Goal: Task Accomplishment & Management: Use online tool/utility

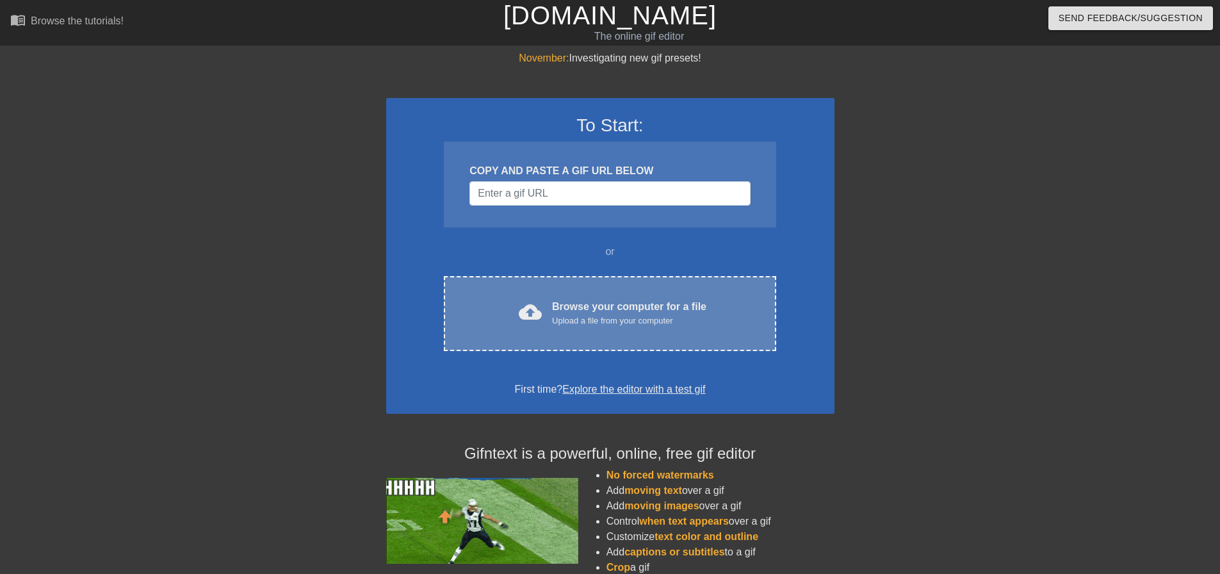
click at [639, 312] on div "Browse your computer for a file Upload a file from your computer" at bounding box center [629, 313] width 154 height 28
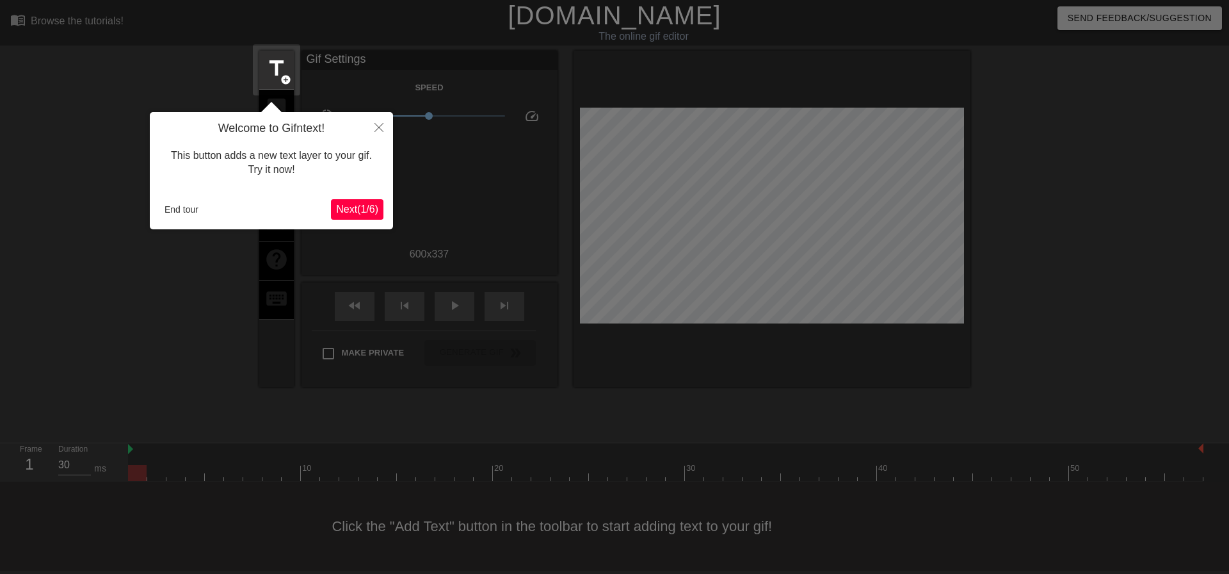
click at [361, 210] on span "Next ( 1 / 6 )" at bounding box center [357, 209] width 42 height 11
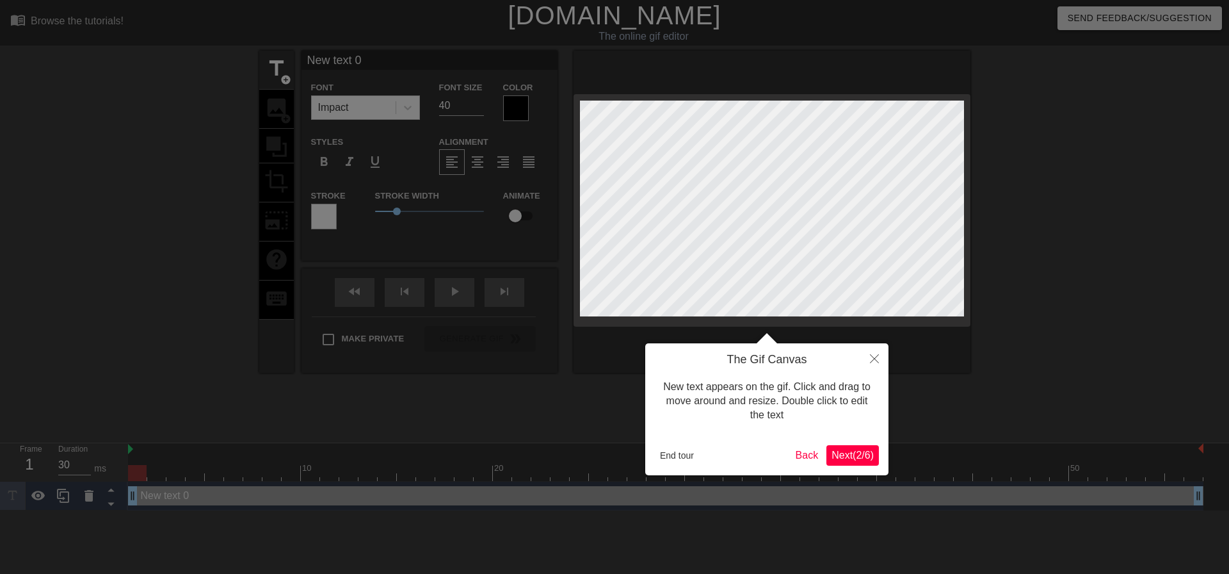
click at [853, 454] on span "Next ( 2 / 6 )" at bounding box center [853, 454] width 42 height 11
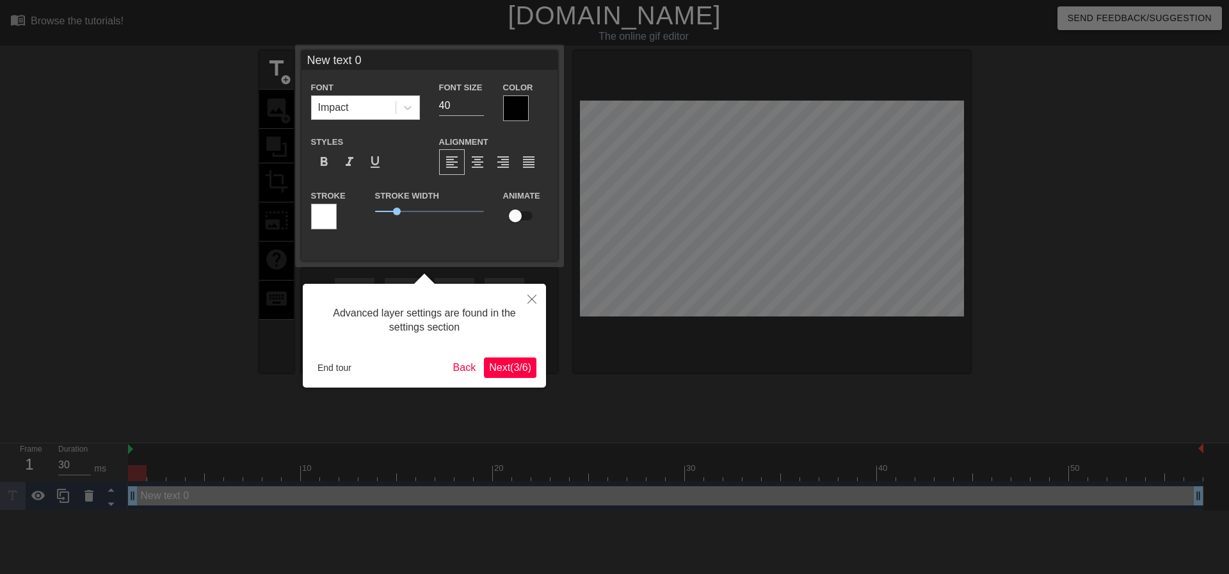
click at [513, 369] on span "Next ( 3 / 6 )" at bounding box center [510, 367] width 42 height 11
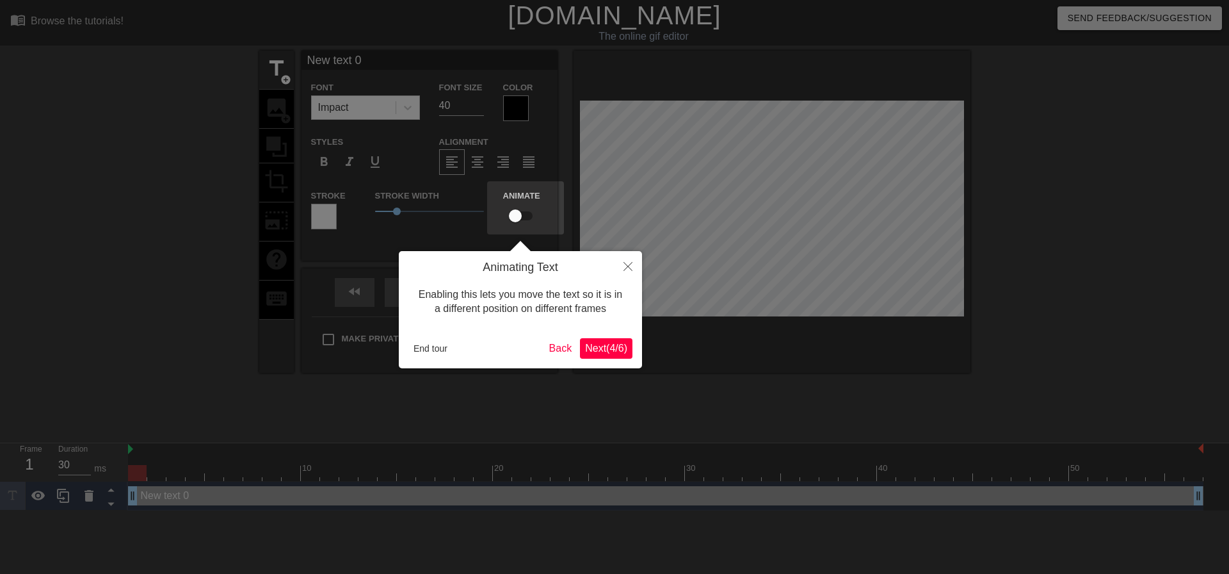
click at [608, 344] on span "Next ( 4 / 6 )" at bounding box center [606, 347] width 42 height 11
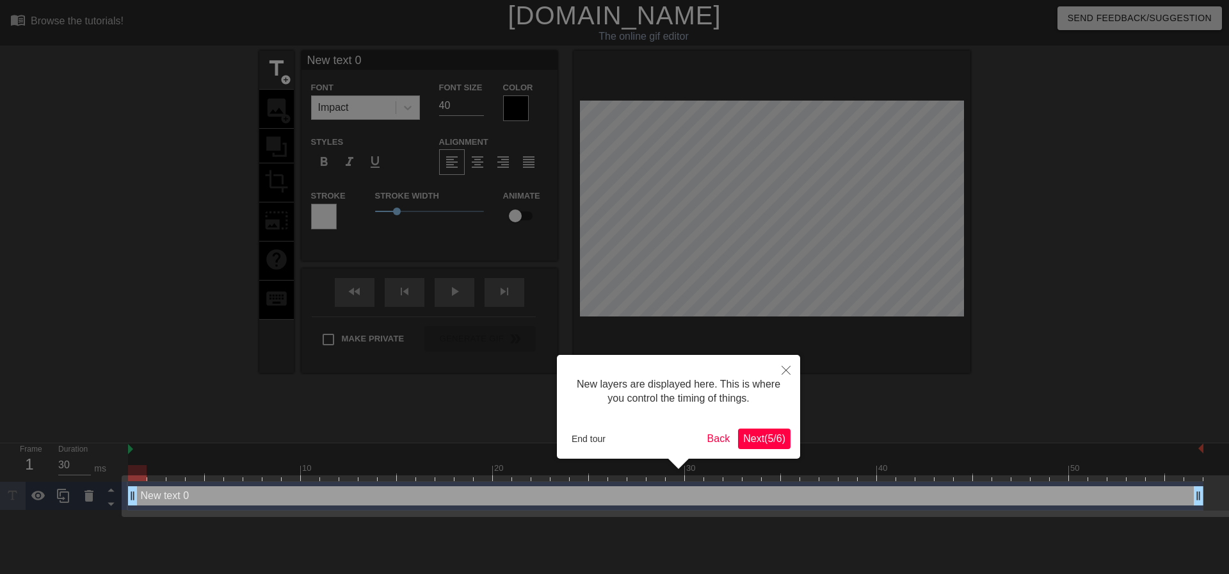
click at [772, 439] on span "Next ( 5 / 6 )" at bounding box center [764, 438] width 42 height 11
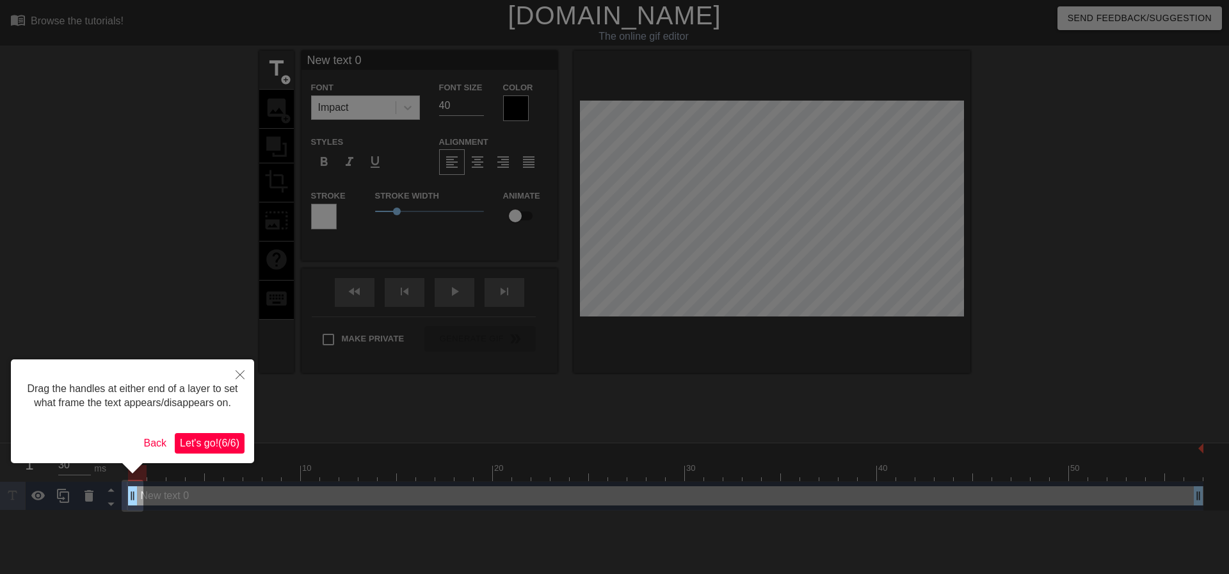
click at [228, 442] on span "Let's go! ( 6 / 6 )" at bounding box center [210, 442] width 60 height 11
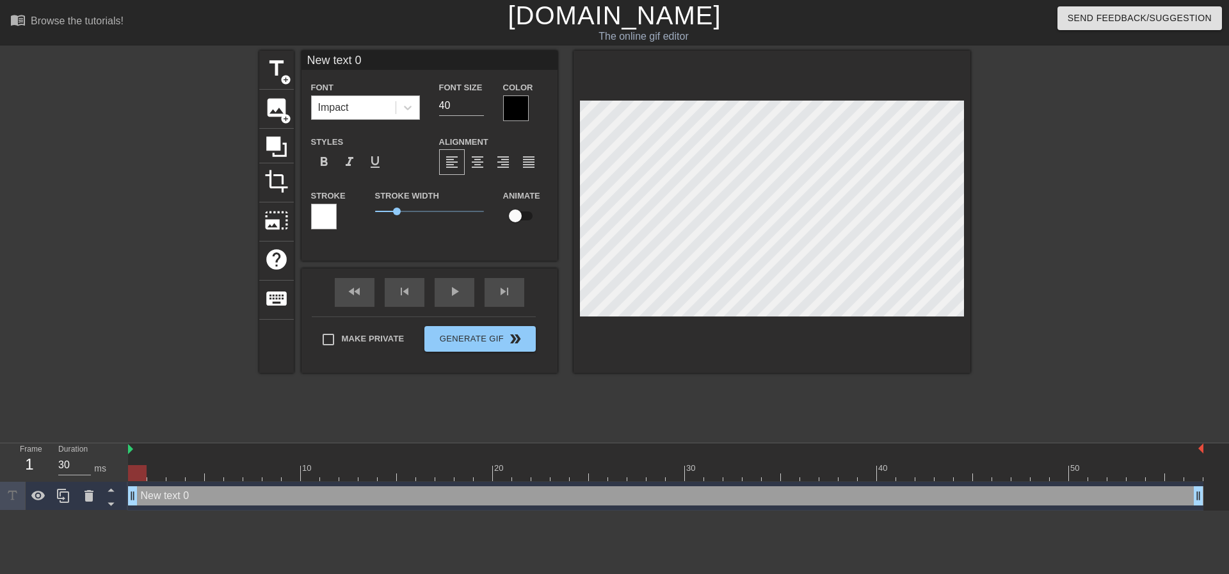
click at [360, 103] on div "Impact" at bounding box center [354, 107] width 84 height 23
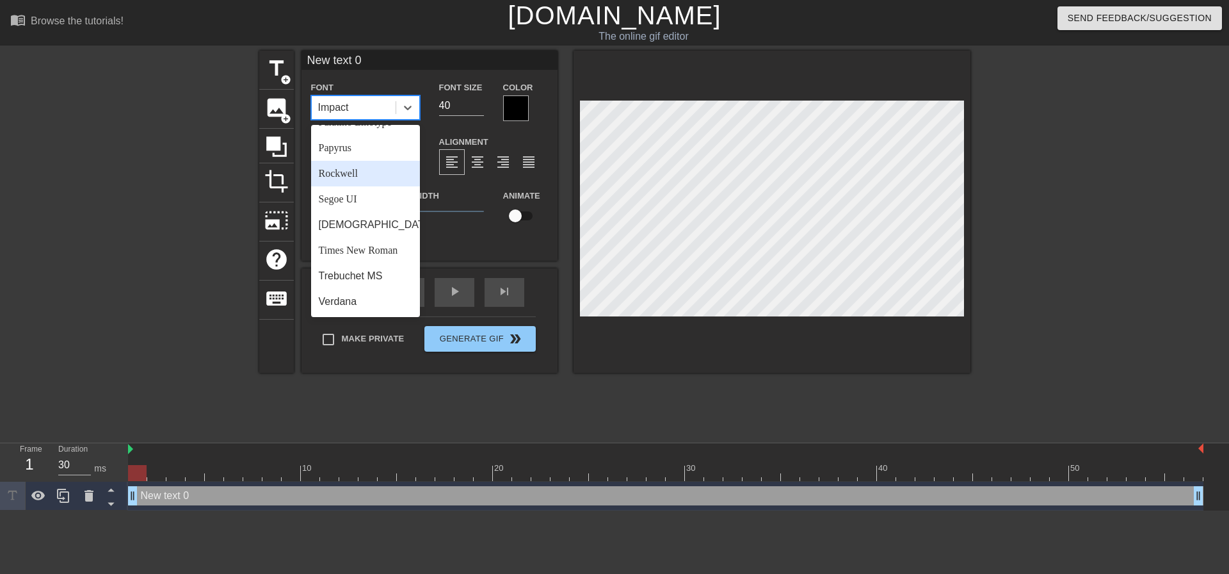
scroll to position [458, 0]
click at [359, 106] on div "Impact" at bounding box center [354, 107] width 84 height 23
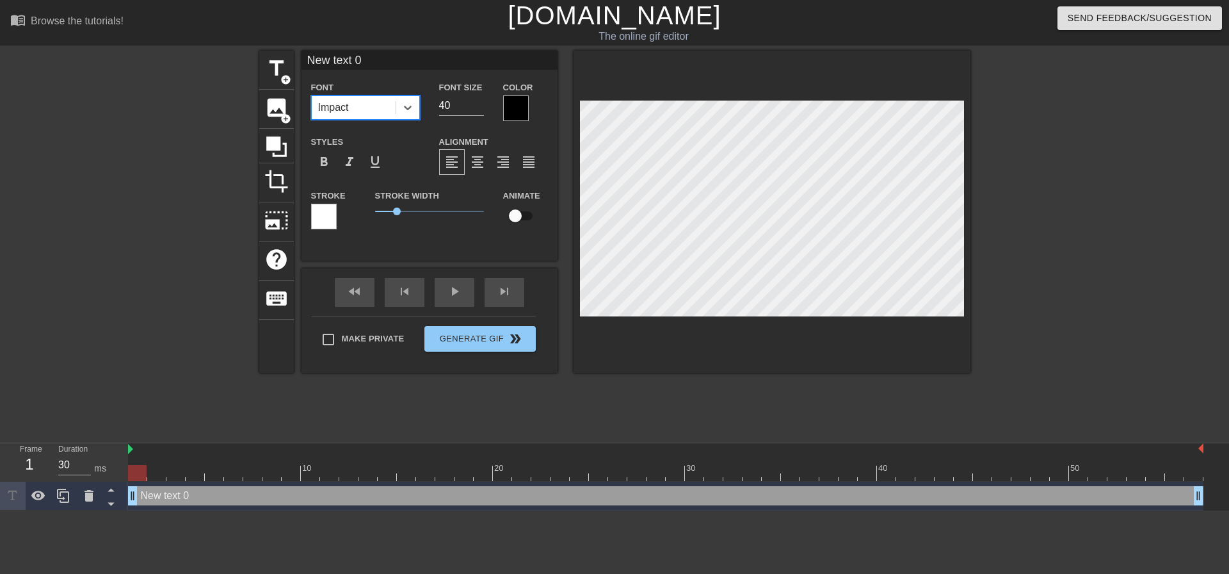
click at [359, 106] on div "Impact" at bounding box center [354, 107] width 84 height 23
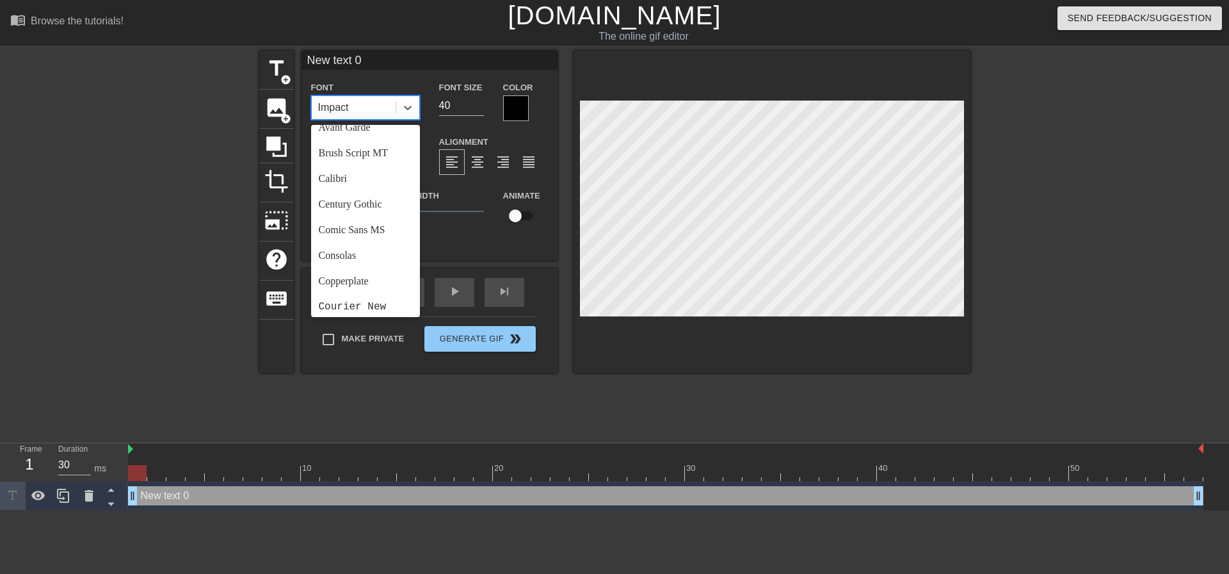
scroll to position [0, 0]
click at [373, 142] on div "Arial" at bounding box center [365, 140] width 109 height 26
click at [358, 113] on div "Arial" at bounding box center [354, 107] width 84 height 23
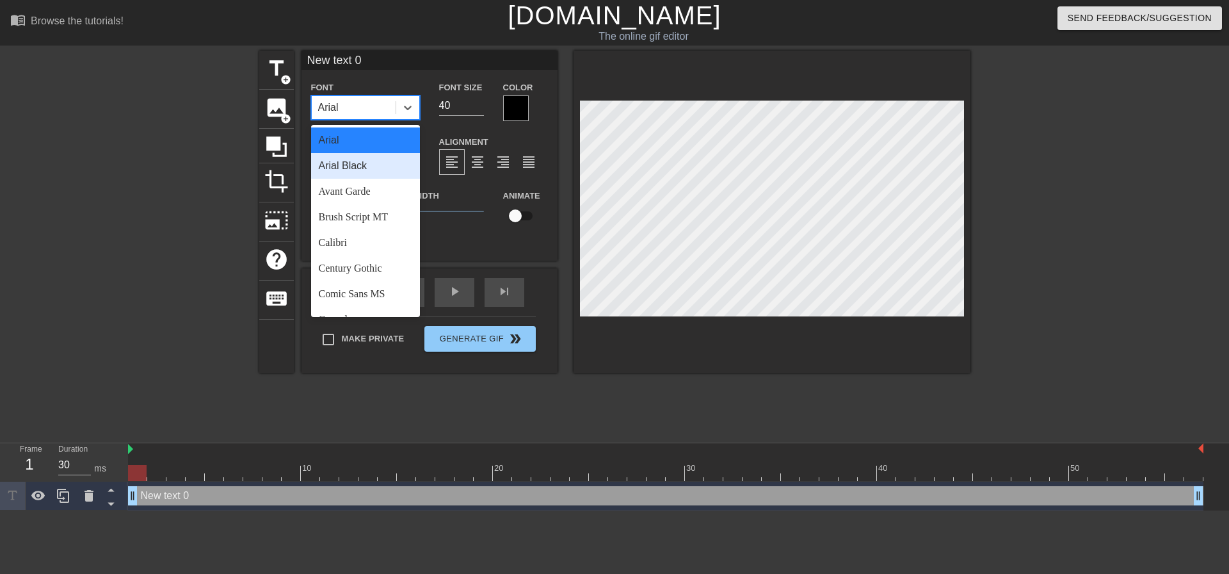
click at [362, 163] on div "Arial Black" at bounding box center [365, 166] width 109 height 26
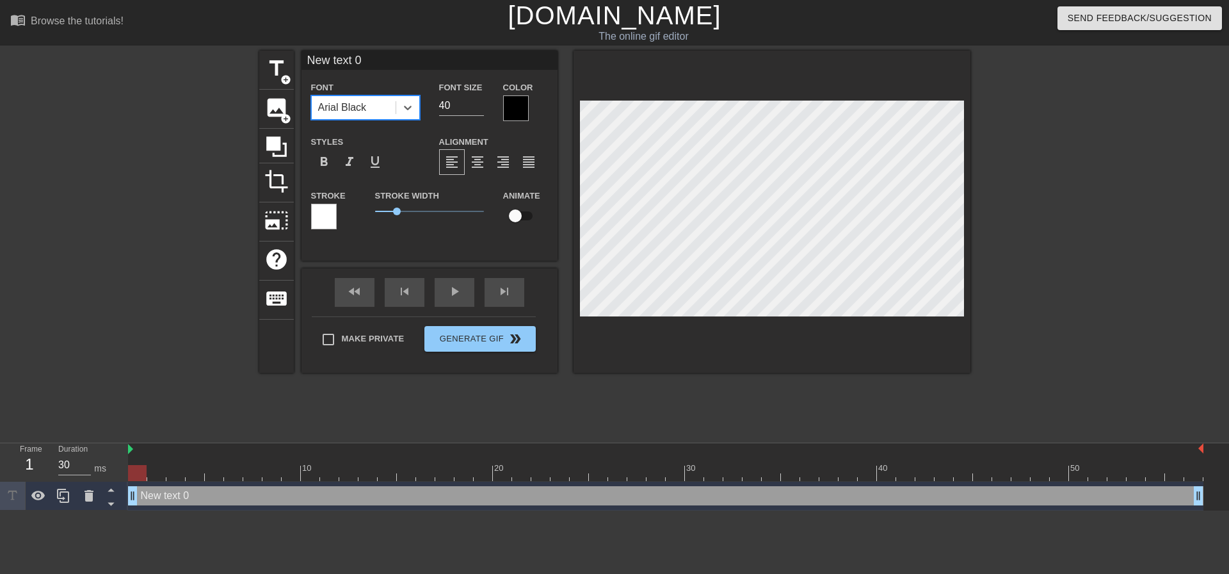
click at [360, 107] on div "Arial Black" at bounding box center [342, 107] width 49 height 15
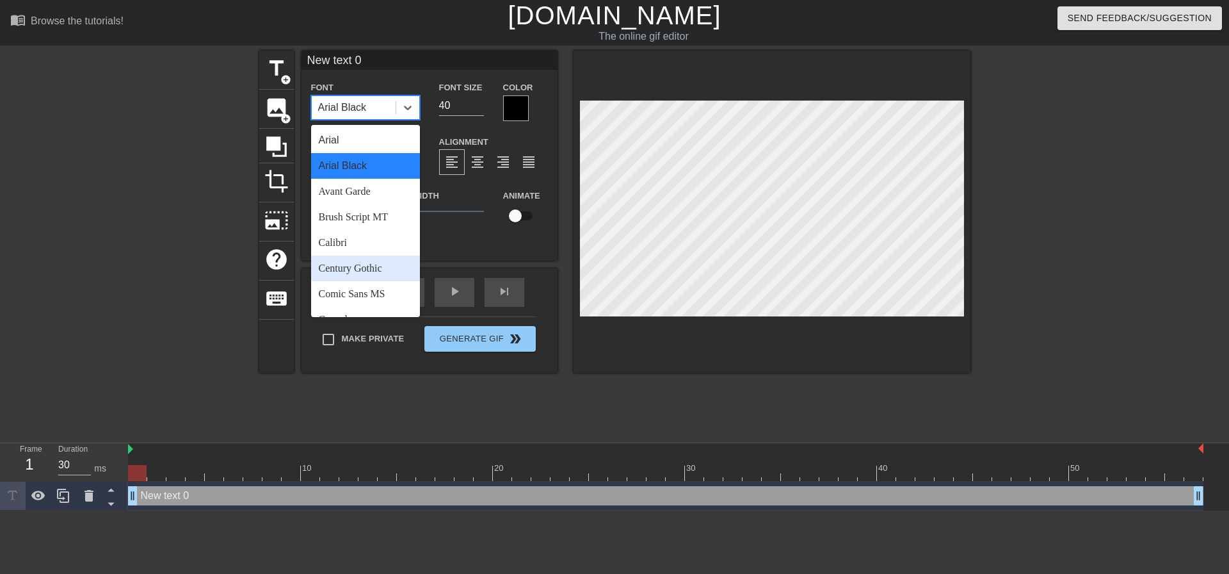
click at [356, 263] on div "Century Gothic" at bounding box center [365, 268] width 109 height 26
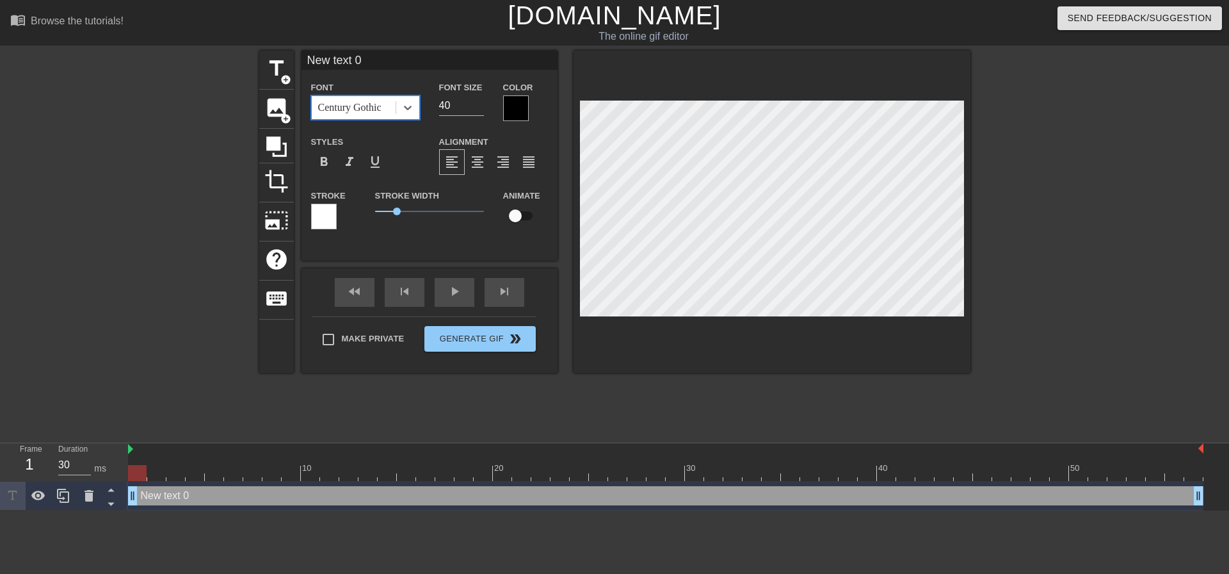
click at [358, 101] on div "Century Gothic" at bounding box center [349, 107] width 63 height 15
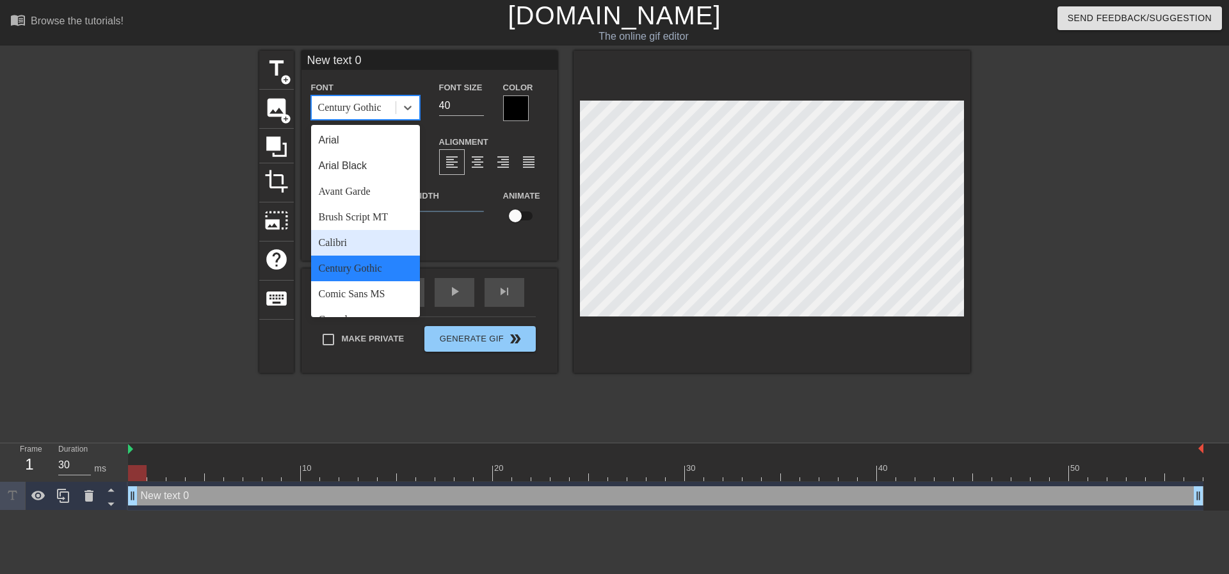
click at [348, 250] on div "Calibri" at bounding box center [365, 243] width 109 height 26
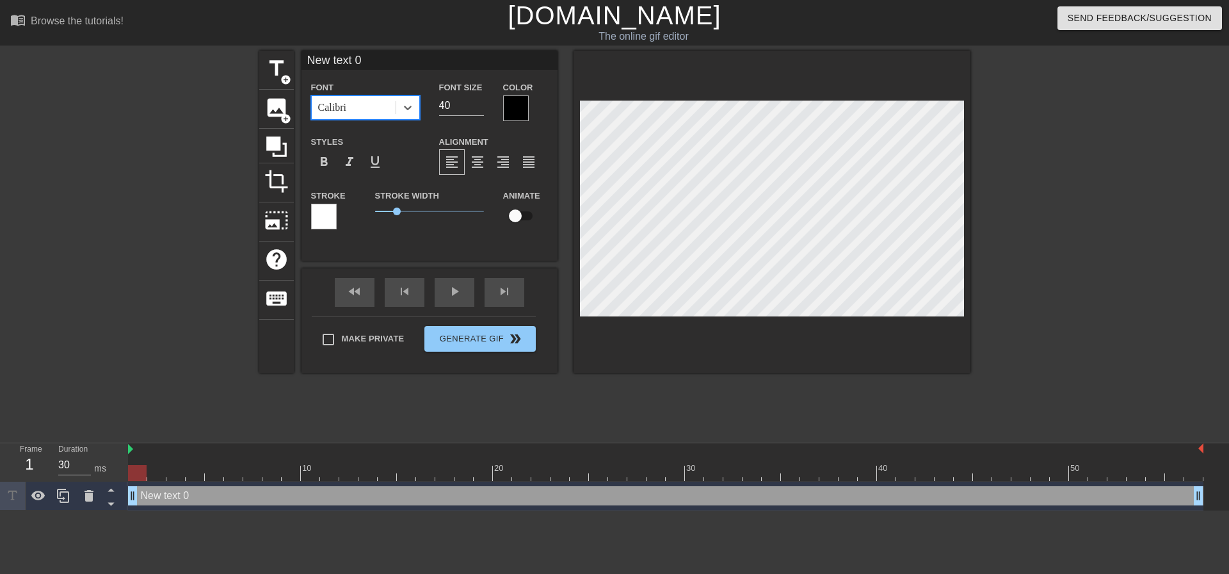
click at [353, 107] on div "Calibri" at bounding box center [354, 107] width 84 height 23
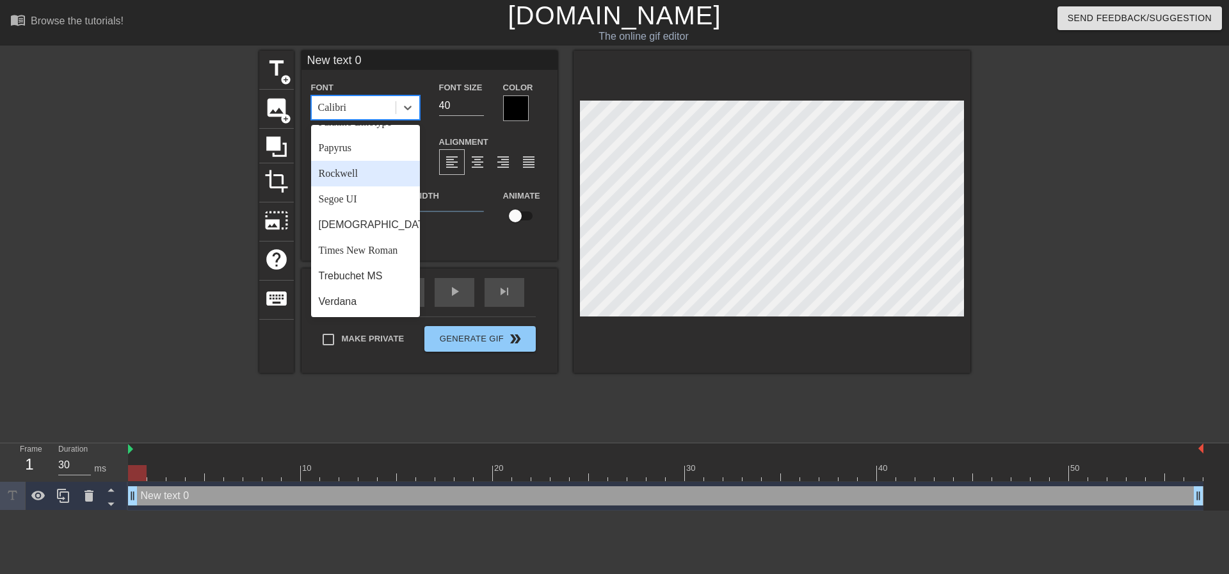
scroll to position [458, 0]
click at [357, 226] on div "[DEMOGRAPHIC_DATA]" at bounding box center [365, 225] width 109 height 26
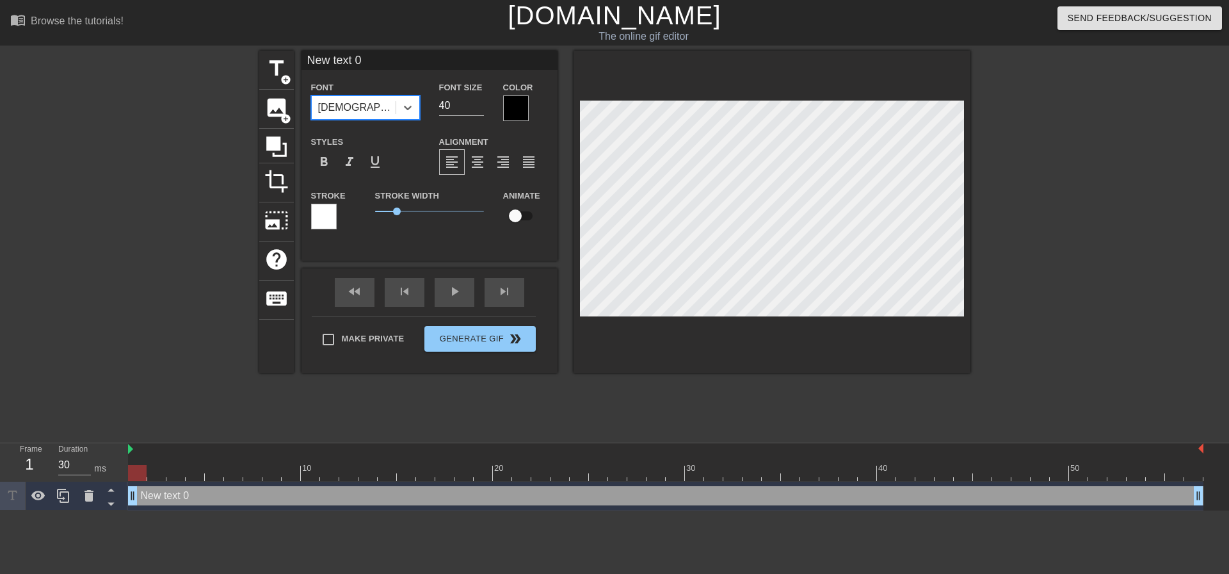
click at [513, 109] on div at bounding box center [516, 108] width 26 height 26
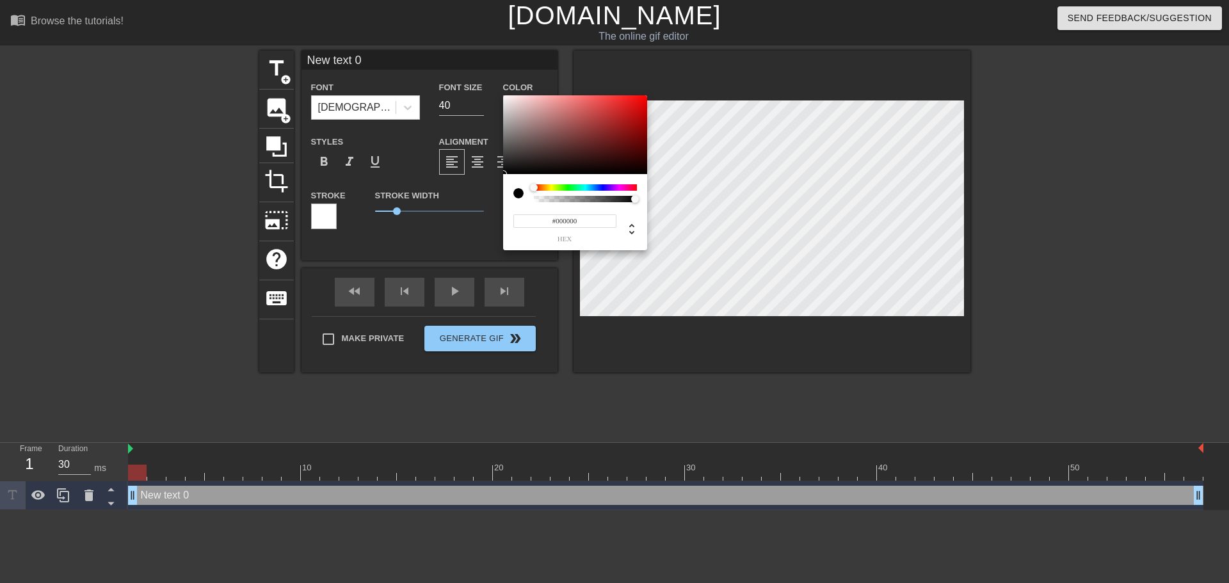
click at [519, 194] on div at bounding box center [518, 193] width 10 height 10
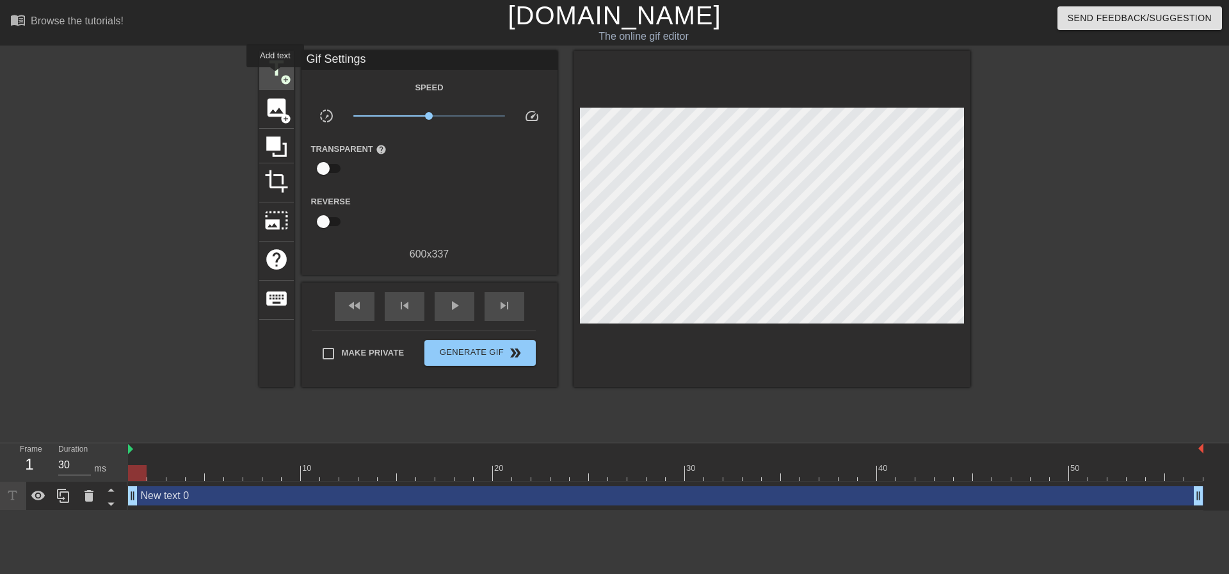
click at [275, 76] on span "title" at bounding box center [276, 68] width 24 height 24
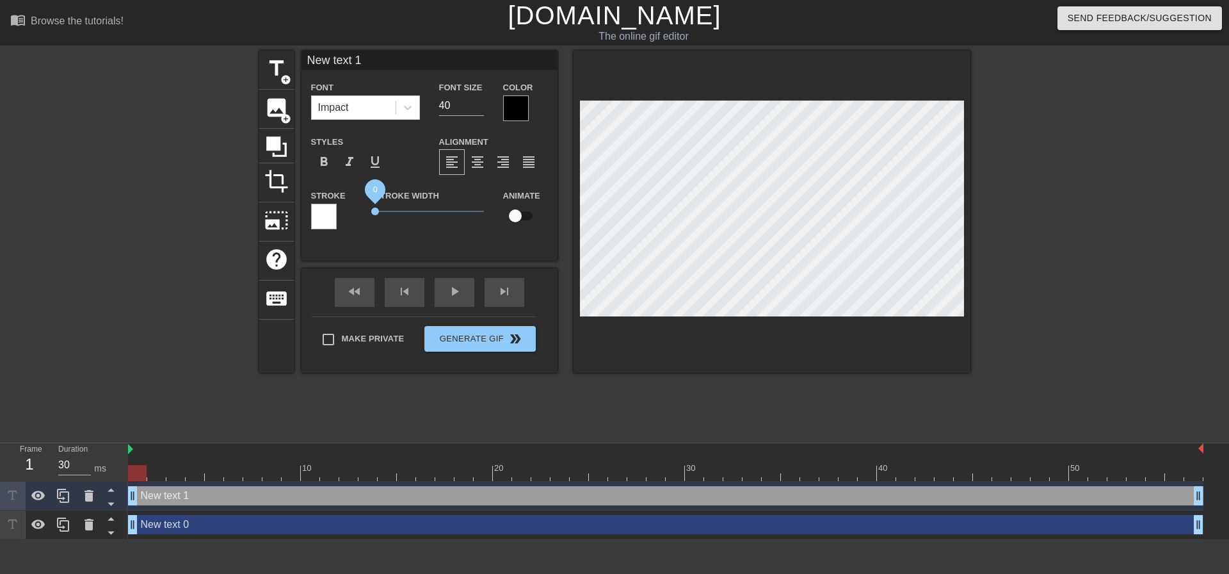
drag, startPoint x: 397, startPoint y: 210, endPoint x: 364, endPoint y: 207, distance: 32.7
click at [364, 207] on div "Stroke Stroke Width 0 Animate" at bounding box center [430, 214] width 256 height 53
click at [231, 499] on div "New text 1 drag_handle drag_handle" at bounding box center [665, 495] width 1075 height 19
click at [230, 521] on div "New text 0 drag_handle drag_handle" at bounding box center [665, 524] width 1075 height 19
type input "New text 0"
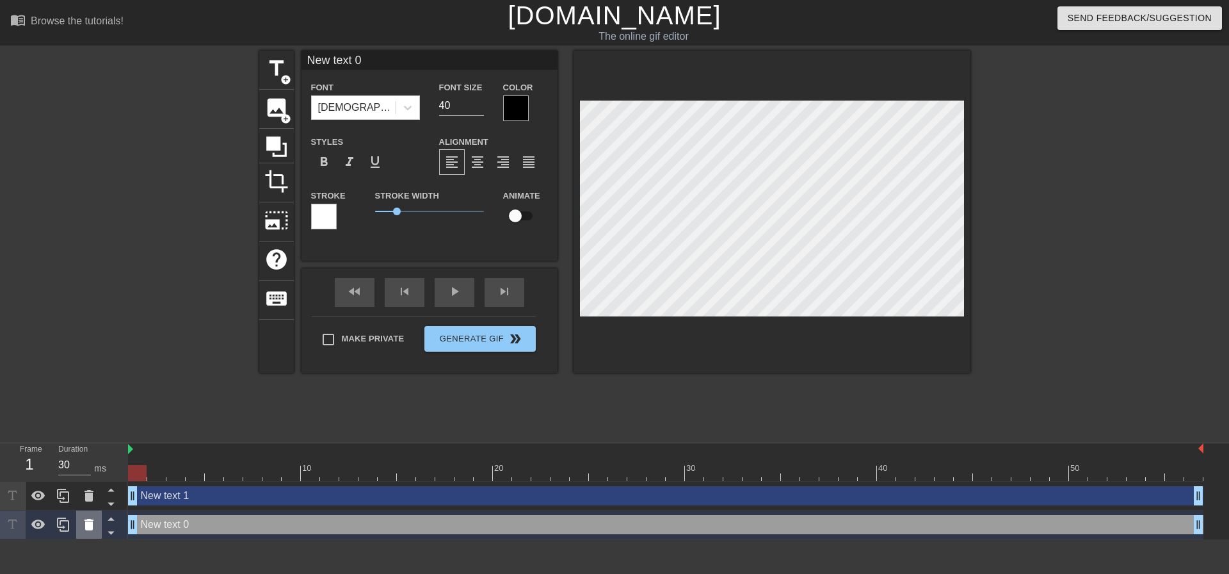
click at [89, 527] on icon at bounding box center [89, 525] width 9 height 12
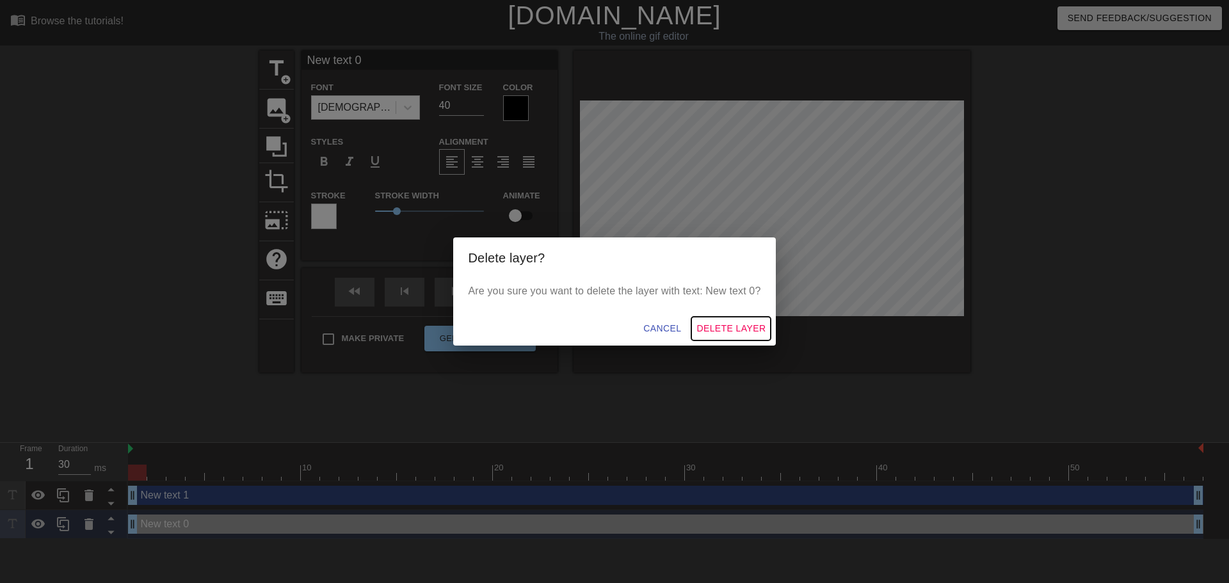
click at [726, 325] on span "Delete Layer" at bounding box center [731, 329] width 69 height 16
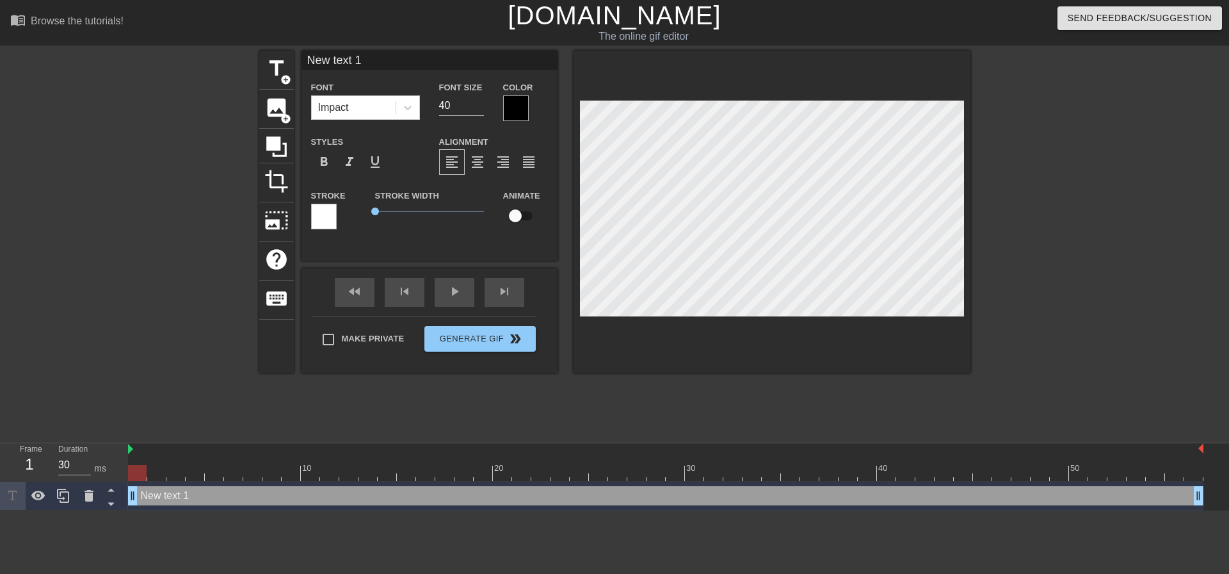
scroll to position [2, 3]
click at [408, 112] on icon at bounding box center [407, 107] width 13 height 13
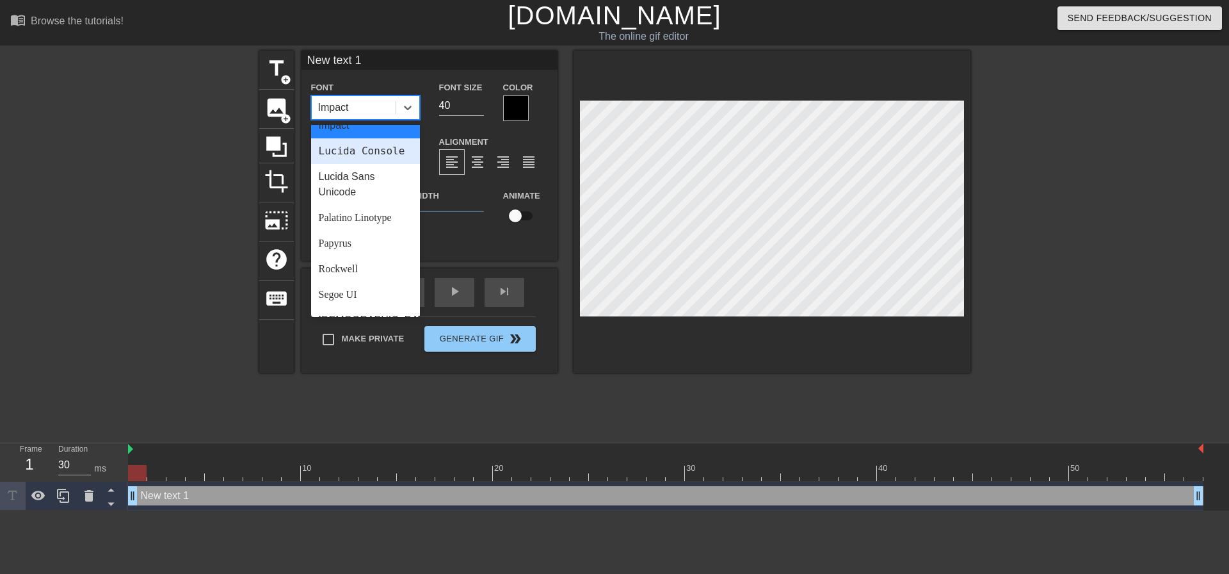
scroll to position [458, 0]
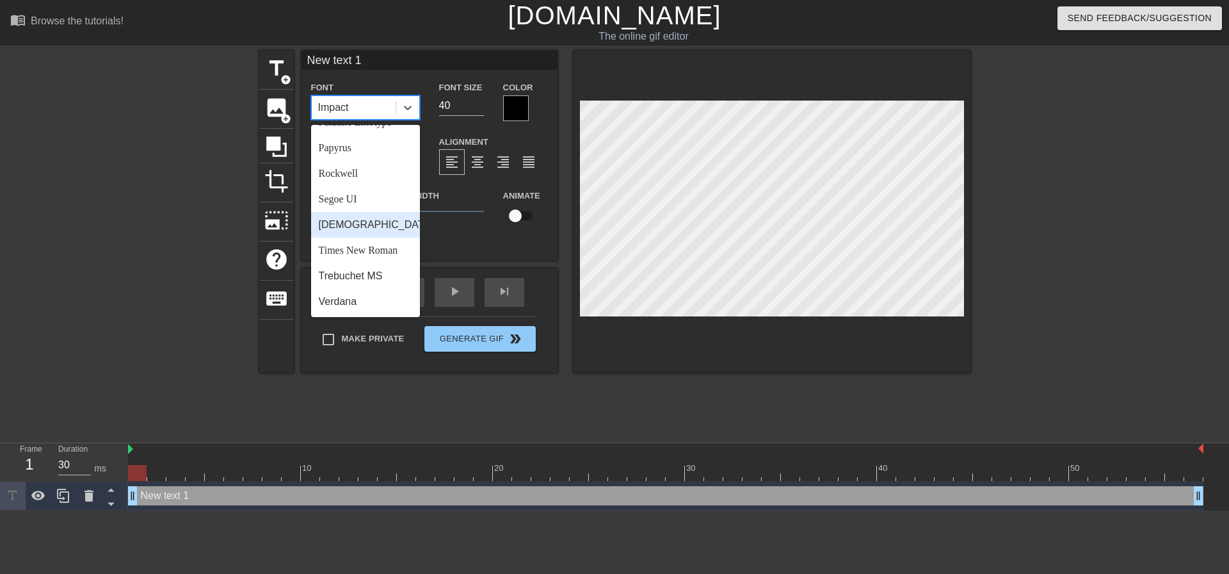
click at [348, 232] on div "[DEMOGRAPHIC_DATA]" at bounding box center [365, 225] width 109 height 26
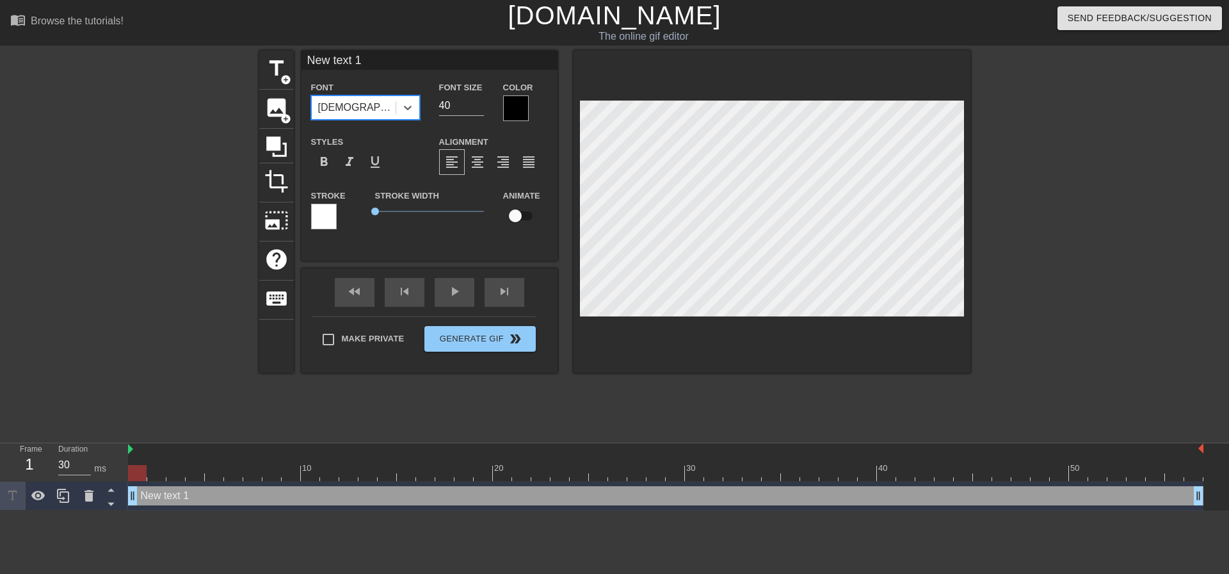
click at [1086, 208] on div at bounding box center [1082, 243] width 192 height 384
type input "A"
type textarea "A"
type input "AI"
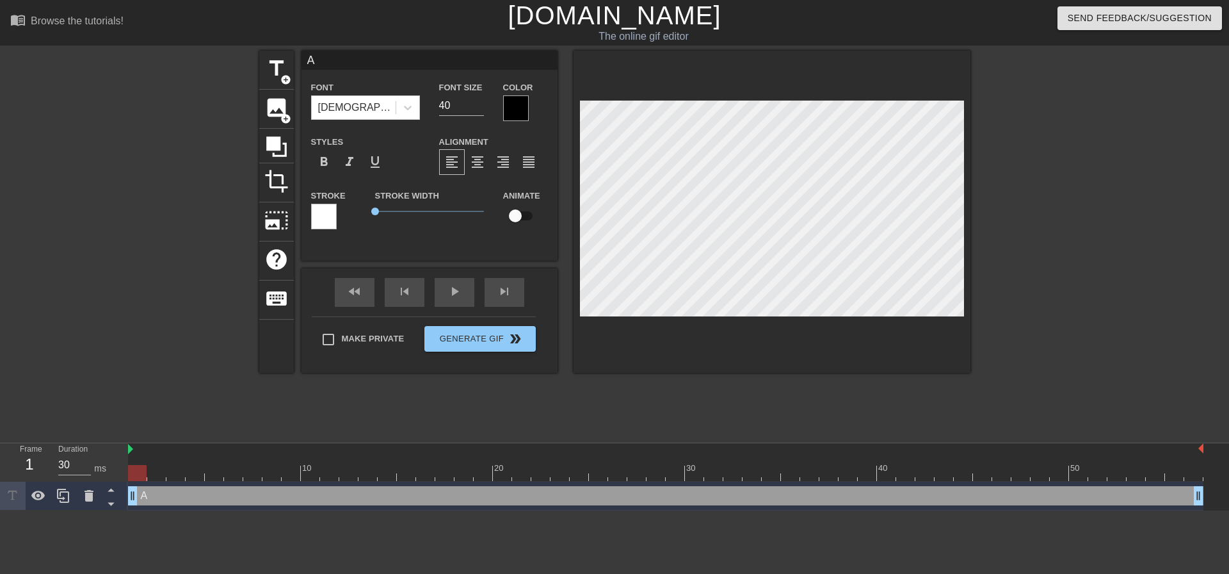
type textarea "AI"
type input "AI"
type textarea "AI"
type input "AI T"
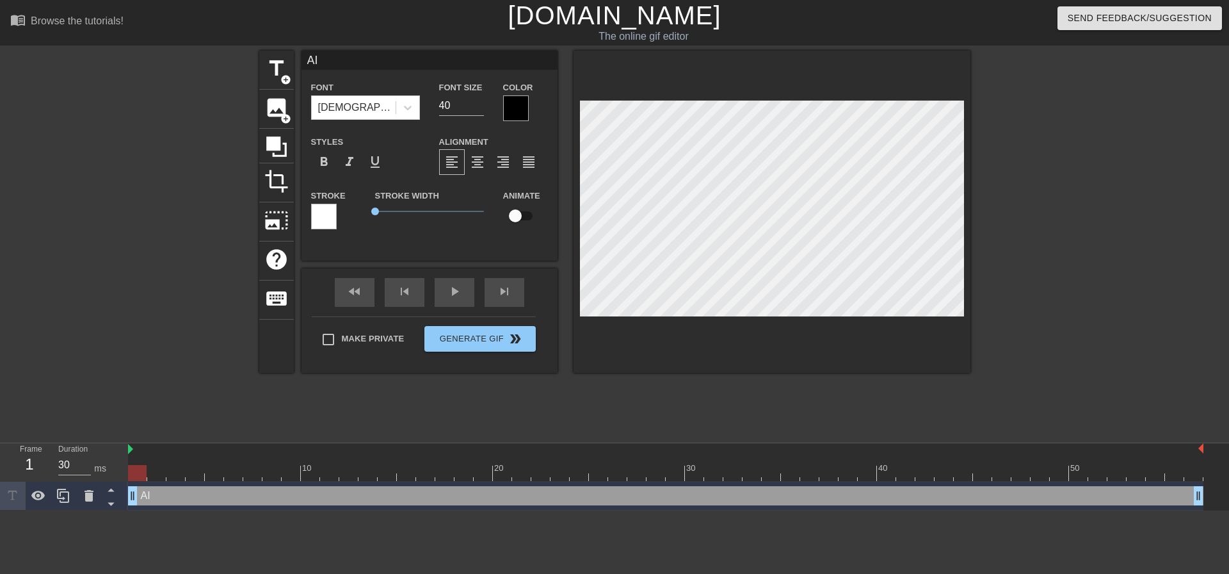
type textarea "AI T"
type input "AI Tr"
type textarea "AI Tr"
type input "AI Tra"
type textarea "AI Tra"
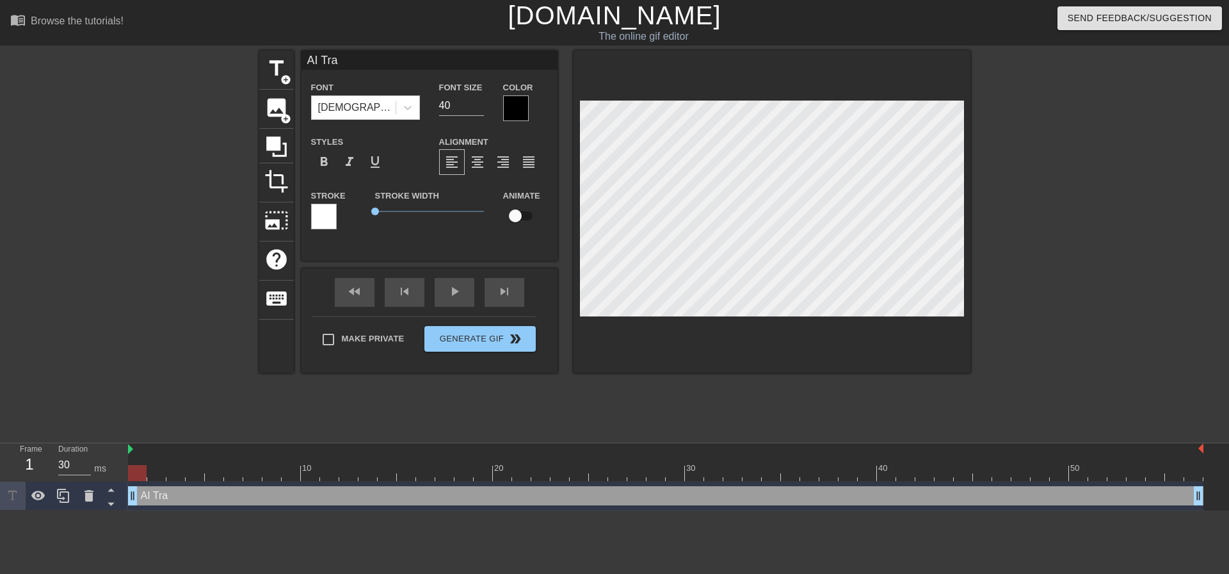
type input "AI Trai"
type textarea "AI Trai"
type input "AI Train"
type textarea "AI Train"
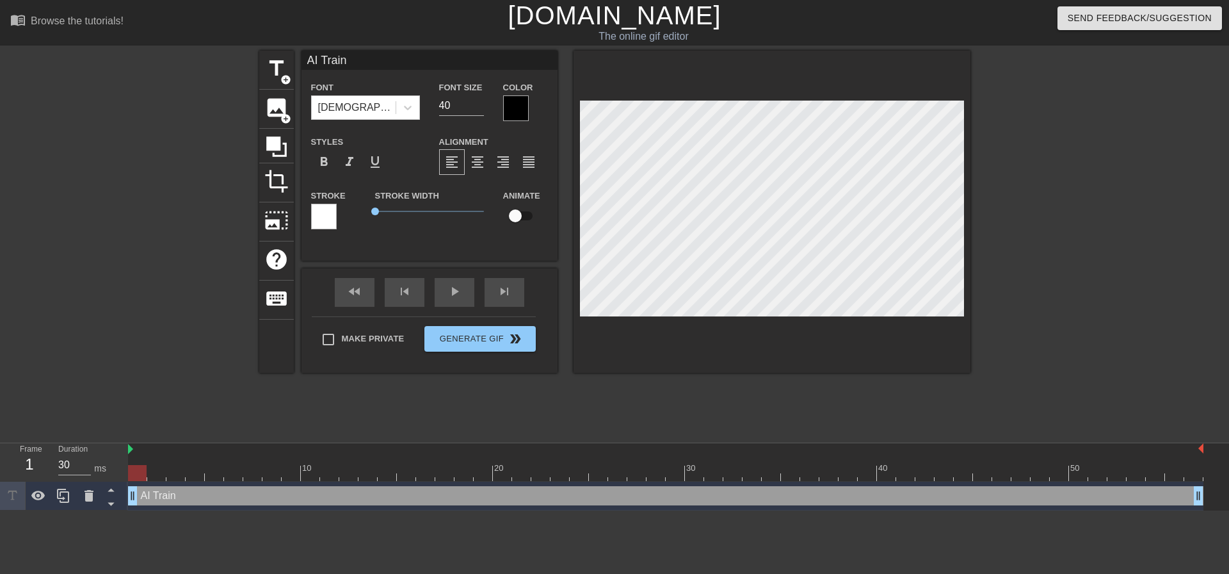
type input "AI Traini"
type textarea "AI Traini"
type input "AI Trainin"
type textarea "AI Trainin"
type input "AI Training"
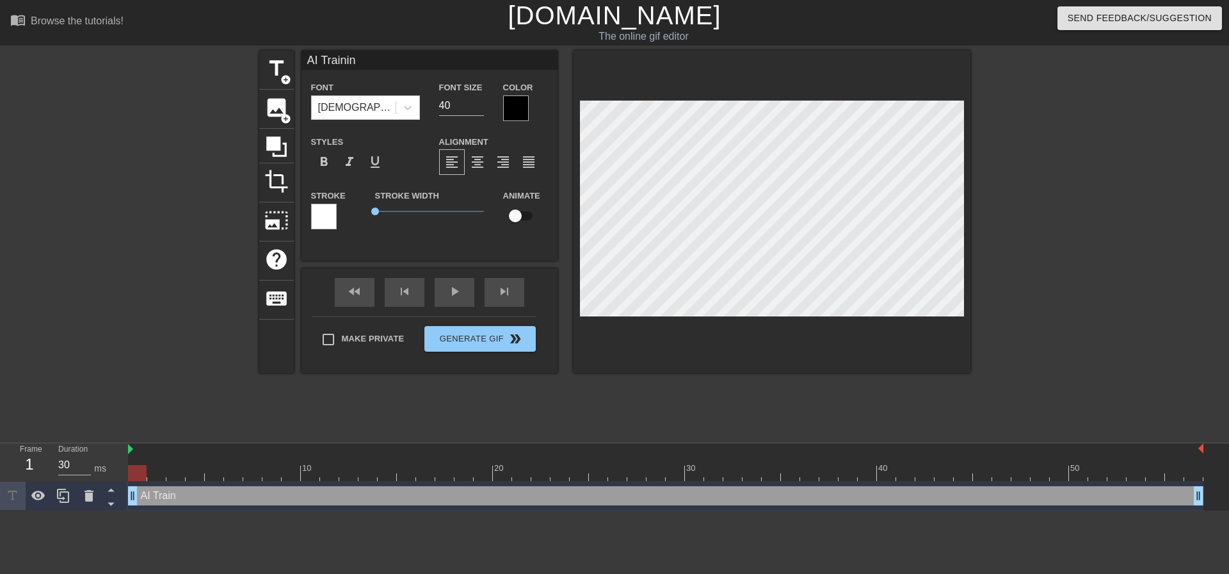
type textarea "AI Training"
click at [1065, 166] on div at bounding box center [1082, 243] width 192 height 384
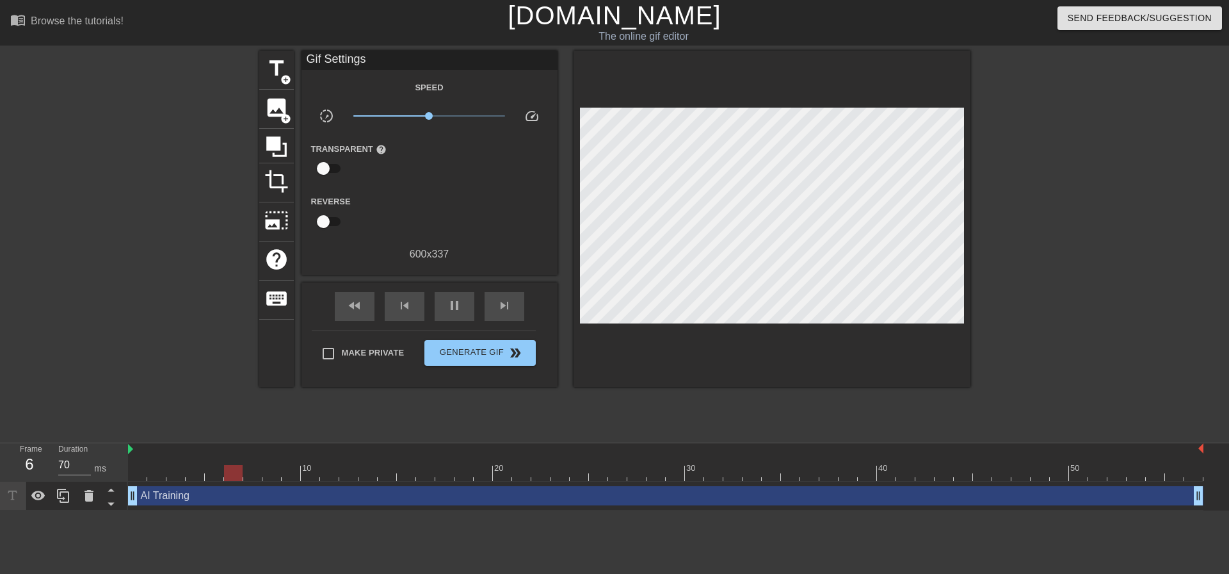
type input "30"
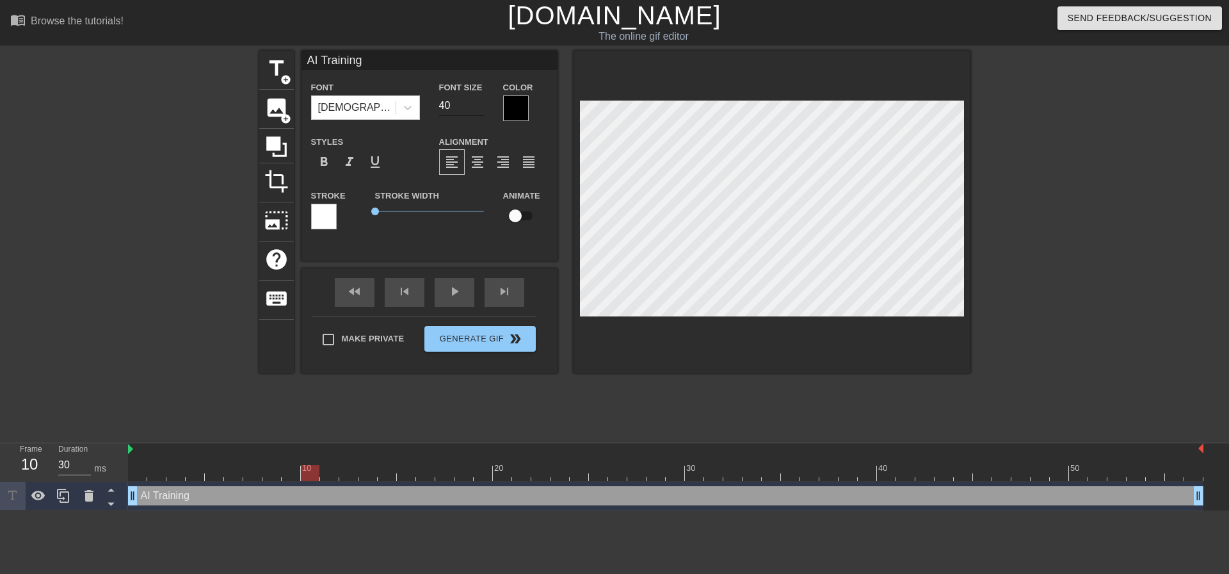
click at [464, 106] on input "40" at bounding box center [461, 105] width 45 height 20
click at [403, 107] on icon at bounding box center [407, 107] width 13 height 13
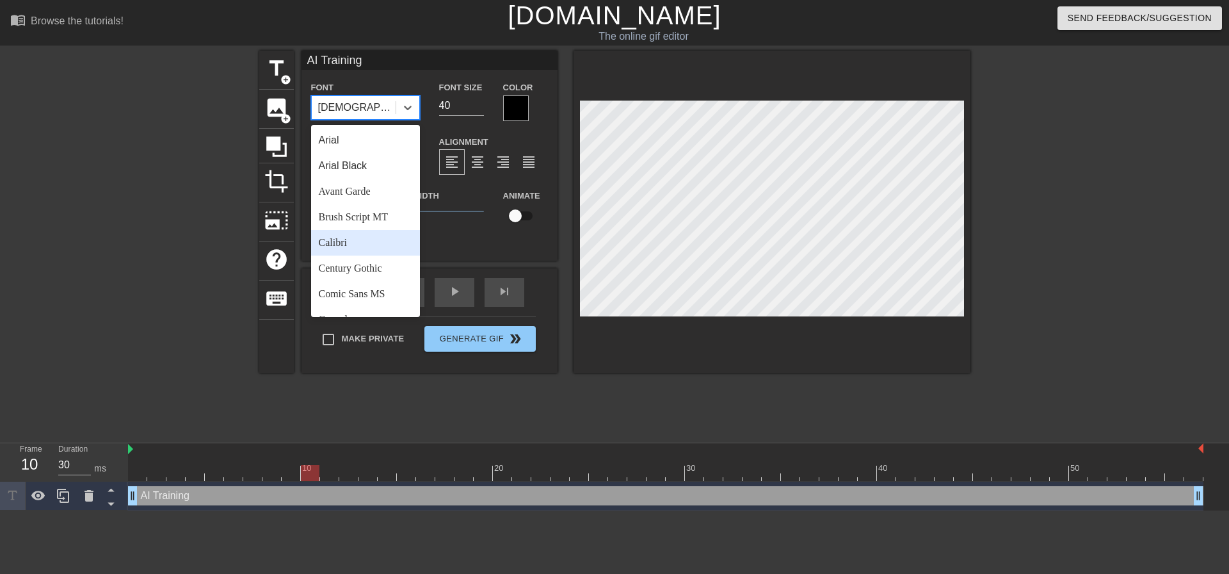
click at [351, 239] on div "Calibri" at bounding box center [365, 243] width 109 height 26
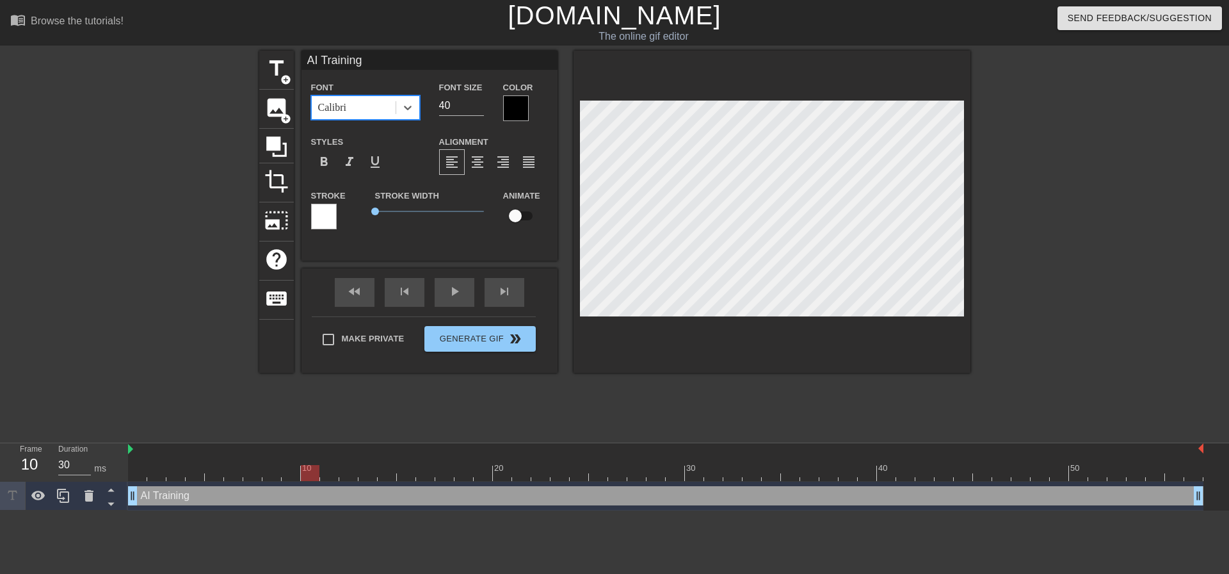
click at [1036, 172] on div at bounding box center [1082, 243] width 192 height 384
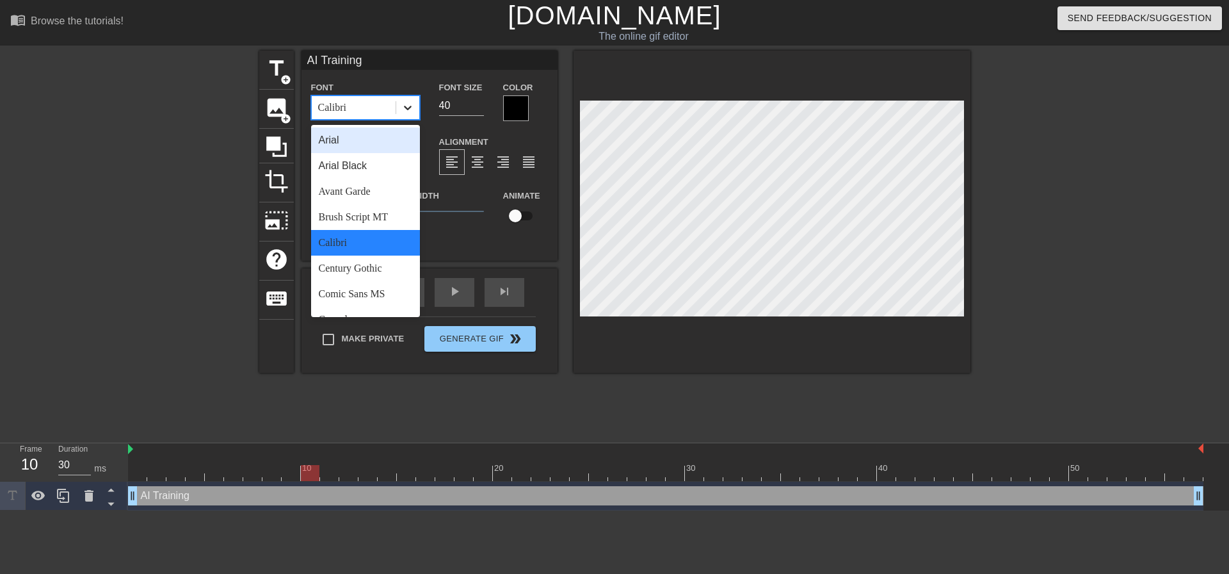
click at [414, 108] on div at bounding box center [407, 107] width 23 height 23
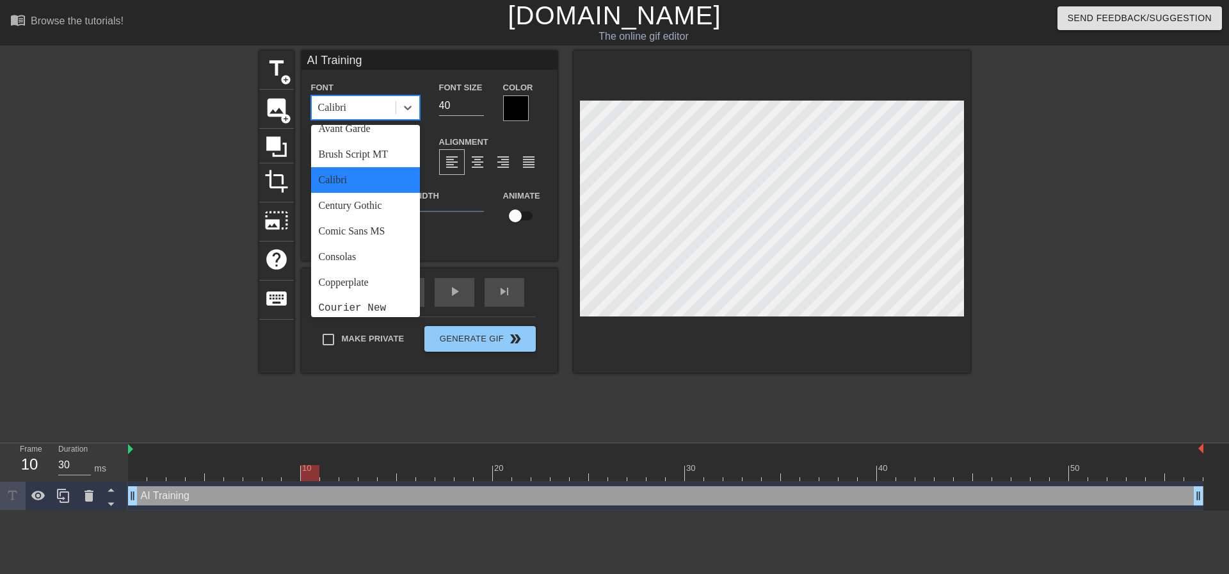
scroll to position [64, 0]
click at [357, 200] on div "Century Gothic" at bounding box center [365, 204] width 109 height 26
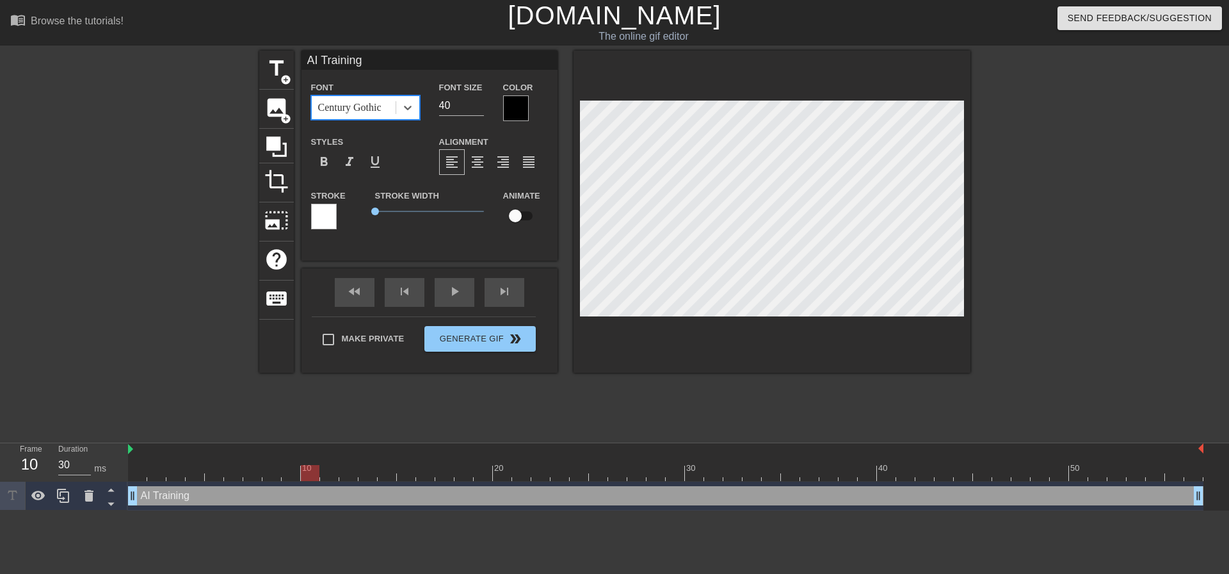
click at [1084, 216] on div at bounding box center [1082, 243] width 192 height 384
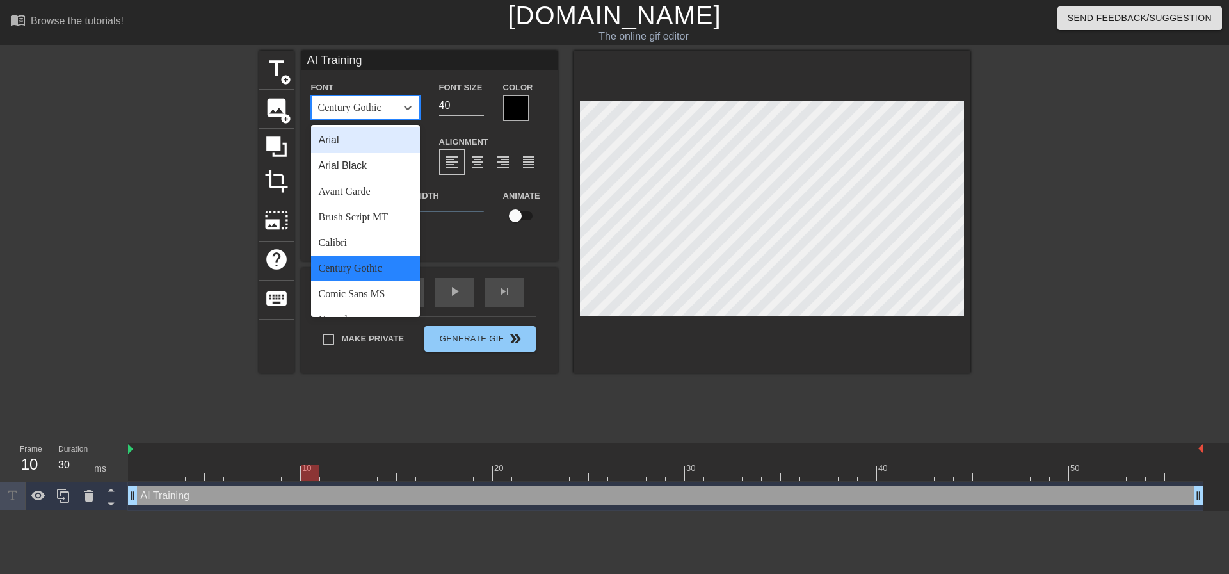
click at [382, 106] on div "Century Gothic" at bounding box center [349, 107] width 63 height 15
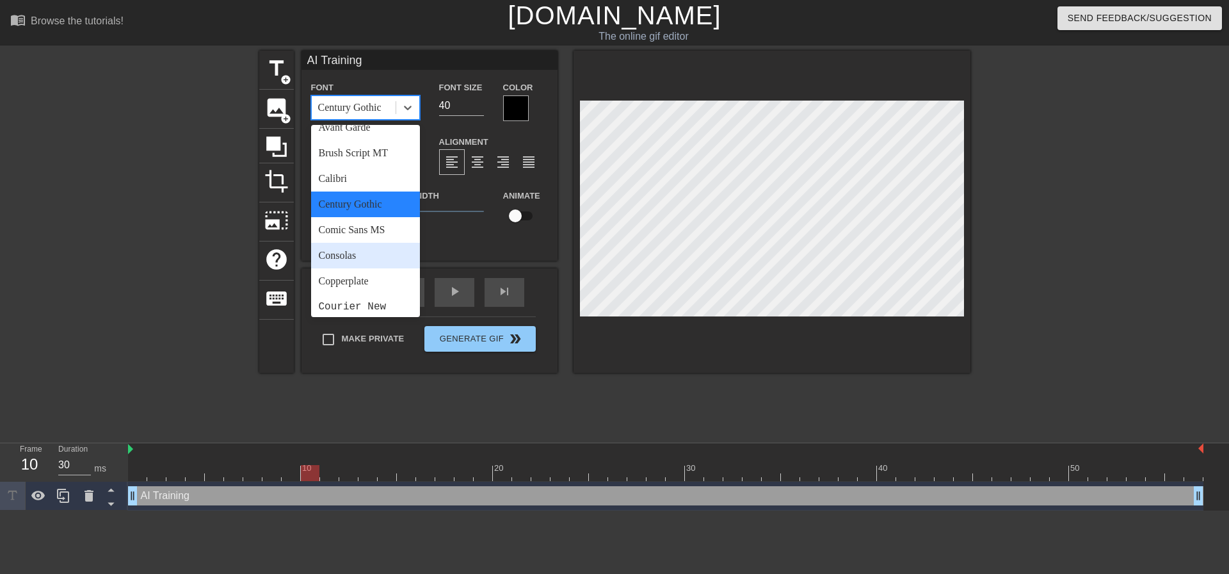
click at [345, 254] on div "Consolas" at bounding box center [365, 256] width 109 height 26
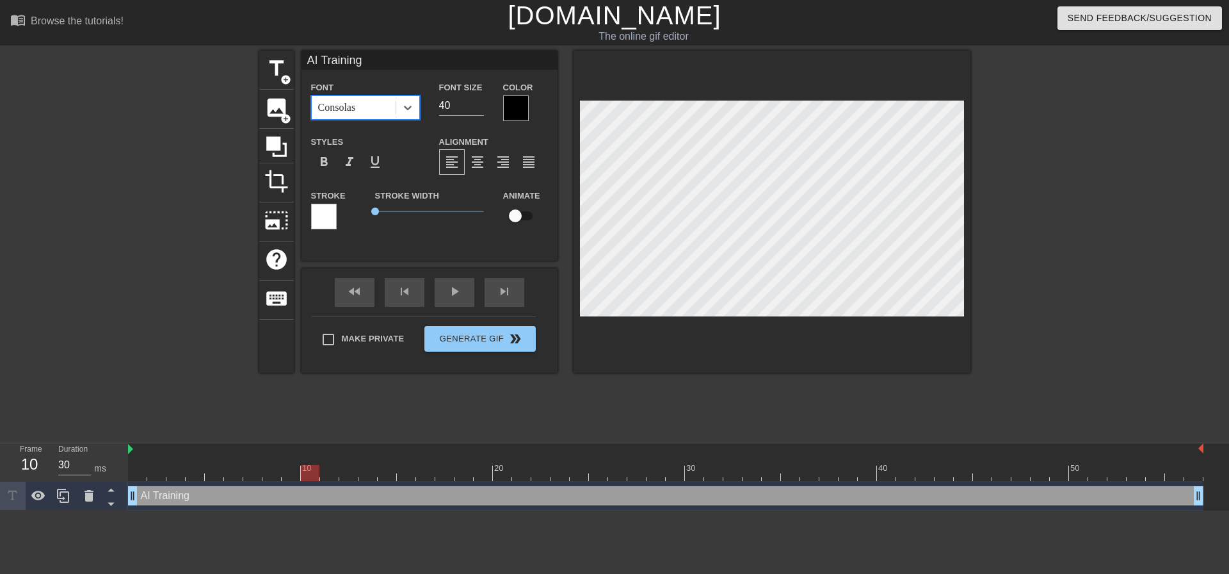
click at [1108, 204] on div at bounding box center [1082, 243] width 192 height 384
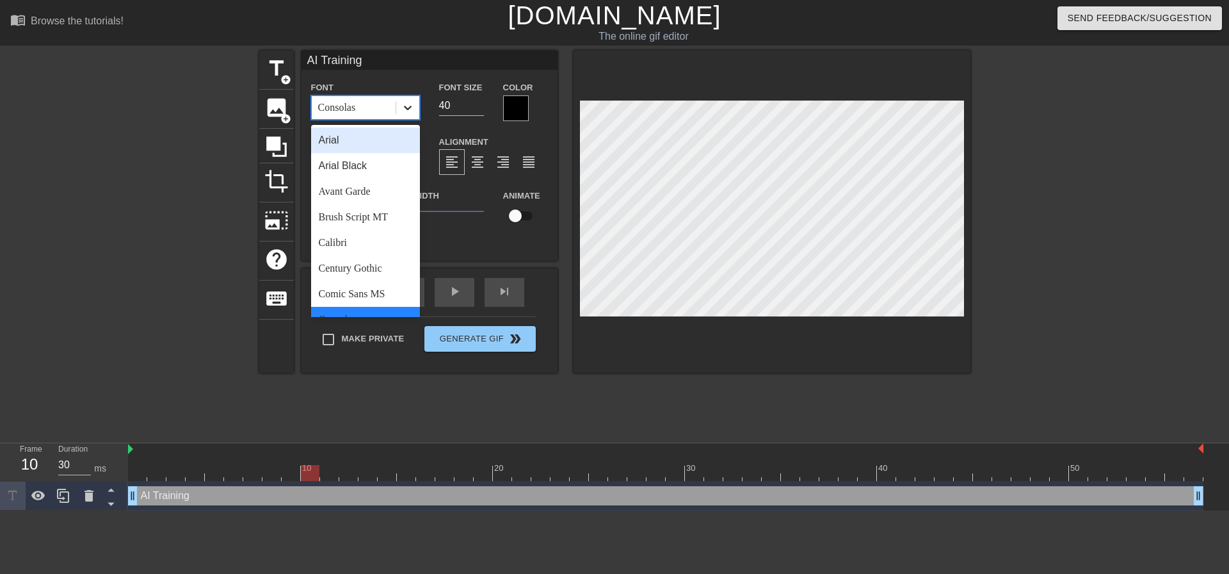
click at [397, 106] on div at bounding box center [407, 107] width 23 height 23
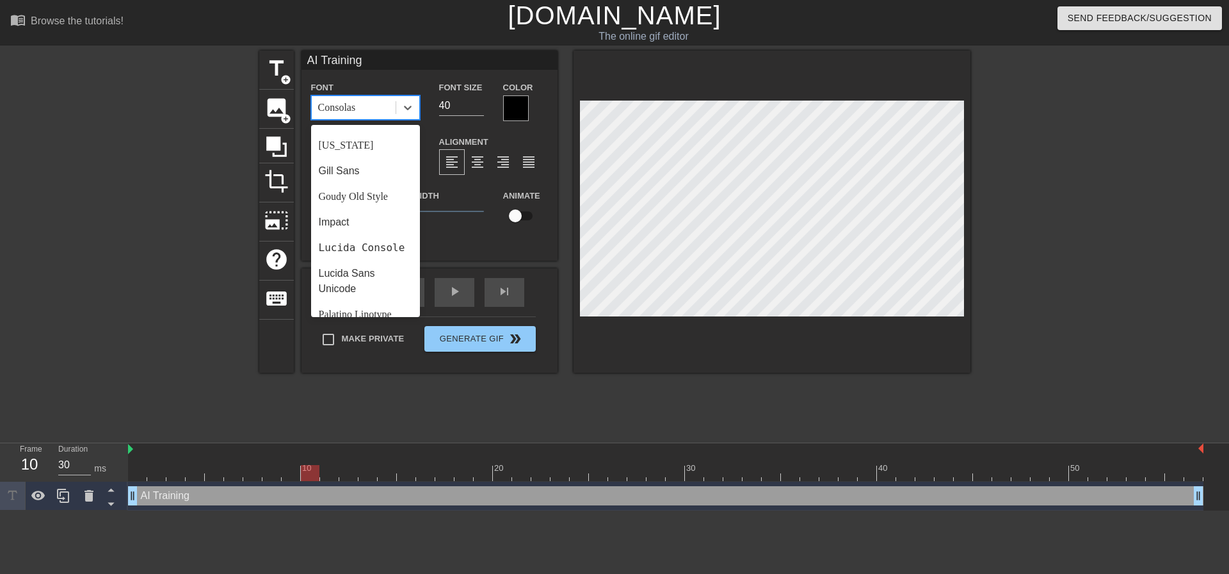
scroll to position [256, 0]
click at [345, 243] on div "Lucida Console" at bounding box center [365, 243] width 109 height 26
click at [407, 101] on icon at bounding box center [407, 107] width 13 height 13
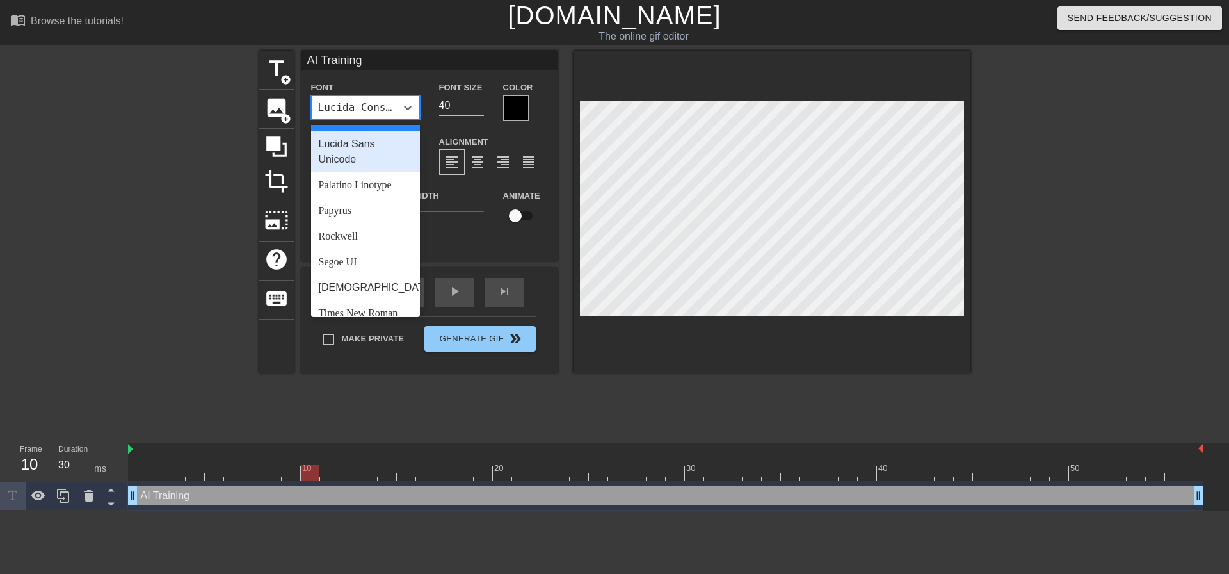
scroll to position [384, 0]
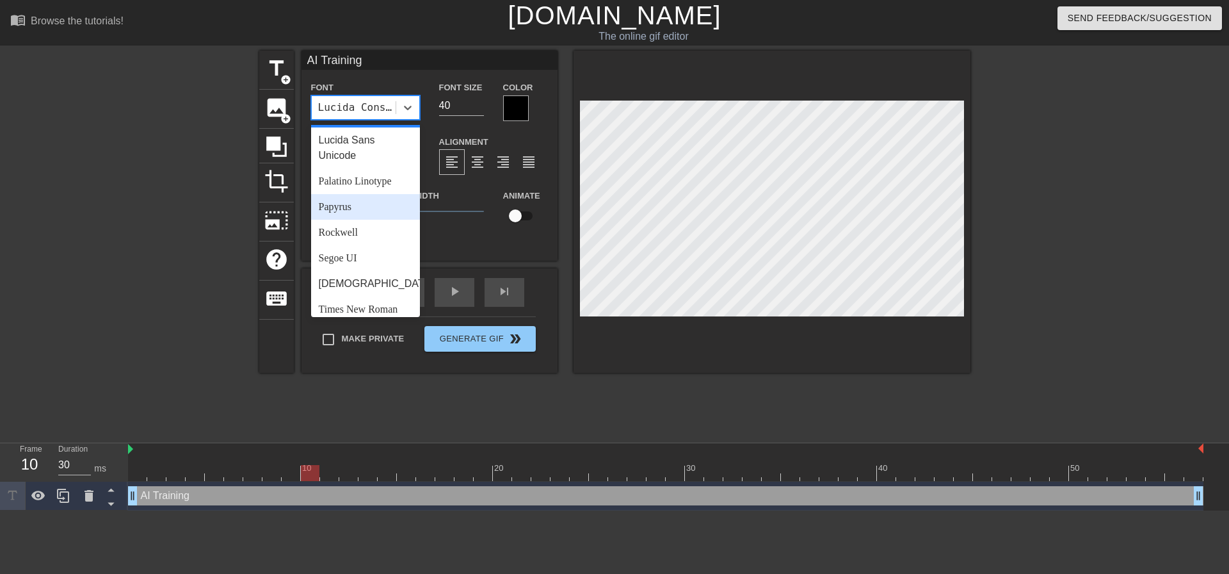
click at [352, 220] on div "Papyrus" at bounding box center [365, 207] width 109 height 26
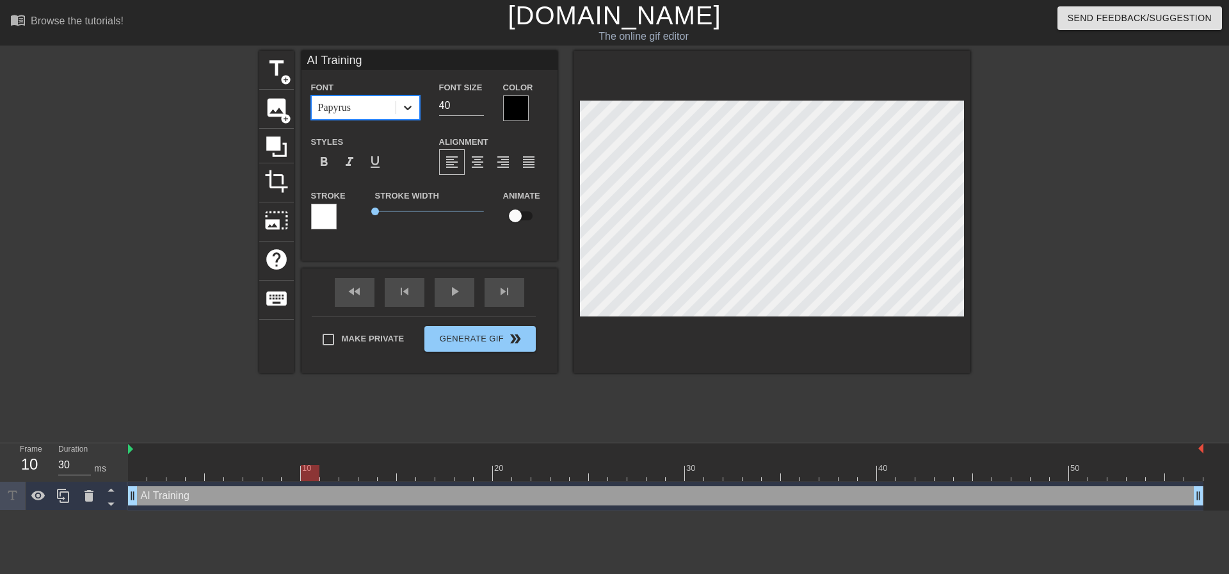
click at [403, 104] on icon at bounding box center [407, 107] width 13 height 13
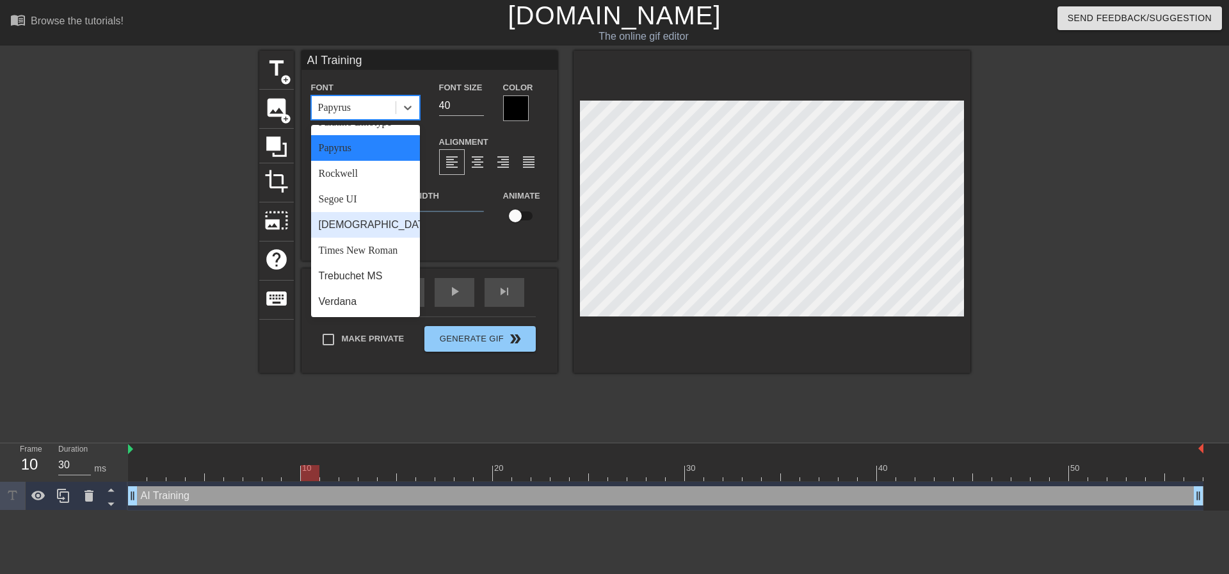
scroll to position [448, 0]
click at [359, 185] on div "Rockwell" at bounding box center [365, 174] width 109 height 26
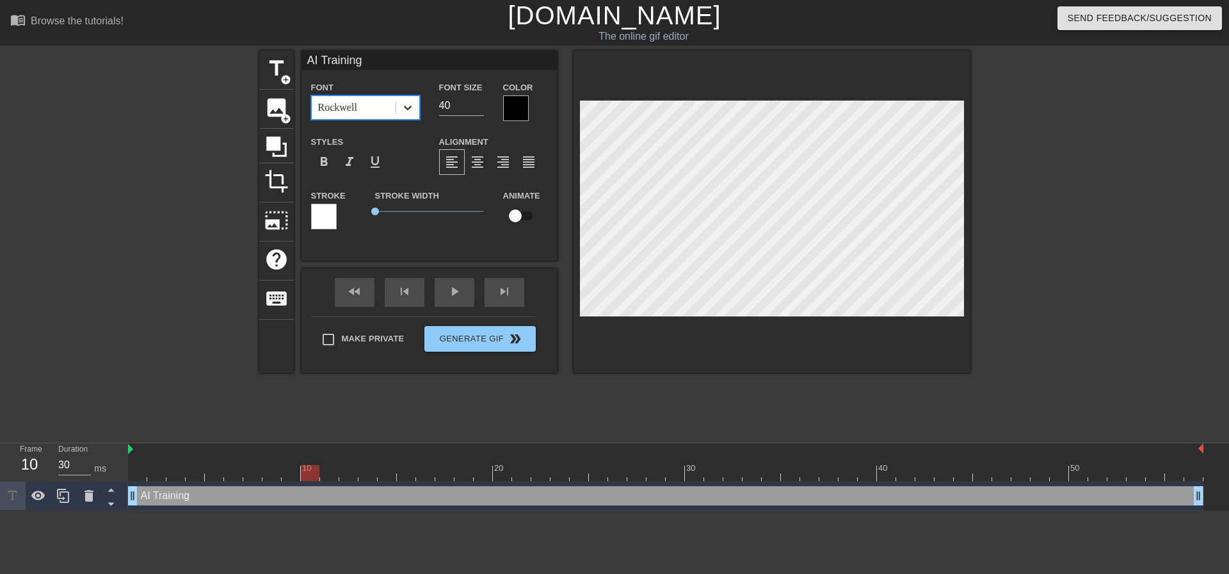
click at [405, 112] on icon at bounding box center [407, 107] width 13 height 13
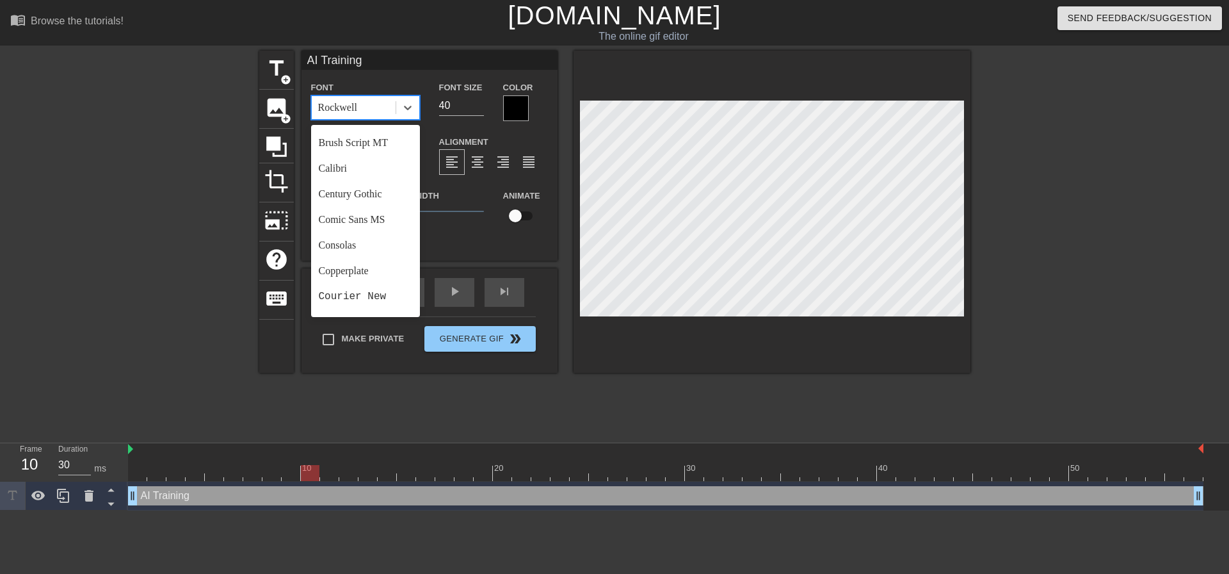
scroll to position [0, 0]
click at [355, 234] on div "Calibri" at bounding box center [365, 243] width 109 height 26
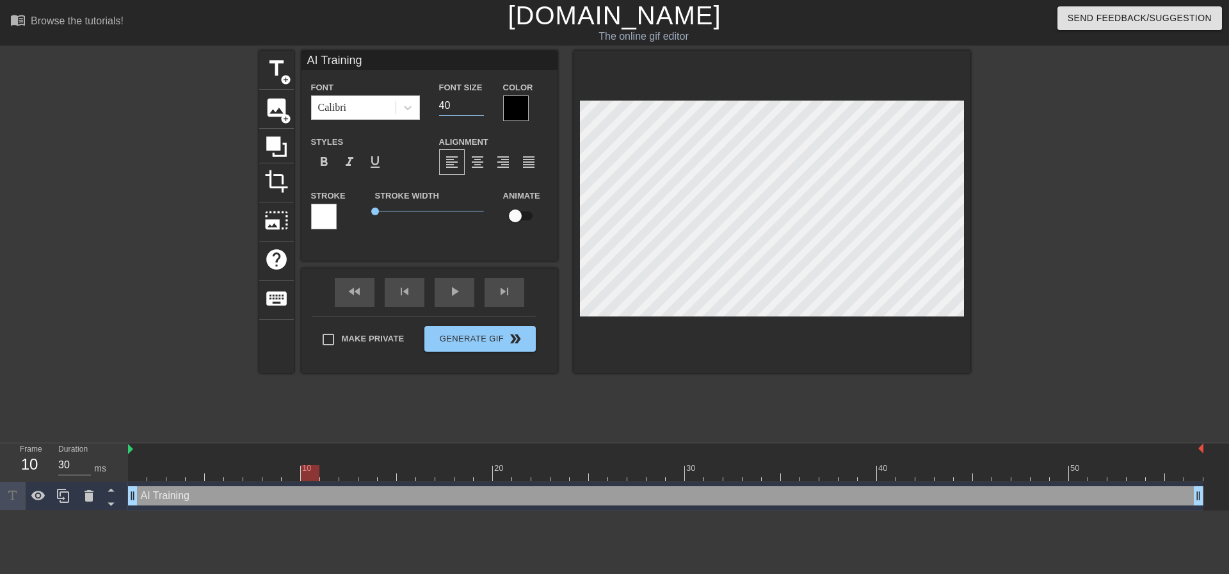
click at [463, 105] on input "40" at bounding box center [461, 105] width 45 height 20
drag, startPoint x: 462, startPoint y: 106, endPoint x: 418, endPoint y: 105, distance: 43.5
click at [418, 105] on div "Font Calibri Font Size 40 Color" at bounding box center [430, 100] width 256 height 42
type input "70"
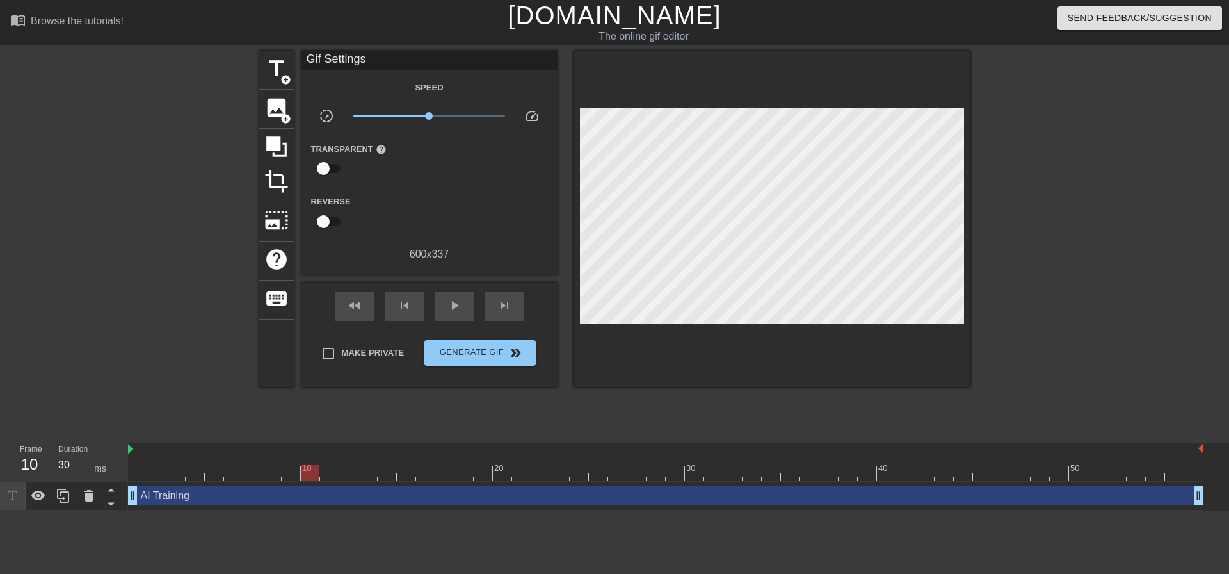
click at [1013, 143] on div at bounding box center [1082, 243] width 192 height 384
click at [1156, 221] on div at bounding box center [1082, 243] width 192 height 384
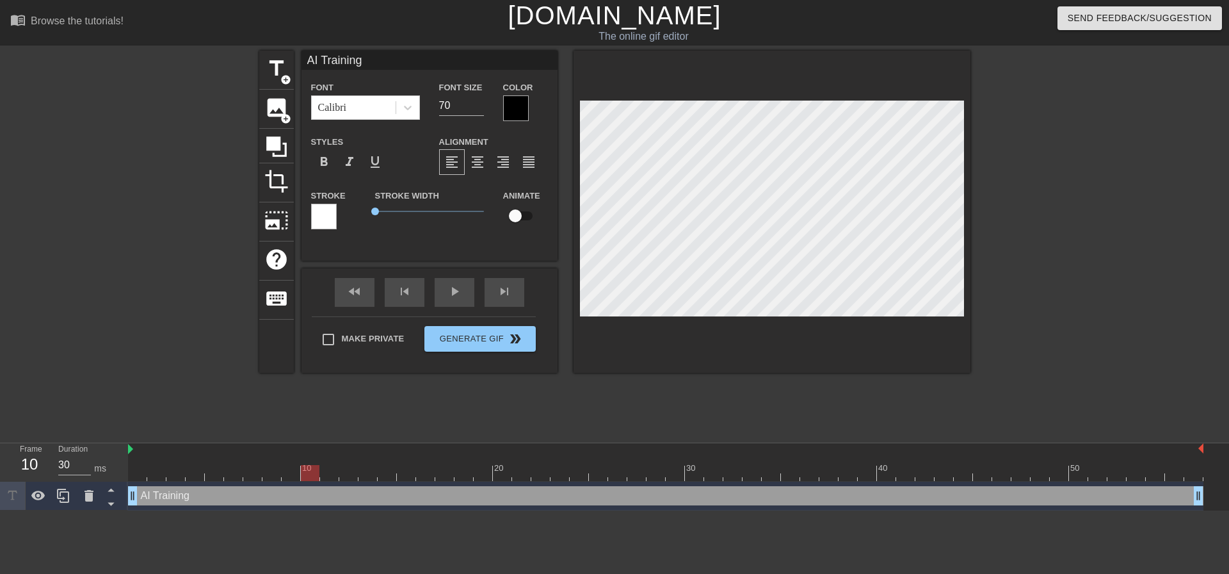
click at [1196, 212] on div "title add_circle image add_circle crop photo_size_select_large help keyboard AI…" at bounding box center [614, 243] width 1229 height 384
click at [520, 215] on input "checkbox" at bounding box center [515, 216] width 73 height 24
checkbox input "true"
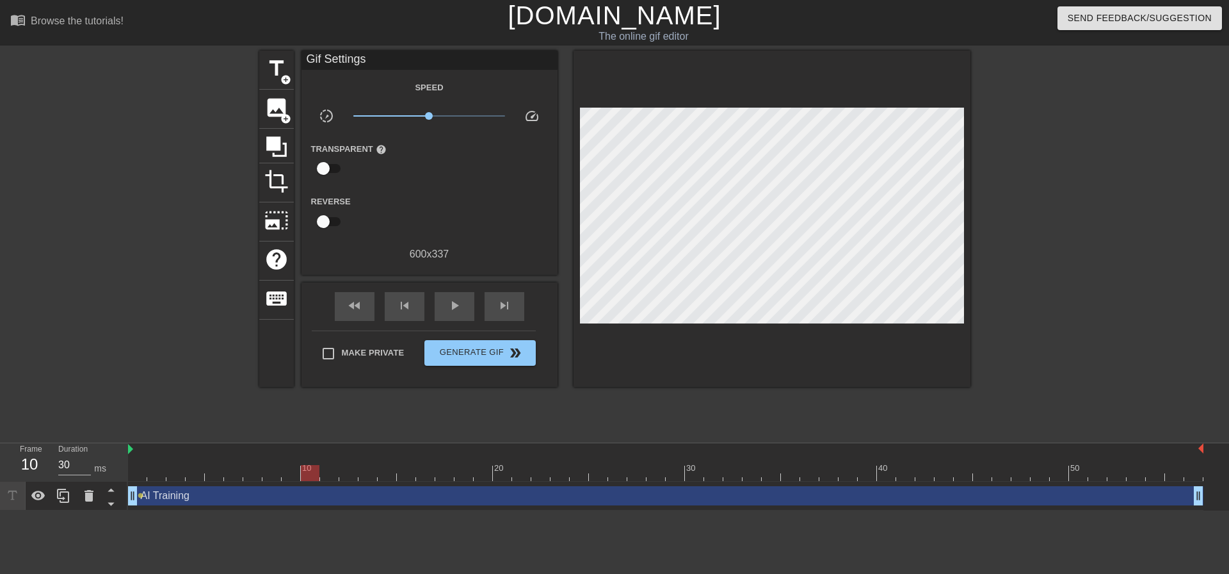
click at [204, 320] on div at bounding box center [148, 243] width 192 height 384
type input "30"
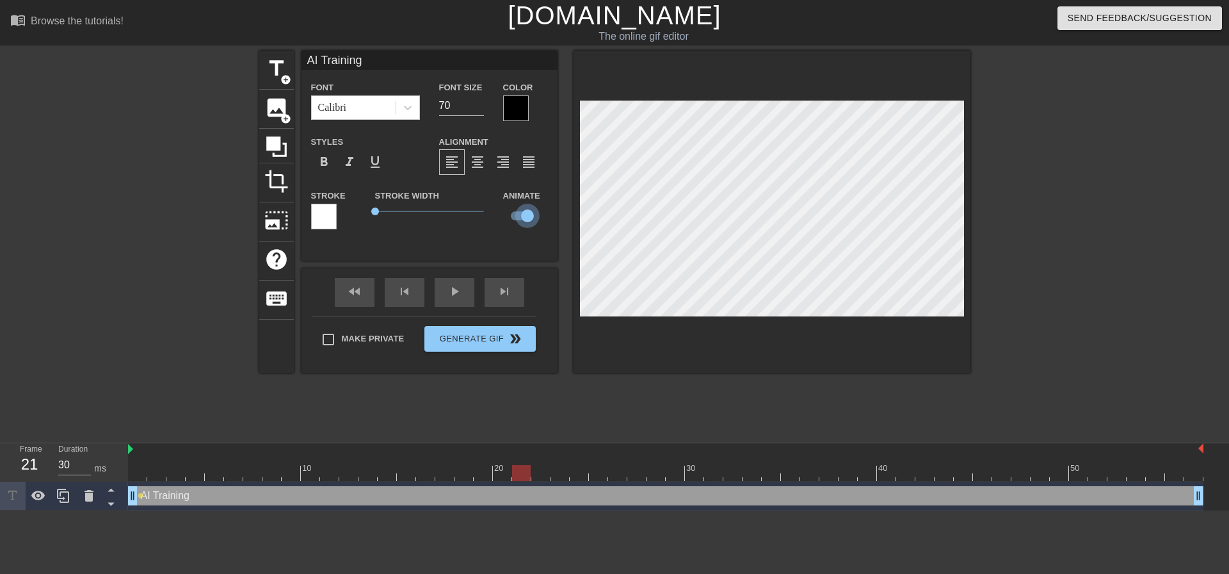
click at [520, 213] on input "checkbox" at bounding box center [527, 216] width 73 height 24
click at [520, 213] on input "checkbox" at bounding box center [515, 216] width 73 height 24
checkbox input "true"
click at [373, 210] on span "0" at bounding box center [375, 211] width 8 height 8
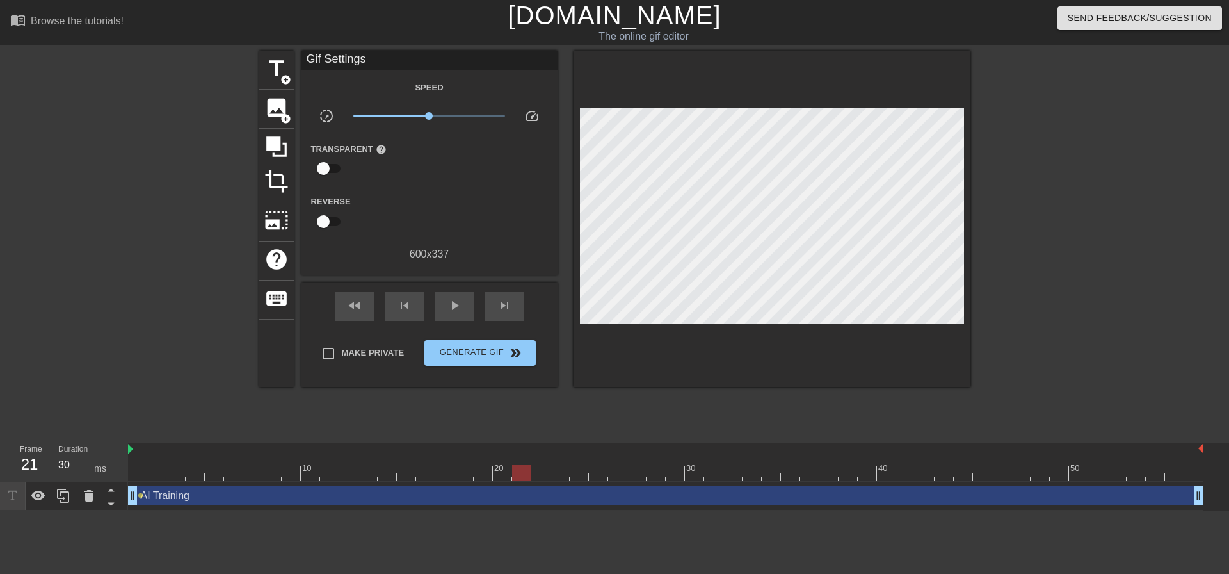
click at [1149, 198] on div at bounding box center [1082, 243] width 192 height 384
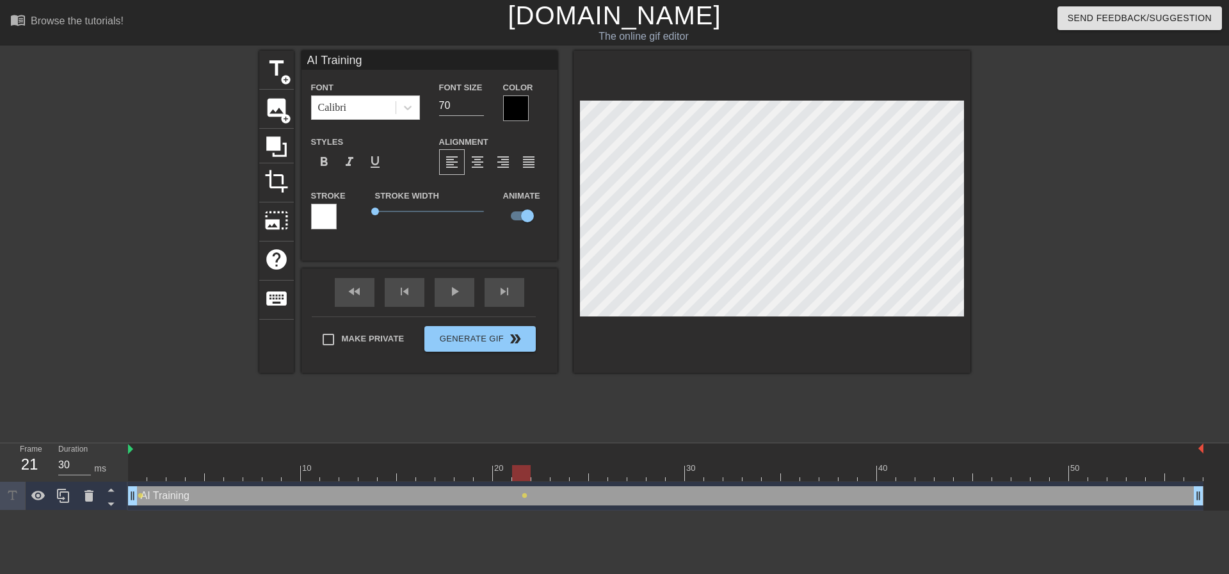
click at [1038, 209] on div at bounding box center [1082, 243] width 192 height 384
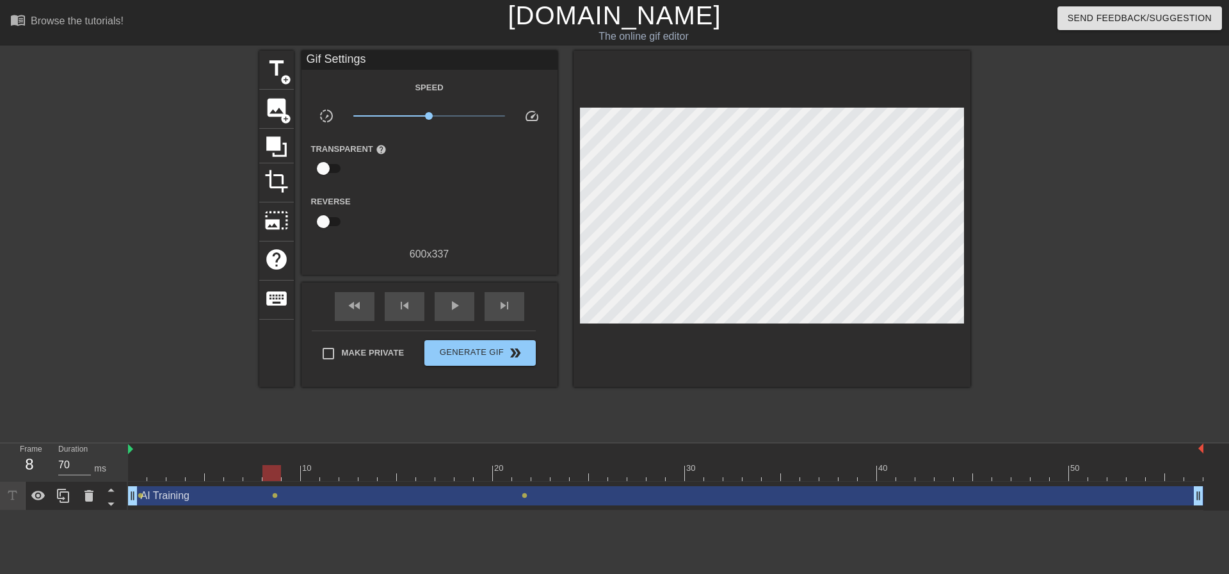
click at [1051, 211] on div at bounding box center [1082, 243] width 192 height 384
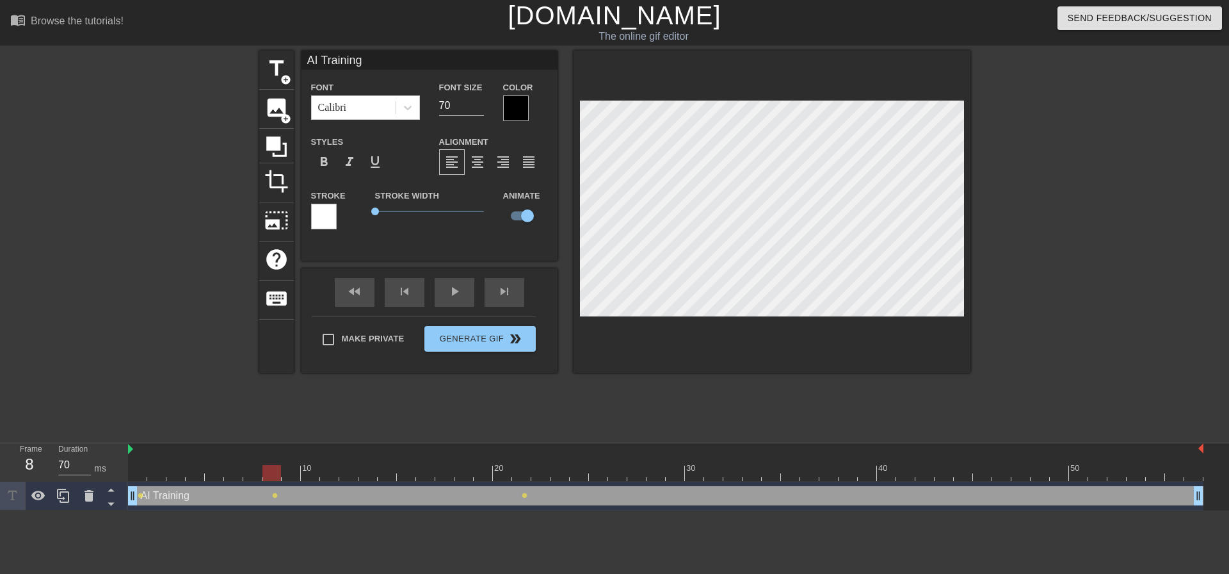
click at [979, 198] on div "title add_circle image add_circle crop photo_size_select_large help keyboard AI…" at bounding box center [614, 243] width 1229 height 384
click at [1027, 200] on div at bounding box center [1082, 243] width 192 height 384
click at [1036, 202] on div at bounding box center [1082, 243] width 192 height 384
click at [1050, 206] on div at bounding box center [1082, 243] width 192 height 384
click at [1023, 211] on div at bounding box center [1082, 243] width 192 height 384
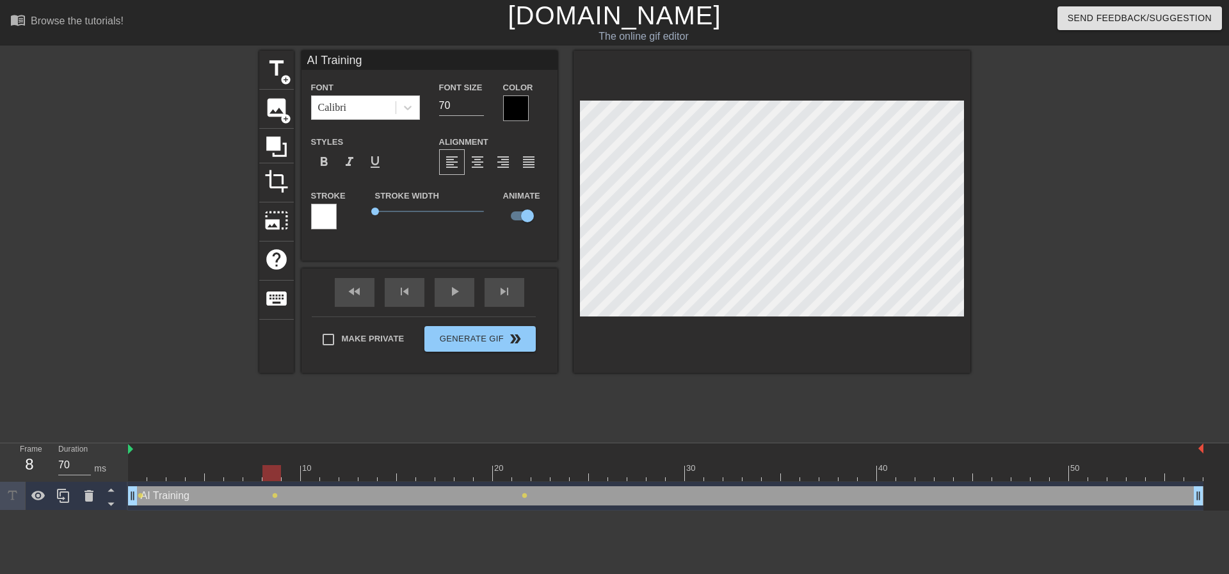
click at [1073, 210] on div at bounding box center [1082, 243] width 192 height 384
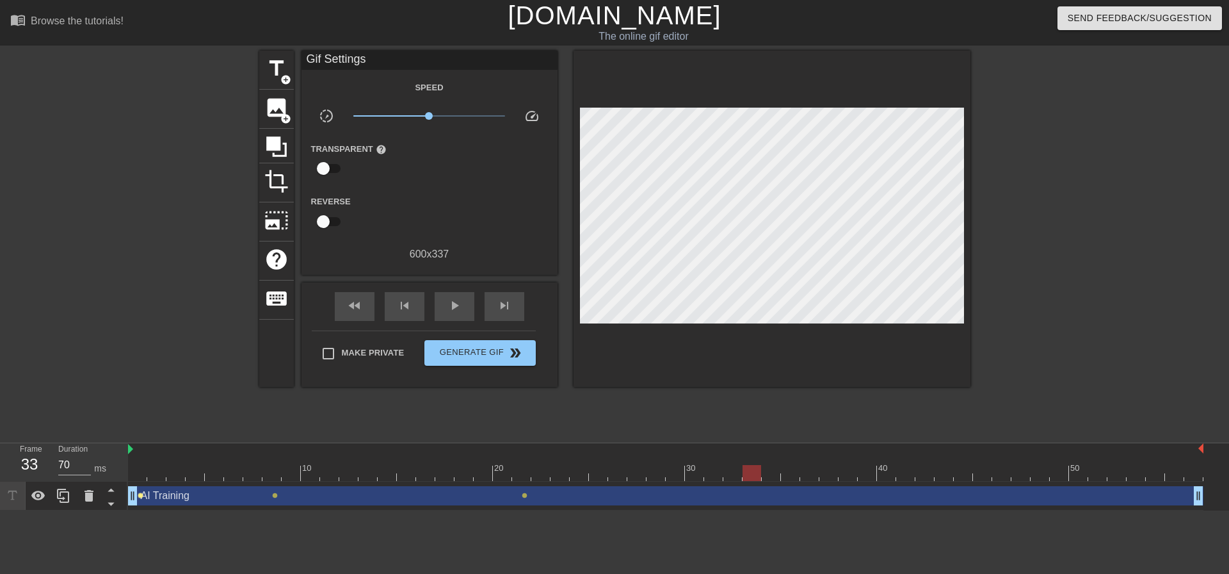
click at [143, 497] on span "lens" at bounding box center [141, 495] width 6 height 6
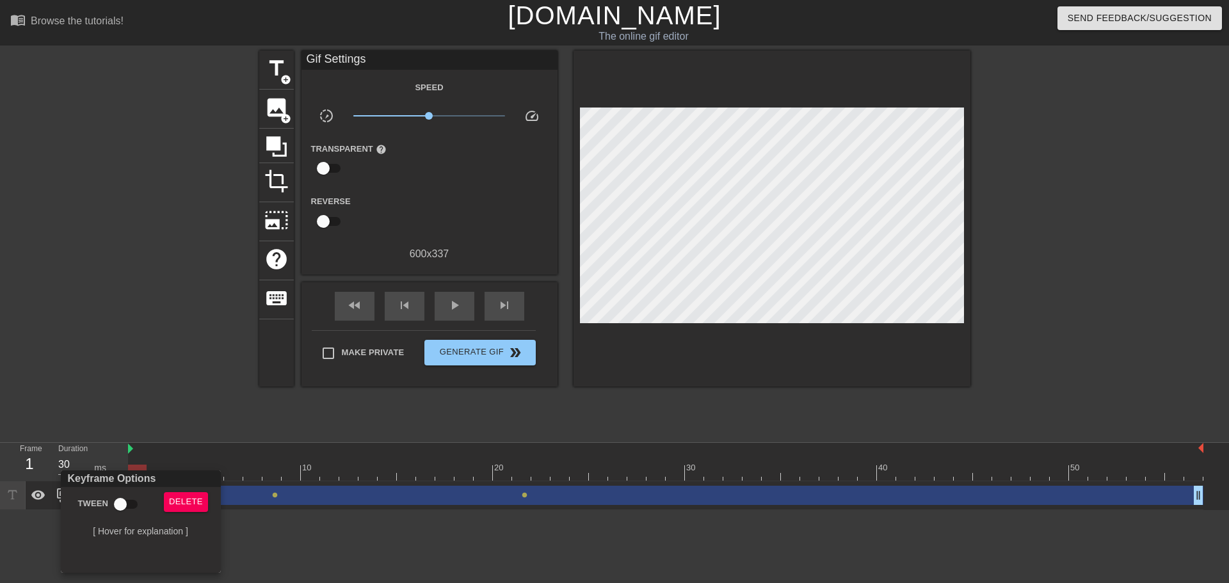
click at [260, 538] on div at bounding box center [614, 291] width 1229 height 583
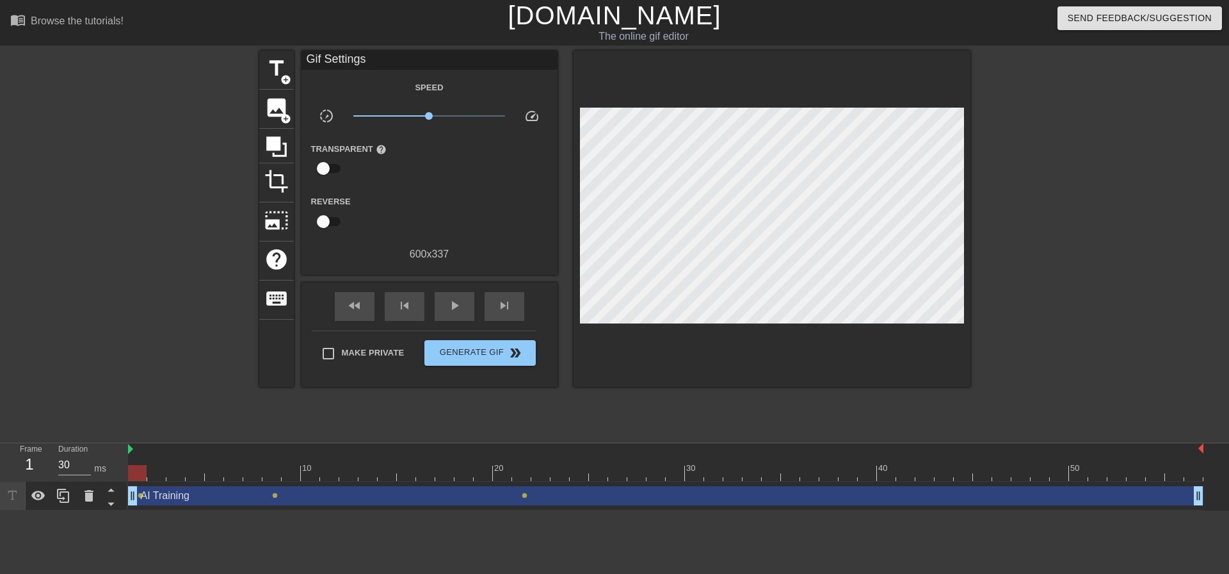
click at [165, 499] on div "AI Training drag_handle drag_handle" at bounding box center [665, 495] width 1075 height 19
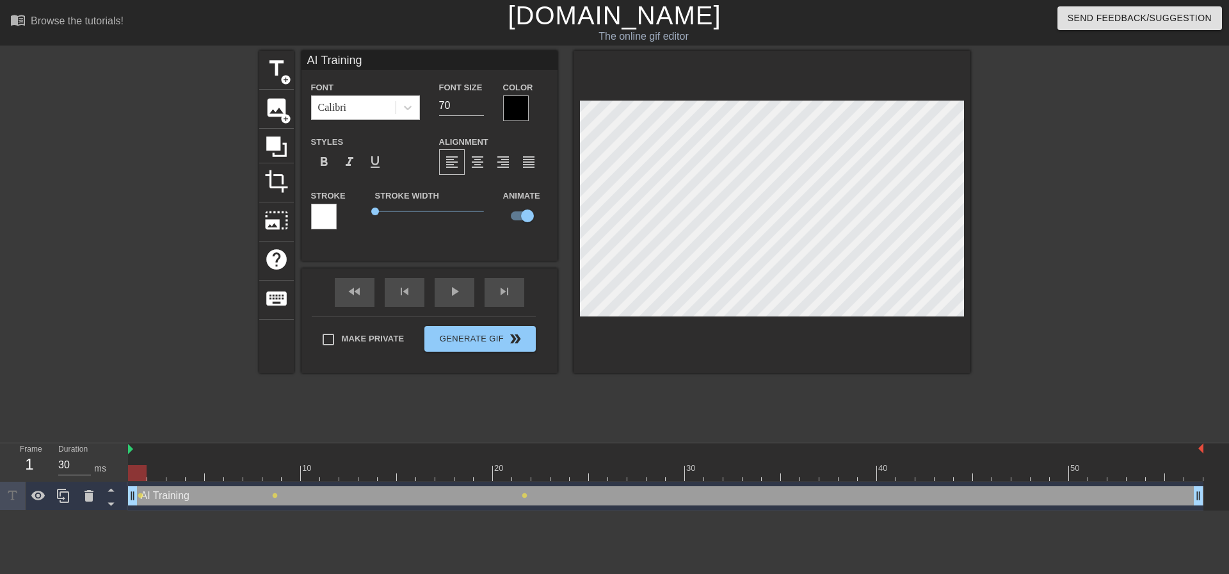
click at [201, 499] on div "AI Training drag_handle drag_handle" at bounding box center [665, 495] width 1075 height 19
click at [200, 472] on div at bounding box center [665, 473] width 1075 height 16
click at [227, 472] on div at bounding box center [665, 473] width 1075 height 16
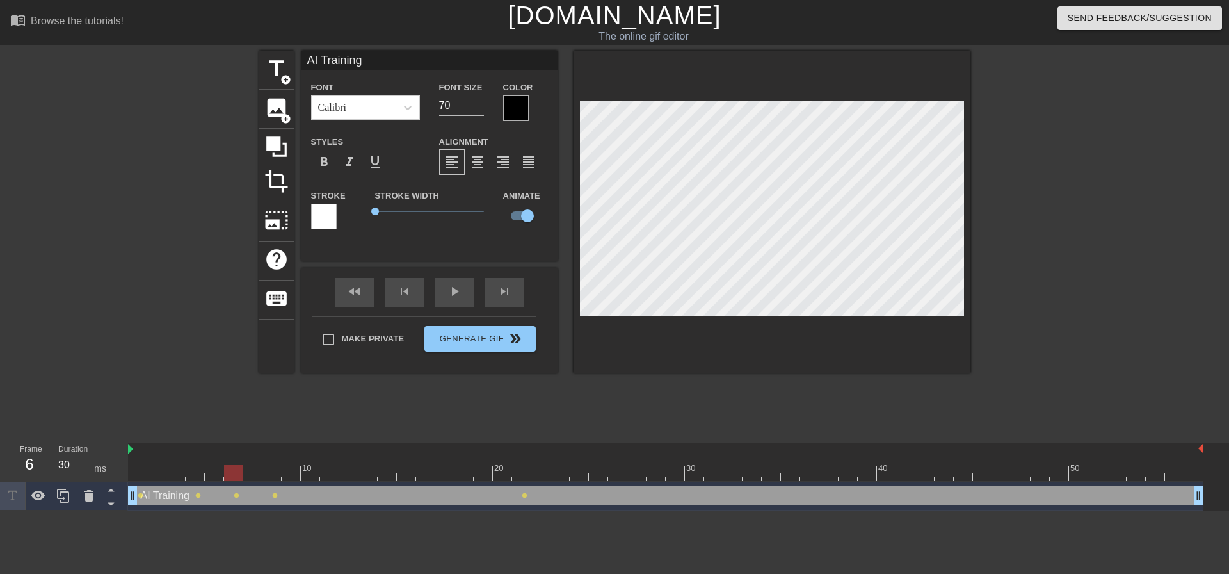
click at [255, 472] on div at bounding box center [665, 473] width 1075 height 16
click at [293, 473] on div at bounding box center [665, 473] width 1075 height 16
click at [1081, 240] on div at bounding box center [1082, 243] width 192 height 384
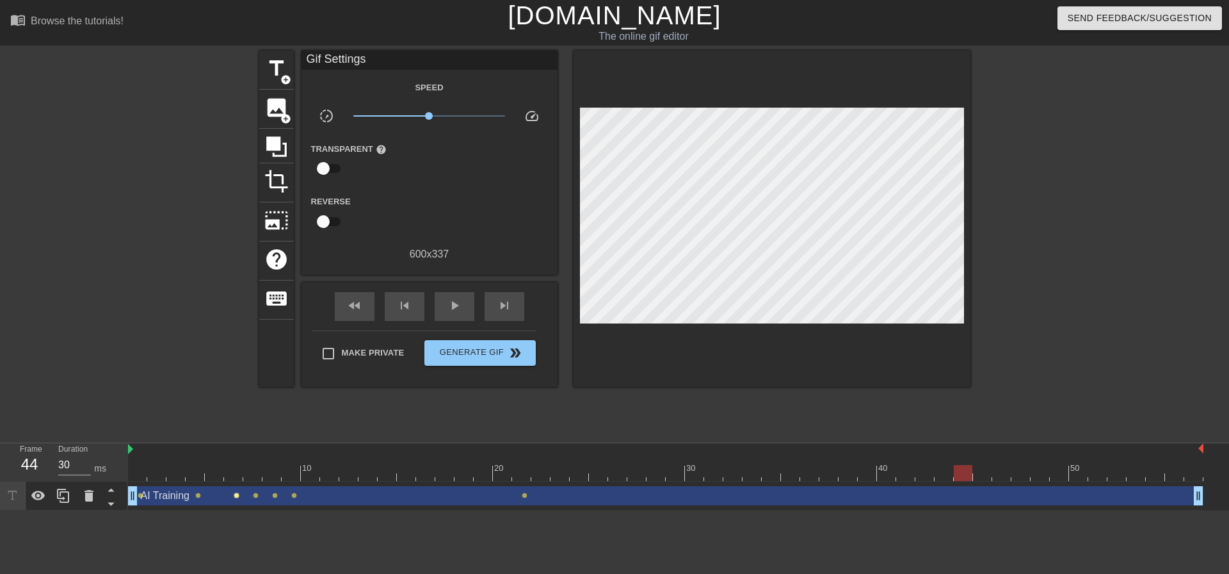
click at [236, 495] on span "lens" at bounding box center [237, 495] width 6 height 6
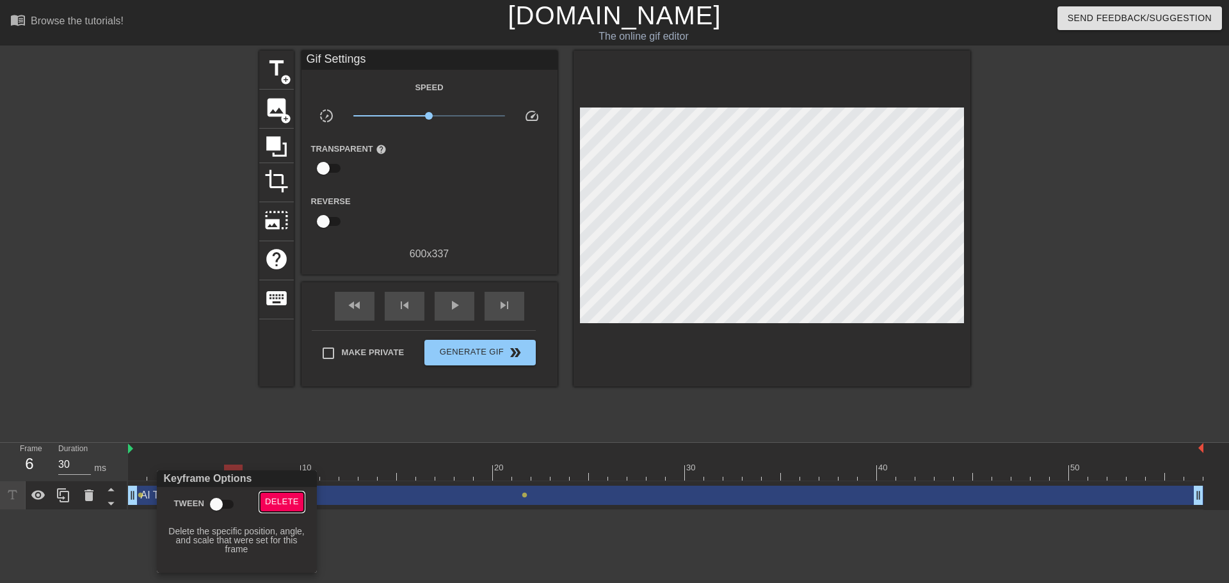
click at [270, 500] on span "Delete" at bounding box center [282, 502] width 34 height 15
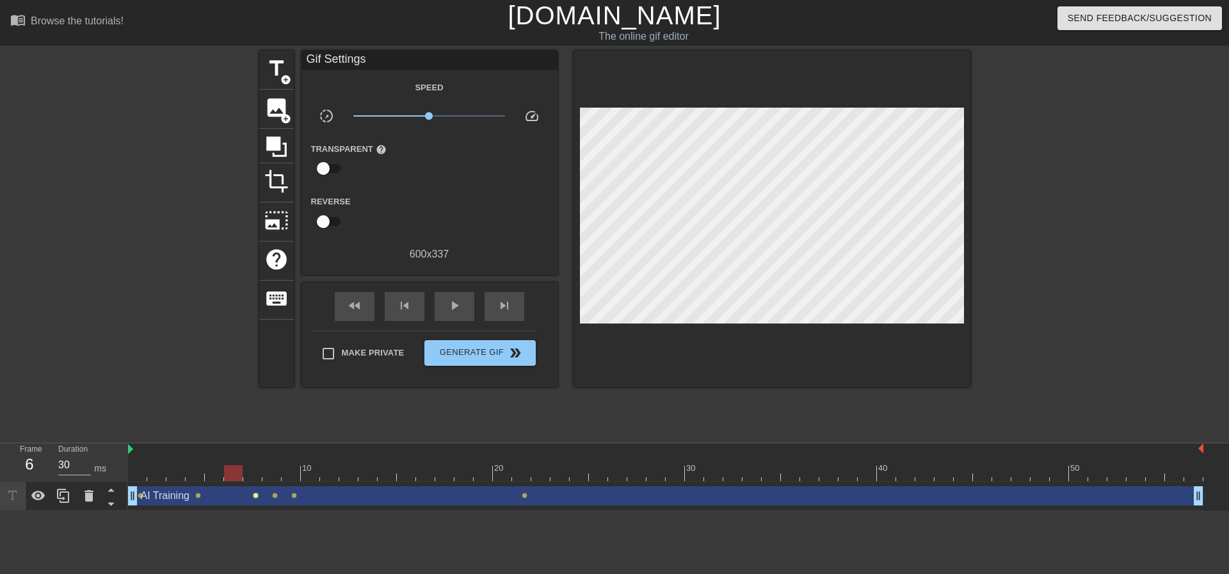
click at [256, 495] on span "lens" at bounding box center [256, 495] width 6 height 6
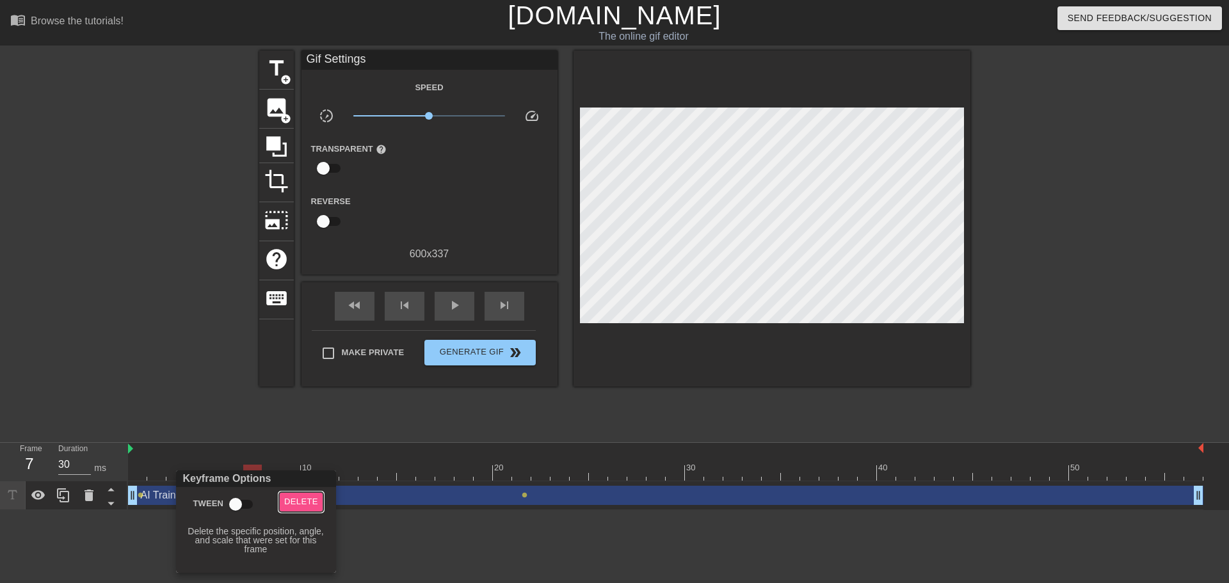
click at [289, 500] on span "Delete" at bounding box center [301, 502] width 34 height 15
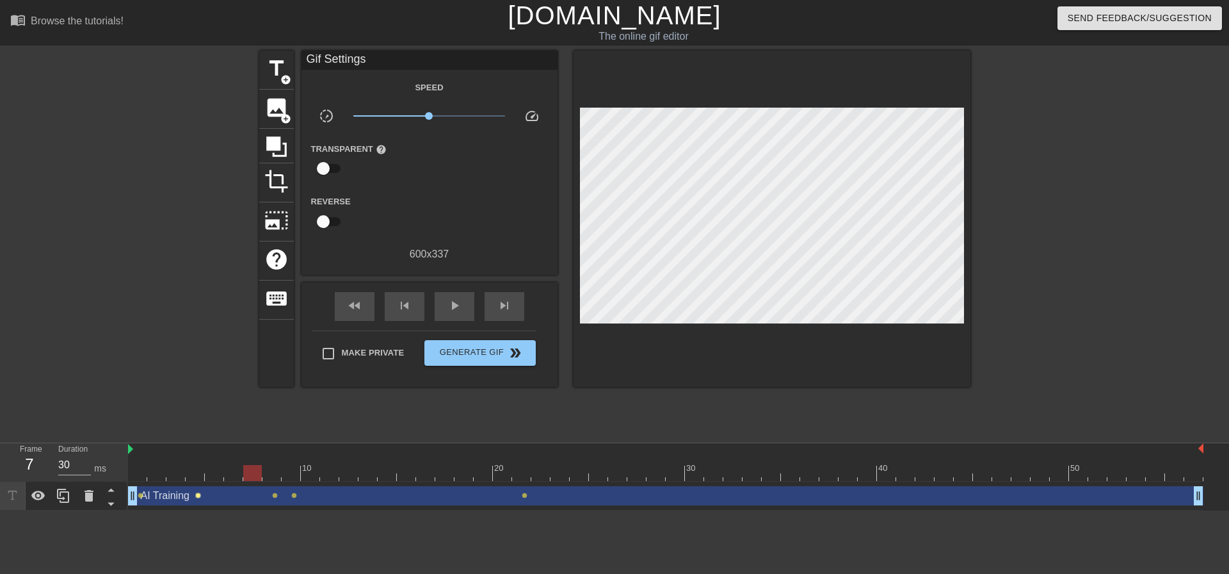
click at [198, 495] on span "lens" at bounding box center [198, 495] width 6 height 6
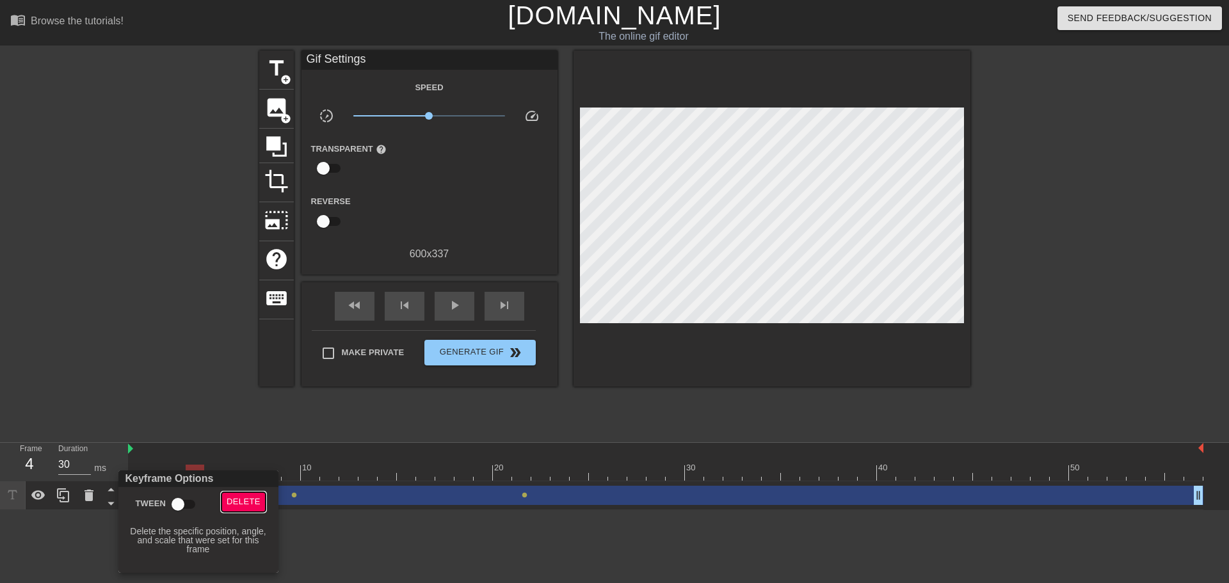
click at [254, 501] on span "Delete" at bounding box center [244, 502] width 34 height 15
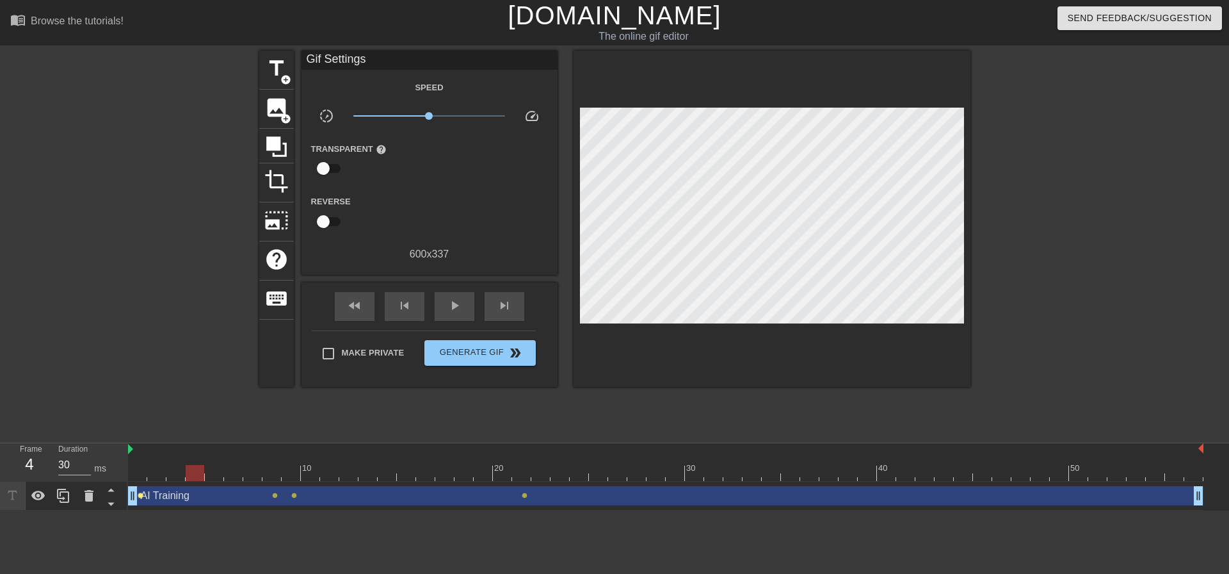
click at [142, 495] on span "lens" at bounding box center [141, 495] width 6 height 6
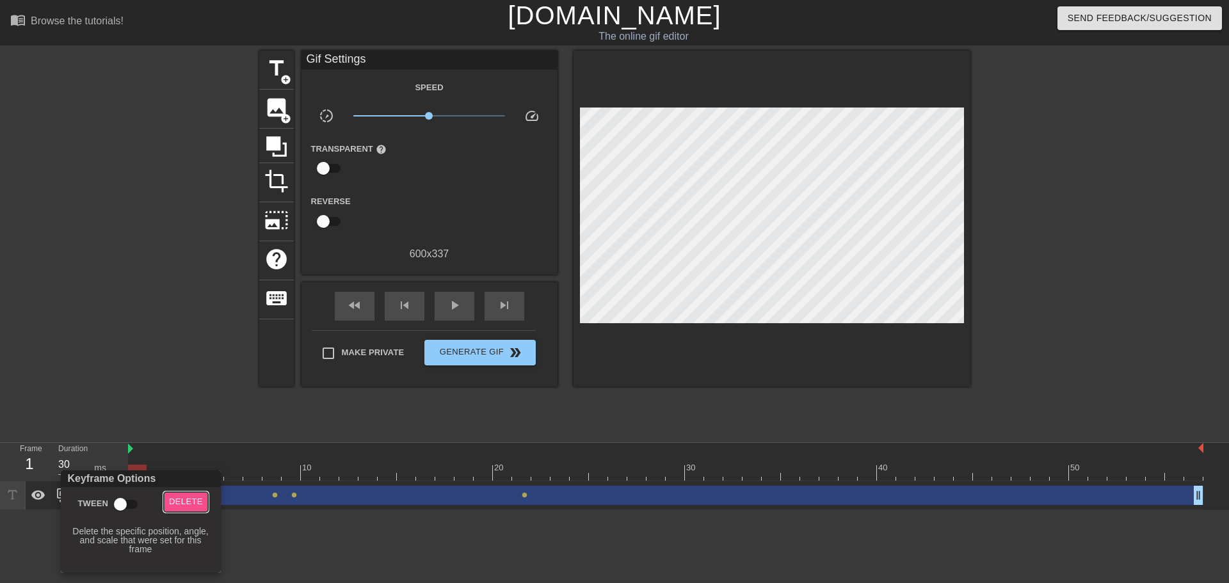
click at [183, 497] on span "Delete" at bounding box center [186, 502] width 34 height 15
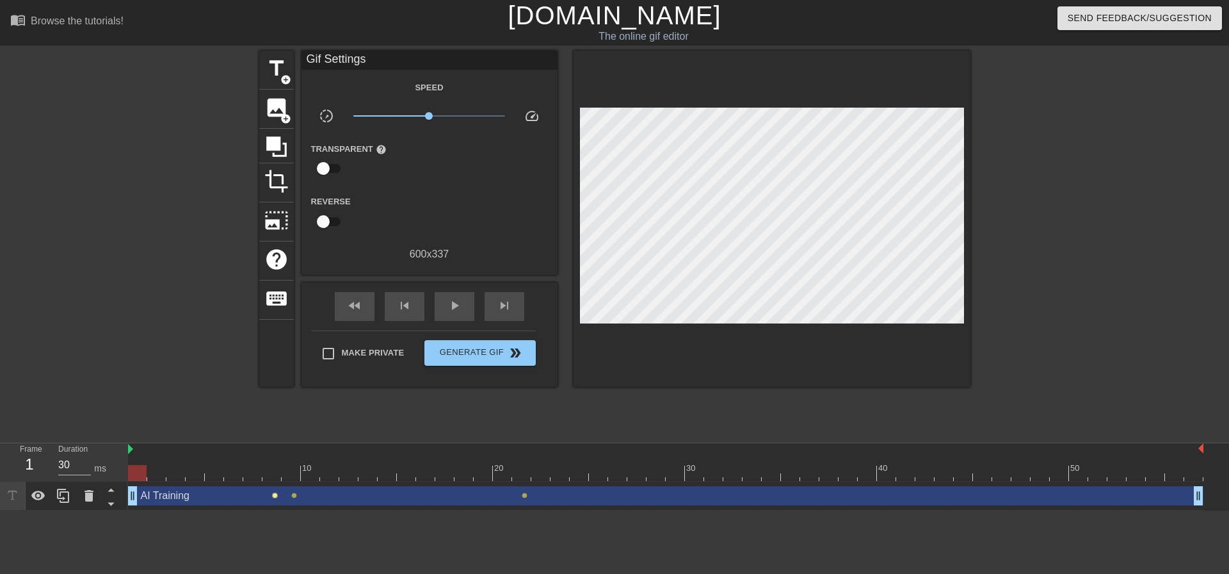
click at [274, 497] on span "lens" at bounding box center [275, 495] width 6 height 6
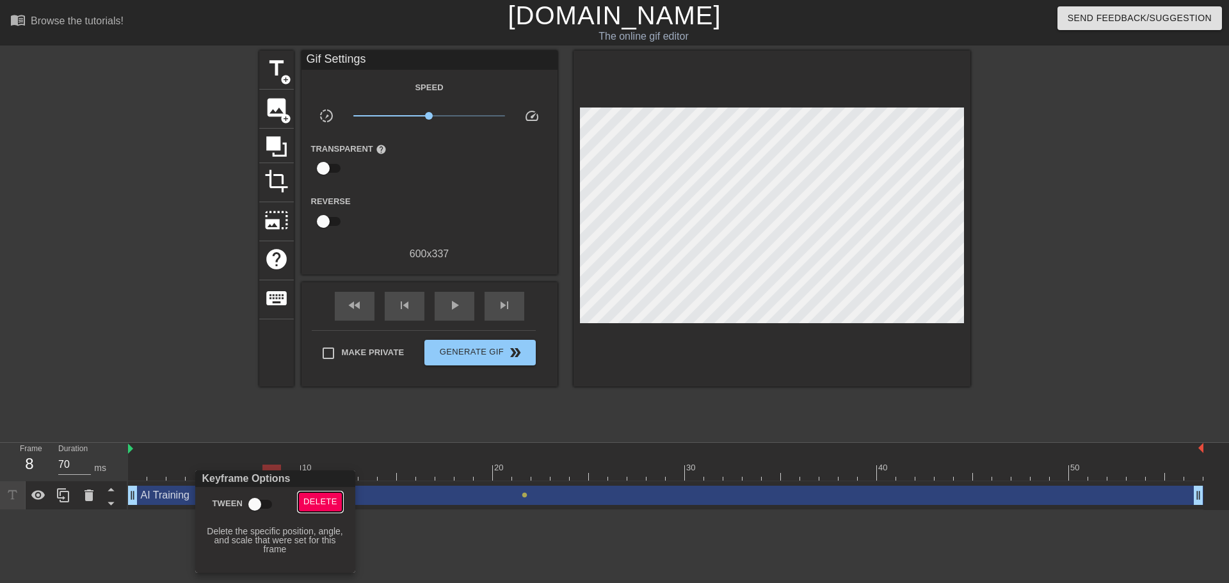
click at [325, 501] on span "Delete" at bounding box center [320, 502] width 34 height 15
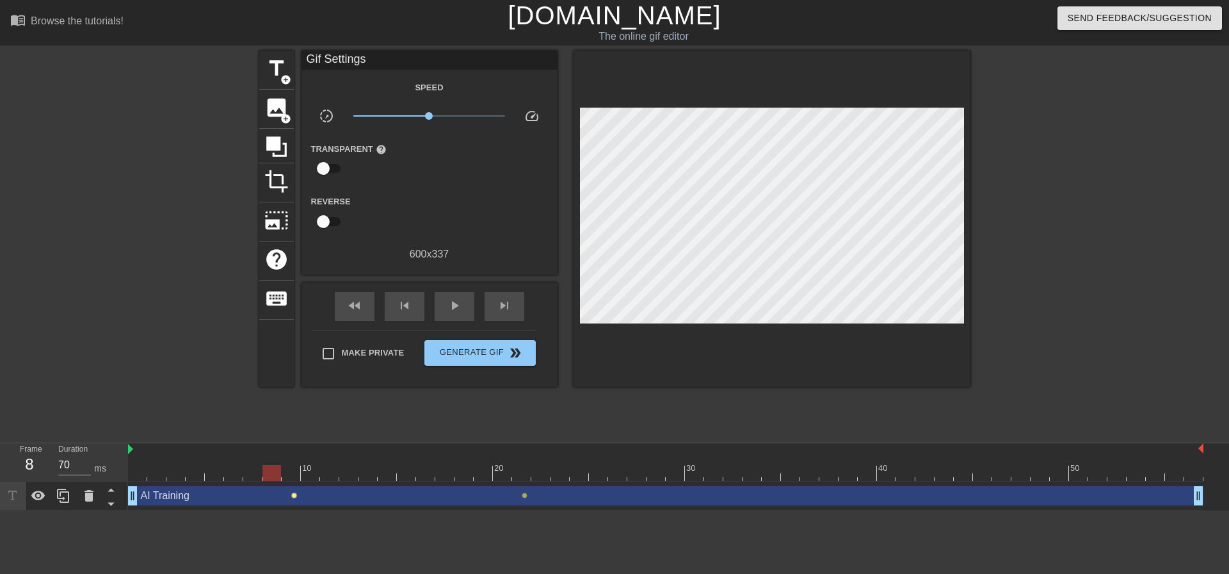
click at [294, 496] on span "lens" at bounding box center [294, 495] width 6 height 6
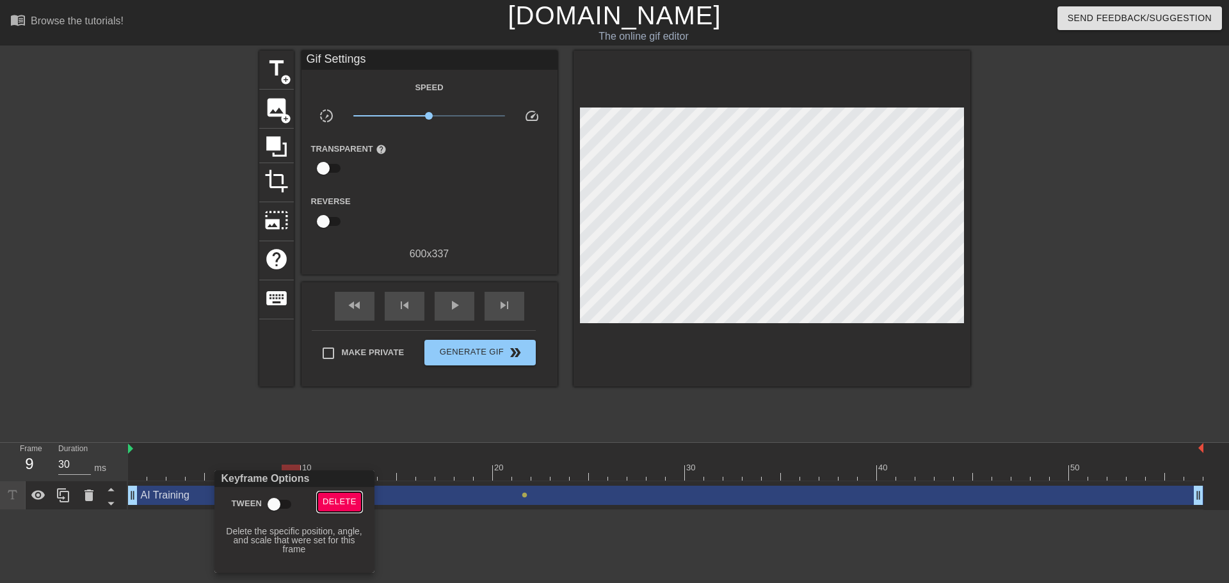
click at [337, 499] on span "Delete" at bounding box center [340, 502] width 34 height 15
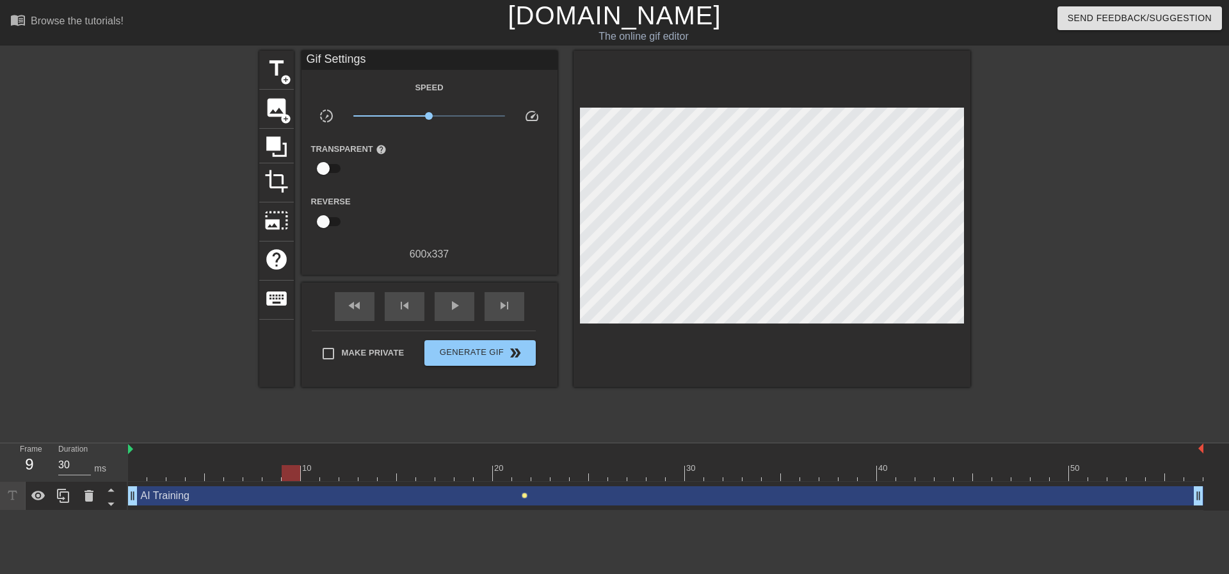
click at [525, 496] on span "lens" at bounding box center [525, 495] width 6 height 6
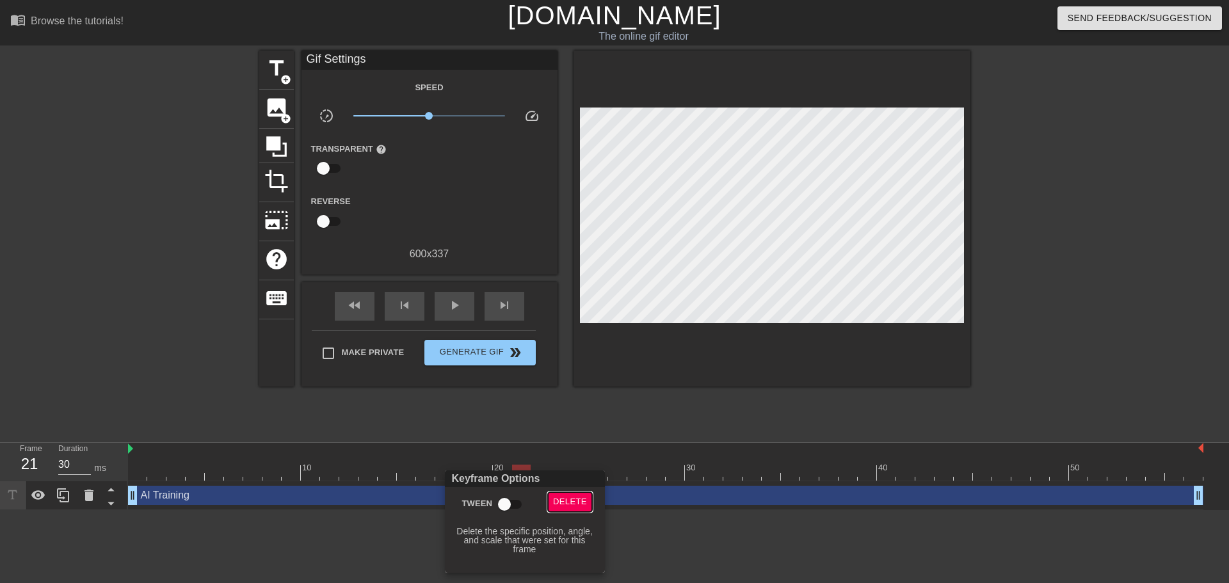
click at [568, 500] on span "Delete" at bounding box center [570, 502] width 34 height 15
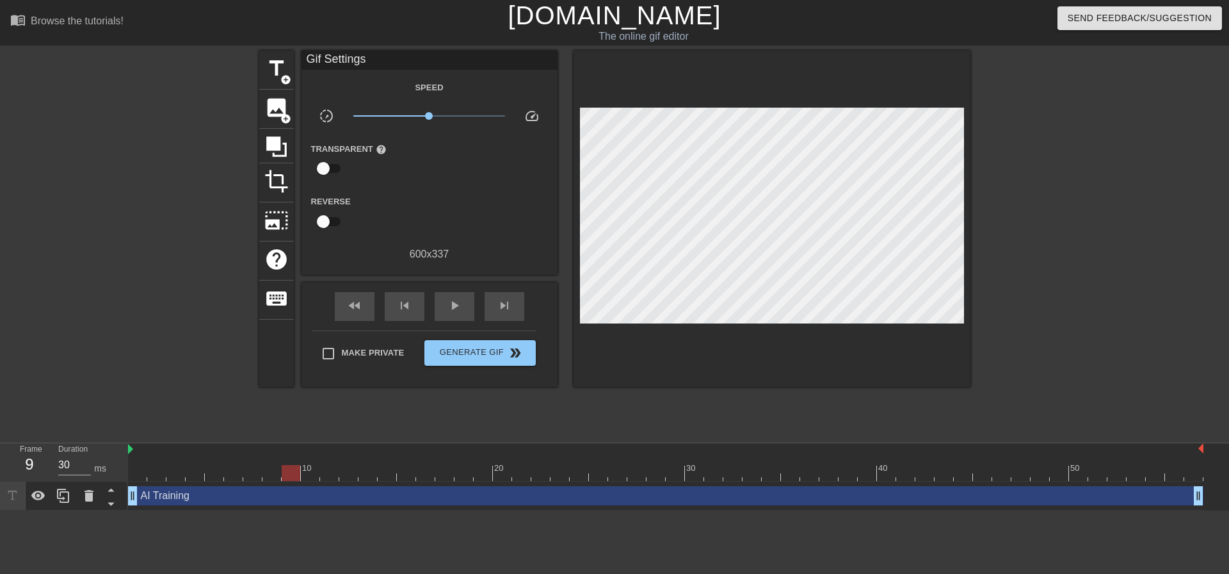
click at [135, 471] on div at bounding box center [665, 473] width 1075 height 16
click at [150, 475] on div at bounding box center [665, 473] width 1075 height 16
click at [290, 472] on div at bounding box center [665, 473] width 1075 height 16
click at [305, 472] on div at bounding box center [665, 473] width 1075 height 16
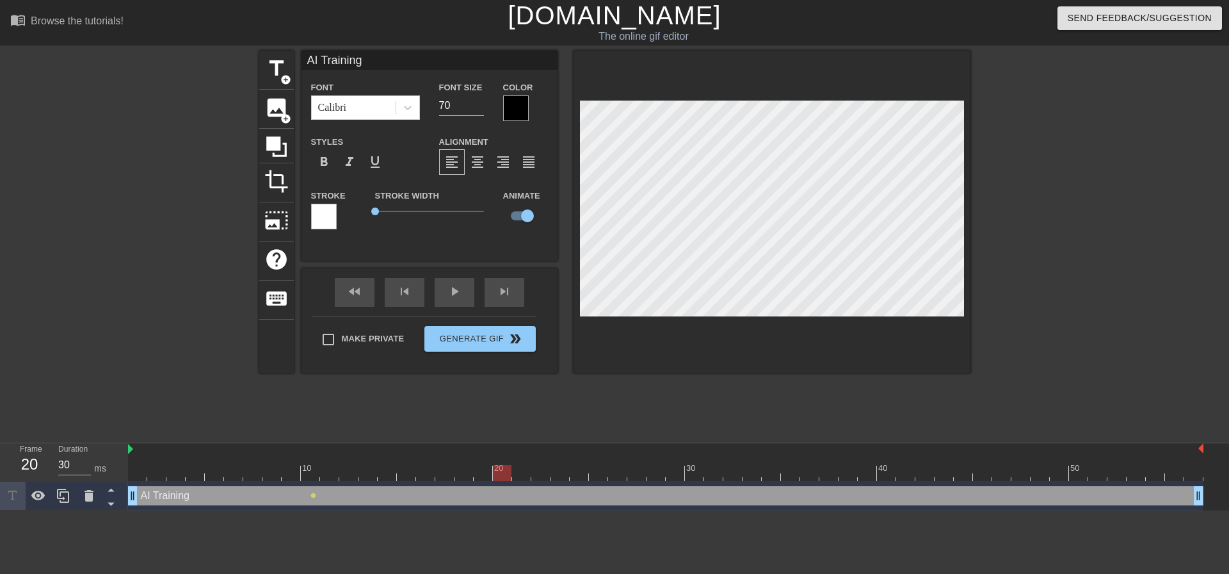
click at [500, 471] on div at bounding box center [665, 473] width 1075 height 16
click at [1034, 209] on div at bounding box center [1082, 243] width 192 height 384
click at [691, 474] on div at bounding box center [665, 473] width 1075 height 16
click at [886, 473] on div at bounding box center [665, 473] width 1075 height 16
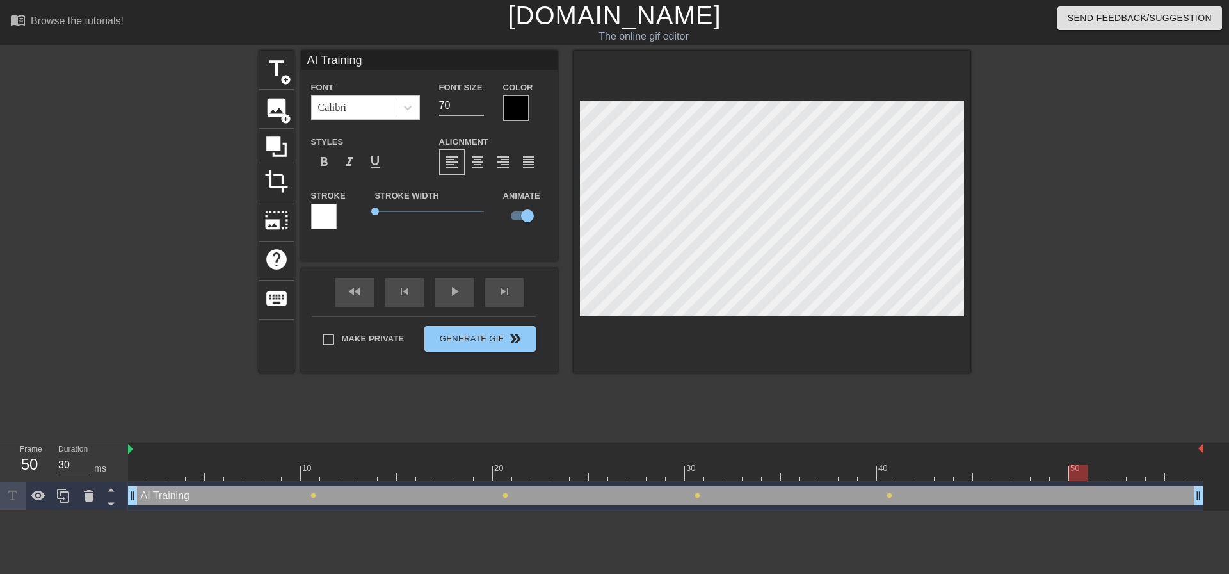
click at [1075, 472] on div at bounding box center [665, 473] width 1075 height 16
click at [1157, 385] on div at bounding box center [1082, 243] width 192 height 384
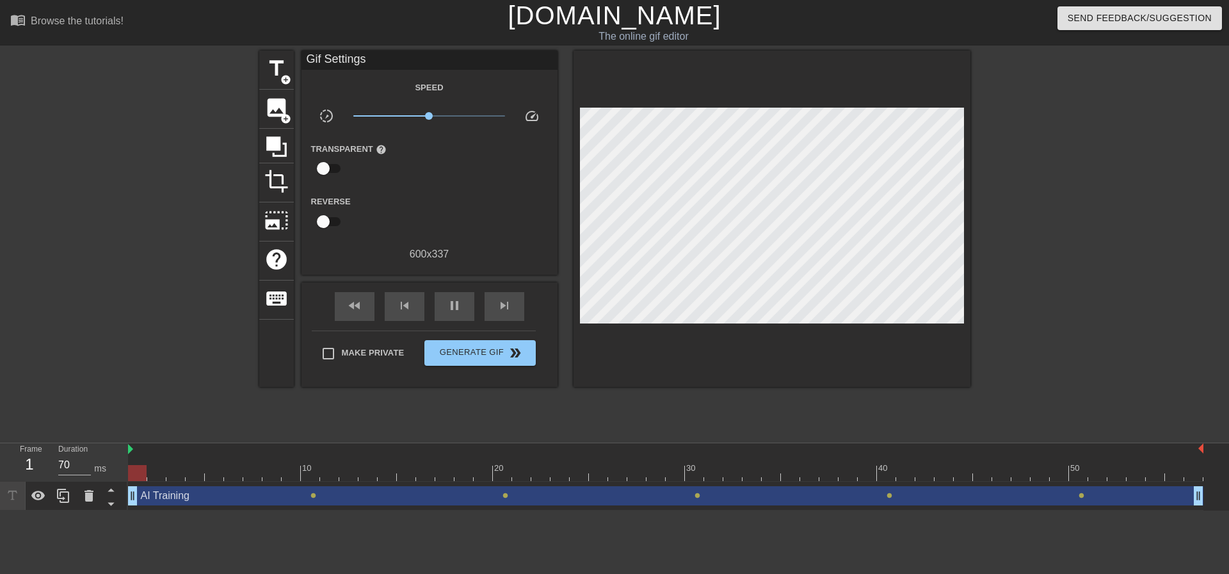
type input "30"
click at [313, 497] on span "lens" at bounding box center [313, 495] width 6 height 6
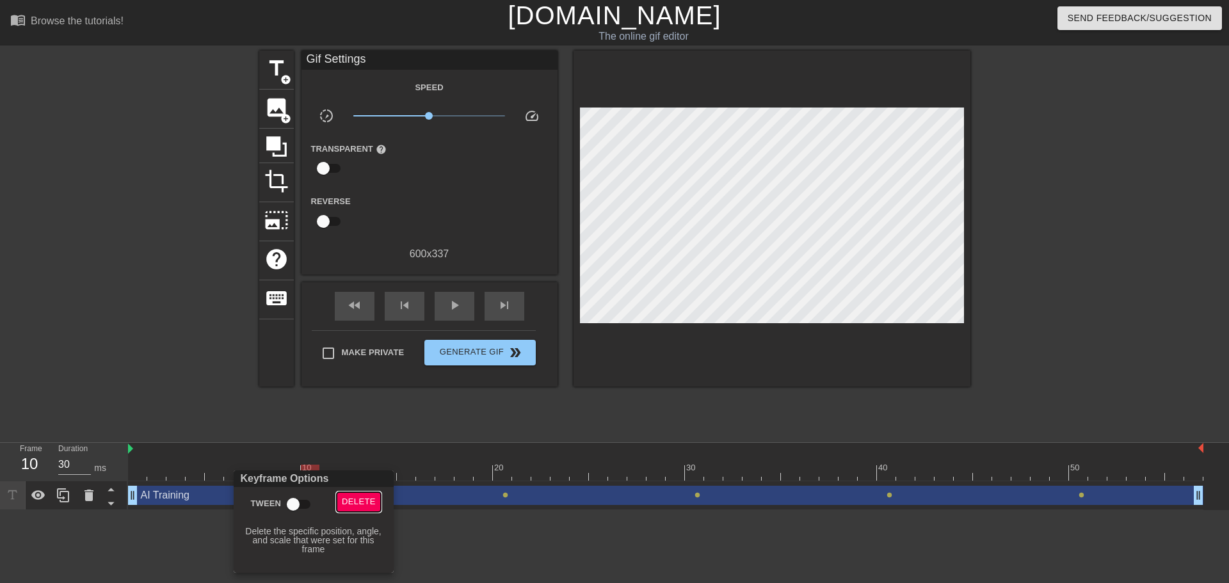
click at [370, 502] on span "Delete" at bounding box center [359, 502] width 34 height 15
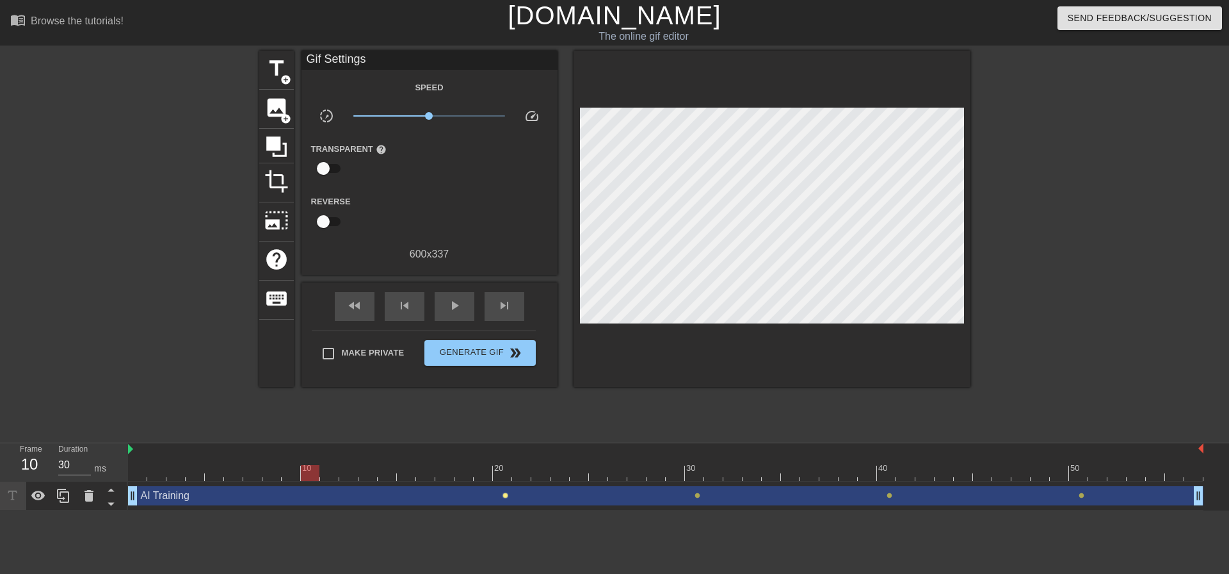
click at [504, 495] on span "lens" at bounding box center [506, 495] width 6 height 6
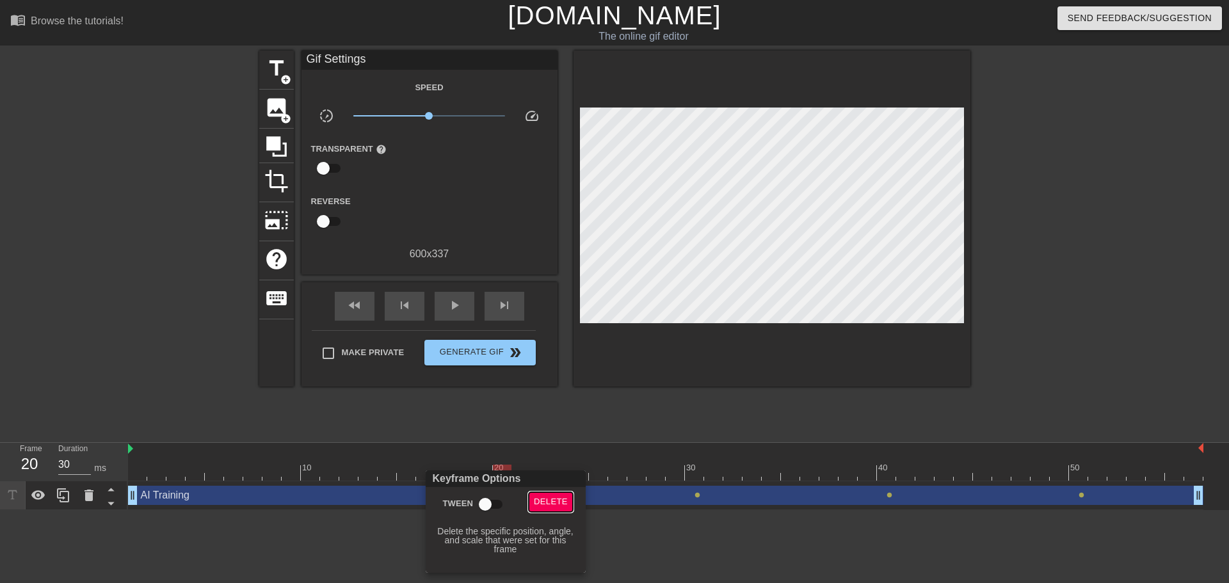
click at [556, 497] on span "Delete" at bounding box center [551, 502] width 34 height 15
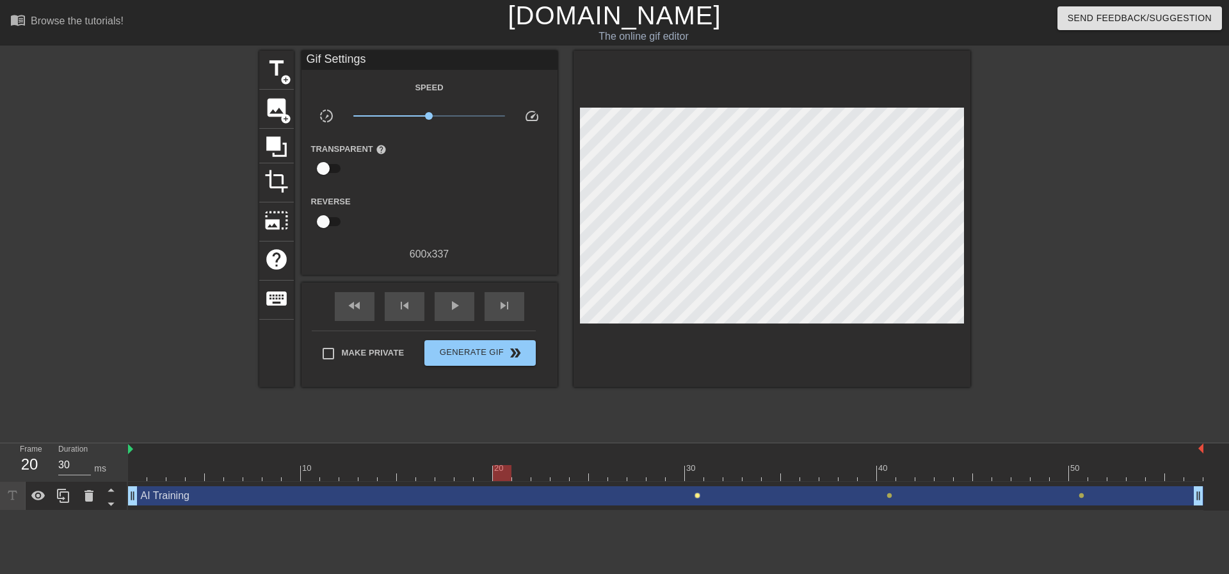
click at [698, 495] on span "lens" at bounding box center [698, 495] width 6 height 6
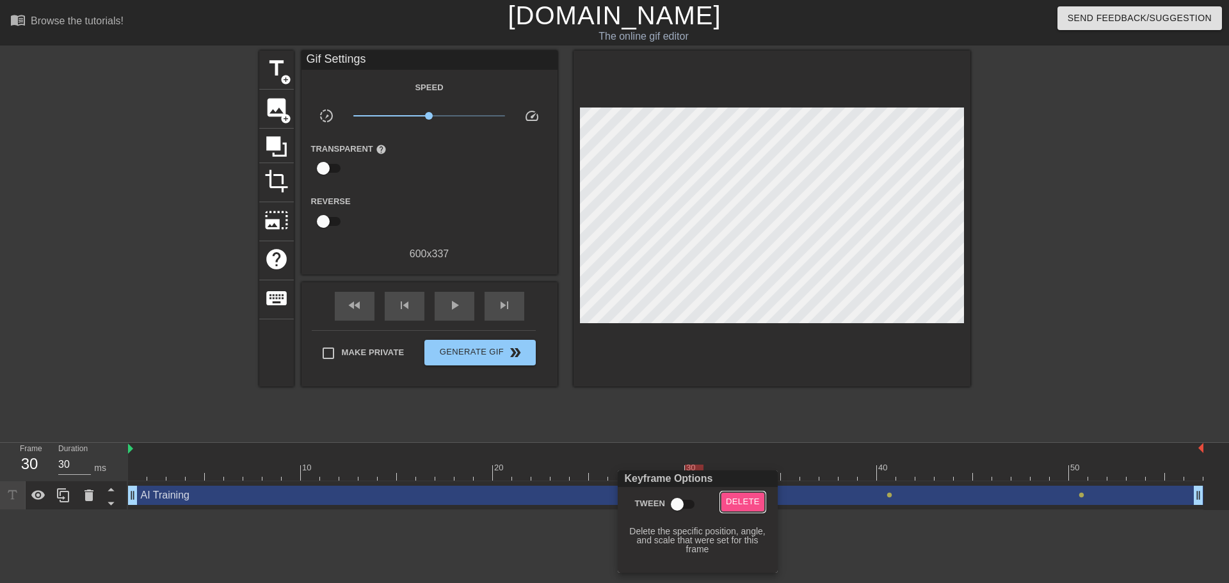
click at [733, 497] on span "Delete" at bounding box center [743, 502] width 34 height 15
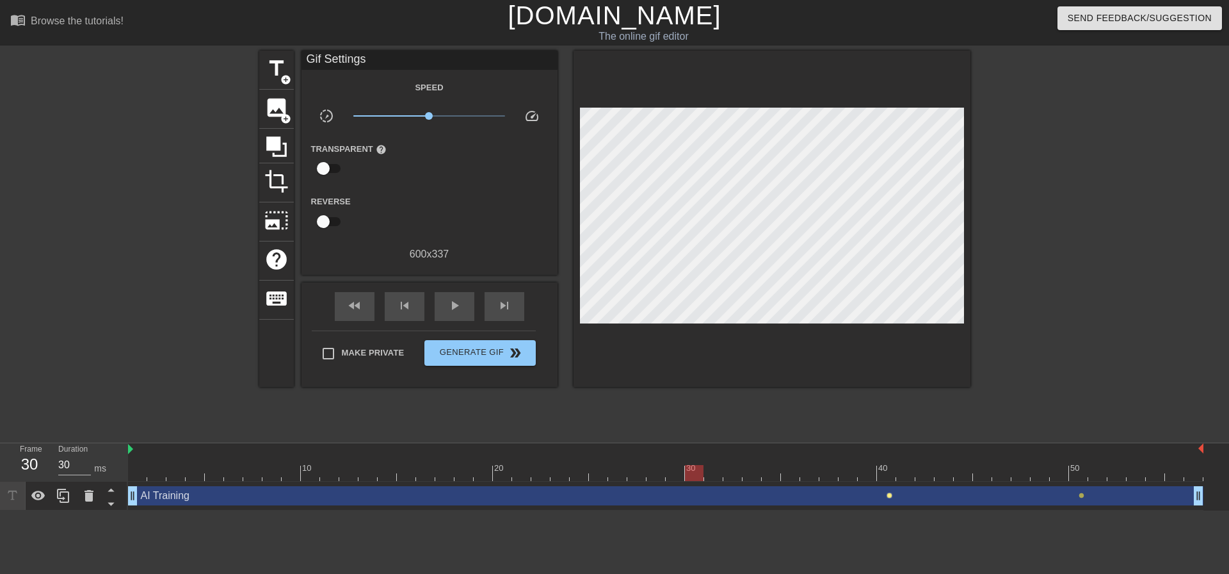
click at [887, 494] on span "lens" at bounding box center [890, 495] width 6 height 6
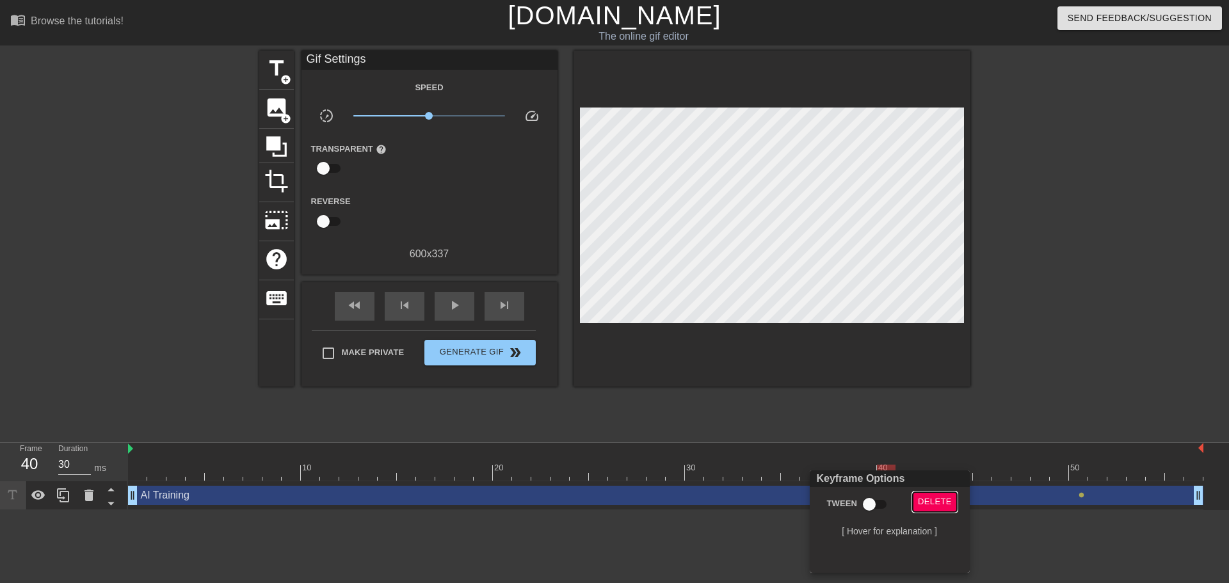
click at [925, 497] on span "Delete" at bounding box center [935, 502] width 34 height 15
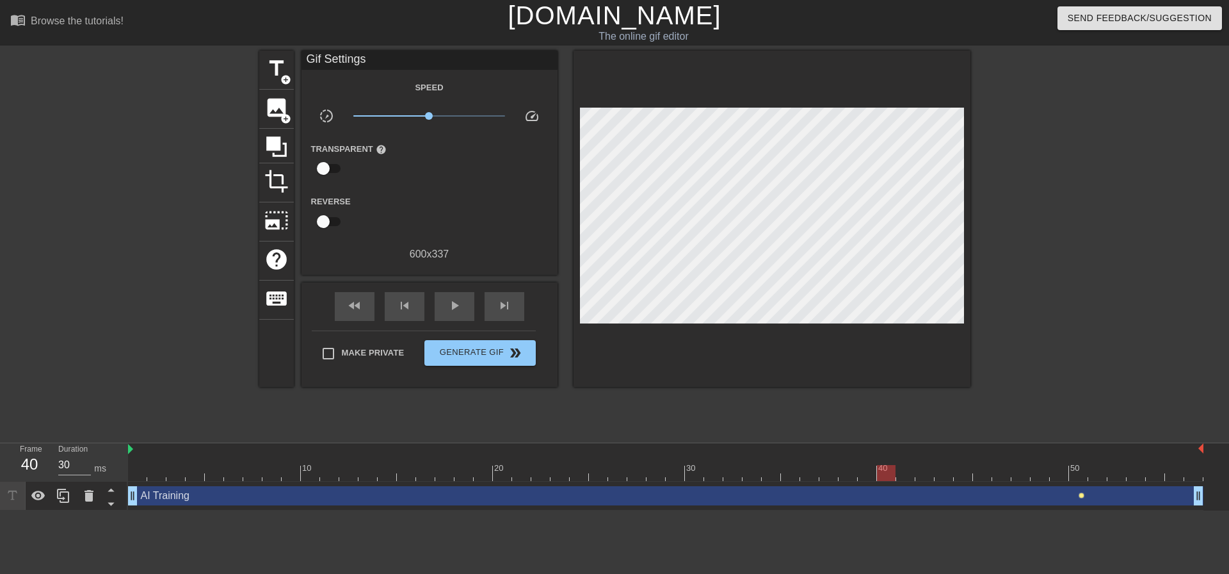
click at [1083, 495] on span "lens" at bounding box center [1082, 495] width 6 height 6
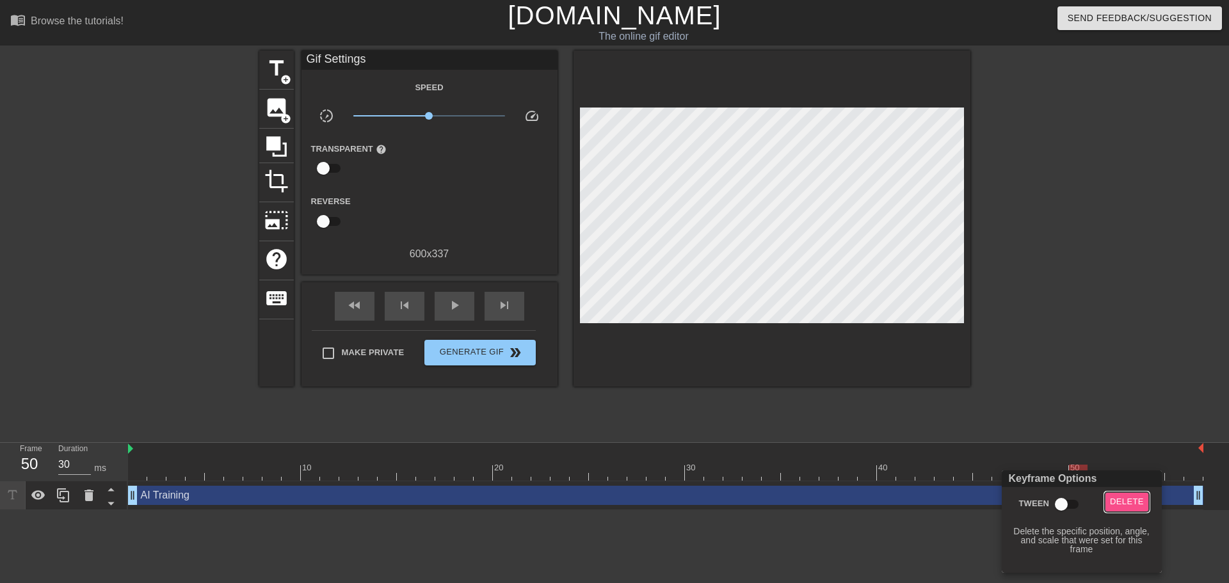
click at [1113, 499] on span "Delete" at bounding box center [1127, 502] width 34 height 15
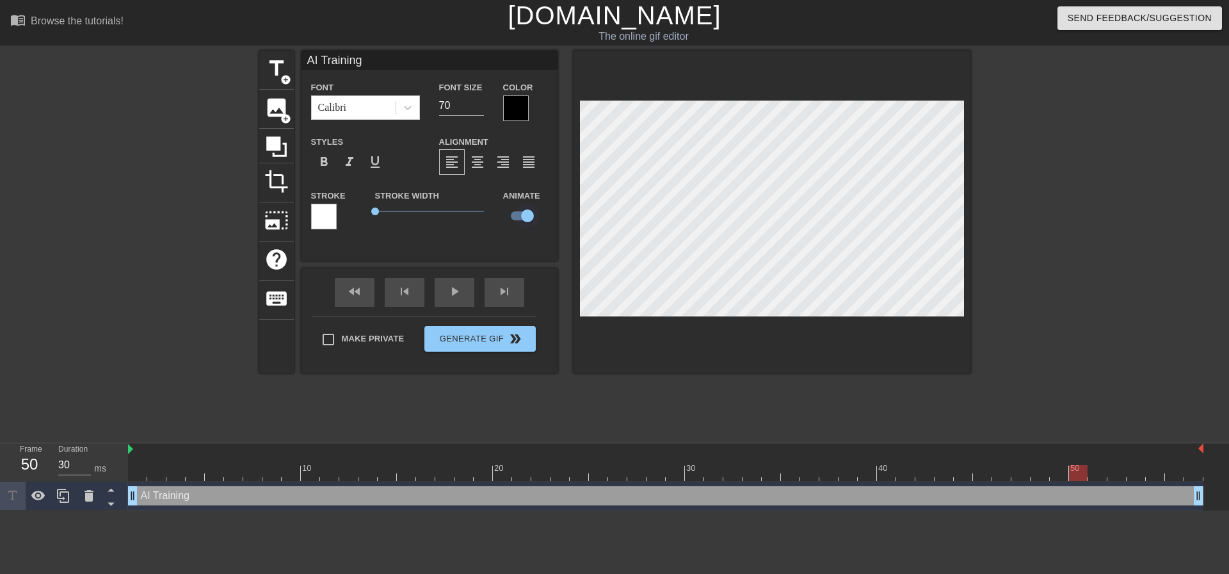
click at [523, 213] on input "checkbox" at bounding box center [527, 216] width 73 height 24
checkbox input "false"
click at [323, 163] on span "format_bold" at bounding box center [323, 161] width 15 height 15
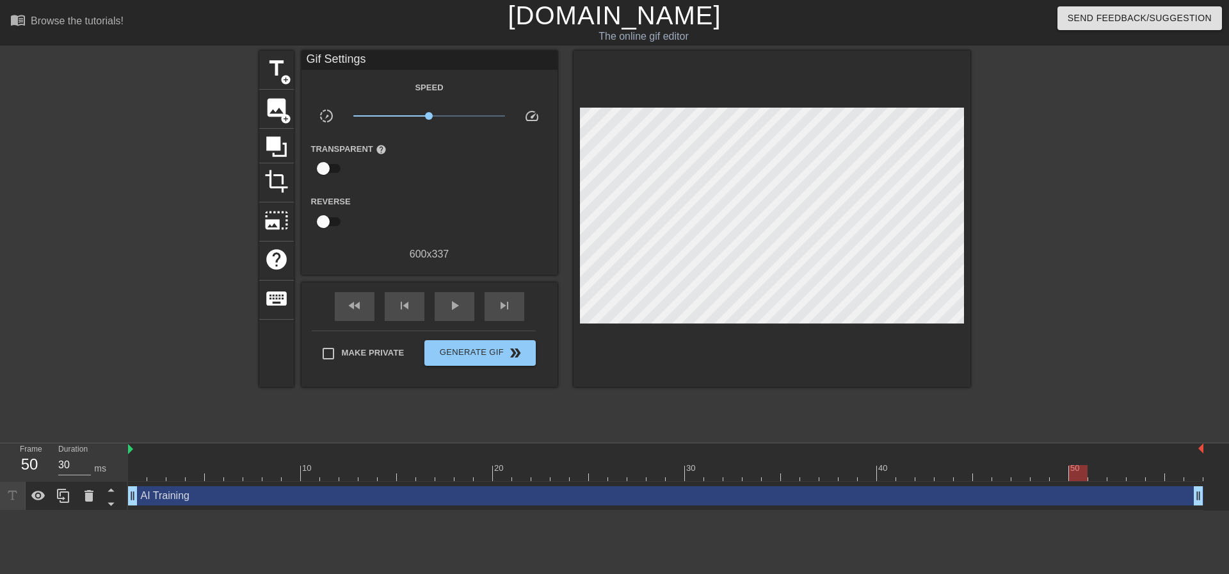
click at [1137, 207] on div at bounding box center [1082, 243] width 192 height 384
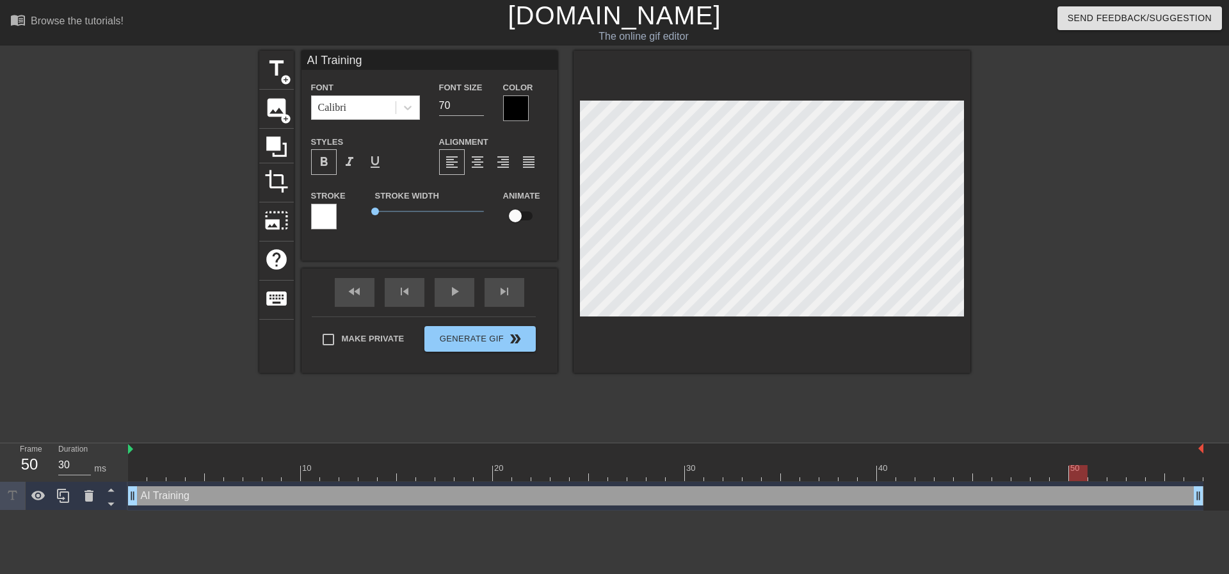
click at [1065, 198] on div at bounding box center [1082, 243] width 192 height 384
click at [1056, 239] on div at bounding box center [1082, 243] width 192 height 384
click at [1042, 227] on div at bounding box center [1082, 243] width 192 height 384
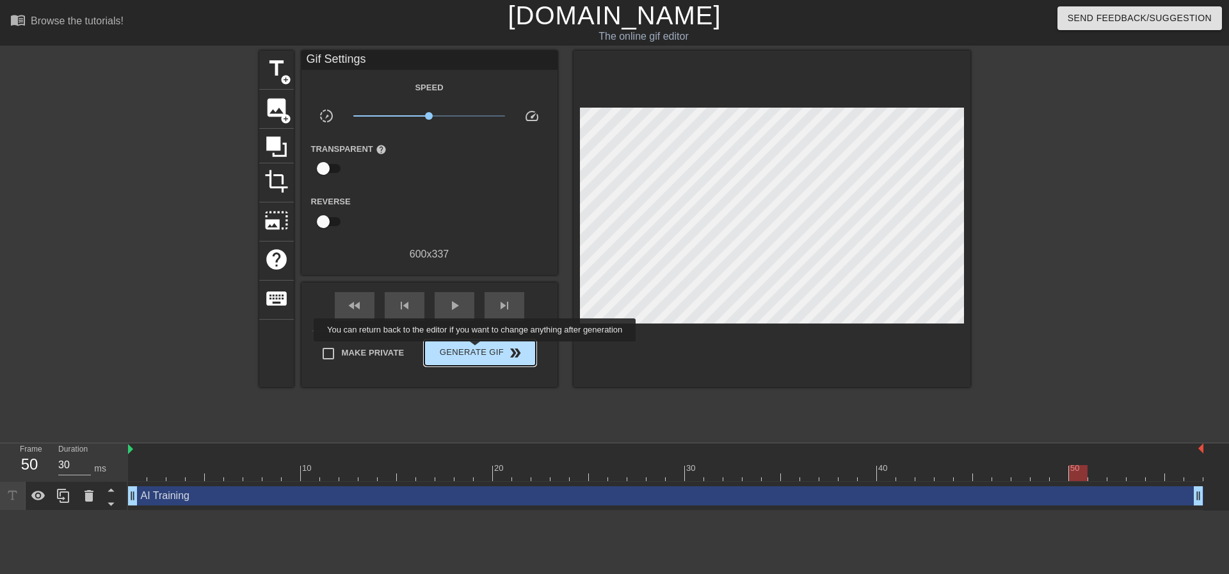
click at [476, 350] on span "Generate Gif double_arrow" at bounding box center [480, 352] width 101 height 15
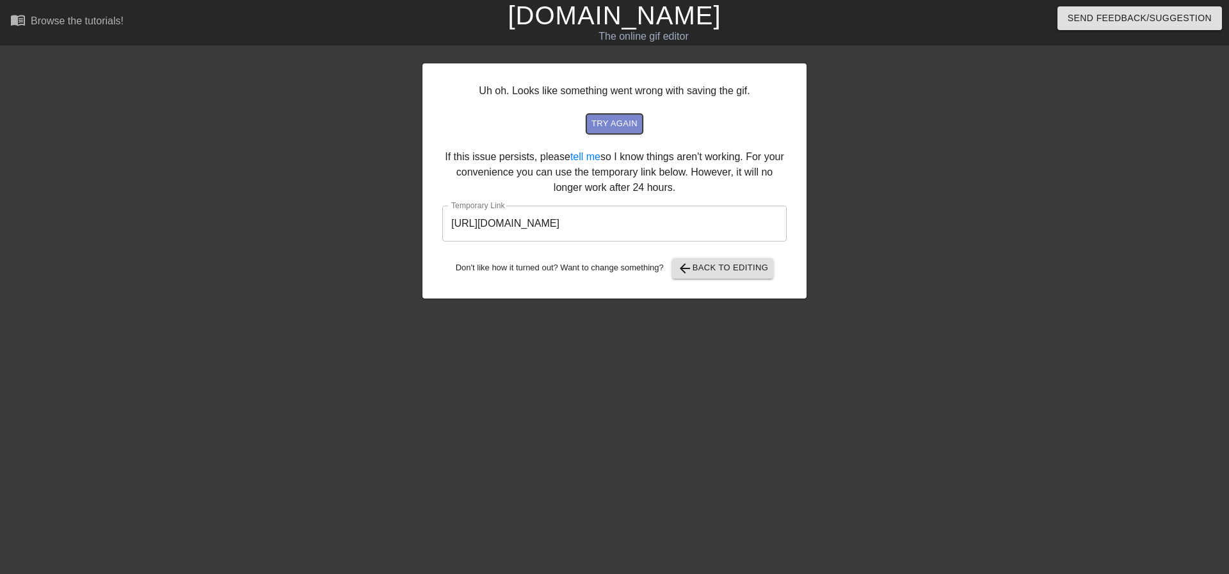
click at [635, 117] on span "try again" at bounding box center [615, 124] width 46 height 15
click at [706, 271] on span "arrow_back Back to Editing" at bounding box center [723, 268] width 92 height 15
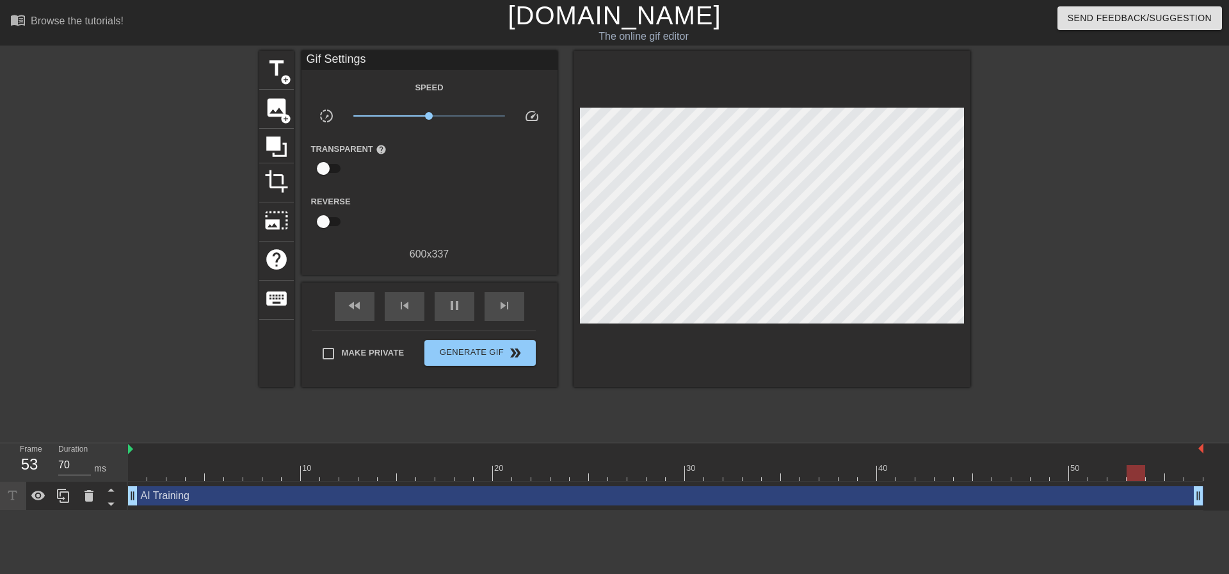
type input "30"
click at [328, 352] on input "Make Private" at bounding box center [328, 353] width 27 height 27
checkbox input "true"
click at [516, 351] on span "double_arrow" at bounding box center [515, 352] width 15 height 15
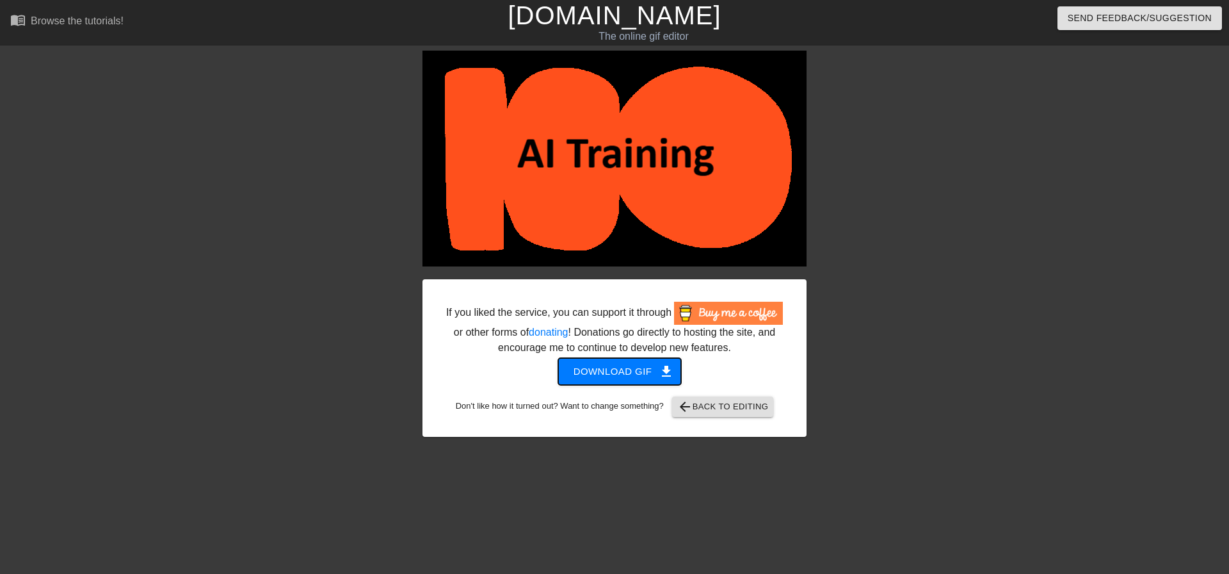
click at [598, 371] on span "Download gif get_app" at bounding box center [620, 371] width 93 height 17
click at [1012, 157] on div at bounding box center [918, 243] width 192 height 384
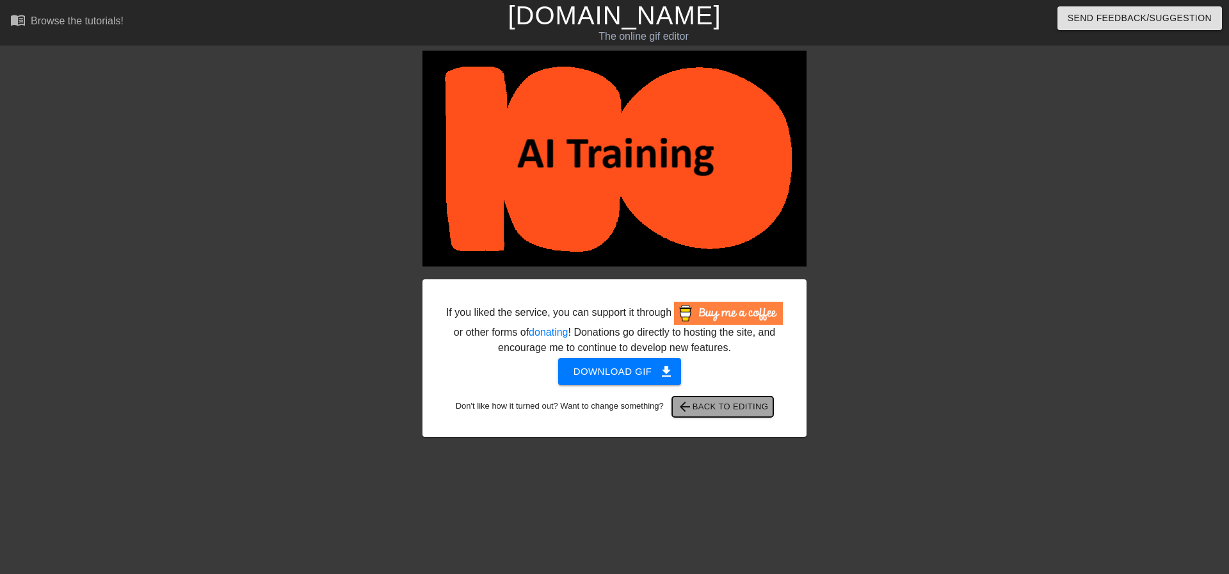
click at [732, 403] on span "arrow_back Back to Editing" at bounding box center [723, 406] width 92 height 15
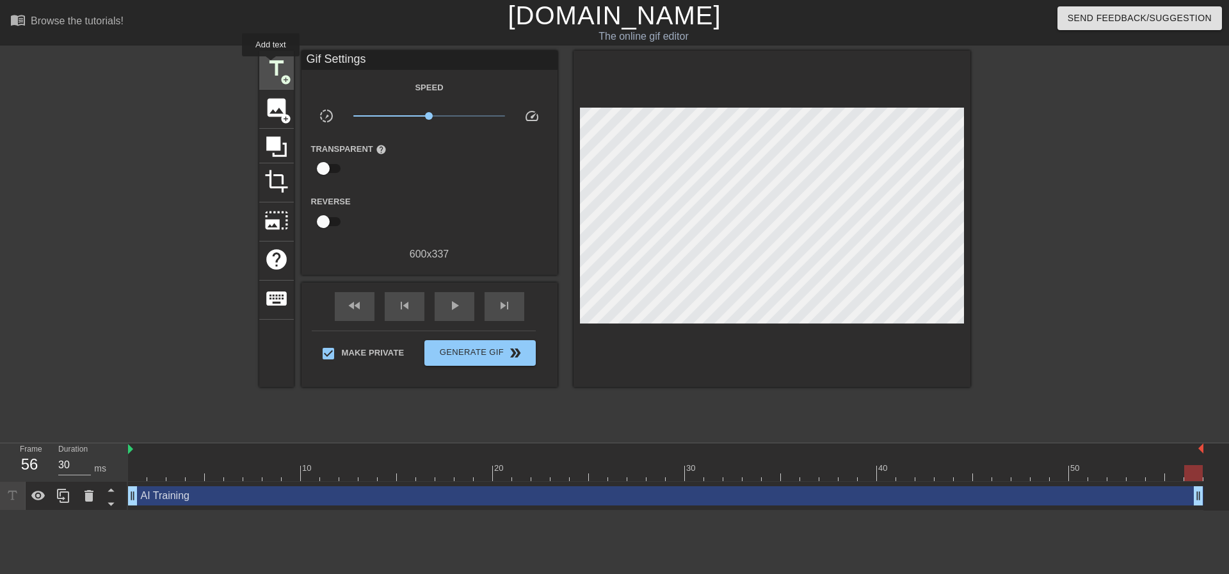
click at [271, 65] on span "title" at bounding box center [276, 68] width 24 height 24
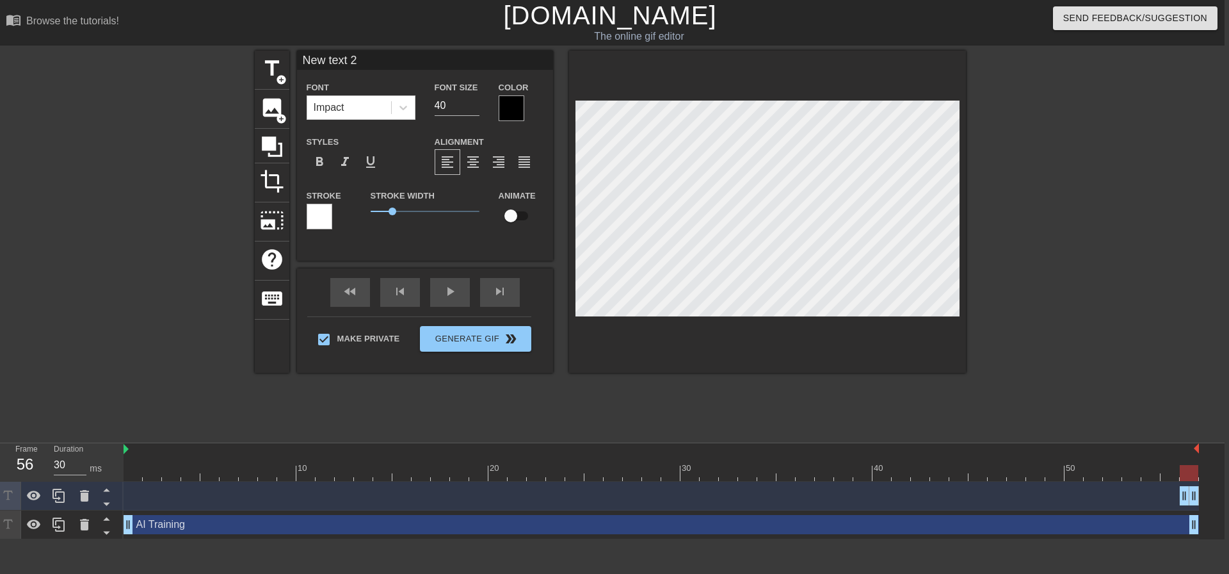
scroll to position [0, 0]
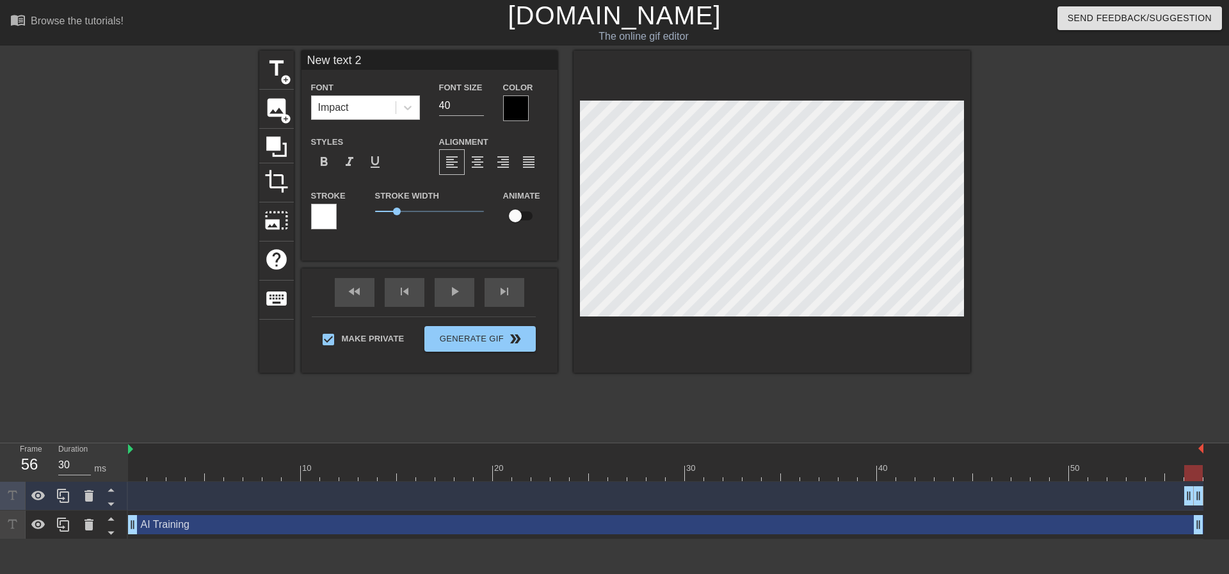
click at [281, 495] on div "New text 2 drag_handle drag_handle" at bounding box center [665, 495] width 1075 height 19
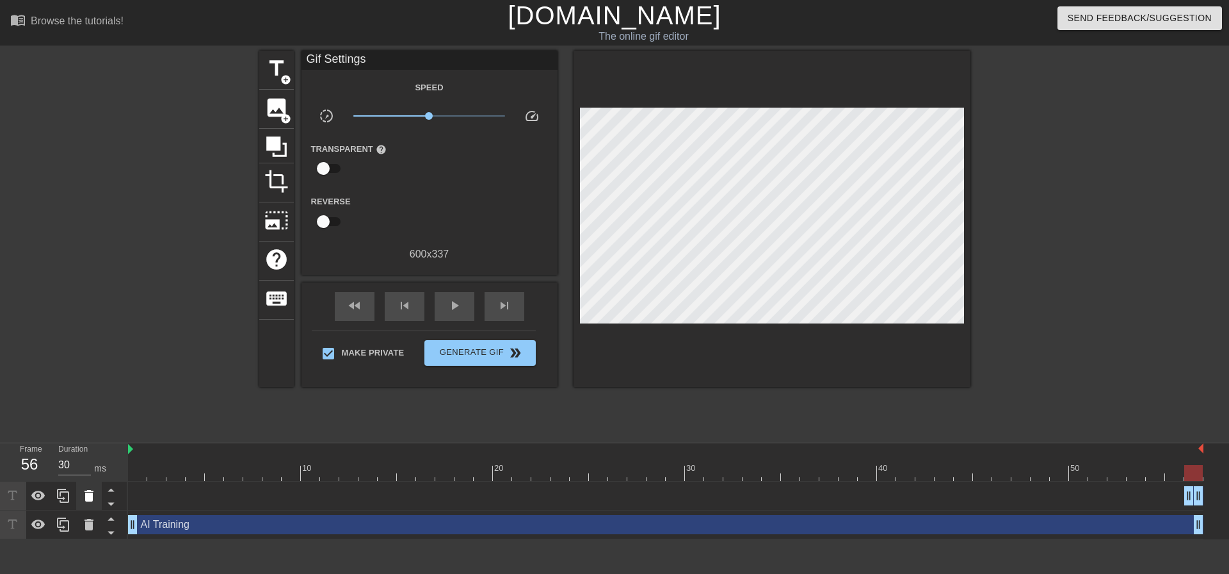
click at [93, 494] on icon at bounding box center [88, 495] width 15 height 15
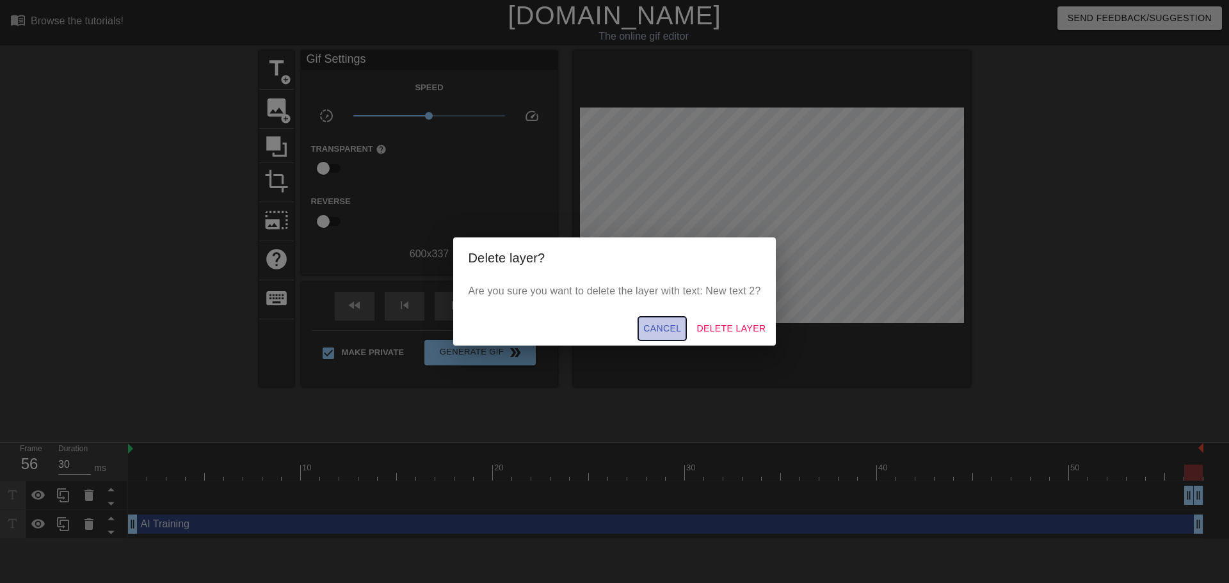
click at [667, 326] on span "Cancel" at bounding box center [662, 329] width 38 height 16
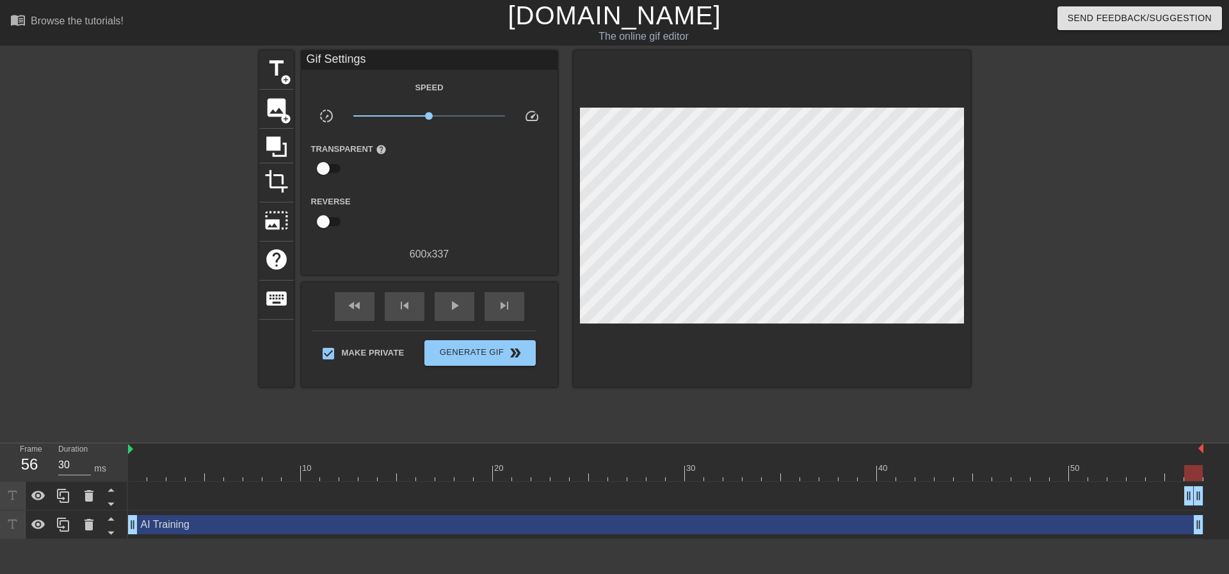
click at [280, 526] on div "AI Training drag_handle drag_handle" at bounding box center [665, 524] width 1075 height 19
click at [227, 500] on div "New text 2 drag_handle drag_handle" at bounding box center [665, 495] width 1075 height 19
click at [89, 495] on icon at bounding box center [89, 496] width 9 height 12
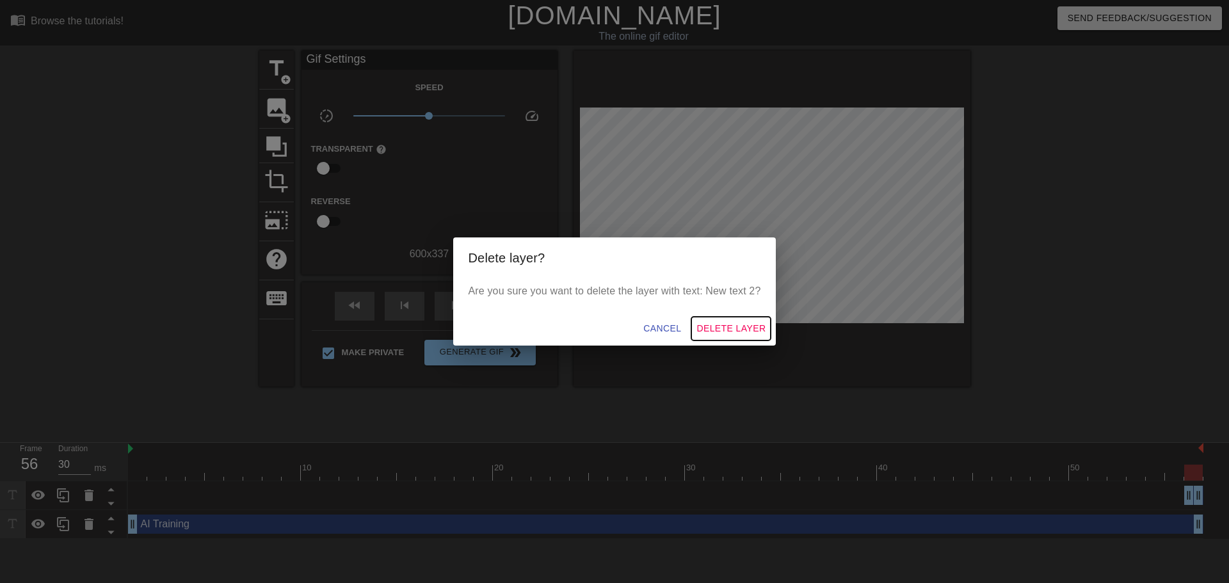
click at [721, 320] on button "Delete Layer" at bounding box center [730, 329] width 79 height 24
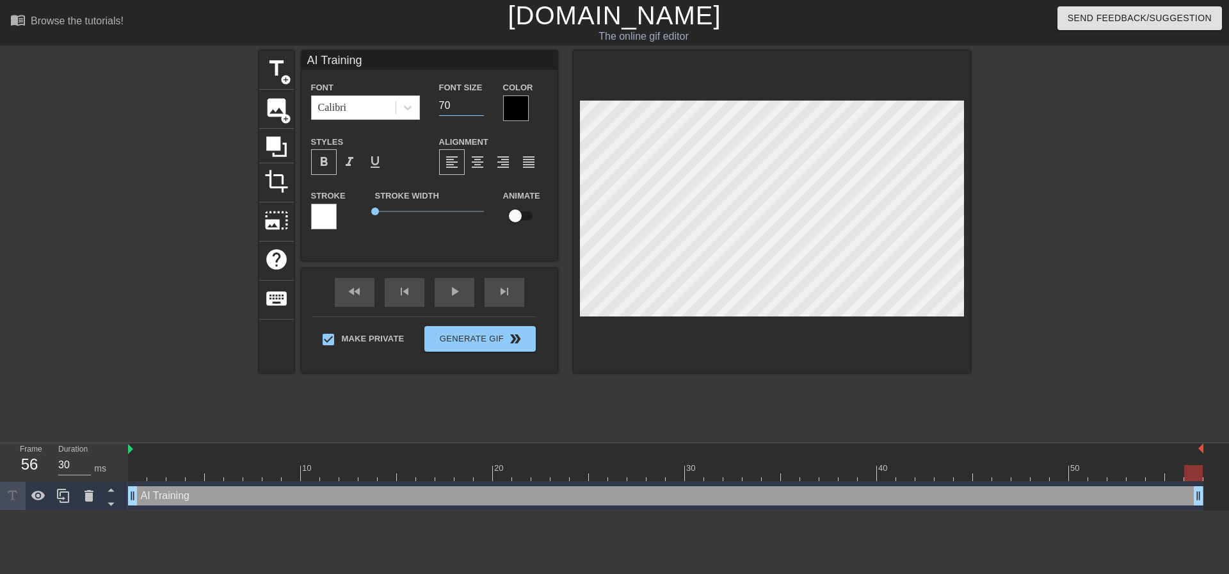
drag, startPoint x: 465, startPoint y: 106, endPoint x: 433, endPoint y: 106, distance: 32.0
click at [433, 106] on div "Font Size 70" at bounding box center [462, 100] width 64 height 42
click at [477, 108] on input "69" at bounding box center [461, 105] width 45 height 20
click at [477, 108] on input "68" at bounding box center [461, 105] width 45 height 20
click at [477, 108] on input "67" at bounding box center [461, 105] width 45 height 20
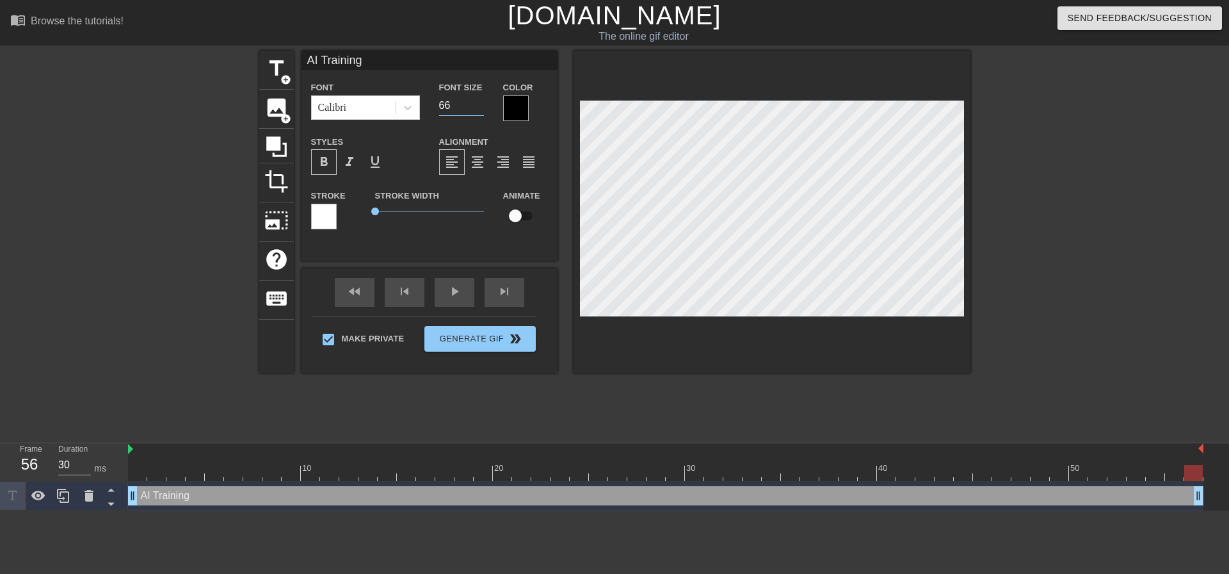
click at [477, 108] on input "66" at bounding box center [461, 105] width 45 height 20
click at [477, 108] on input "65" at bounding box center [461, 105] width 45 height 20
click at [477, 108] on input "64" at bounding box center [461, 105] width 45 height 20
click at [477, 108] on input "63" at bounding box center [461, 105] width 45 height 20
click at [477, 108] on input "62" at bounding box center [461, 105] width 45 height 20
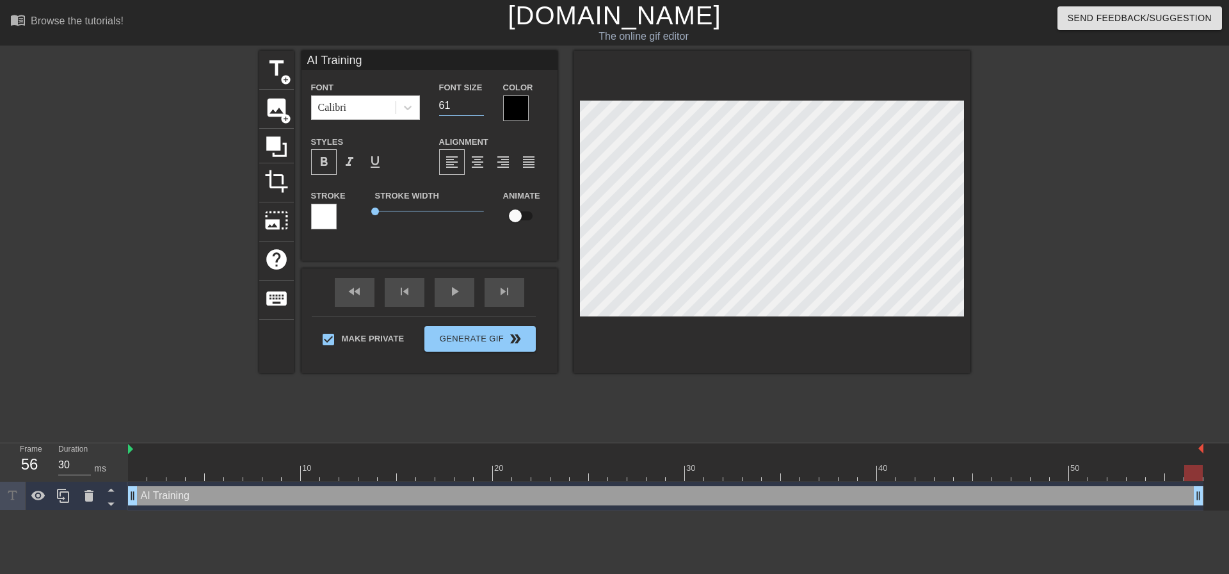
click at [477, 108] on input "61" at bounding box center [461, 105] width 45 height 20
click at [477, 108] on input "60" at bounding box center [461, 105] width 45 height 20
click at [477, 108] on input "59" at bounding box center [461, 105] width 45 height 20
click at [477, 108] on input "58" at bounding box center [461, 105] width 45 height 20
click at [477, 108] on input "57" at bounding box center [461, 105] width 45 height 20
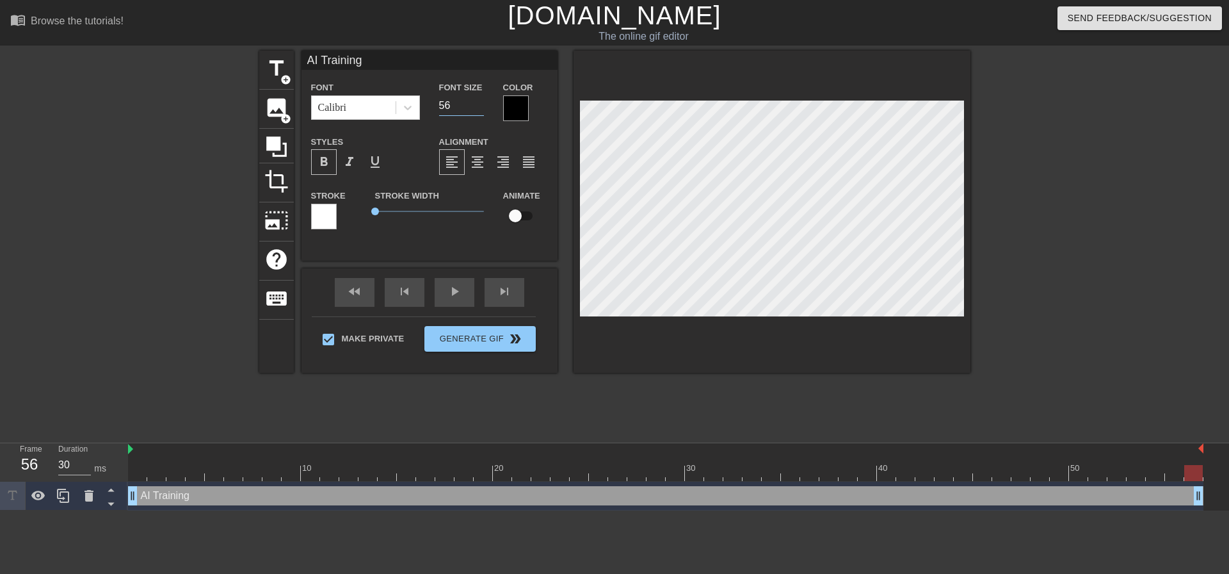
click at [477, 108] on input "56" at bounding box center [461, 105] width 45 height 20
click at [477, 108] on input "55" at bounding box center [461, 105] width 45 height 20
click at [477, 108] on input "54" at bounding box center [461, 105] width 45 height 20
click at [477, 108] on input "53" at bounding box center [461, 105] width 45 height 20
click at [477, 108] on input "52" at bounding box center [461, 105] width 45 height 20
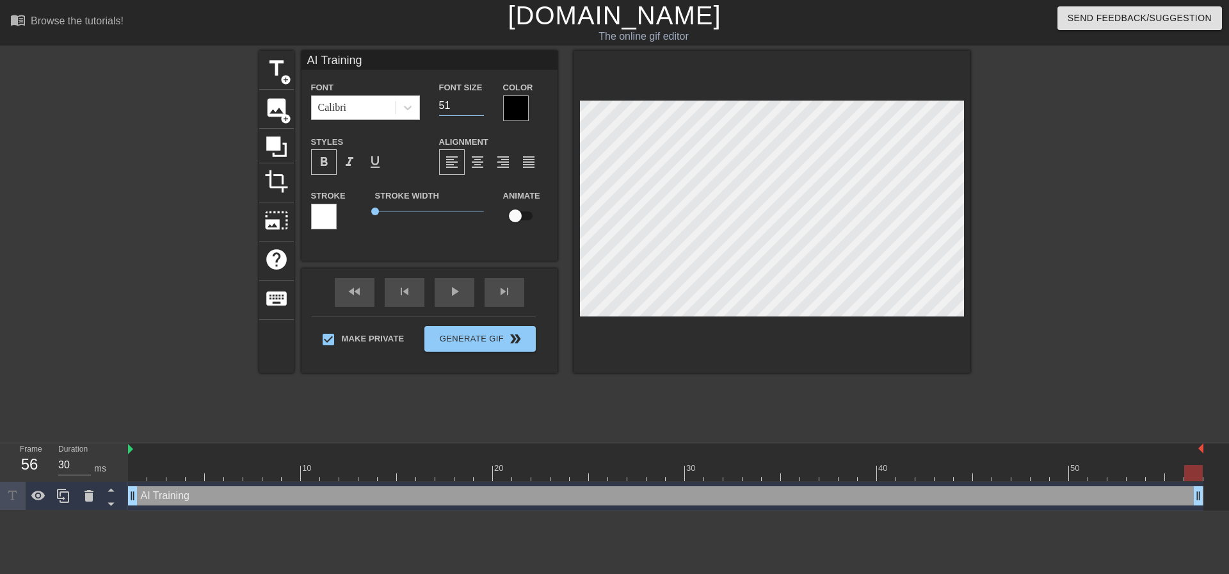
click at [477, 108] on input "51" at bounding box center [461, 105] width 45 height 20
type input "50"
click at [477, 108] on input "50" at bounding box center [461, 105] width 45 height 20
click at [1132, 183] on div at bounding box center [1082, 243] width 192 height 384
click at [480, 101] on input "51" at bounding box center [461, 105] width 45 height 20
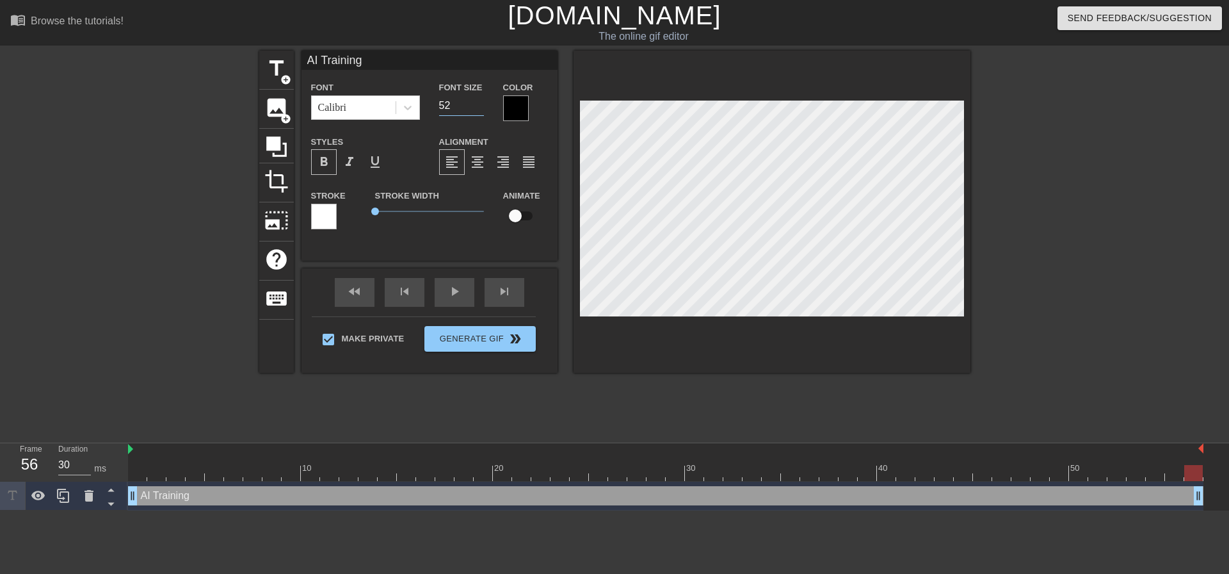
click at [480, 101] on input "52" at bounding box center [461, 105] width 45 height 20
click at [480, 101] on input "53" at bounding box center [461, 105] width 45 height 20
click at [480, 101] on input "54" at bounding box center [461, 105] width 45 height 20
type input "55"
click at [480, 101] on input "55" at bounding box center [461, 105] width 45 height 20
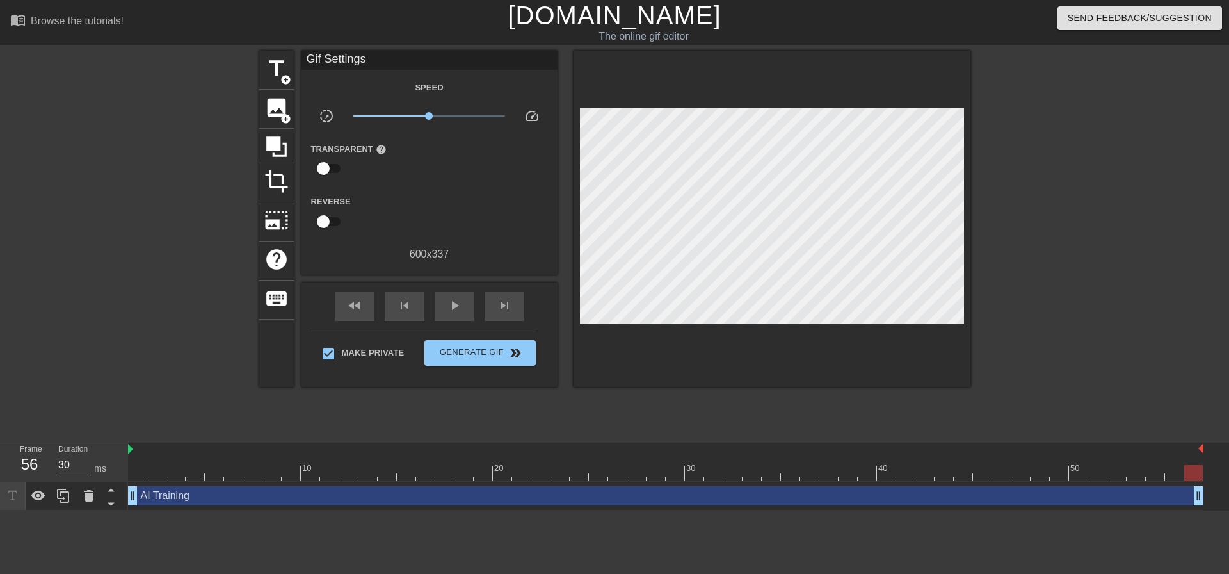
click at [1133, 187] on div at bounding box center [1082, 243] width 192 height 384
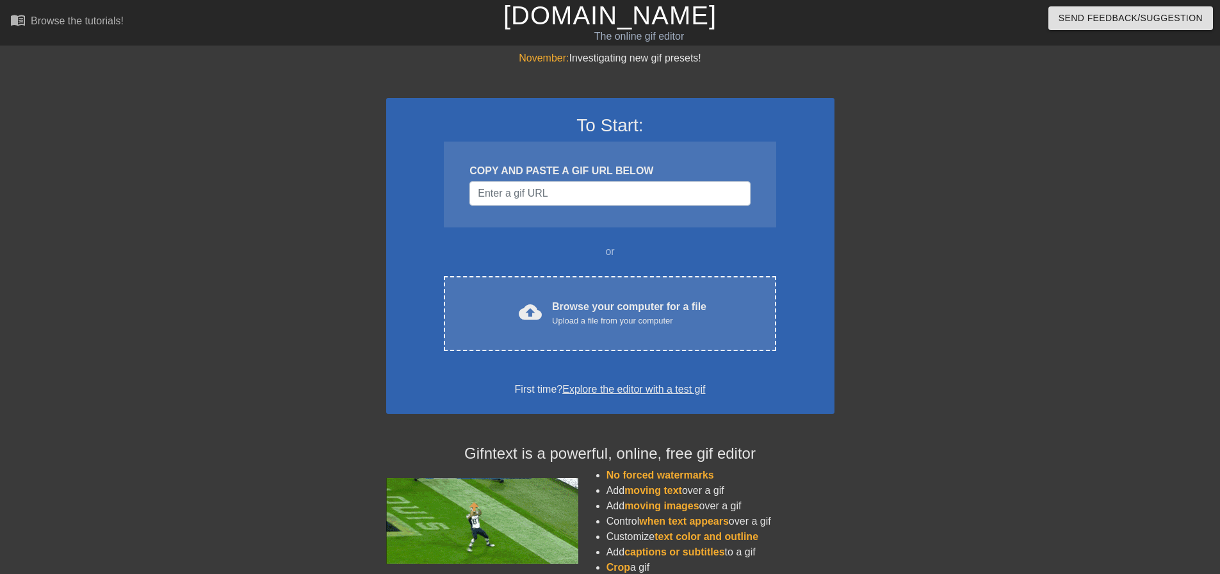
click at [593, 189] on input "Username" at bounding box center [609, 193] width 280 height 24
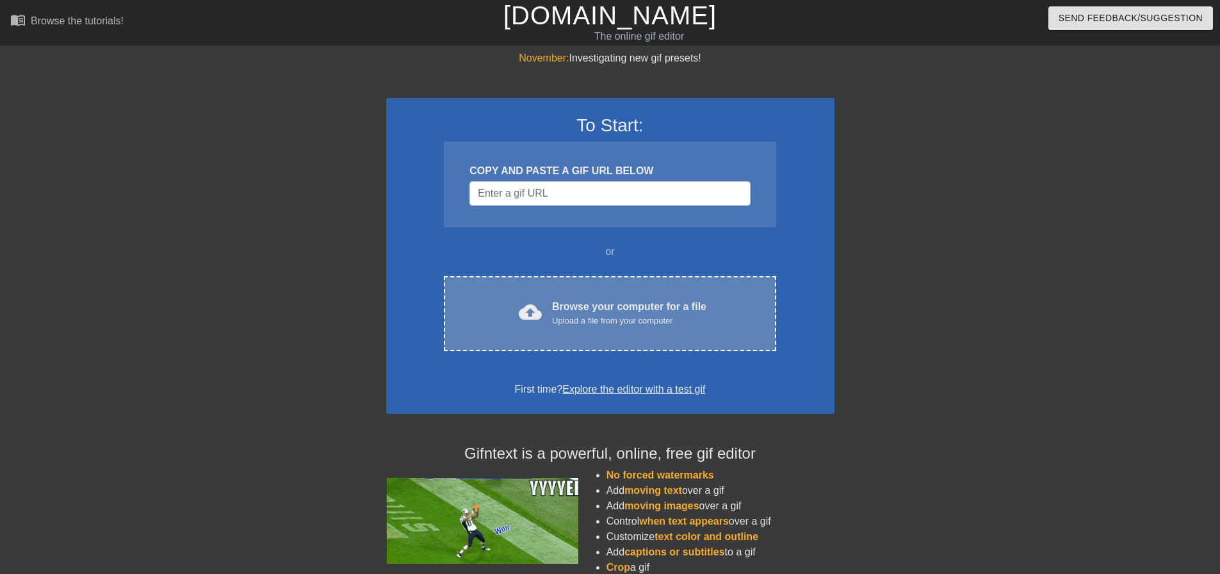
click at [600, 303] on div "Browse your computer for a file Upload a file from your computer" at bounding box center [629, 313] width 154 height 28
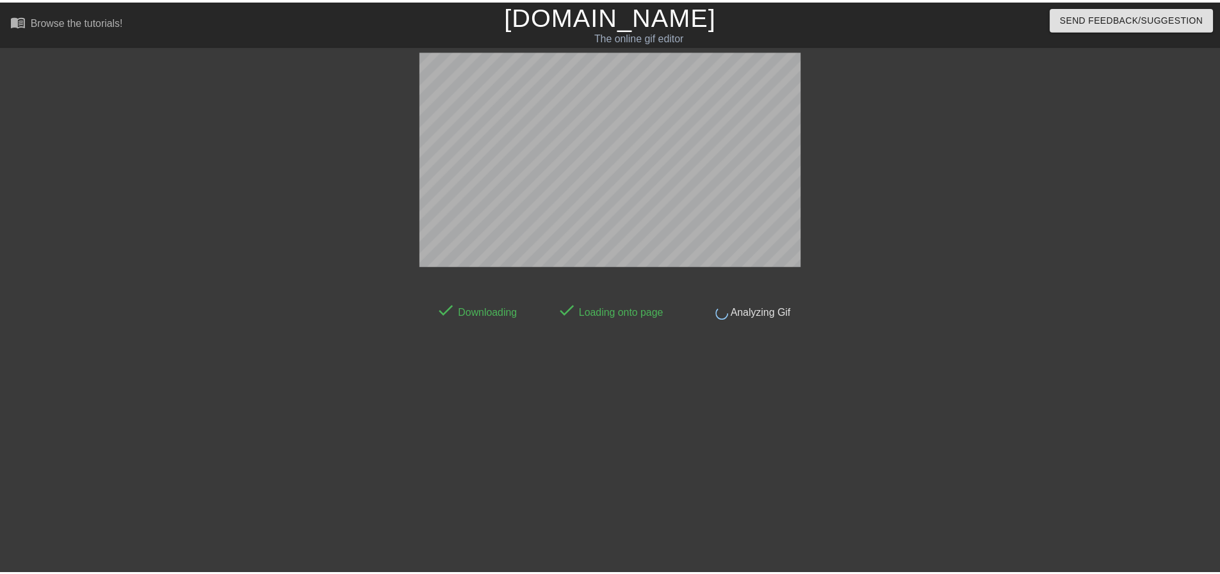
scroll to position [6, 0]
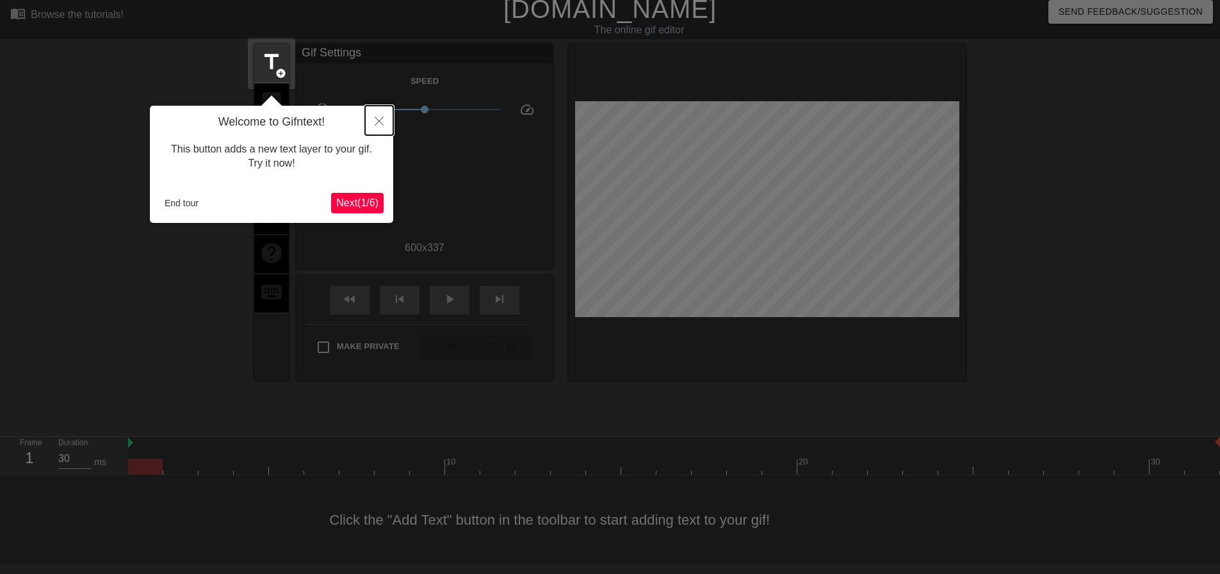
click at [376, 118] on icon "Close" at bounding box center [379, 121] width 9 height 9
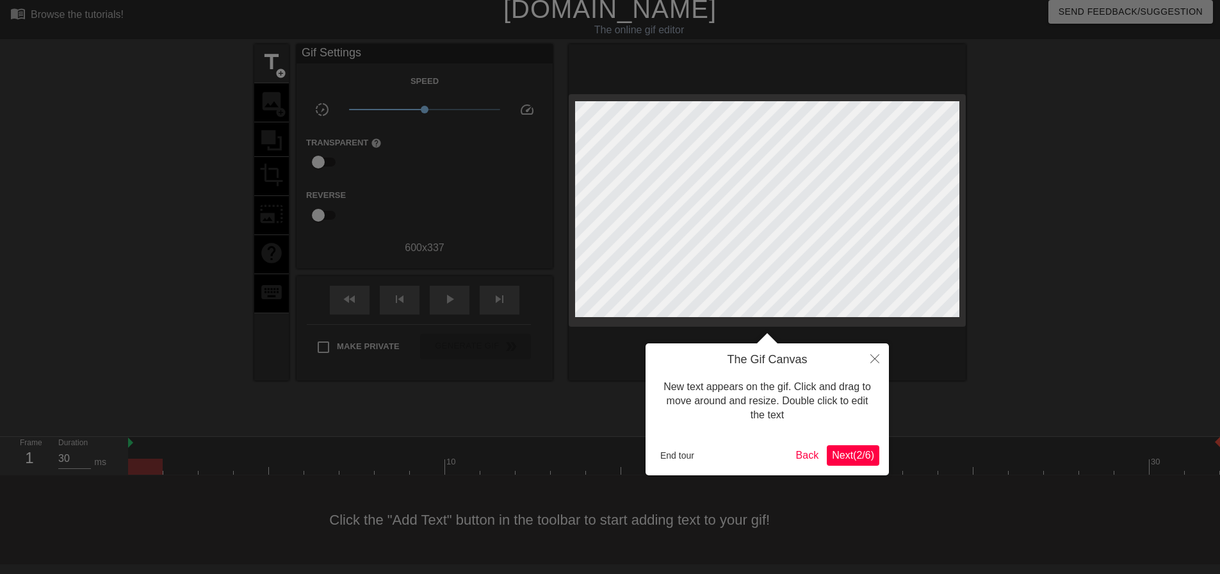
scroll to position [0, 0]
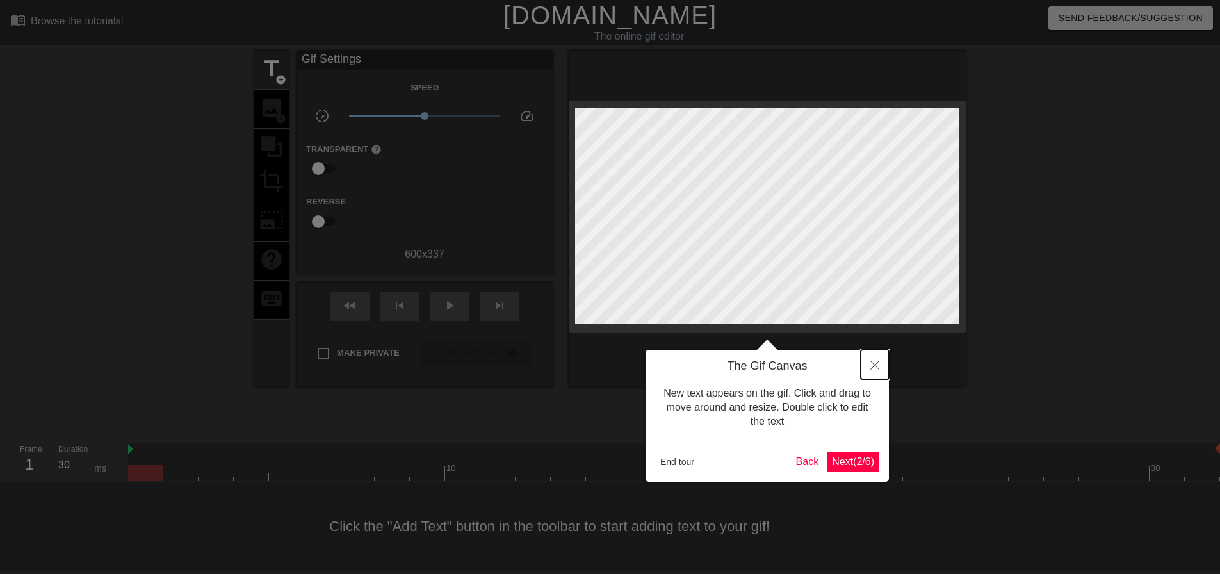
click at [878, 369] on icon "Close" at bounding box center [874, 364] width 9 height 9
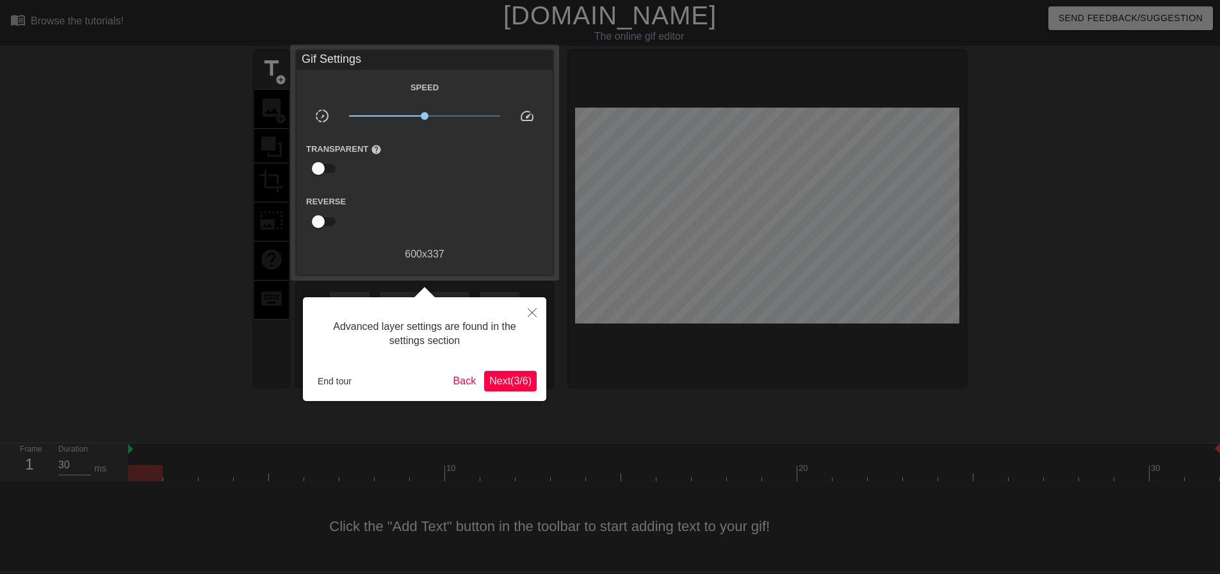
scroll to position [6, 0]
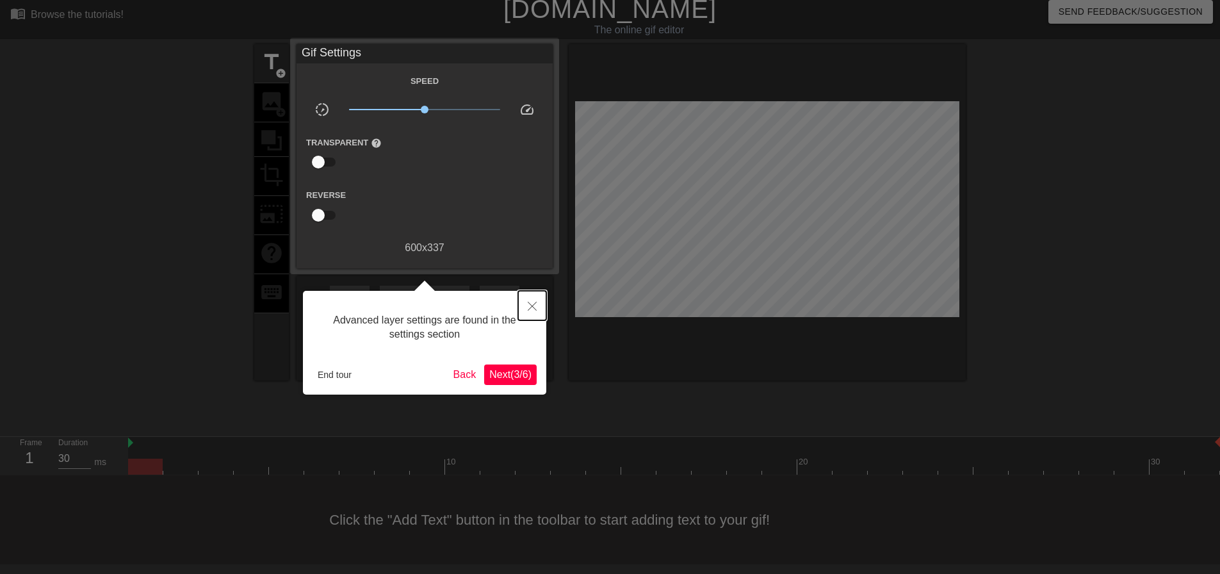
click at [534, 309] on icon "Close" at bounding box center [532, 306] width 9 height 9
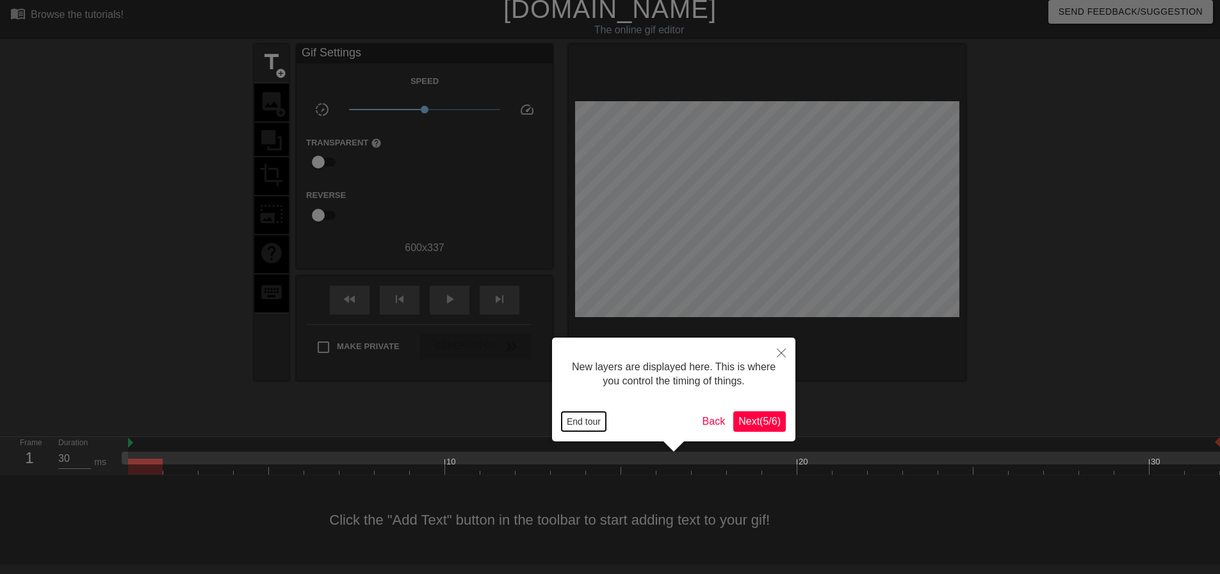
click at [592, 421] on button "End tour" at bounding box center [583, 421] width 44 height 19
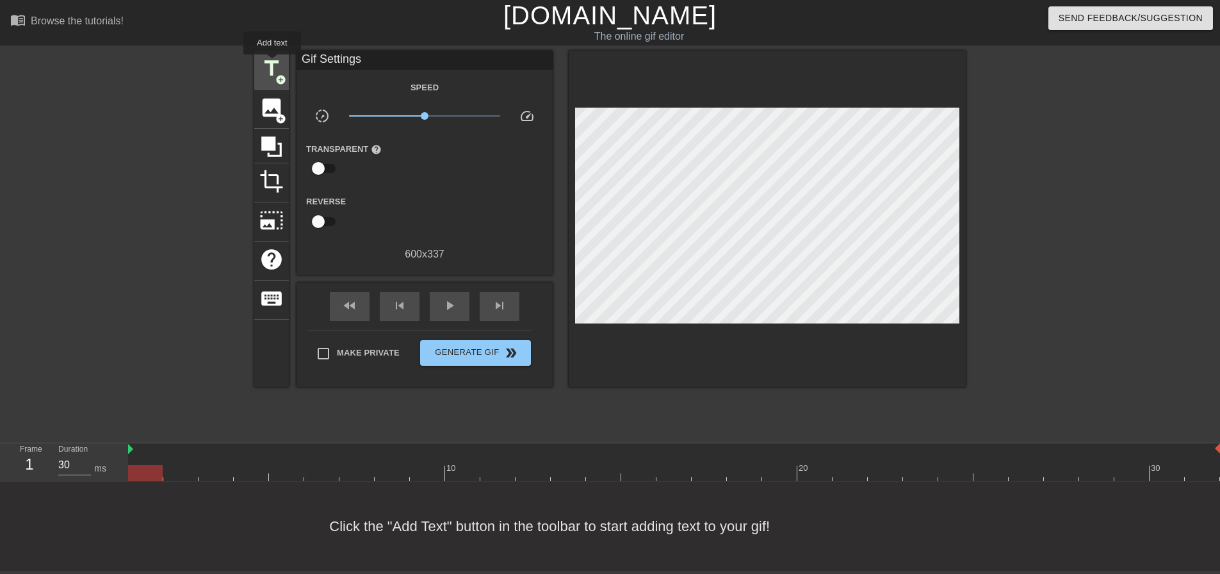
click at [272, 63] on span "title" at bounding box center [271, 68] width 24 height 24
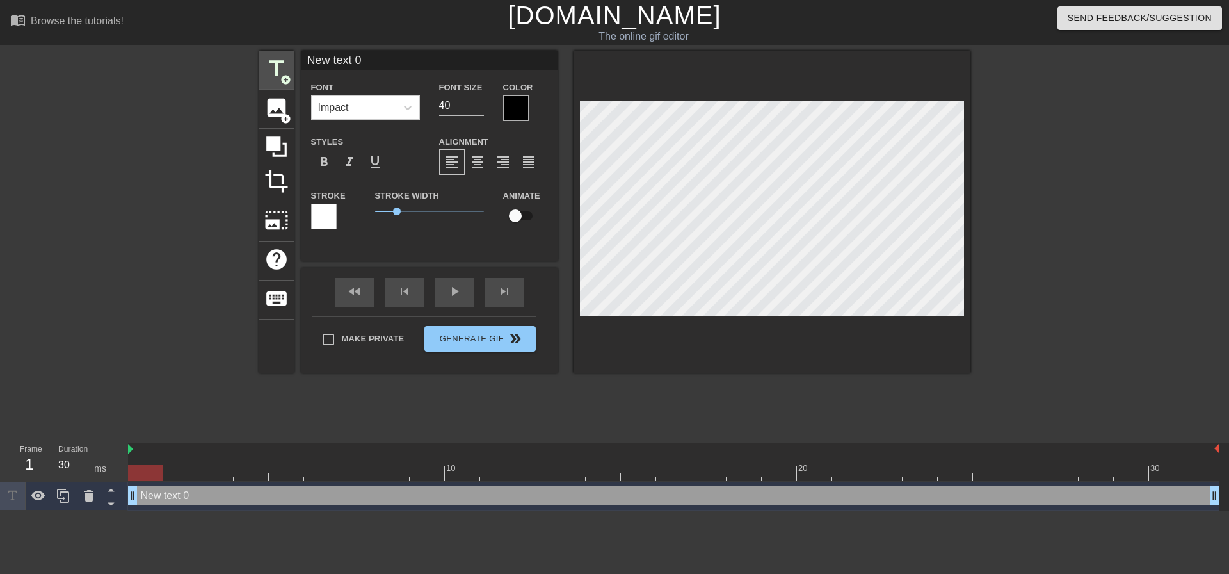
scroll to position [0, 0]
drag, startPoint x: 392, startPoint y: 210, endPoint x: 363, endPoint y: 208, distance: 28.9
click at [363, 210] on div "Stroke Stroke Width 0 Animate" at bounding box center [430, 214] width 256 height 53
click at [410, 106] on icon at bounding box center [408, 108] width 8 height 4
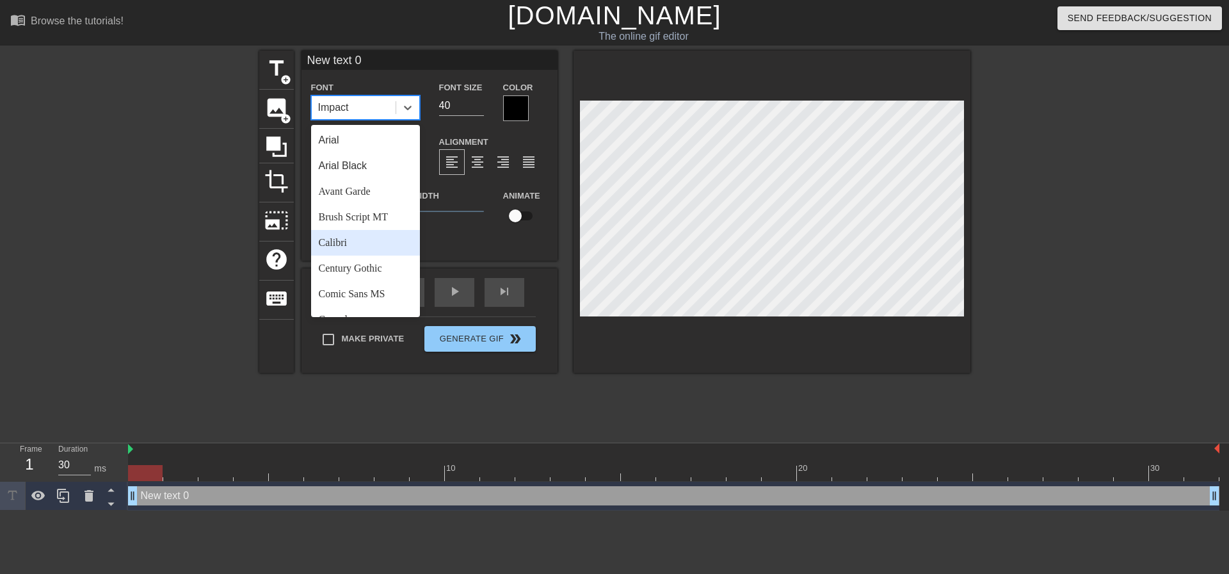
click at [356, 242] on div "Calibri" at bounding box center [365, 243] width 109 height 26
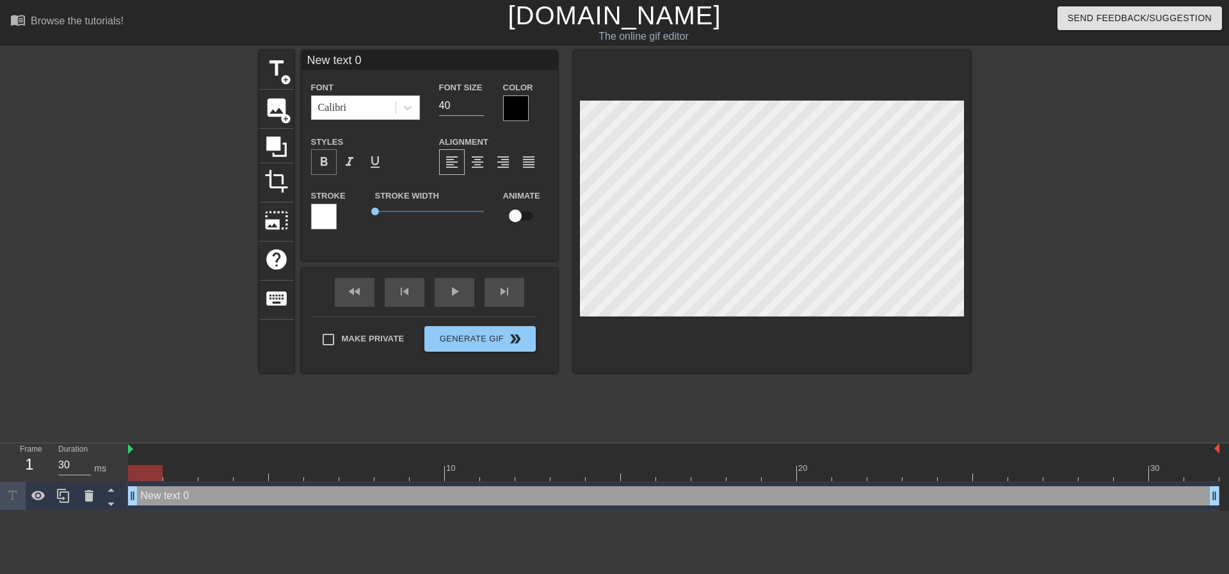
click at [326, 162] on span "format_bold" at bounding box center [323, 161] width 15 height 15
type input "A"
type textarea "A"
type input "AI"
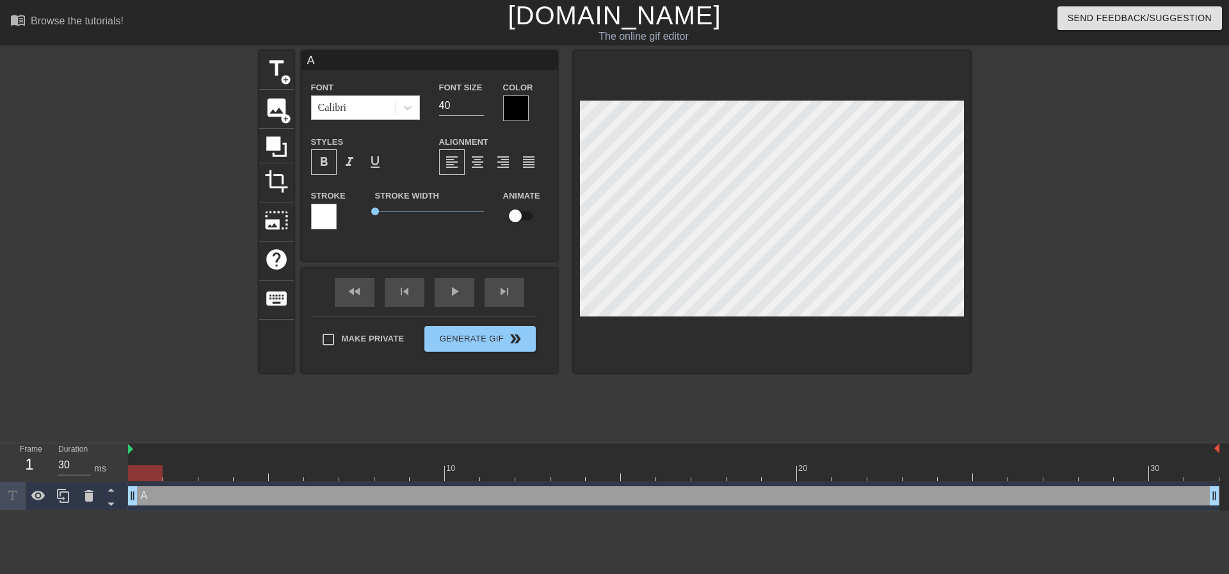
type textarea "AI"
type input "AI"
type textarea "AI"
type input "AI T"
type textarea "AI T"
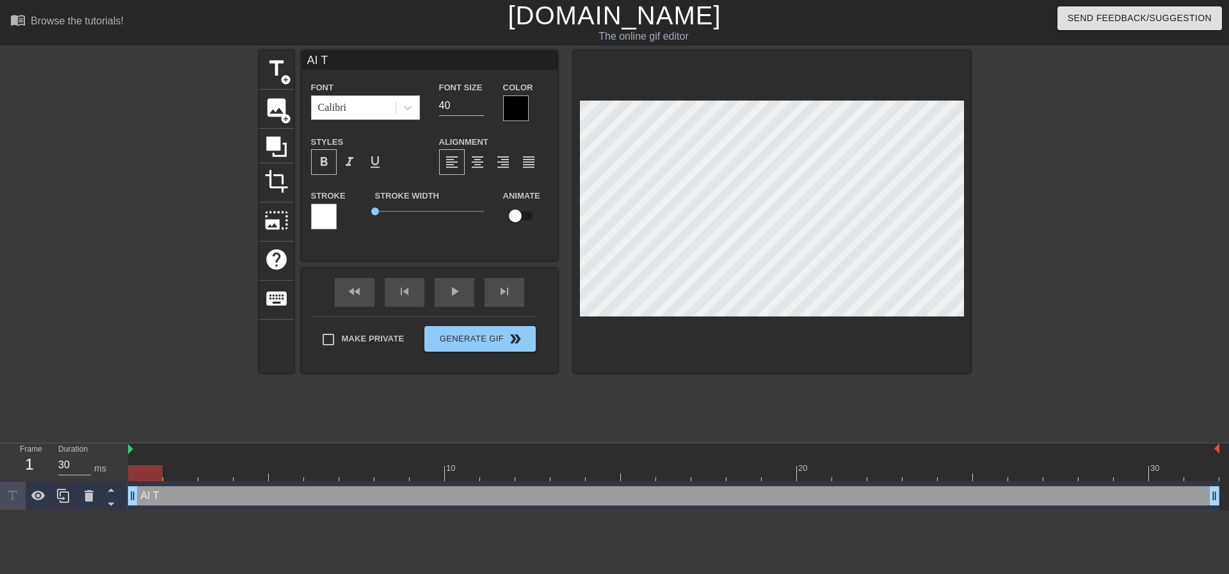
type input "AI To"
type textarea "AI To"
type input "AI Too"
type textarea "AI Too"
type input "AI Tool"
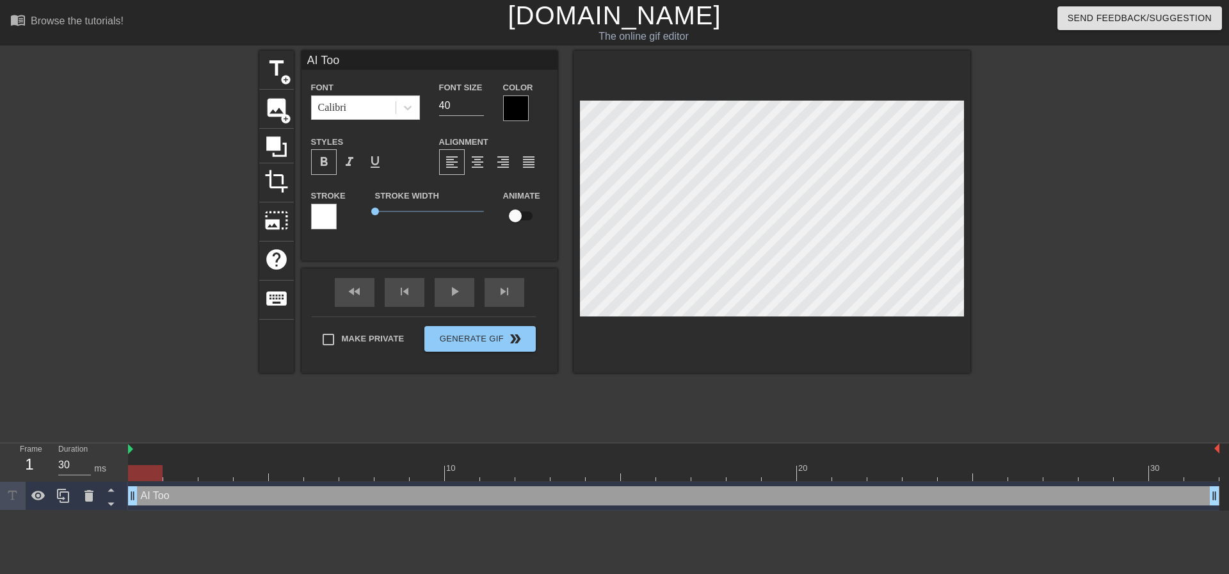
type textarea "AI Tool"
type input "AI Tools"
type textarea "AI Tools"
type input "AI Tools"
type textarea "AI Tools"
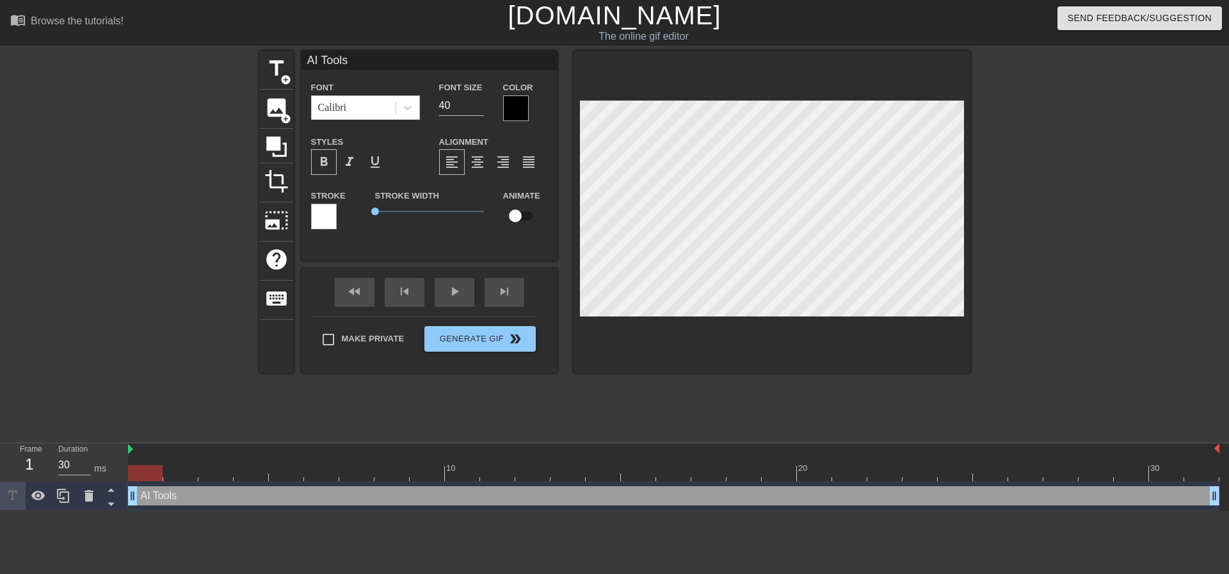
type input "AI Tools &"
type textarea "AI Tools &"
type input "AI Tools &"
type textarea "AI Tools &"
type input "AI Tools & A"
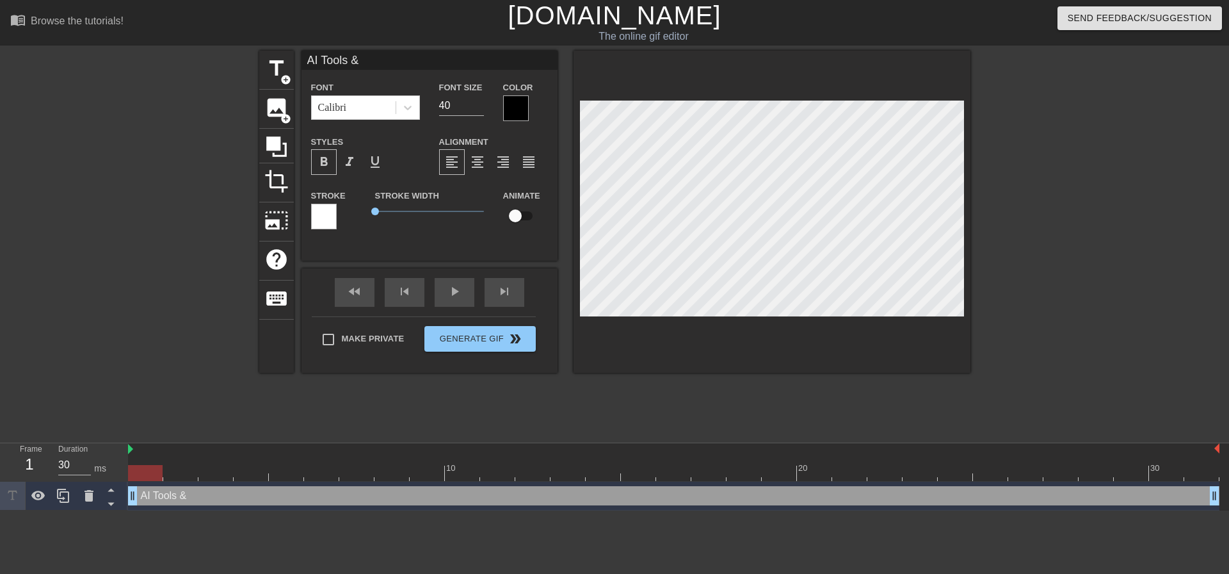
type textarea "AI Tools & A"
type input "AI Tools & Ap"
type textarea "AI Tools & Ap"
type input "AI Tools & App"
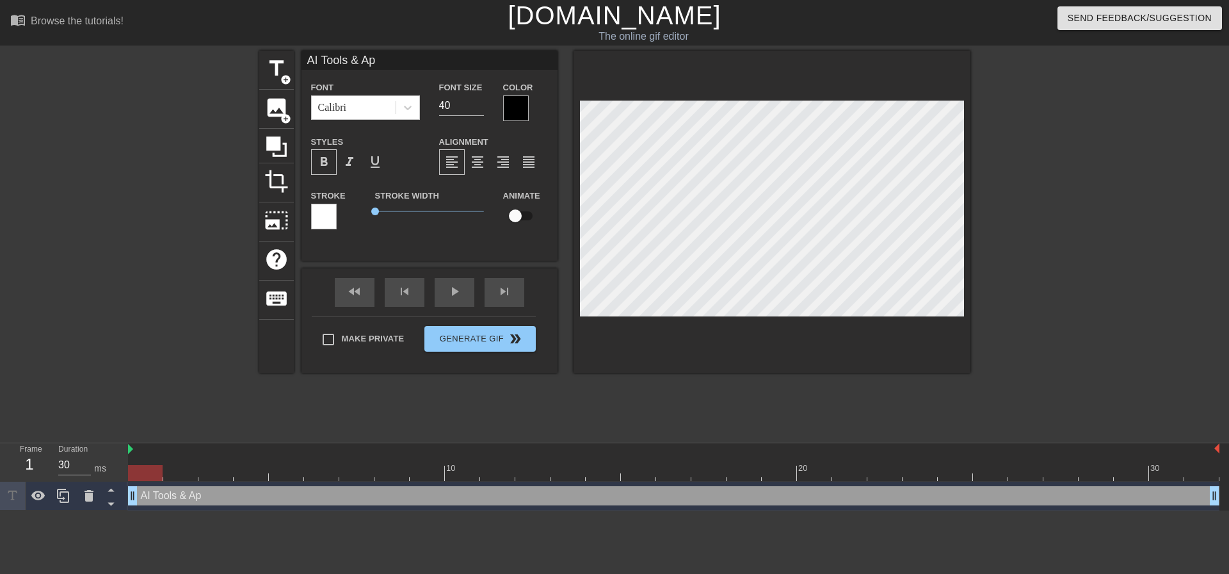
type textarea "AI Tools & App"
type input "AI Tools & Apps"
type textarea "AI Tools & Apps"
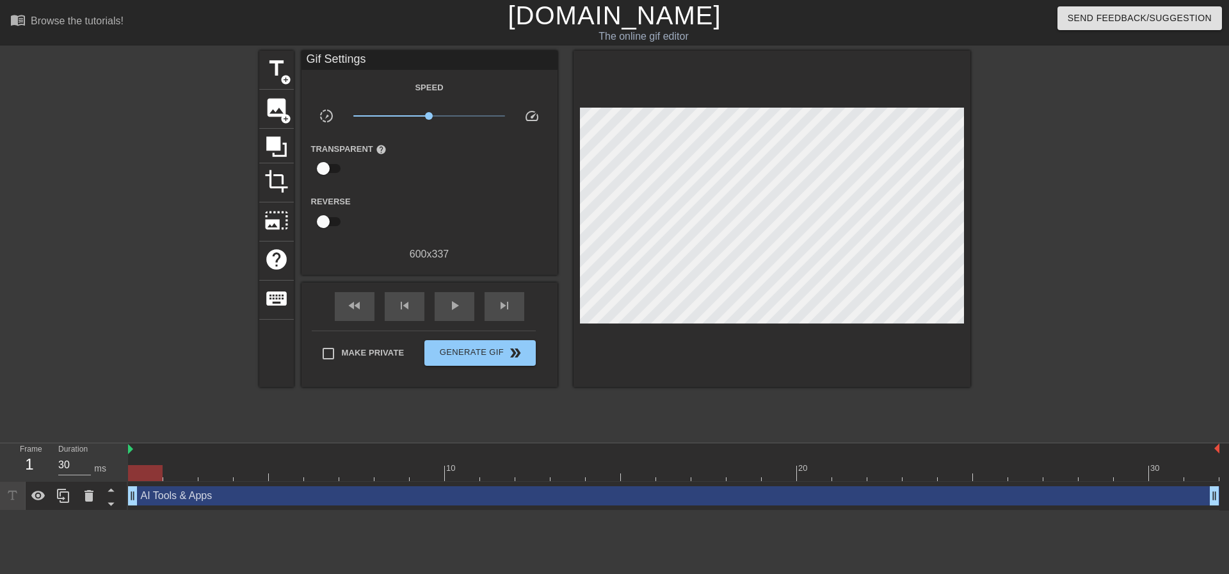
click at [1083, 191] on div at bounding box center [1082, 243] width 192 height 384
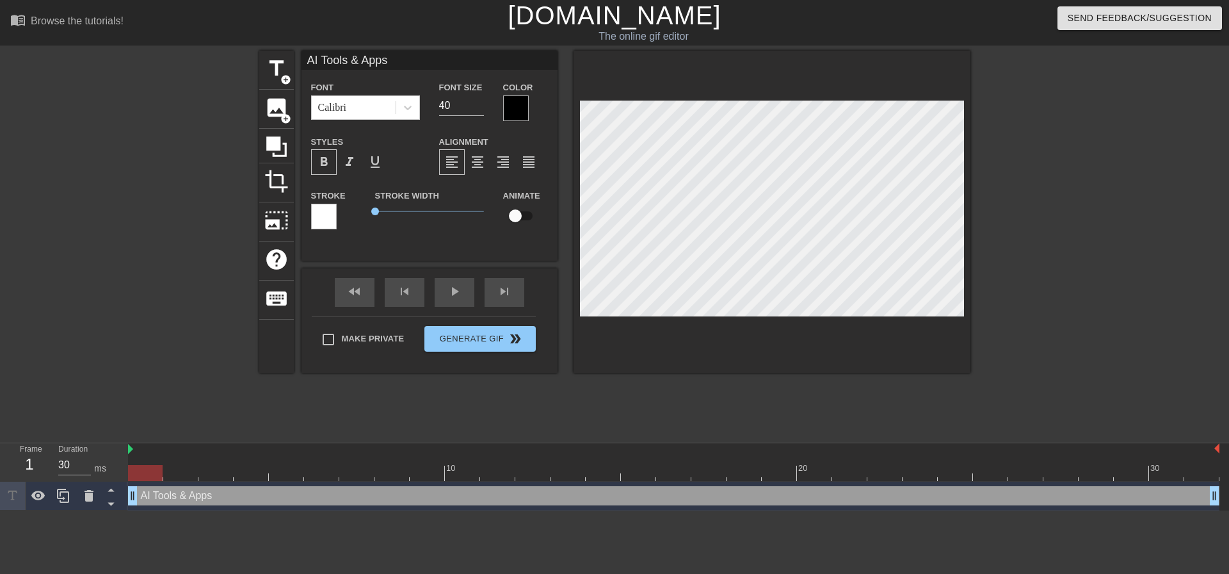
scroll to position [2, 4]
click at [481, 101] on input "41" at bounding box center [461, 105] width 45 height 20
click at [481, 101] on input "42" at bounding box center [461, 105] width 45 height 20
click at [481, 101] on input "43" at bounding box center [461, 105] width 45 height 20
click at [481, 101] on input "44" at bounding box center [461, 105] width 45 height 20
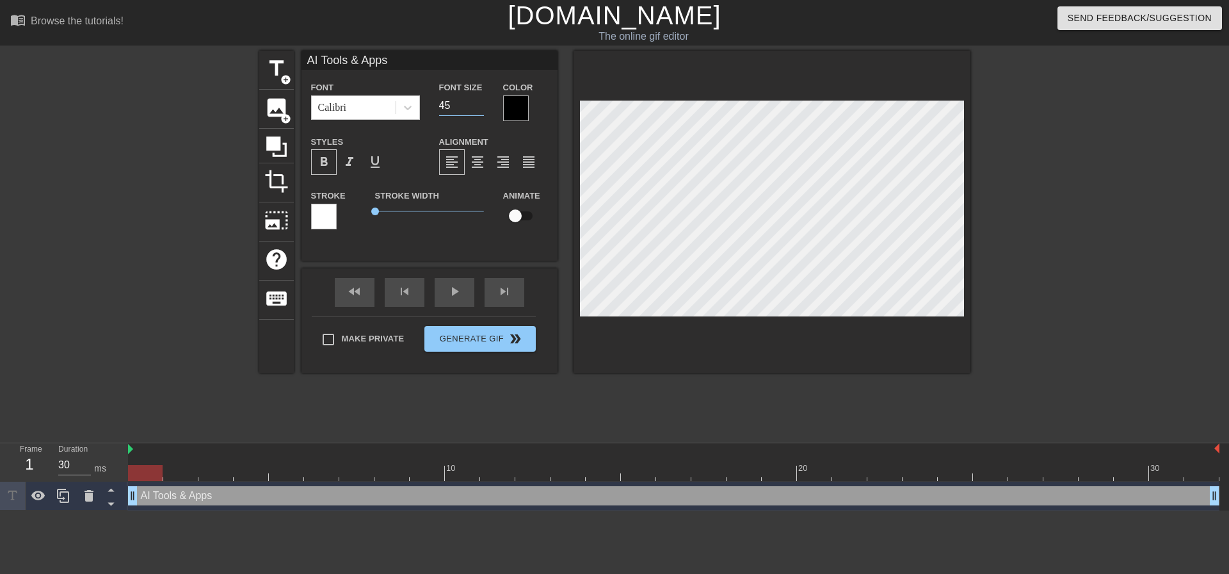
click at [481, 101] on input "45" at bounding box center [461, 105] width 45 height 20
click at [481, 101] on input "46" at bounding box center [461, 105] width 45 height 20
click at [481, 101] on input "47" at bounding box center [461, 105] width 45 height 20
click at [481, 101] on input "48" at bounding box center [461, 105] width 45 height 20
click at [481, 101] on input "49" at bounding box center [461, 105] width 45 height 20
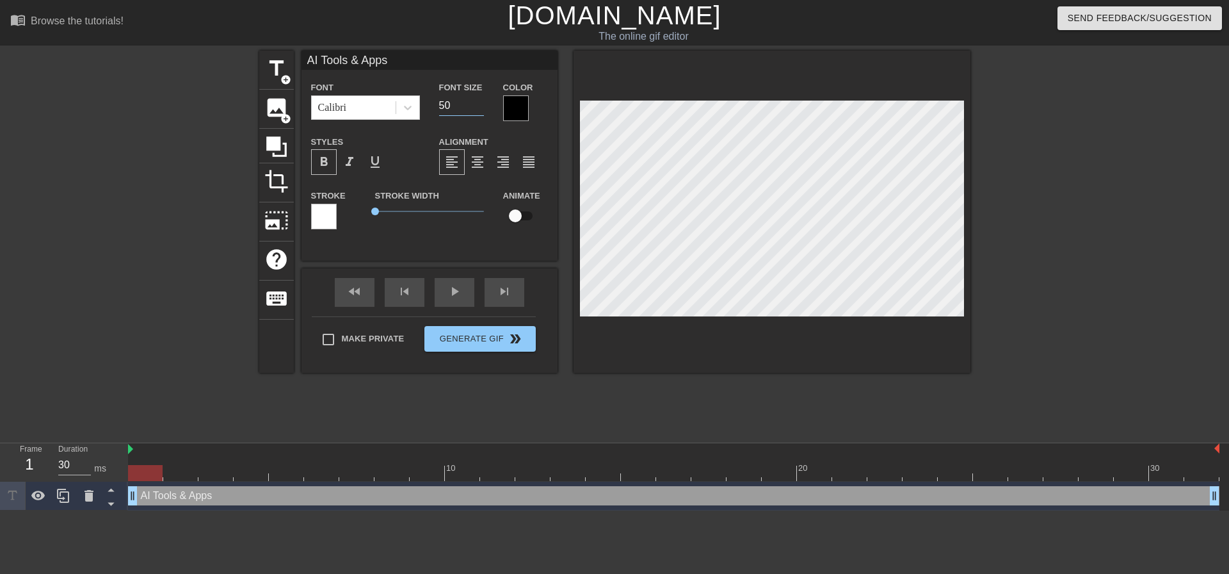
type input "50"
click at [481, 101] on input "50" at bounding box center [461, 105] width 45 height 20
click at [1109, 165] on div at bounding box center [1082, 243] width 192 height 384
click at [477, 108] on input "49" at bounding box center [461, 105] width 45 height 20
click at [477, 108] on input "48" at bounding box center [461, 105] width 45 height 20
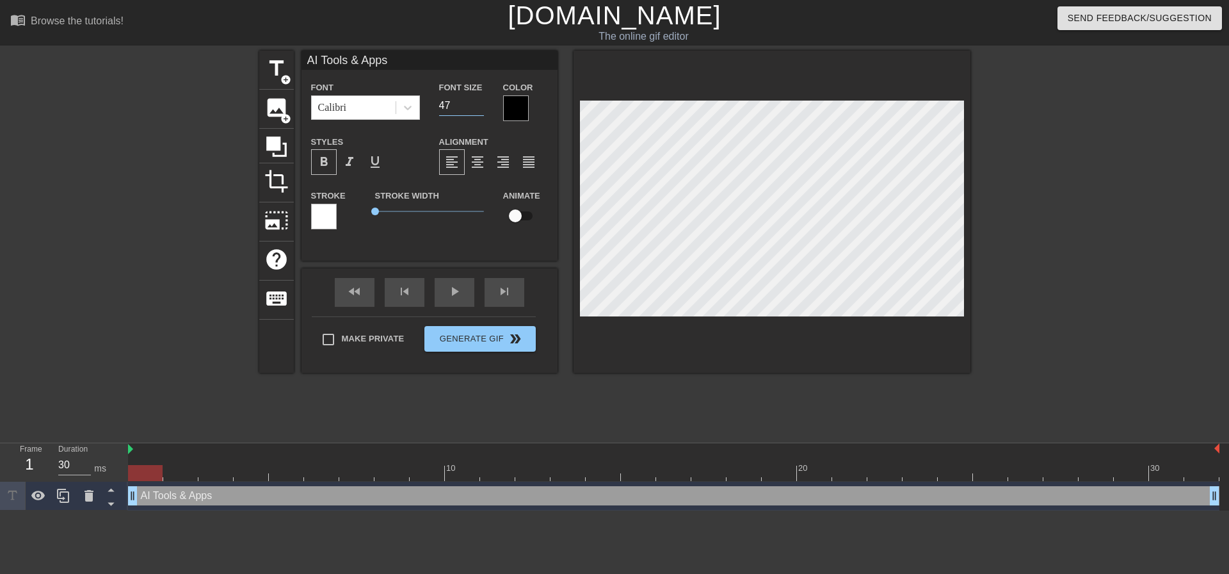
click at [477, 108] on input "47" at bounding box center [461, 105] width 45 height 20
click at [477, 108] on input "46" at bounding box center [461, 105] width 45 height 20
type input "45"
click at [477, 108] on input "45" at bounding box center [461, 105] width 45 height 20
click at [1125, 193] on div at bounding box center [1082, 243] width 192 height 384
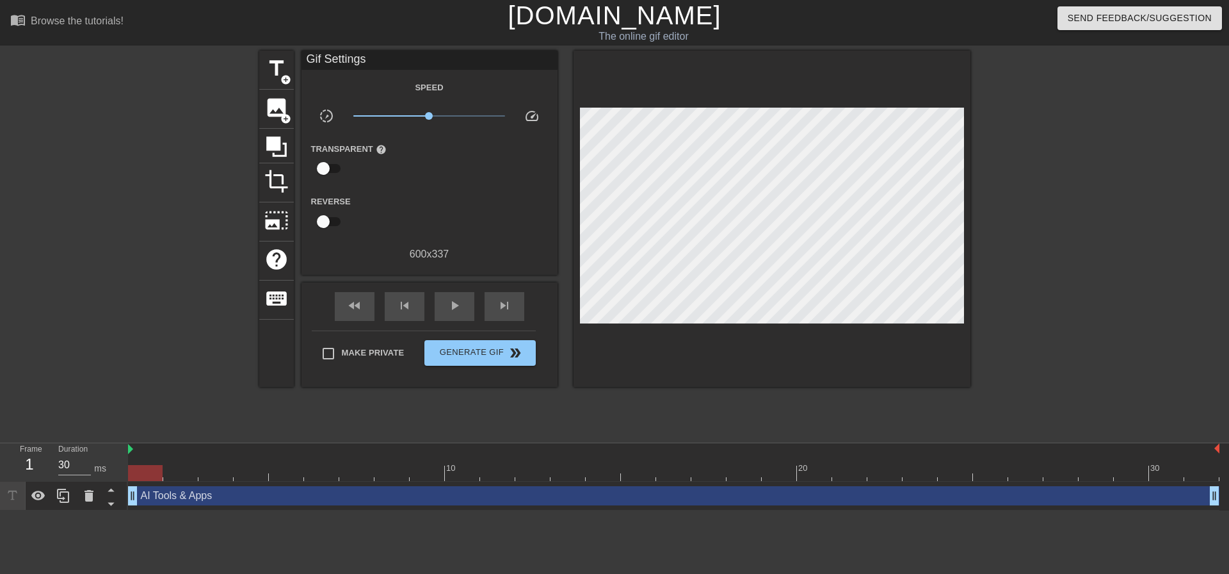
click at [1113, 229] on div at bounding box center [1082, 243] width 192 height 384
click at [330, 352] on input "Make Private" at bounding box center [328, 353] width 27 height 27
checkbox input "true"
click at [470, 358] on span "Generate Gif double_arrow" at bounding box center [480, 352] width 101 height 15
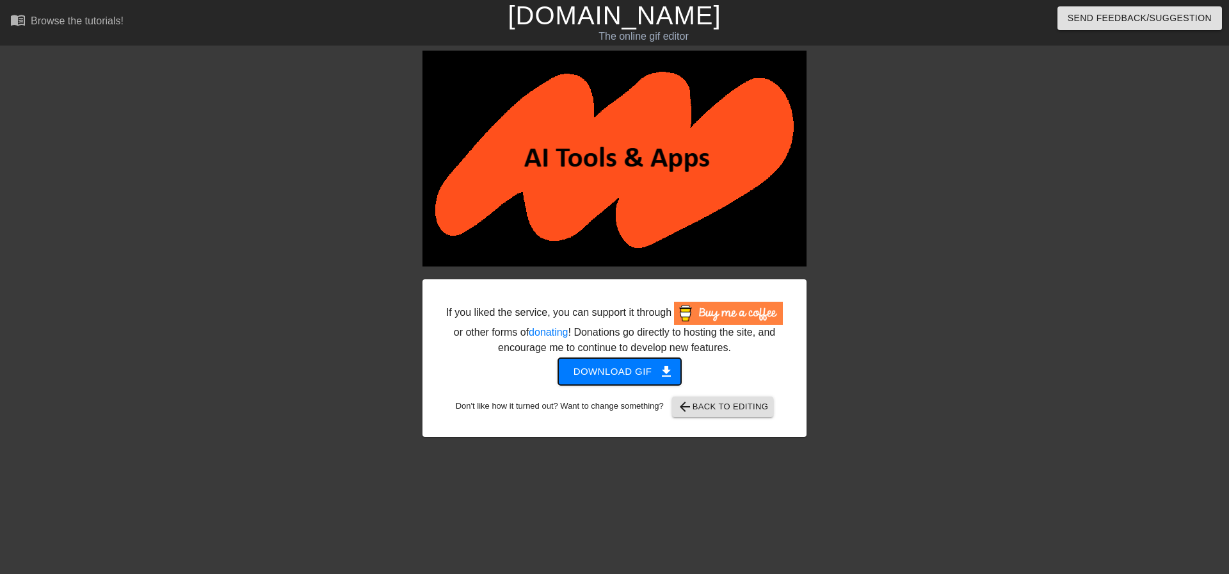
click at [628, 372] on span "Download gif get_app" at bounding box center [620, 371] width 93 height 17
click at [758, 403] on span "arrow_back Back to Editing" at bounding box center [723, 406] width 92 height 15
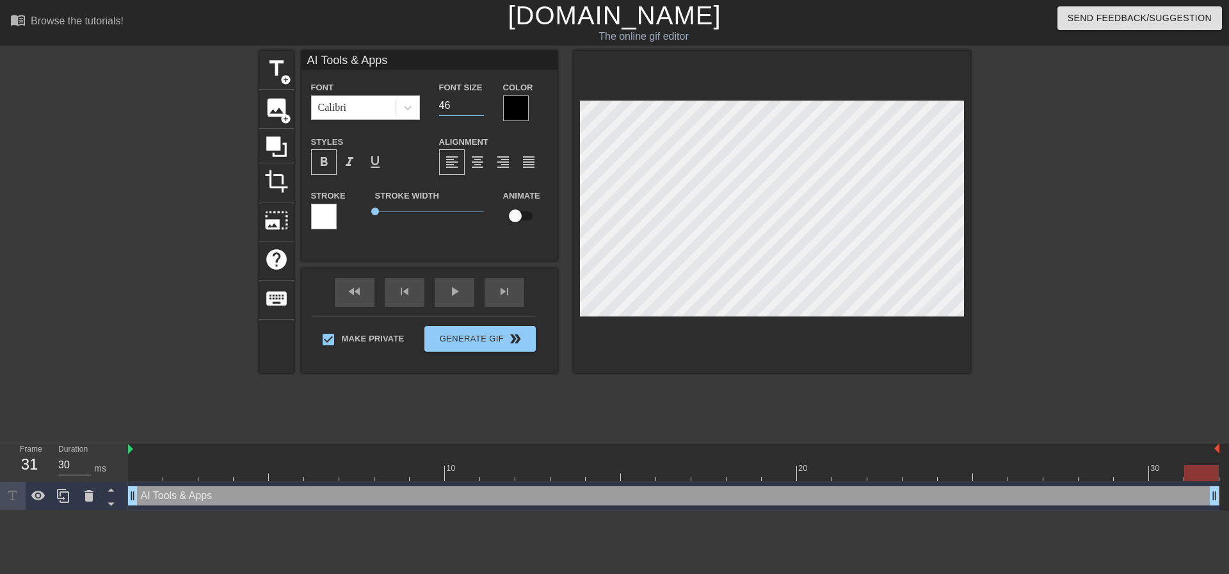
click at [481, 101] on input "46" at bounding box center [461, 105] width 45 height 20
click at [481, 101] on input "47" at bounding box center [461, 105] width 45 height 20
click at [481, 101] on input "48" at bounding box center [461, 105] width 45 height 20
click at [481, 101] on input "49" at bounding box center [461, 105] width 45 height 20
type input "50"
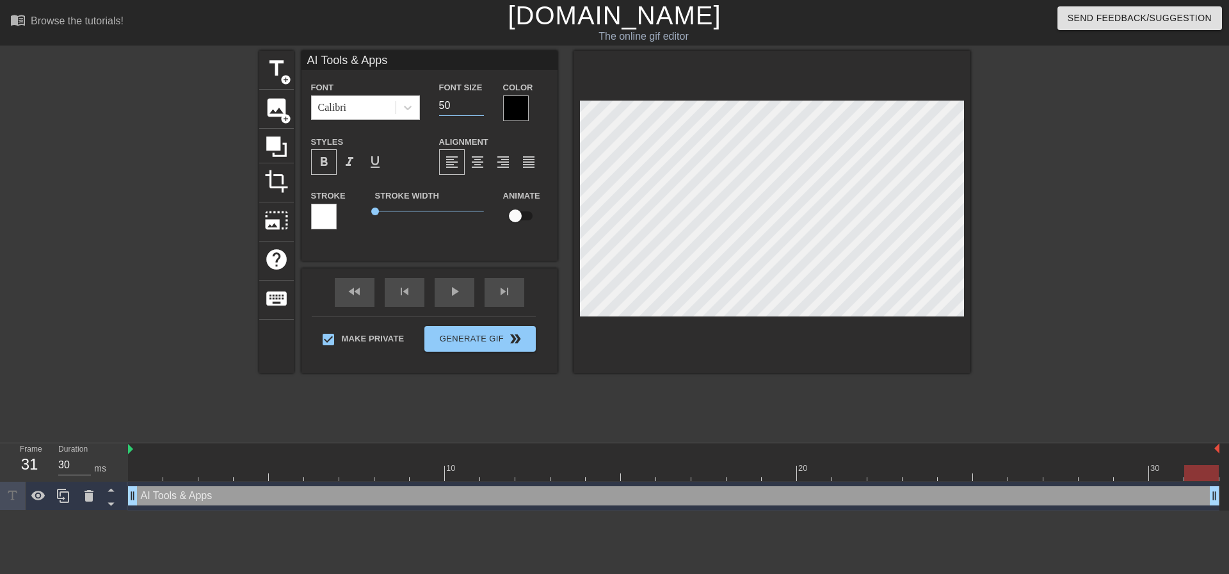
click at [481, 101] on input "50" at bounding box center [461, 105] width 45 height 20
click at [1042, 161] on div at bounding box center [1082, 243] width 192 height 384
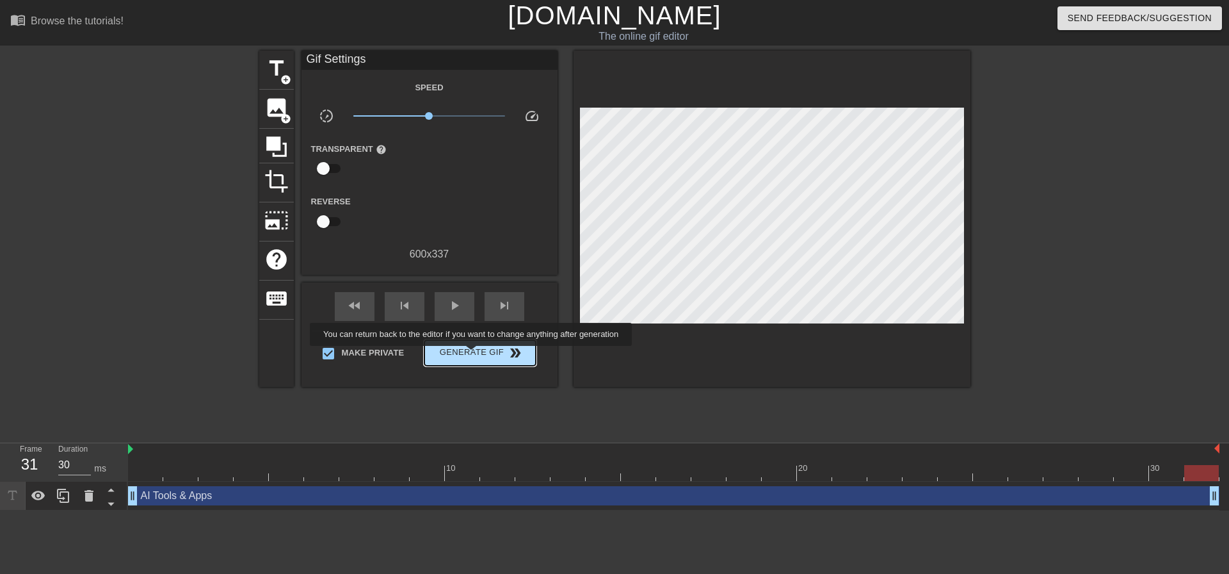
click at [472, 355] on span "Generate Gif double_arrow" at bounding box center [480, 352] width 101 height 15
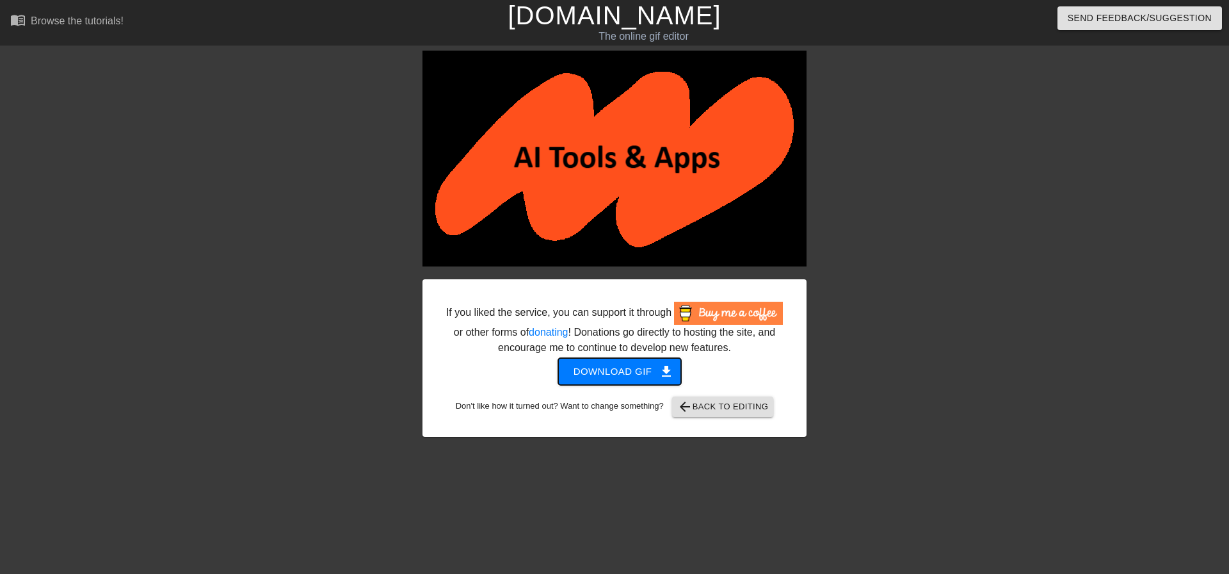
click at [613, 373] on span "Download gif get_app" at bounding box center [620, 371] width 93 height 17
click at [762, 411] on span "arrow_back Back to Editing" at bounding box center [723, 406] width 92 height 15
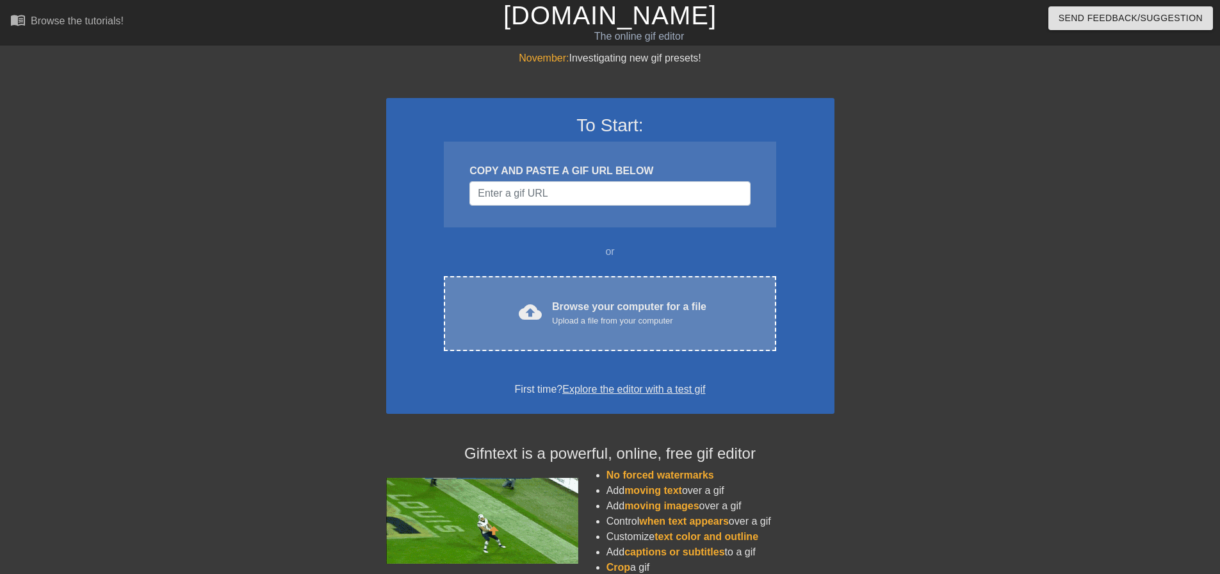
click at [582, 305] on div "Browse your computer for a file Upload a file from your computer" at bounding box center [629, 313] width 154 height 28
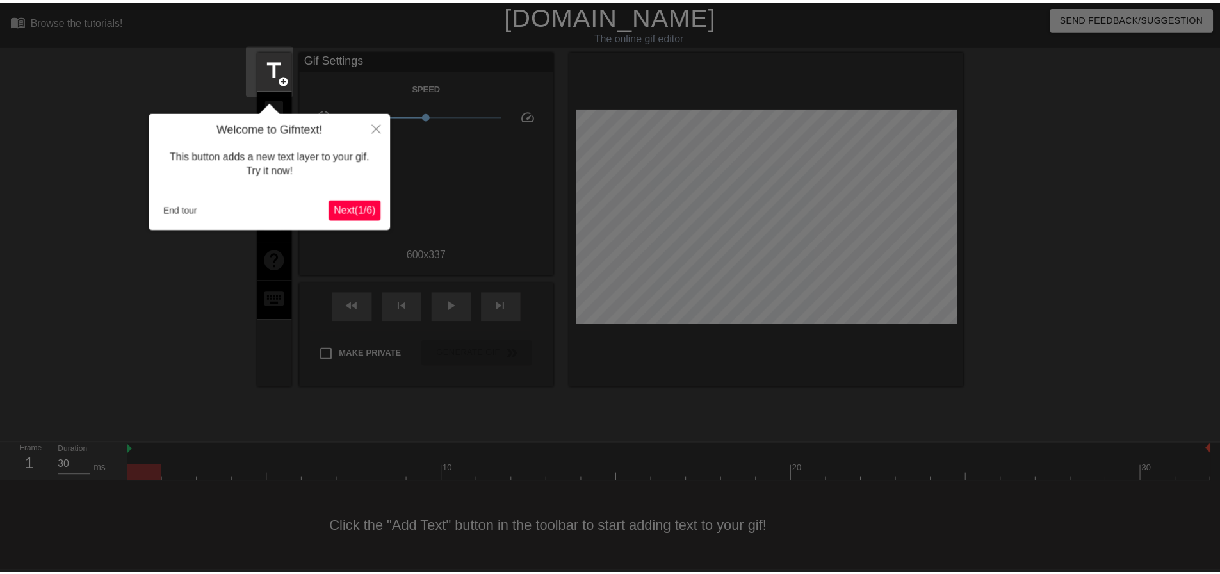
scroll to position [6, 0]
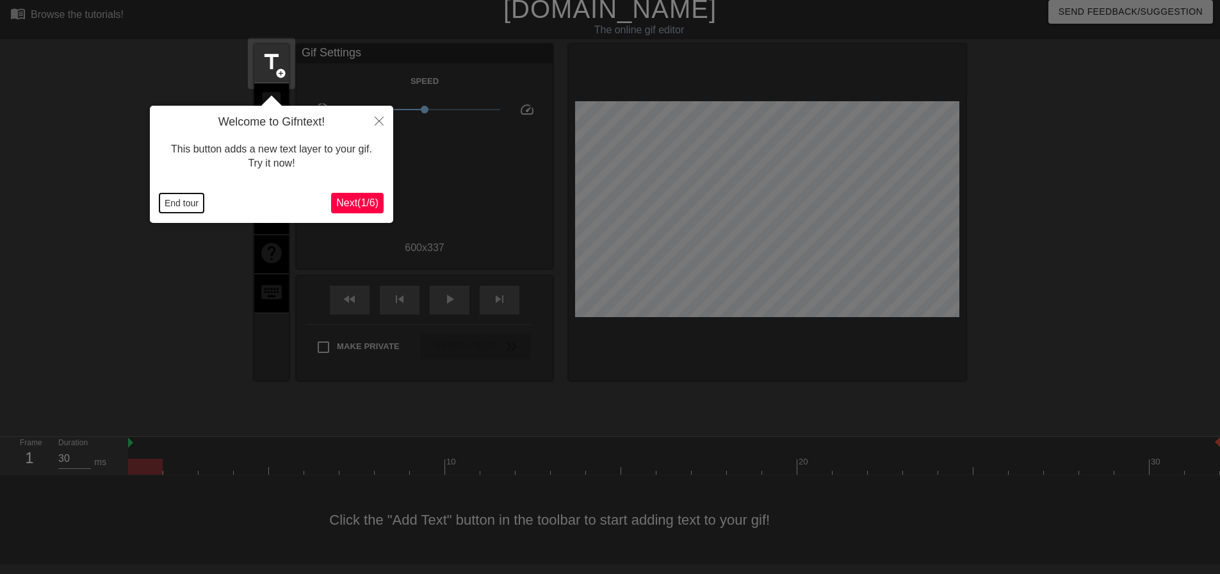
click at [169, 203] on button "End tour" at bounding box center [181, 202] width 44 height 19
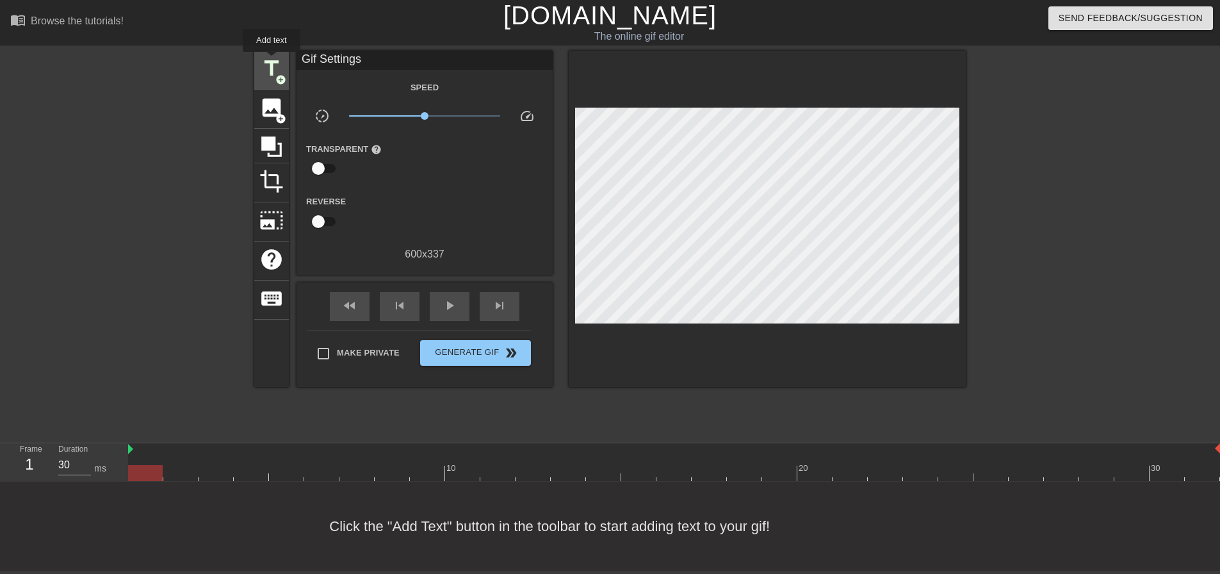
click at [271, 61] on span "title" at bounding box center [271, 68] width 24 height 24
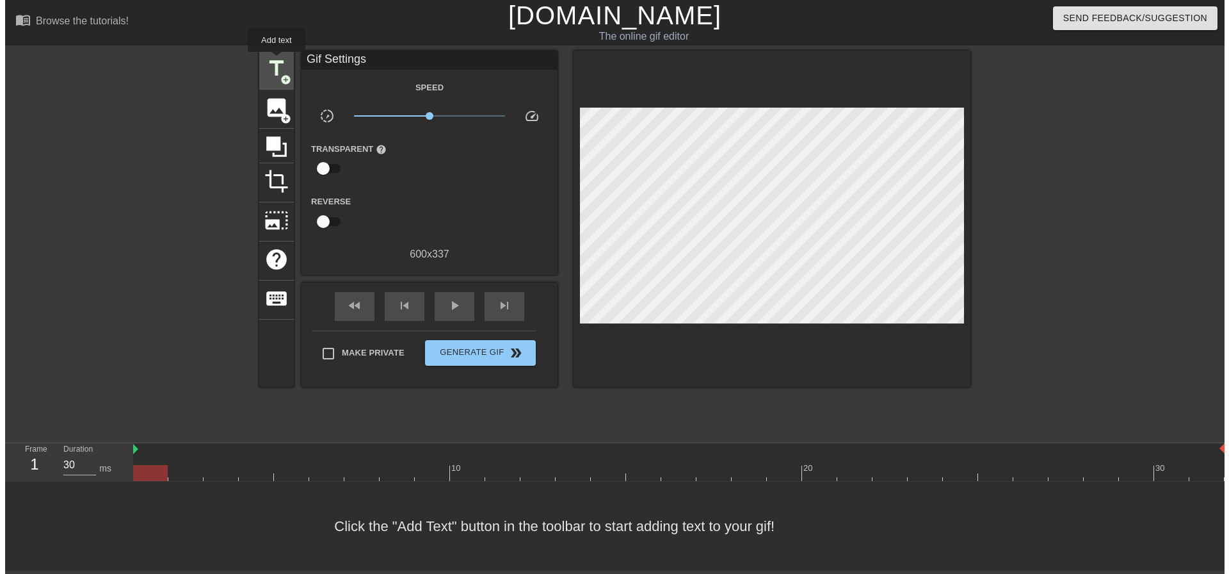
scroll to position [0, 0]
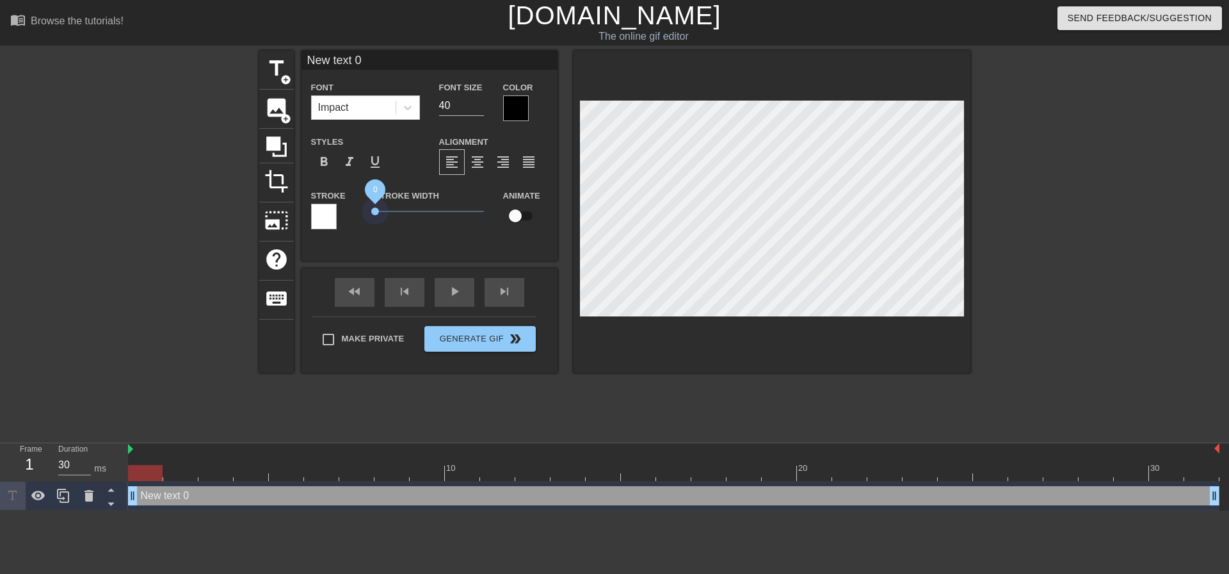
drag, startPoint x: 394, startPoint y: 211, endPoint x: 364, endPoint y: 211, distance: 30.1
click at [364, 211] on div "Stroke Stroke Width 0 Animate" at bounding box center [430, 214] width 256 height 53
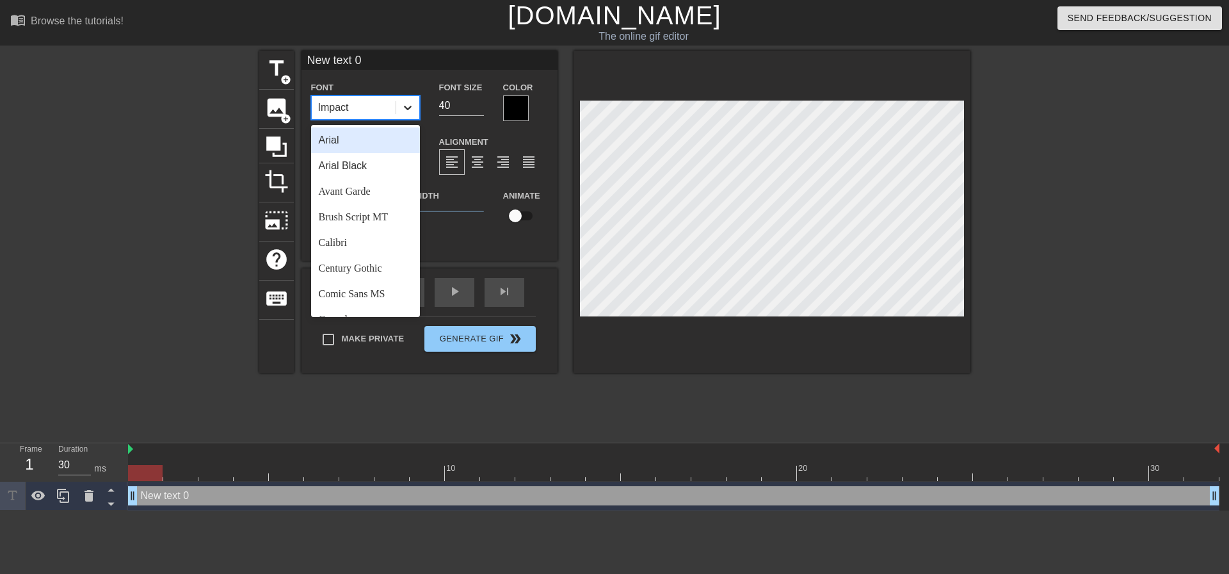
click at [405, 111] on icon at bounding box center [407, 107] width 13 height 13
click at [365, 179] on div "Calibri" at bounding box center [365, 179] width 109 height 26
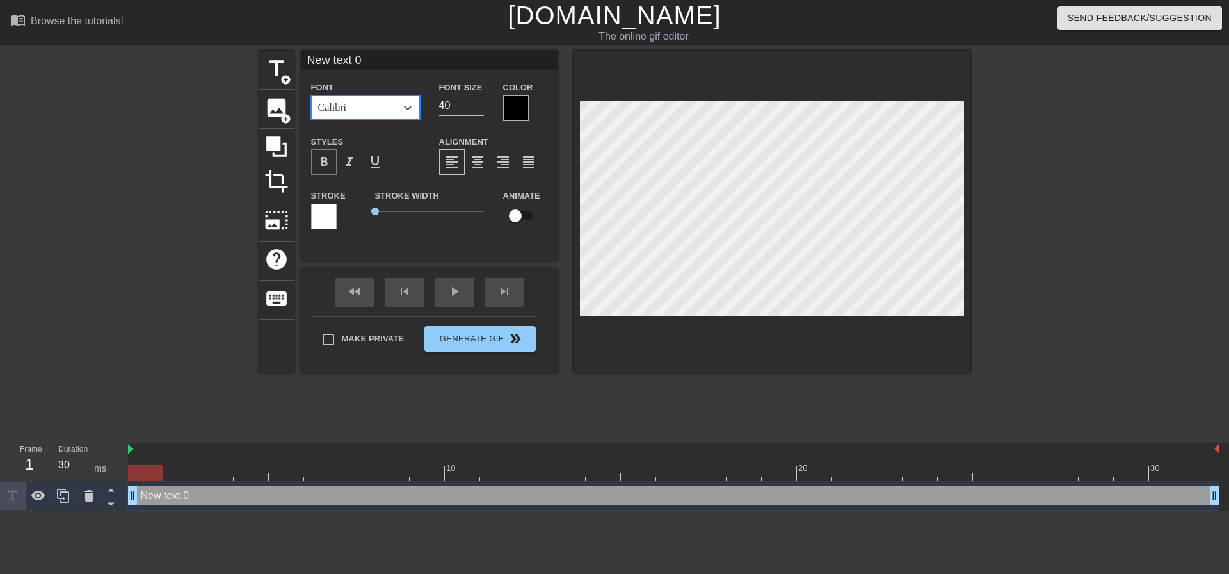
click at [328, 161] on span "format_bold" at bounding box center [323, 161] width 15 height 15
click at [481, 101] on input "41" at bounding box center [461, 105] width 45 height 20
click at [481, 101] on input "42" at bounding box center [461, 105] width 45 height 20
click at [481, 101] on input "43" at bounding box center [461, 105] width 45 height 20
click at [481, 101] on input "44" at bounding box center [461, 105] width 45 height 20
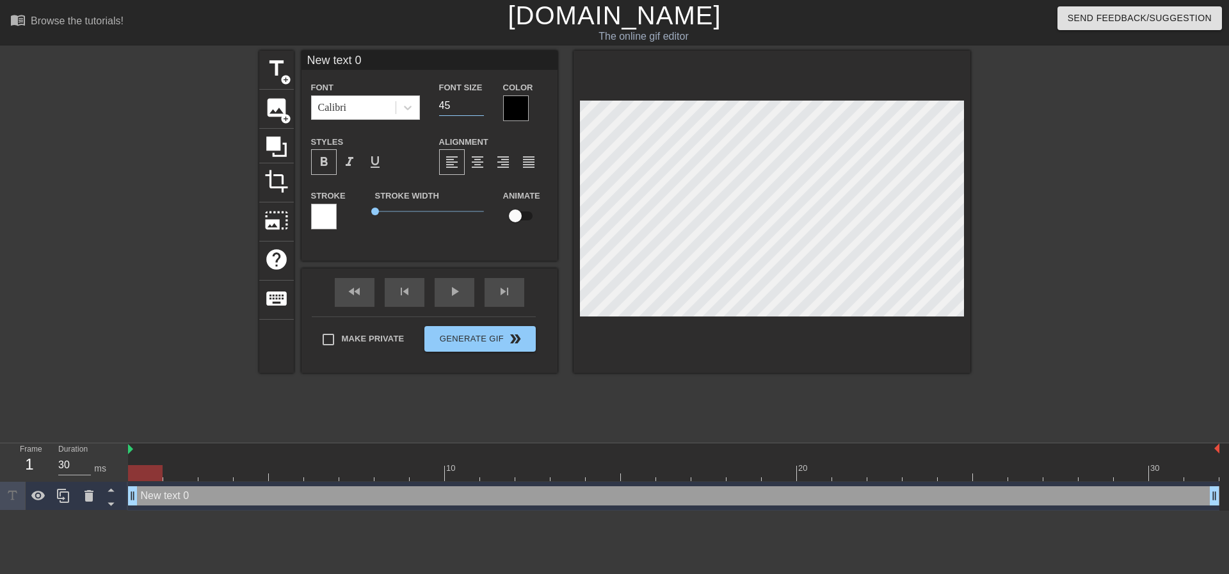
click at [481, 101] on input "45" at bounding box center [461, 105] width 45 height 20
click at [481, 101] on input "46" at bounding box center [461, 105] width 45 height 20
click at [481, 101] on input "47" at bounding box center [461, 105] width 45 height 20
click at [481, 101] on input "48" at bounding box center [461, 105] width 45 height 20
click at [481, 101] on input "49" at bounding box center [461, 105] width 45 height 20
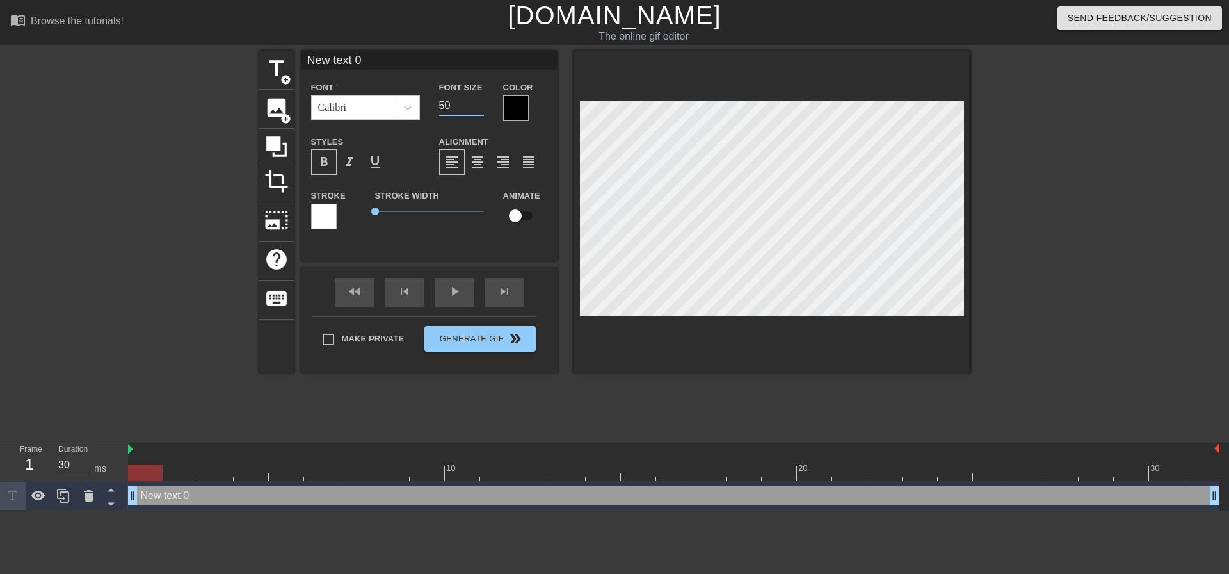
type input "50"
click at [481, 101] on input "50" at bounding box center [461, 105] width 45 height 20
type input "A"
type textarea "A"
type input "AI"
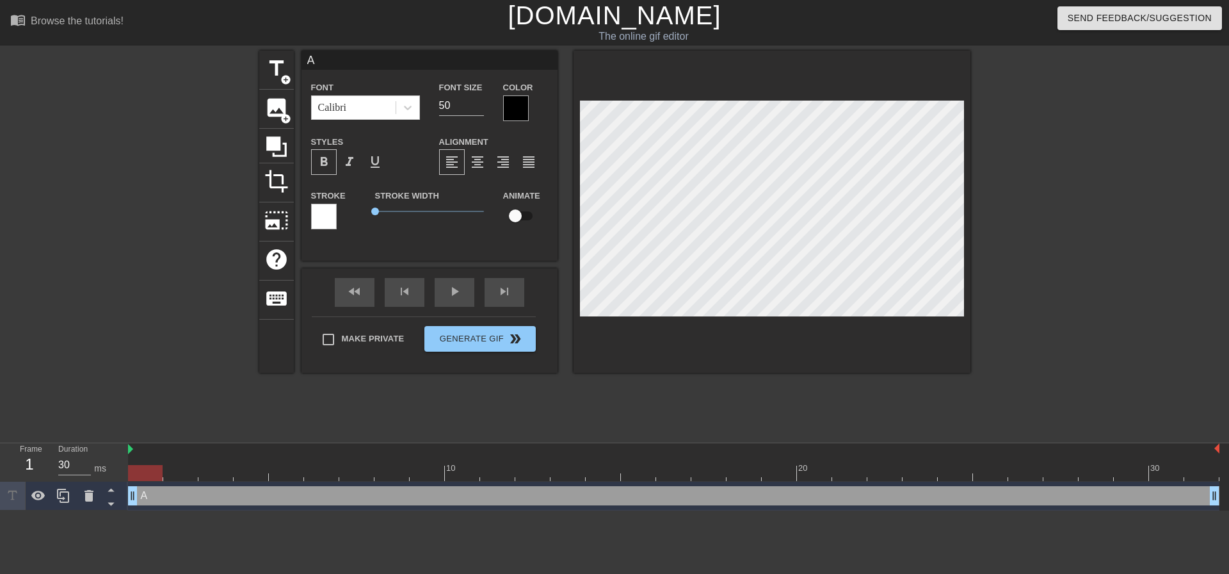
type textarea "AI"
type input "AI"
type textarea "AI"
type input "AI P"
type textarea "AI P"
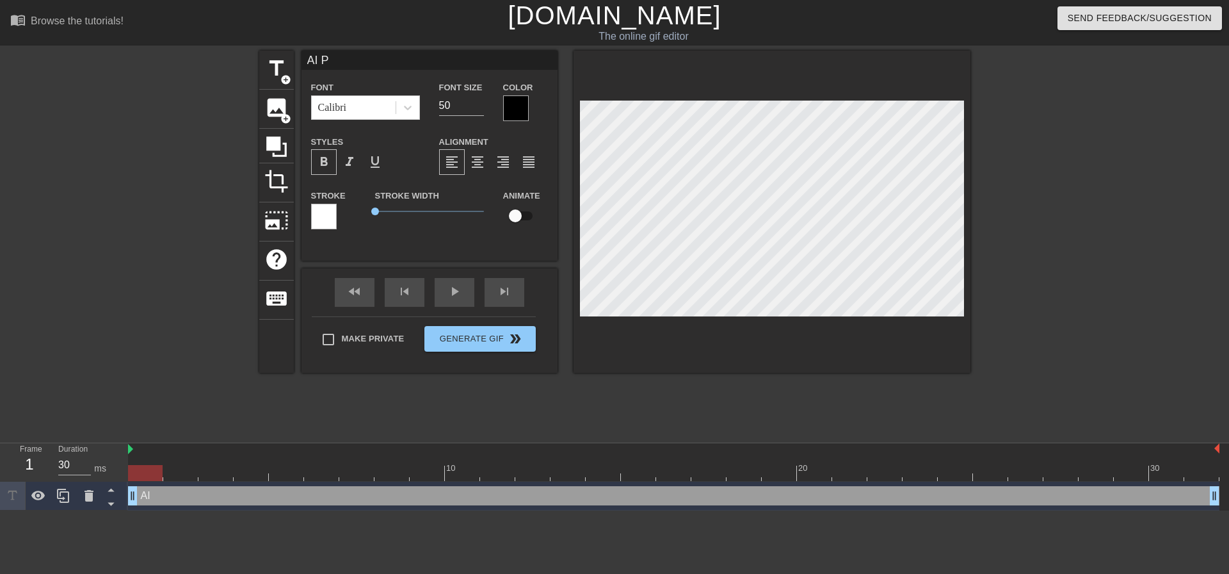
type input "AI Po"
type textarea "AI Po"
type input "AI Pol"
type textarea "AI Pol"
type input "AI Poli"
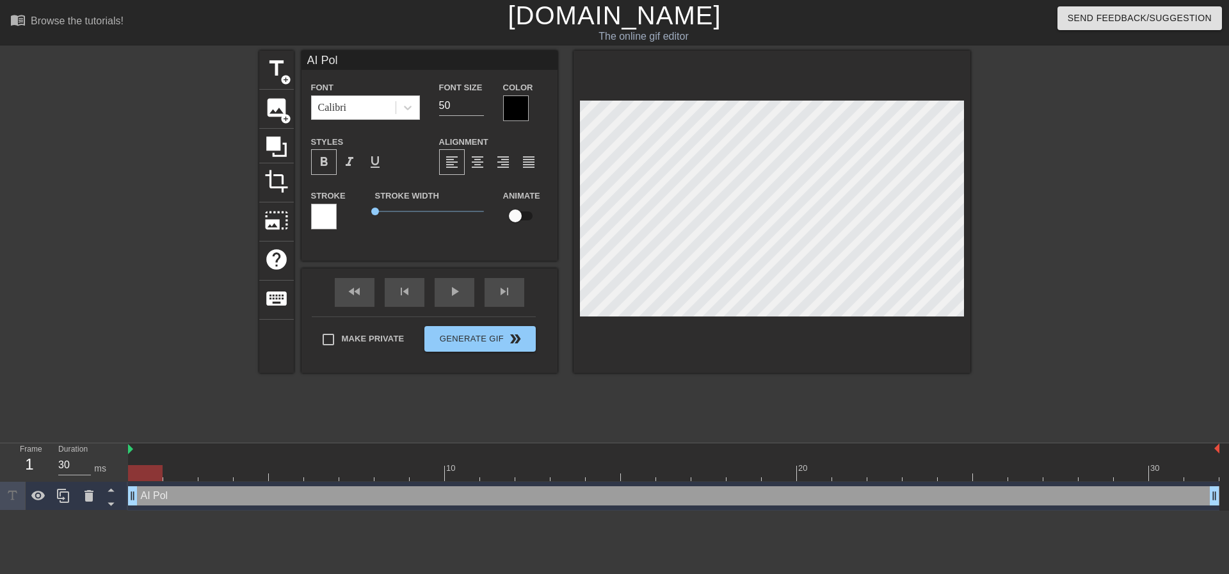
type textarea "AI Poli"
type input "AI Polic"
type textarea "AI Polic"
type input "AI Polici"
type textarea "AI Polici"
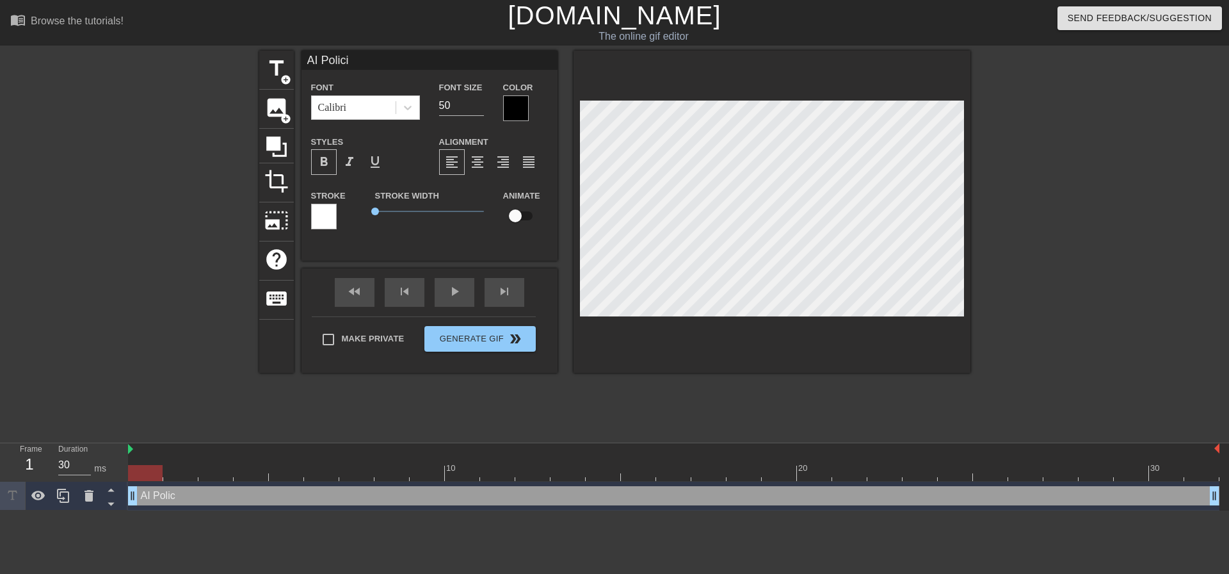
type input "AI Policie"
type textarea "AI Policie"
type input "AI Policies"
type textarea "AI Policies"
type input "AI Policies"
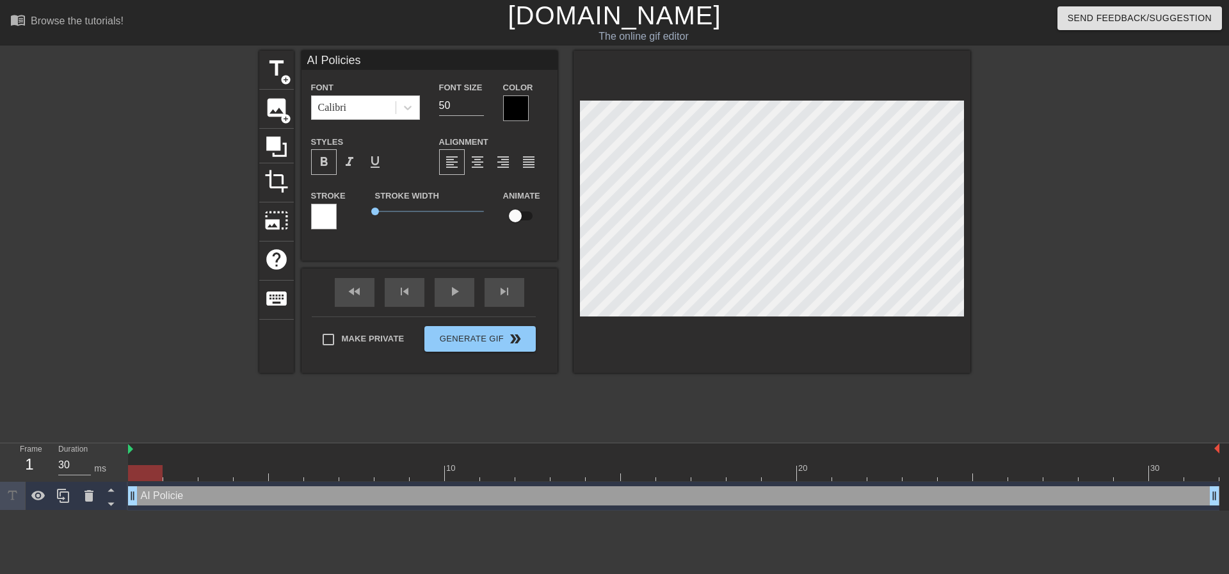
type textarea "AI Policies"
type input "AI Policies &"
type textarea "AI Policies &"
type input "AI Policies &"
type textarea "AI Policies &"
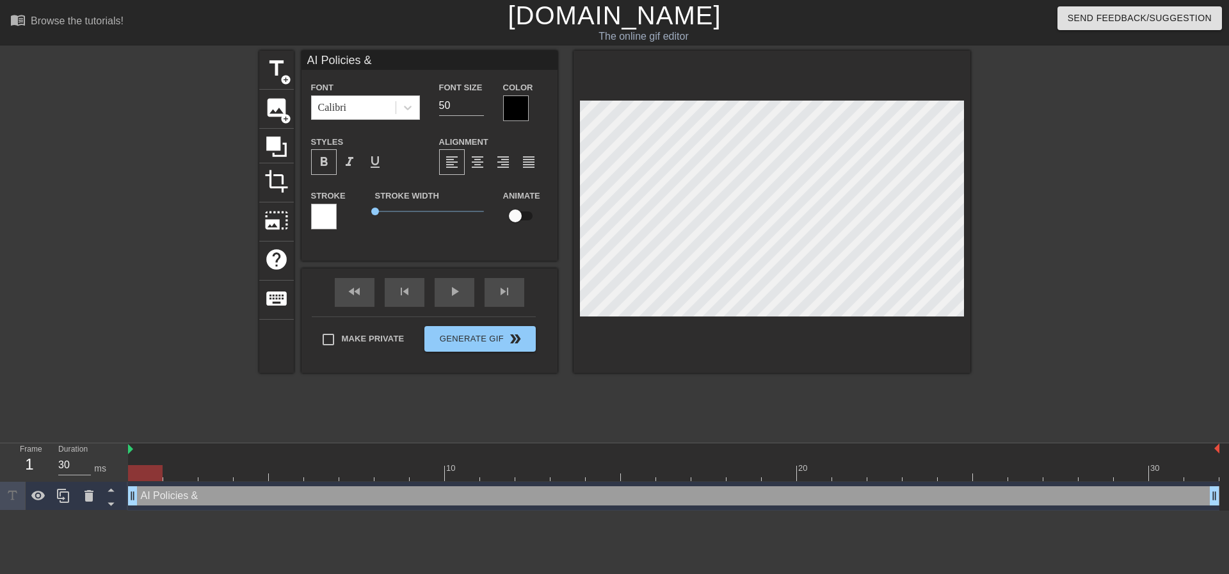
type input "AI Policies & G"
type textarea "AI Policies & G"
type input "AI Policies & GU"
type textarea "AI Policies & GU"
type input "AI Policies & GUi"
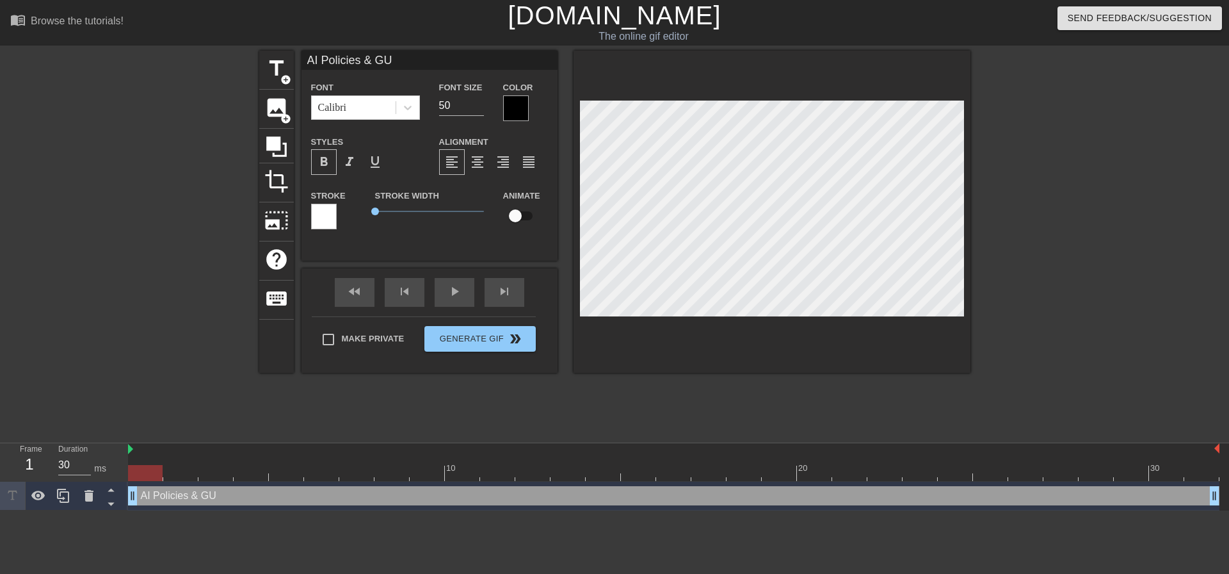
type textarea "AI Policies & GUi"
type input "AI Policies & GUiu"
type textarea "AI Policies & GUiu"
type input "AI Policies & GUiud"
type textarea "AI Policies & GUiud"
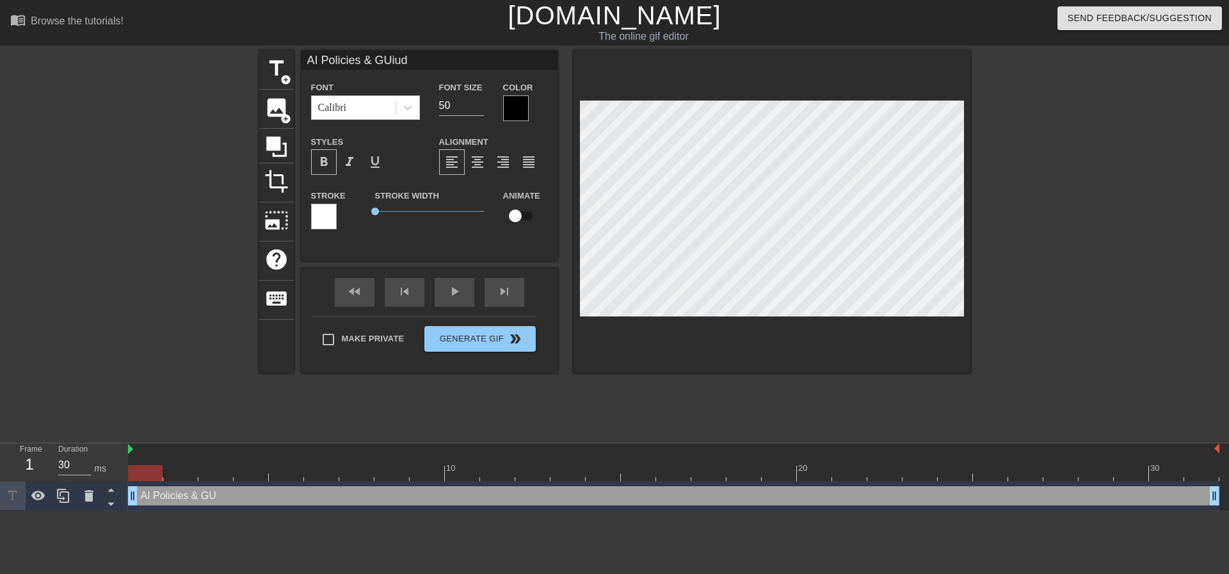
type input "AI Policies & GUiude"
type textarea "AI Policies & GUiude"
type input "AI Policies & GUiud"
type textarea "AI Policies & GUiud"
type input "AI Policies & GUiu"
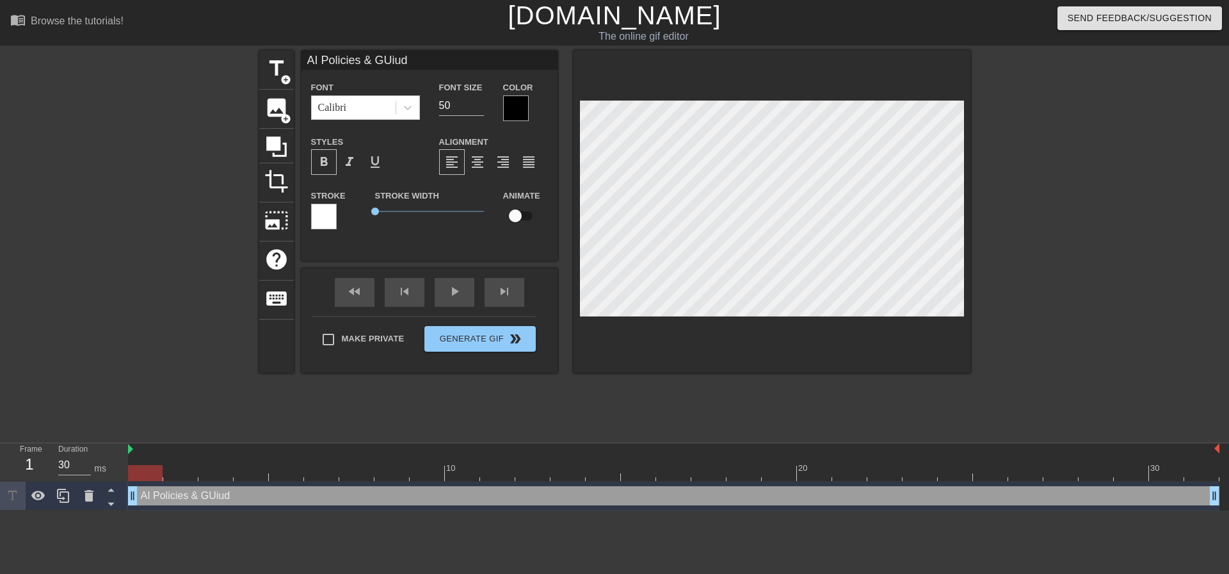
type textarea "AI Policies & GUiu"
type input "AI Policies & GUi"
type textarea "AI Policies & GUi"
type input "AI Policies & GU"
type textarea "AI Policies & GU"
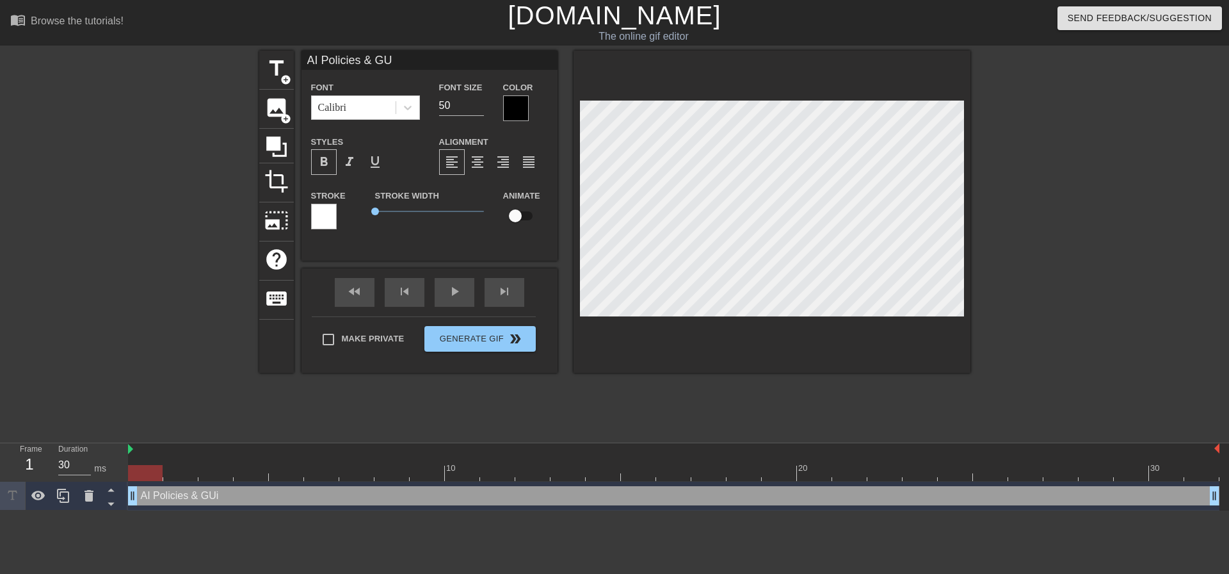
type input "AI Policies & G"
type textarea "AI Policies & G"
type input "AI Policies & Gu"
type textarea "AI Policies & Gu"
type input "AI Policies & Gui"
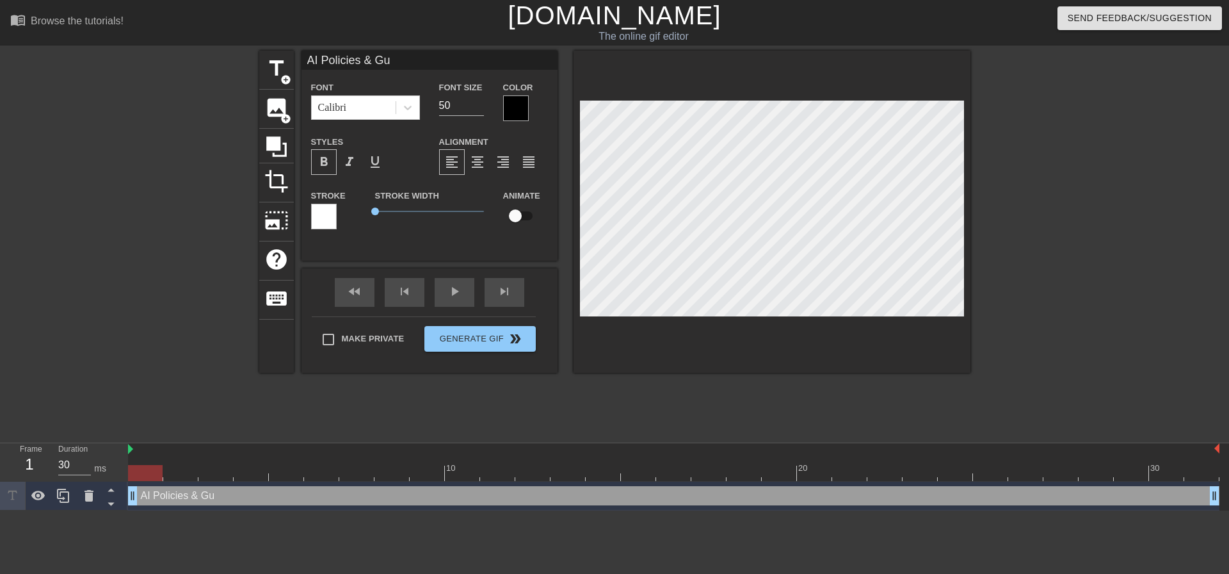
type textarea "AI Policies & Gui"
type input "AI Policies & Guid"
type textarea "AI Policies & Guid"
type input "AI Policies & Guide"
type textarea "AI Policies & Guide"
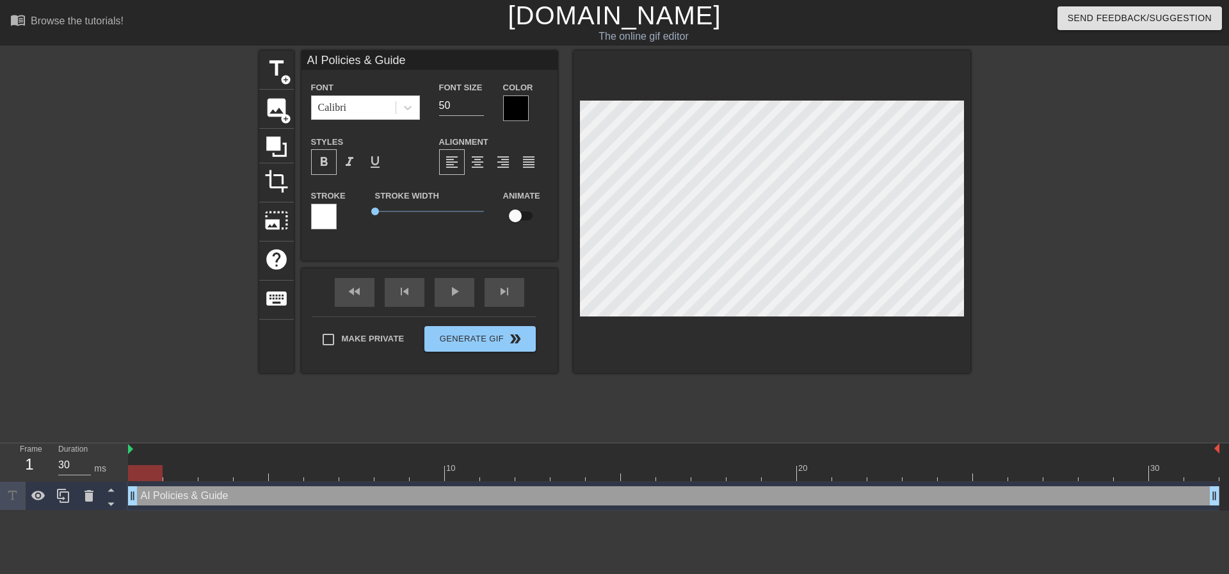
type input "AI Policies & Guidel"
type textarea "AI Policies & Guidel"
type input "AI Policies & Guideli"
type textarea "AI Policies & Guideli"
type input "AI Policies & Guidelin"
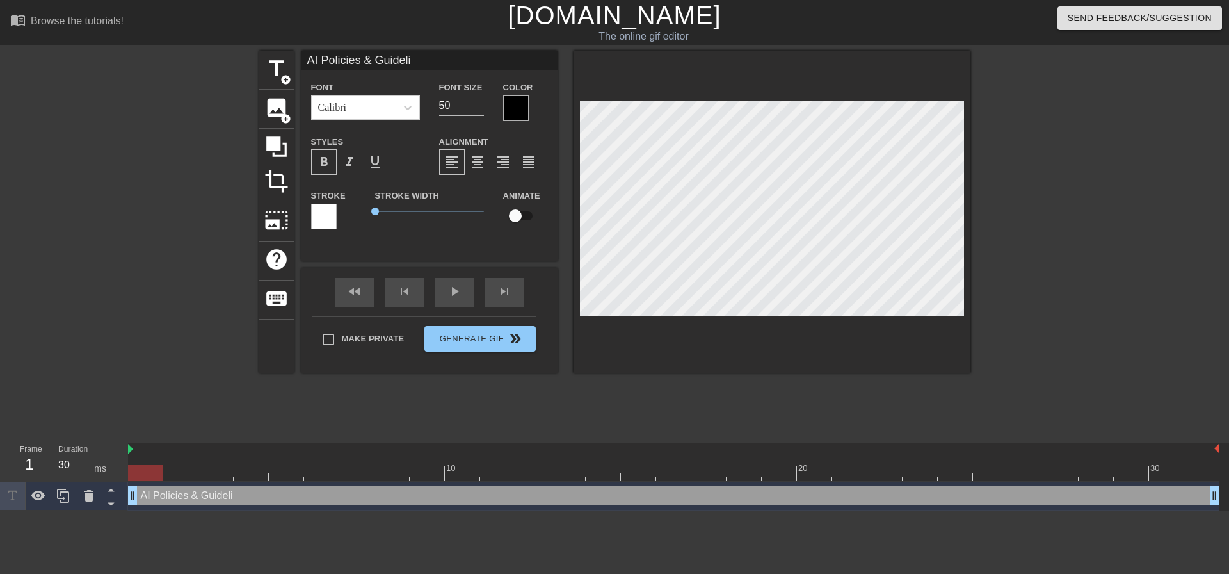
type textarea "AI Policies & Guidelin"
type input "AI Policies & Guideline"
type textarea "AI Policies & Guideline"
type input "AI Policies & Guidelines"
type textarea "AI Policies & Guidelines"
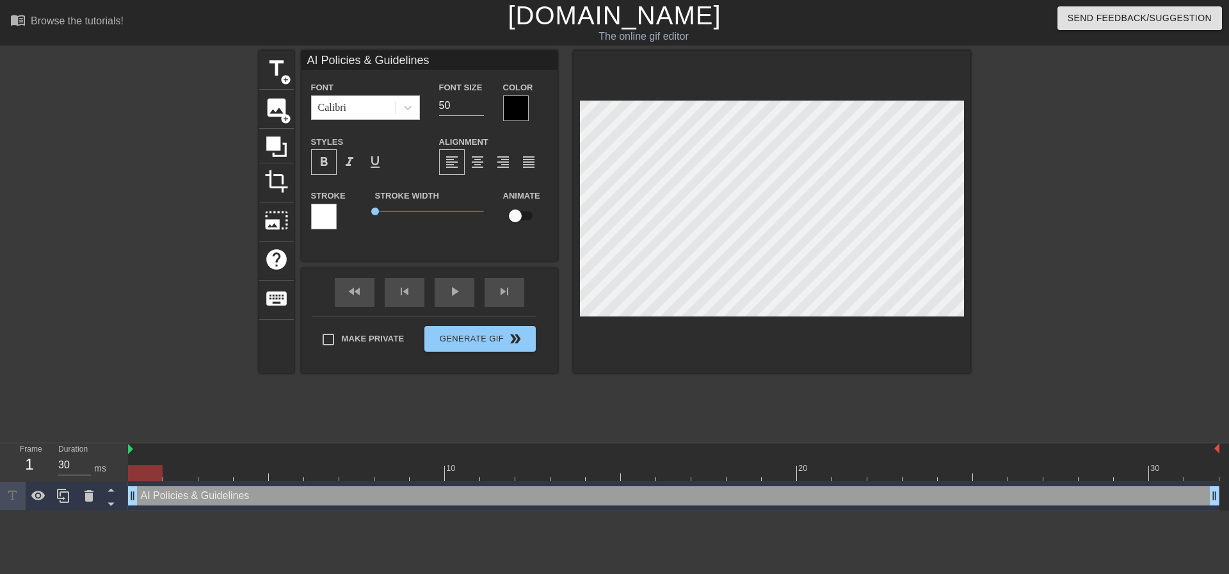
scroll to position [2, 7]
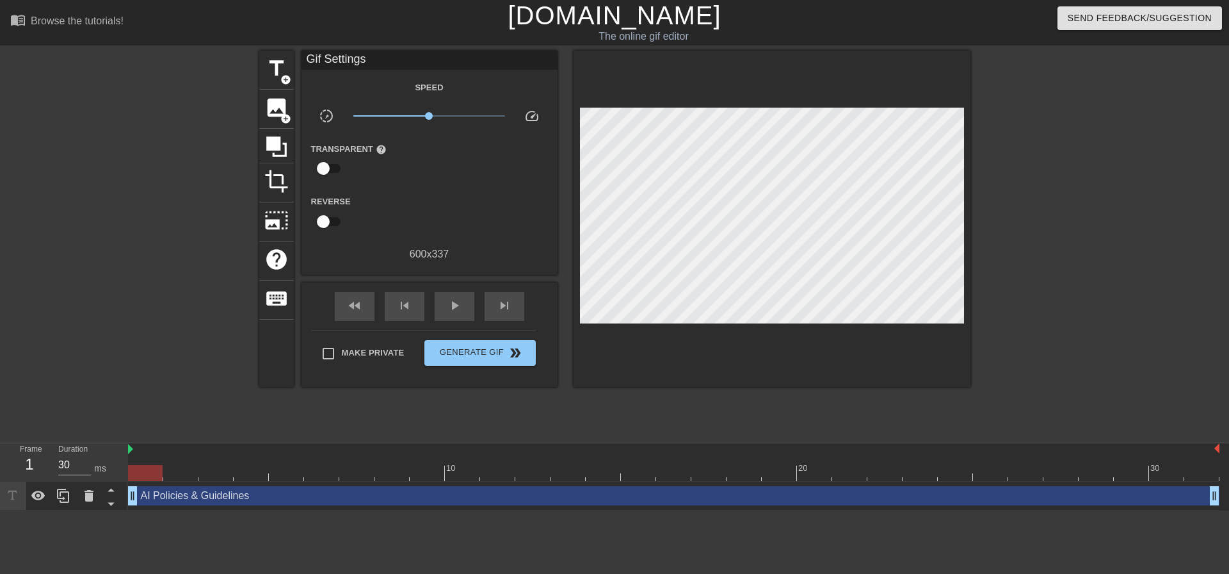
click at [1079, 192] on div at bounding box center [1082, 243] width 192 height 384
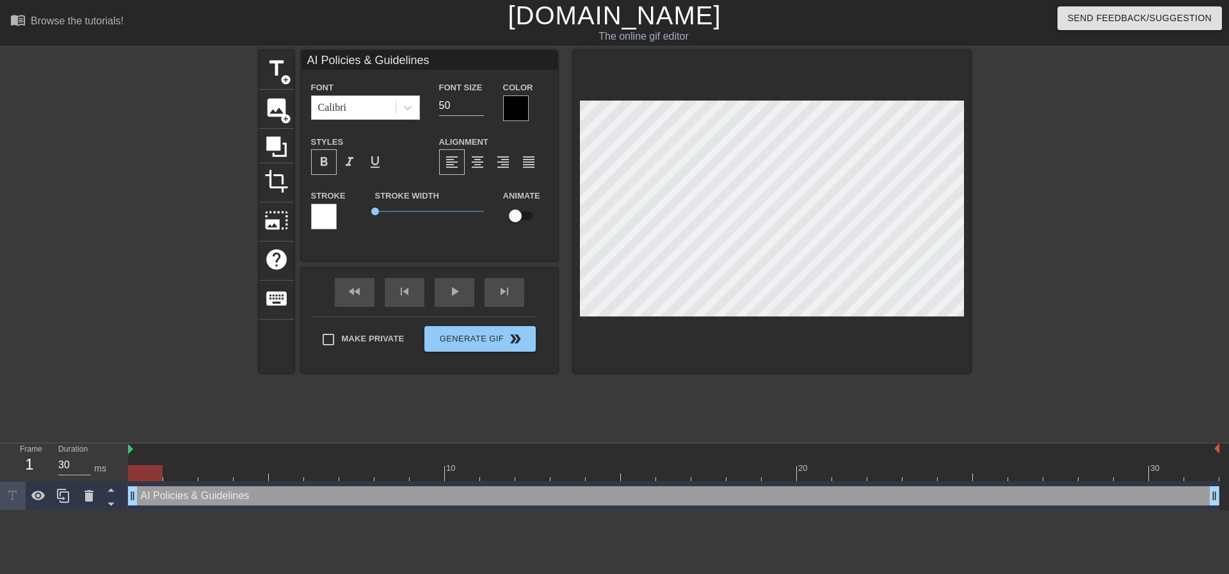
click at [1106, 213] on div at bounding box center [1082, 243] width 192 height 384
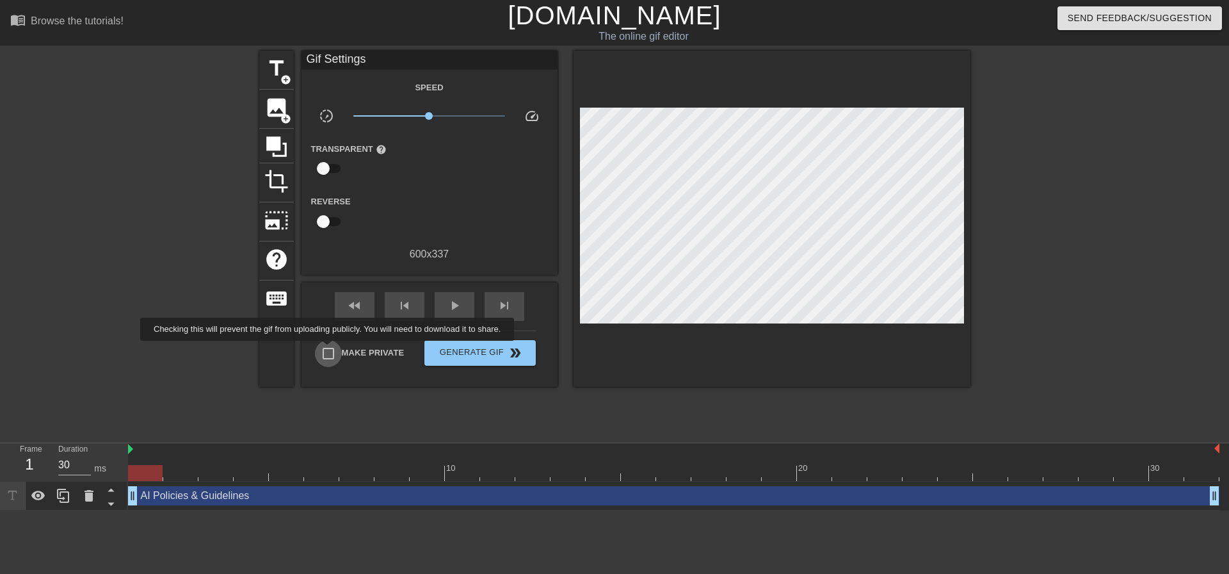
click at [330, 350] on input "Make Private" at bounding box center [328, 353] width 27 height 27
checkbox input "true"
click at [468, 350] on span "Generate Gif double_arrow" at bounding box center [480, 352] width 101 height 15
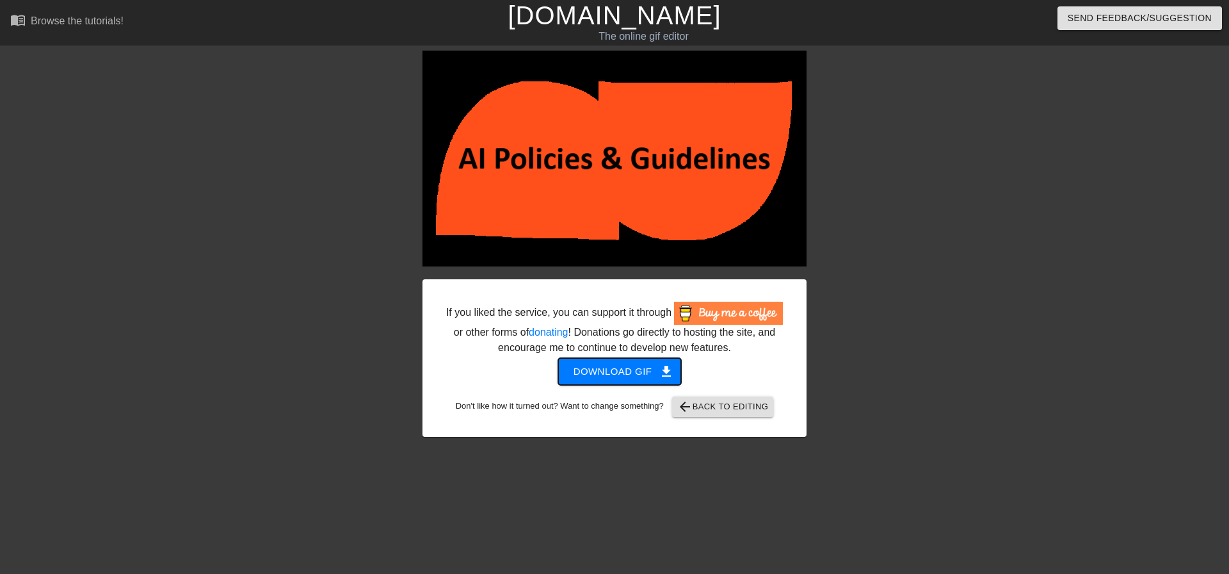
click at [618, 375] on span "Download gif get_app" at bounding box center [620, 371] width 93 height 17
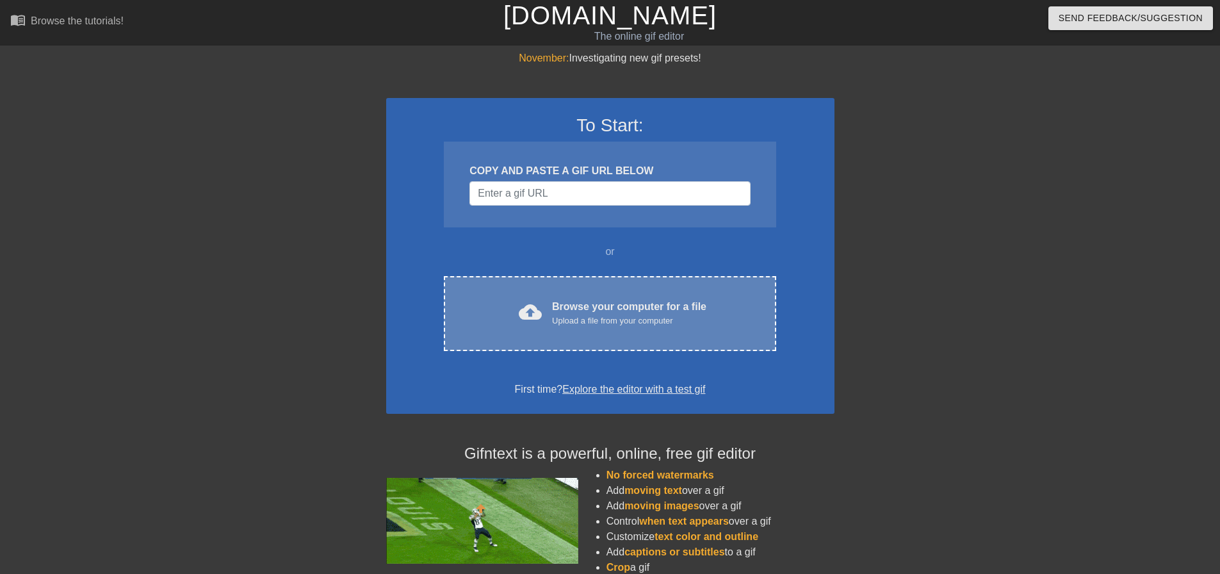
click at [595, 293] on div "cloud_upload Browse your computer for a file Upload a file from your computer C…" at bounding box center [610, 313] width 332 height 75
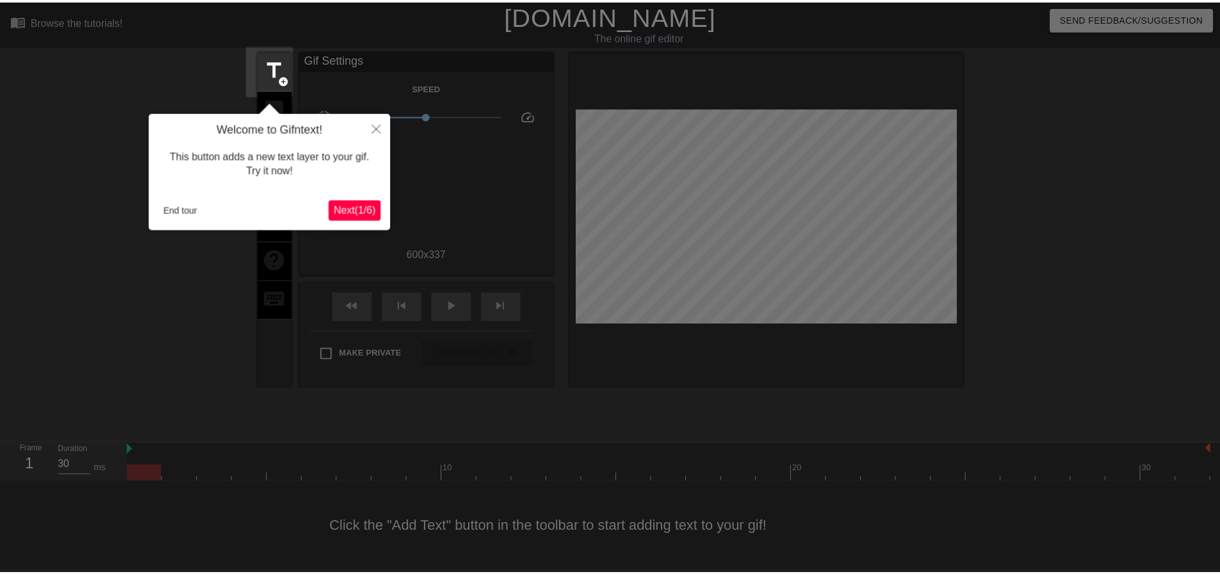
scroll to position [6, 0]
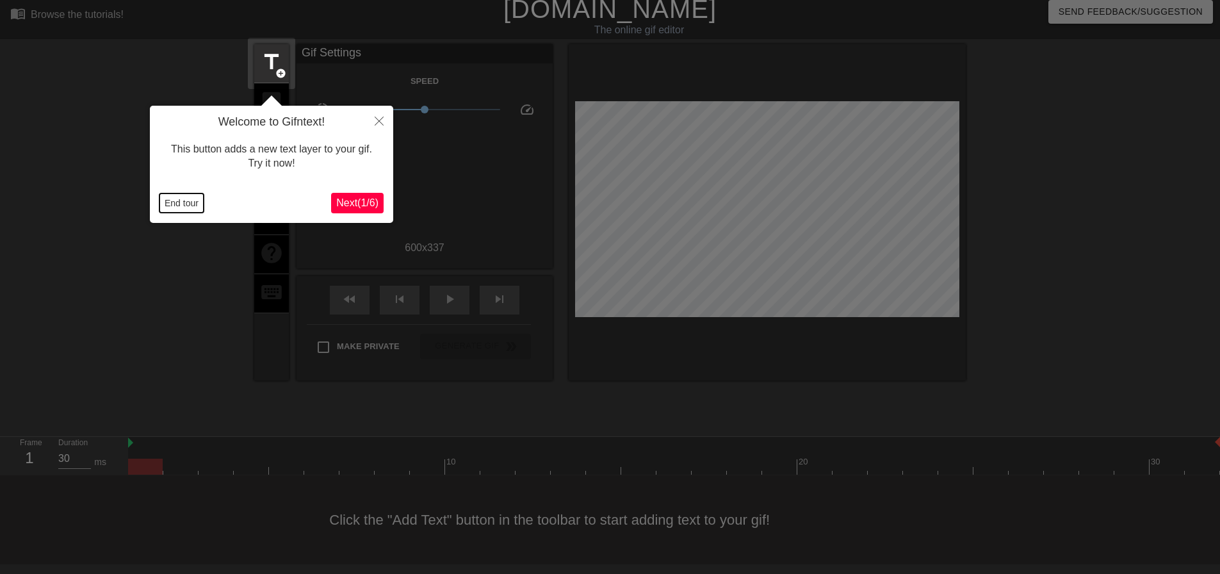
click at [191, 200] on button "End tour" at bounding box center [181, 202] width 44 height 19
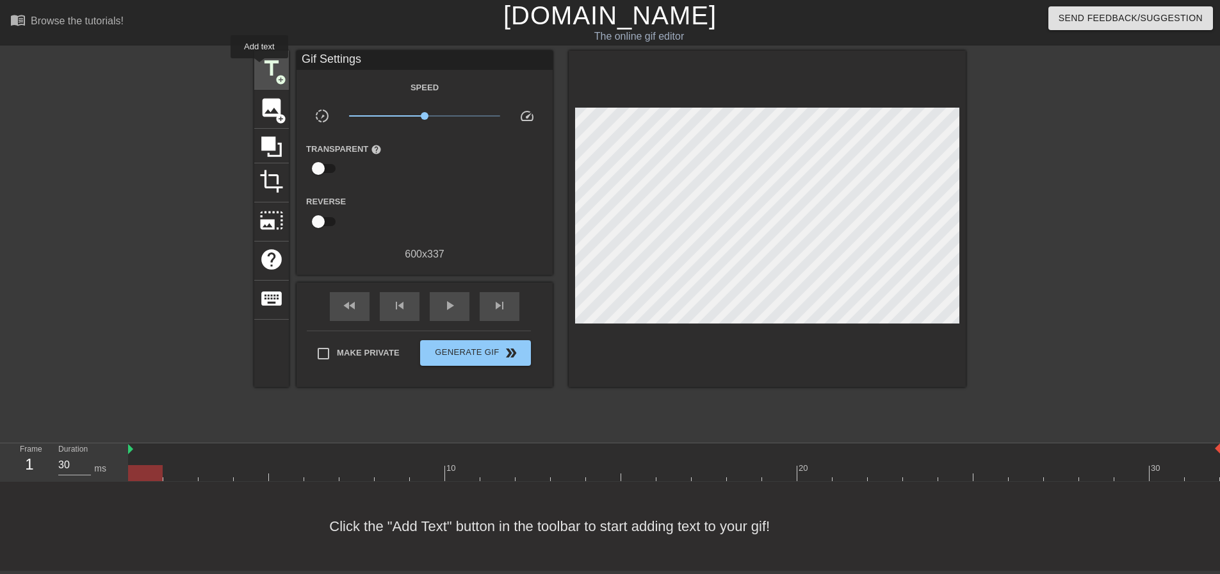
click at [263, 61] on span "title" at bounding box center [271, 68] width 24 height 24
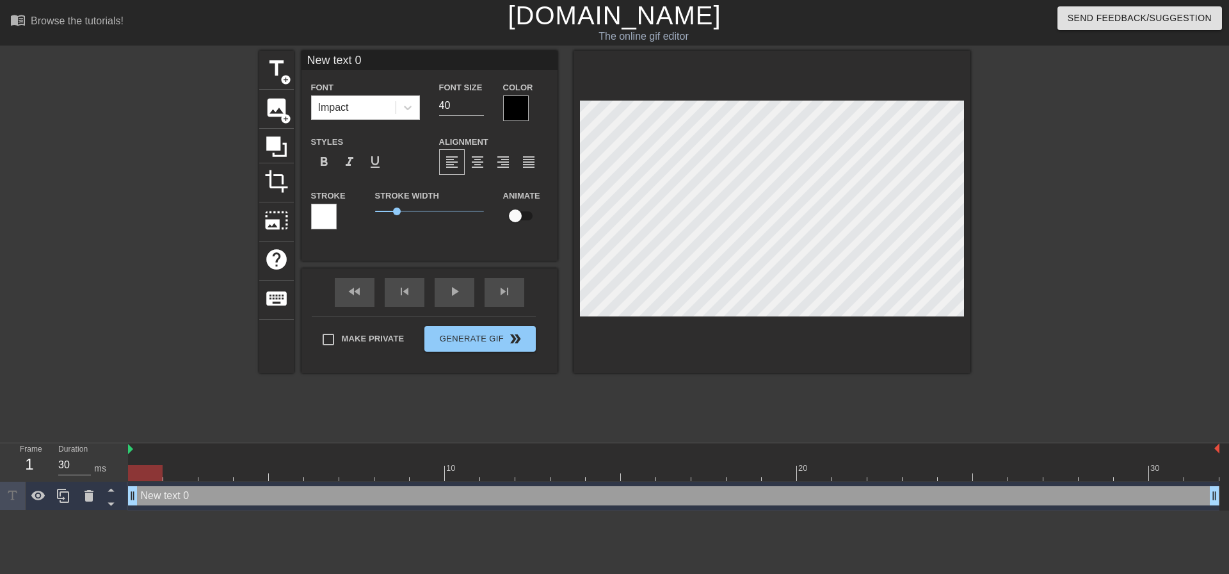
scroll to position [2, 3]
type input "A"
type textarea "A"
type input "AI"
type textarea "AI"
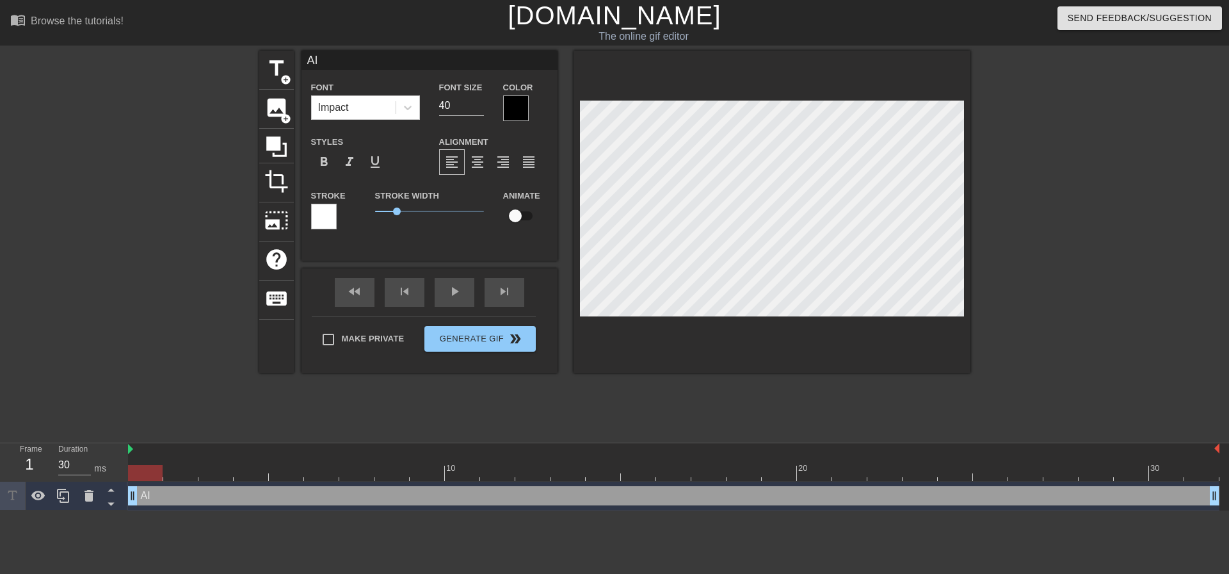
type input "AI"
type textarea "AI"
type input "AI T"
type textarea "AI T"
type input "AI TR"
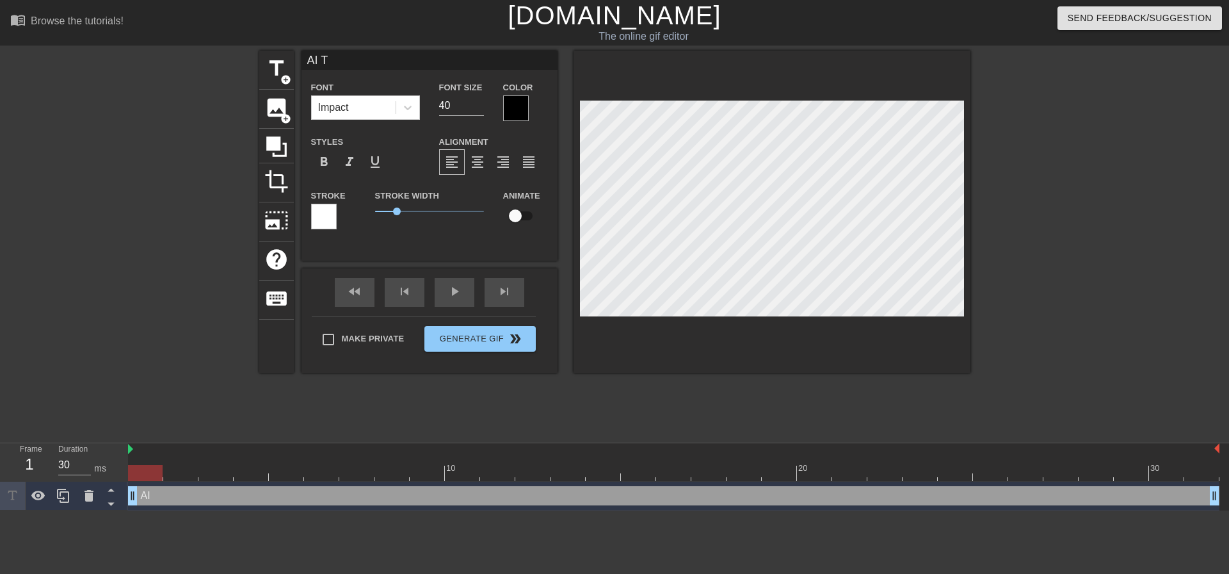
type textarea "AI TR"
type input "AI TRA"
type textarea "AI TRA"
type input "AI TRAI"
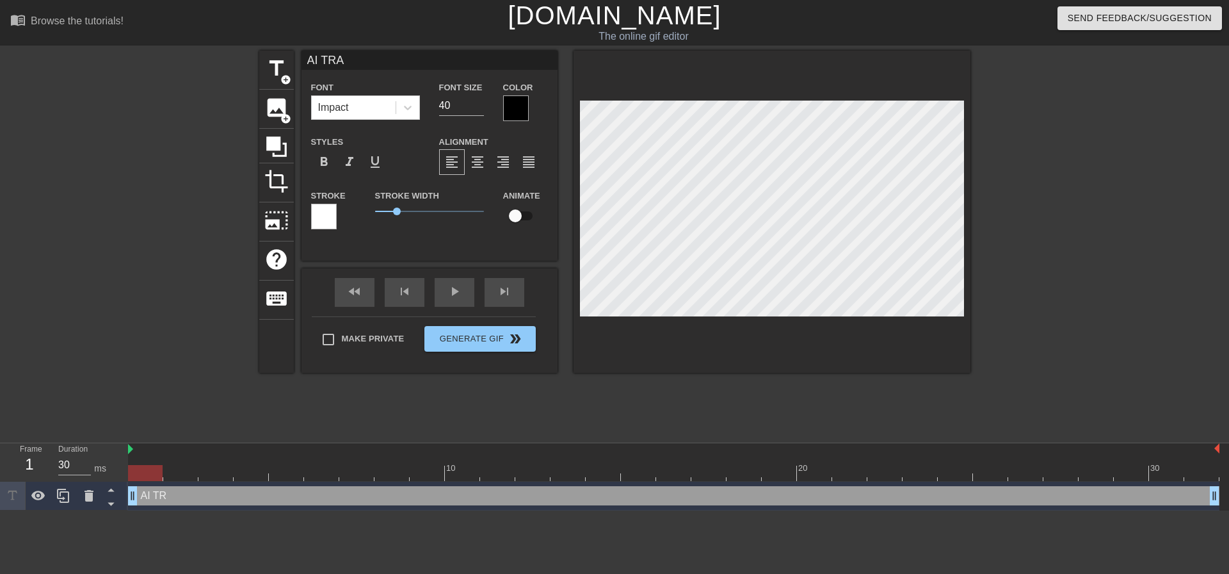
type textarea "AI TRAI"
type input "AI TRAIN"
type textarea "AI TRAIN"
type input "AI TRAI"
type textarea "AI TRAI"
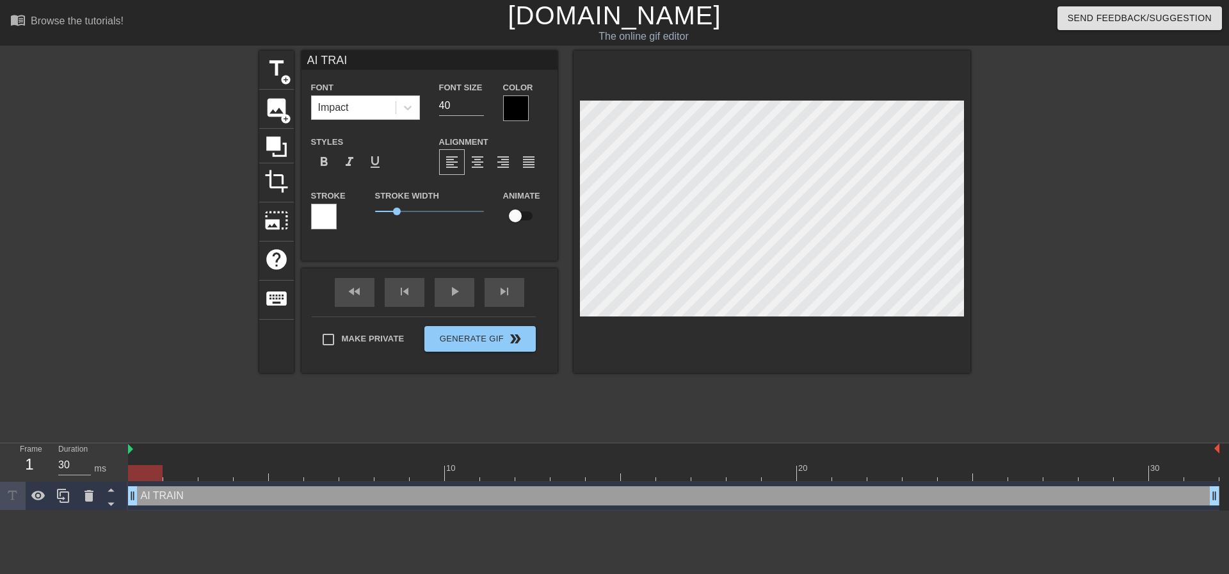
type input "AI TRA"
type textarea "AI TRA"
type input "AI TR"
type textarea "AI TR"
type input "AI T"
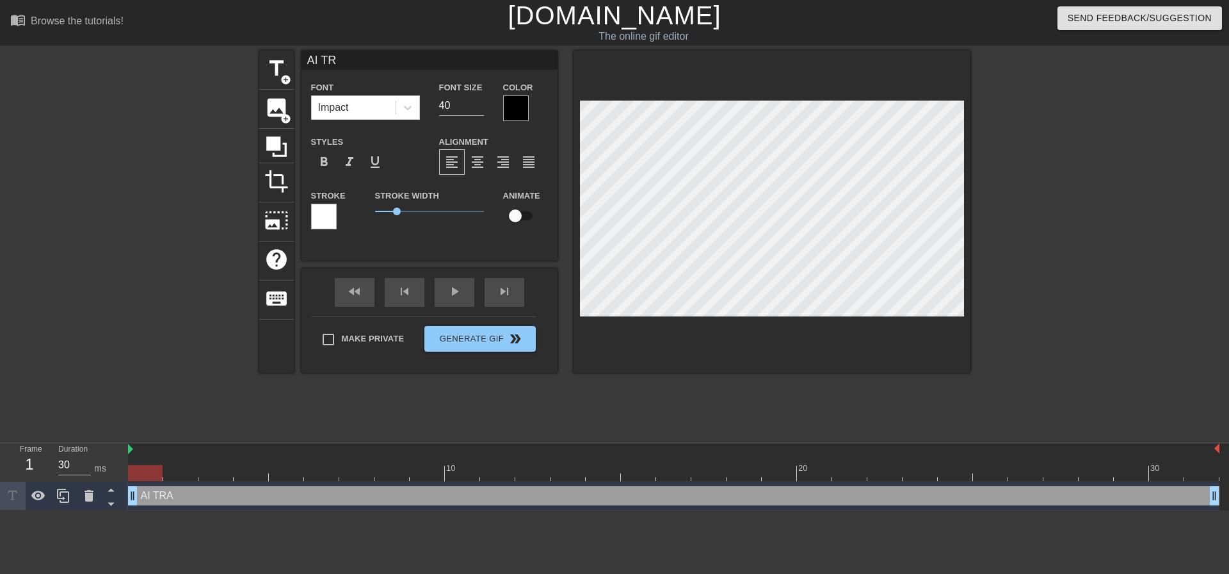
type textarea "AI T"
type input "AI Tr"
type textarea "AI Tr"
type input "AI Tra"
type textarea "AI Tra"
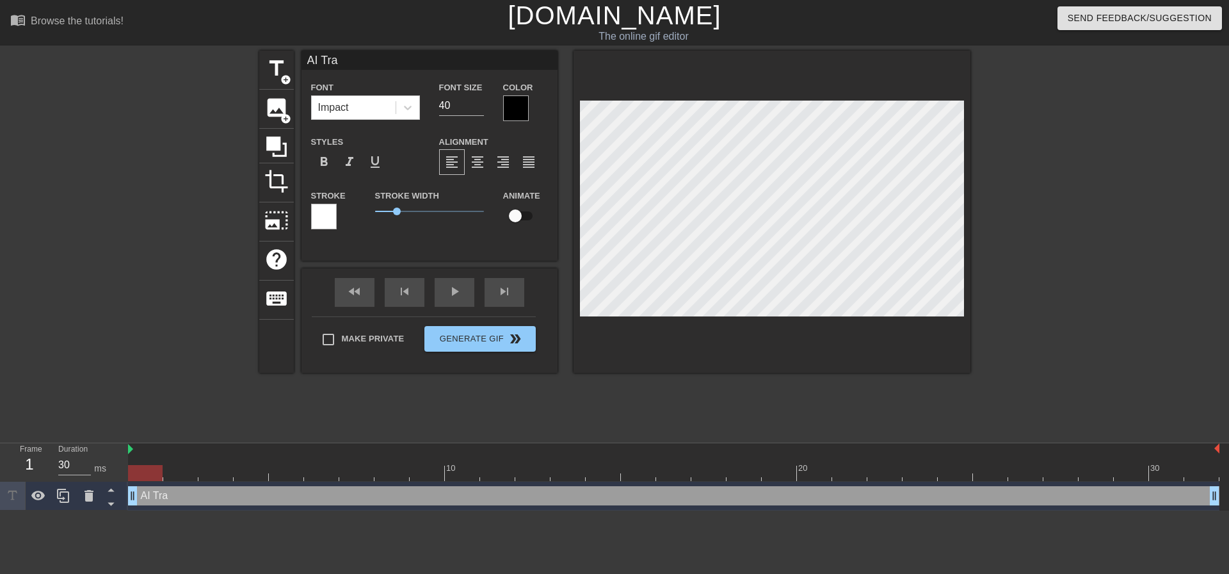
type input "AI Trai"
type textarea "AI Trai"
type input "AI Train"
type textarea "AI Train"
type input "AI Traini"
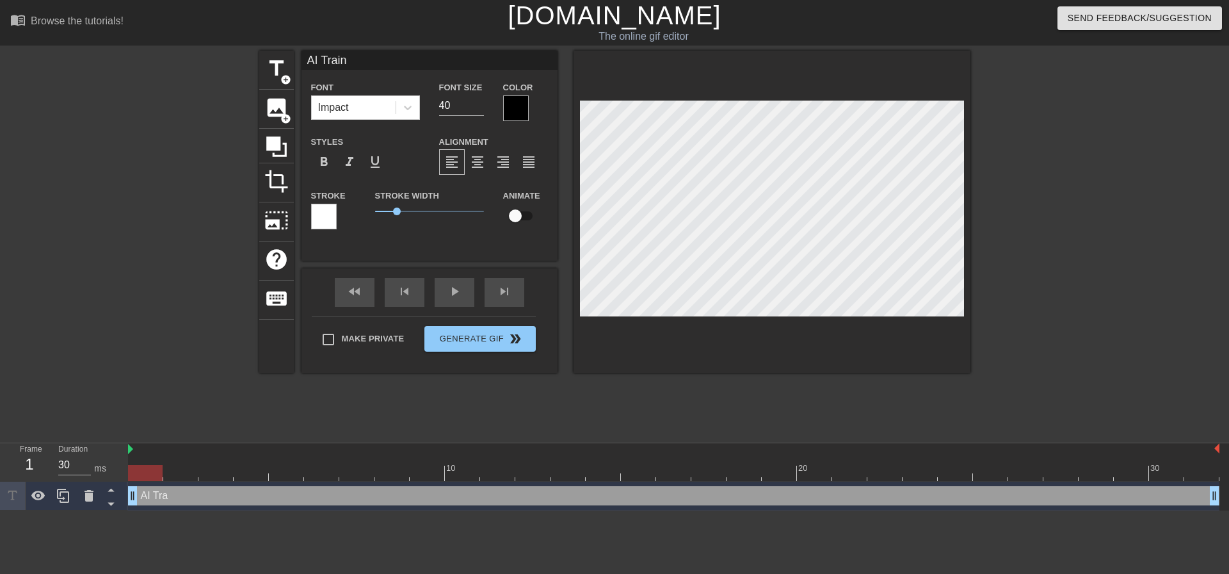
type textarea "AI Traini"
type input "AI Trainin"
type textarea "AI Trainin"
type input "AI Training"
type textarea "AI Training"
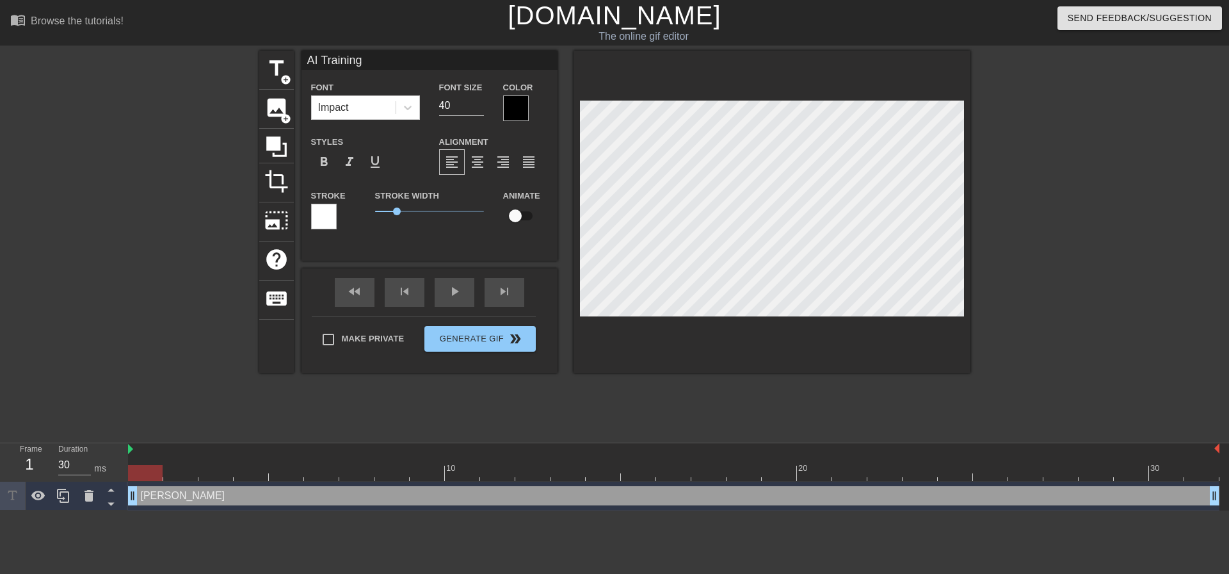
type input "AI Training"
type textarea "AI Training"
type input "AI Training M"
type textarea "AI Training M"
type input "AI Training Ma"
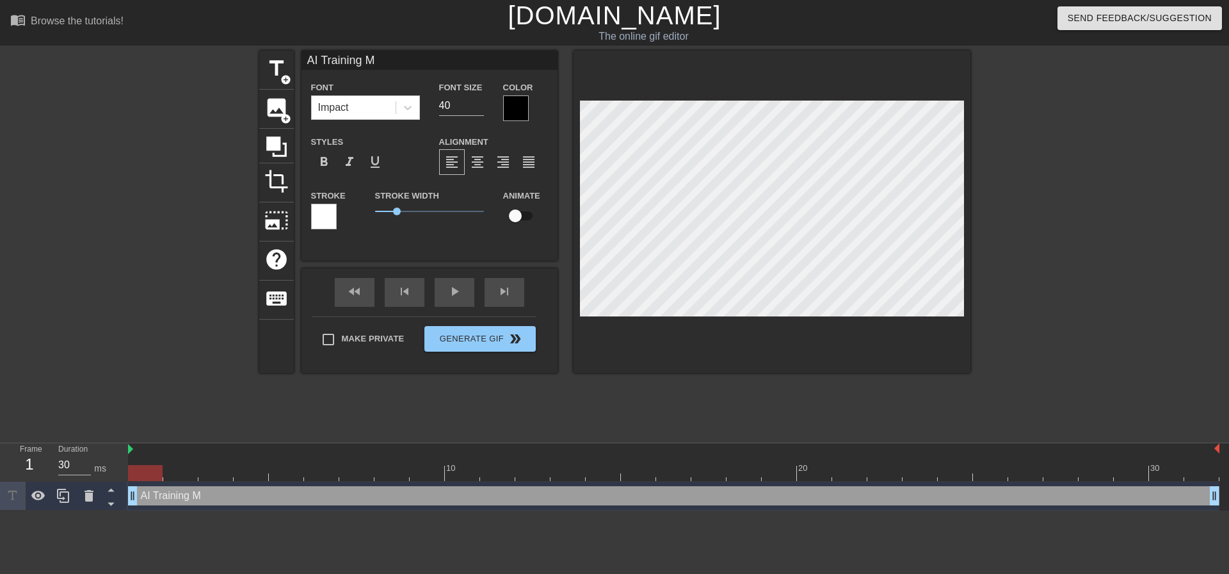
type textarea "AI Training Ma"
type input "AI Training Mat"
type textarea "AI Training Mat"
type input "AI Training Mate"
type textarea "AI Training Mate"
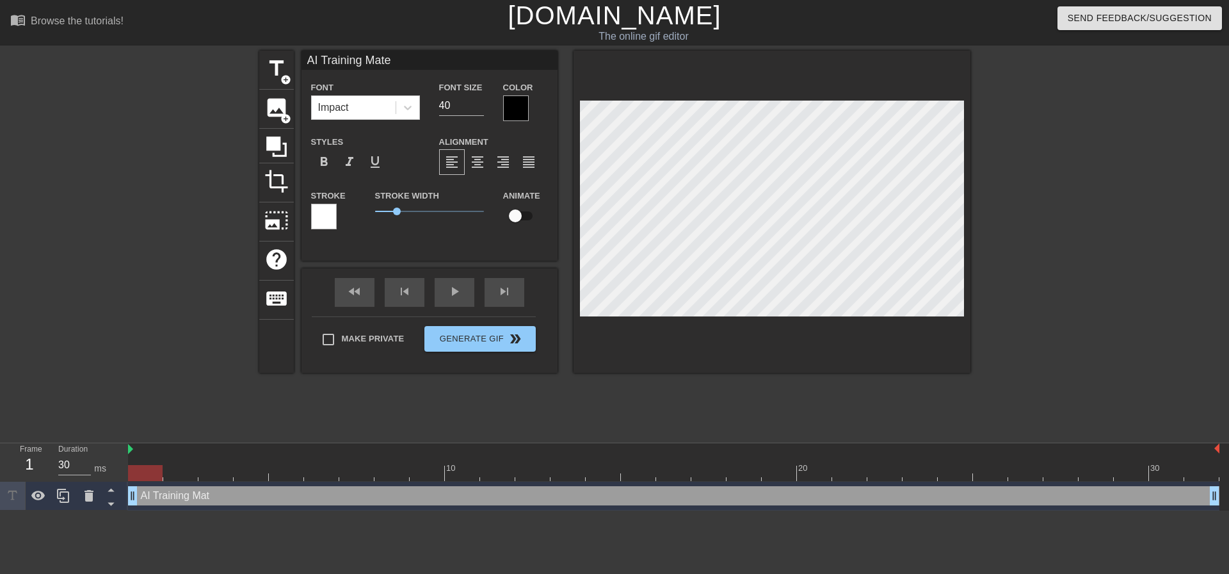
scroll to position [2, 5]
type input "AI Training Mater"
type textarea "AI Training Mater"
type input "AI Training Materi"
type textarea "AI Training Materi"
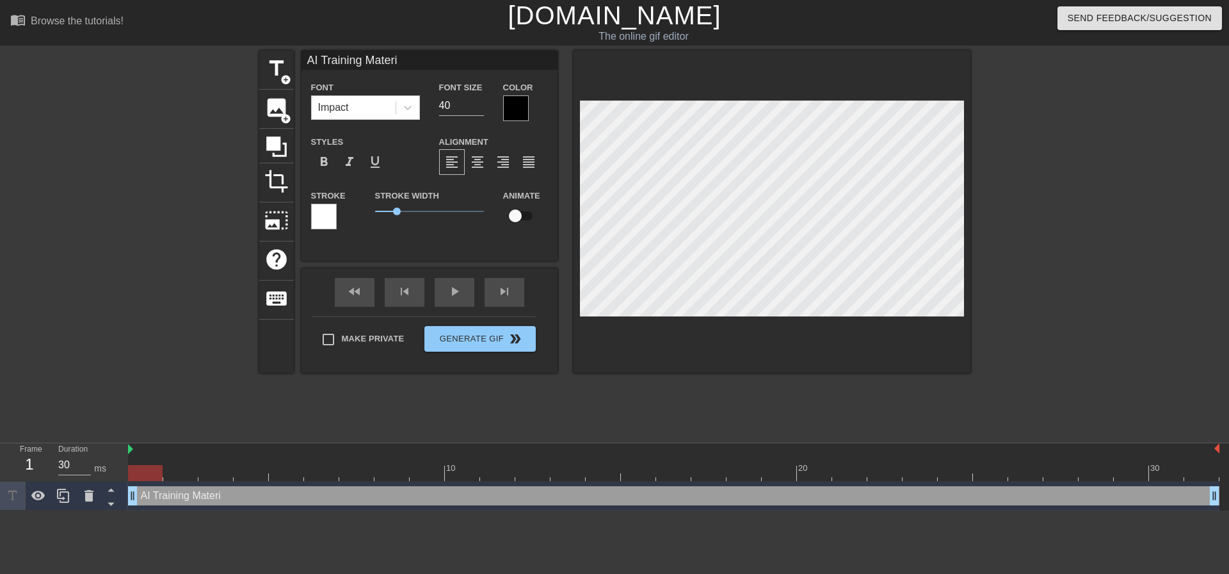
type input "AI Training Materia"
type textarea "AI Training Materia"
type input "AI Training Material"
type textarea "AI Training Material"
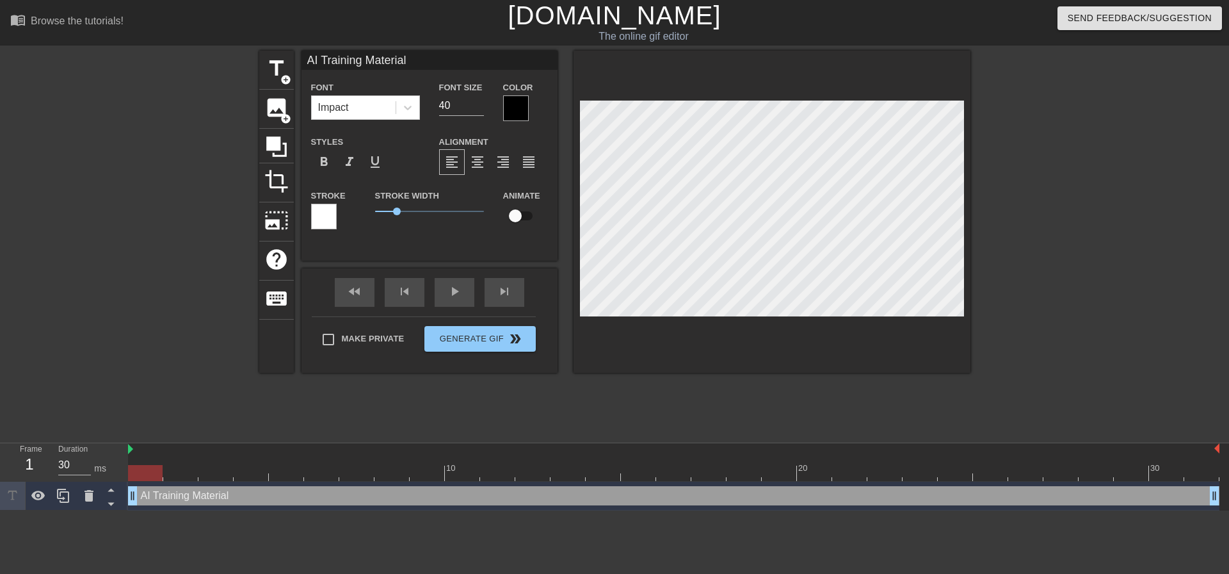
scroll to position [2, 3]
drag, startPoint x: 398, startPoint y: 212, endPoint x: 323, endPoint y: 212, distance: 74.3
click at [323, 212] on div "Stroke Stroke Width 0 Animate" at bounding box center [430, 214] width 256 height 53
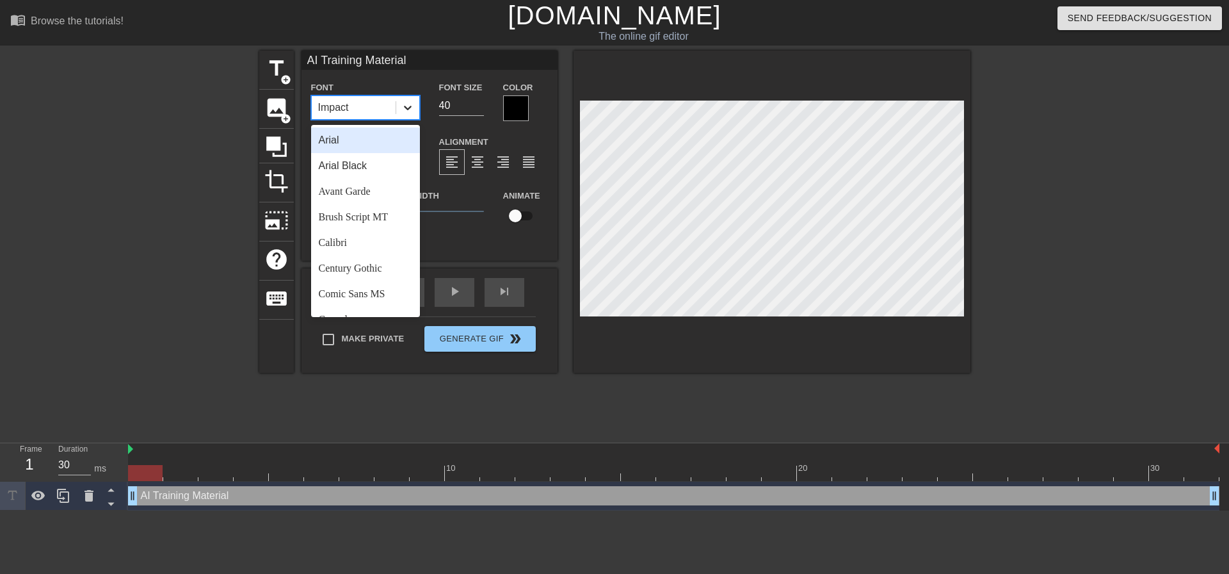
click at [405, 108] on icon at bounding box center [407, 107] width 13 height 13
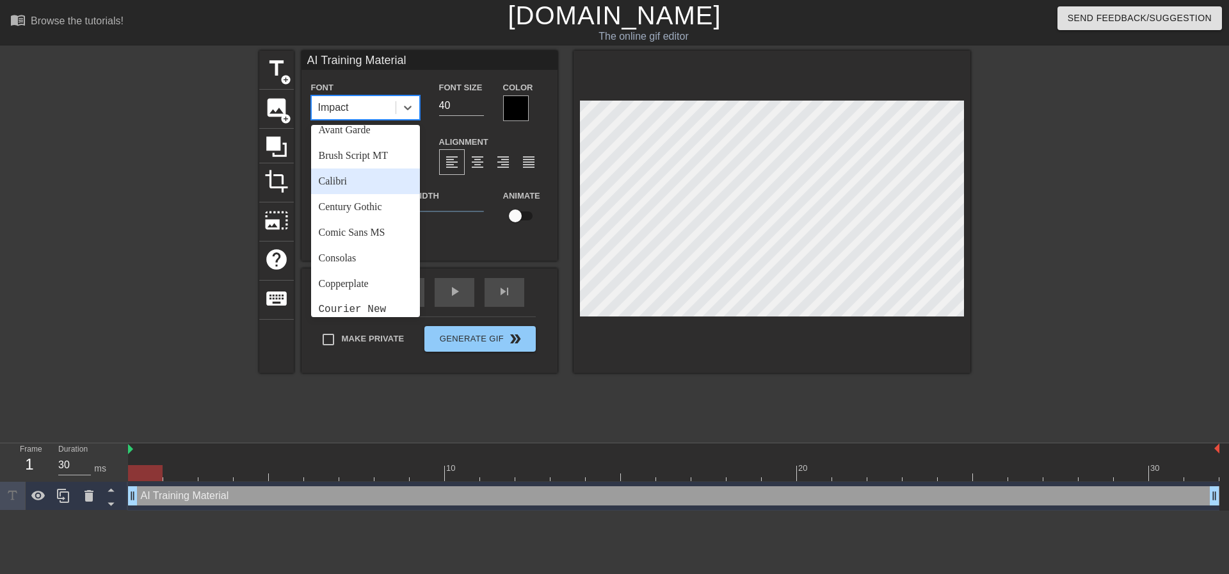
scroll to position [64, 0]
click at [347, 177] on div "Calibri" at bounding box center [365, 179] width 109 height 26
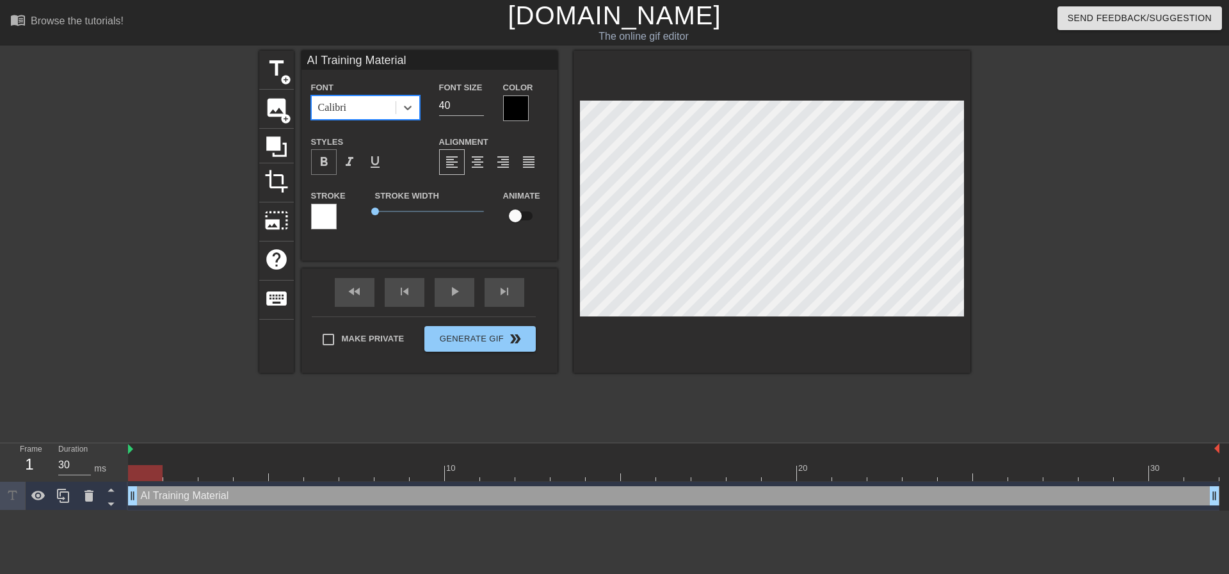
click at [319, 161] on span "format_bold" at bounding box center [323, 161] width 15 height 15
click at [479, 101] on input "41" at bounding box center [461, 105] width 45 height 20
click at [479, 101] on input "42" at bounding box center [461, 105] width 45 height 20
click at [479, 101] on input "43" at bounding box center [461, 105] width 45 height 20
click at [479, 101] on input "44" at bounding box center [461, 105] width 45 height 20
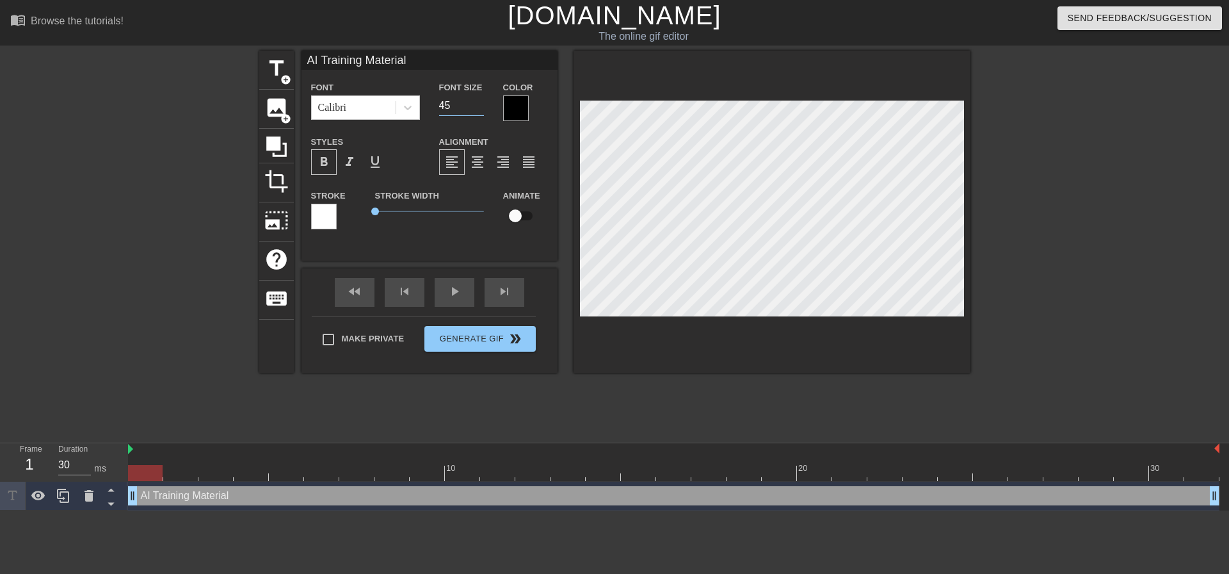
click at [479, 101] on input "45" at bounding box center [461, 105] width 45 height 20
click at [479, 101] on input "46" at bounding box center [461, 105] width 45 height 20
click at [479, 101] on input "47" at bounding box center [461, 105] width 45 height 20
click at [479, 101] on input "48" at bounding box center [461, 105] width 45 height 20
click at [479, 101] on input "49" at bounding box center [461, 105] width 45 height 20
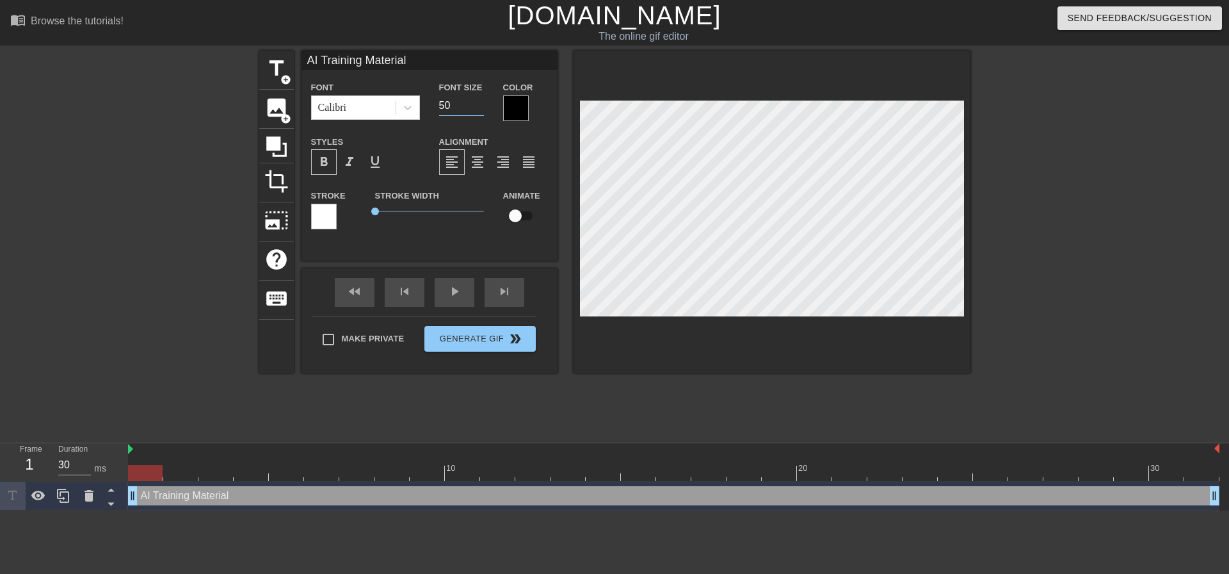
type input "50"
click at [479, 101] on input "50" at bounding box center [461, 105] width 45 height 20
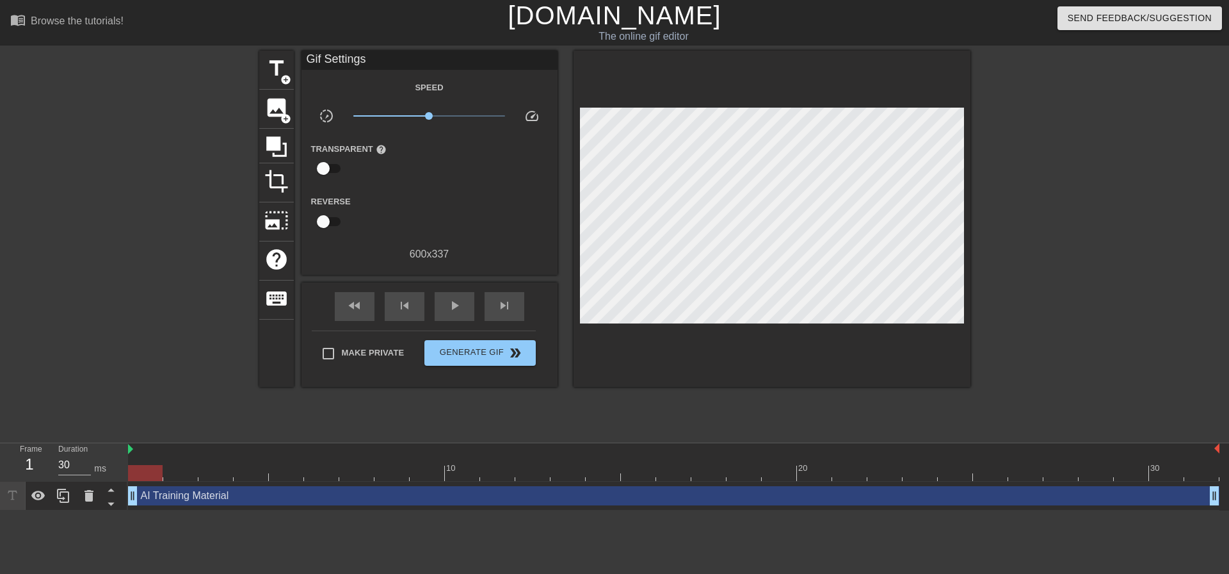
click at [1172, 174] on div at bounding box center [1082, 243] width 192 height 384
click at [1073, 208] on div at bounding box center [1082, 243] width 192 height 384
click at [332, 353] on input "Make Private" at bounding box center [328, 353] width 27 height 27
checkbox input "true"
click at [457, 346] on span "Generate Gif double_arrow" at bounding box center [480, 352] width 101 height 15
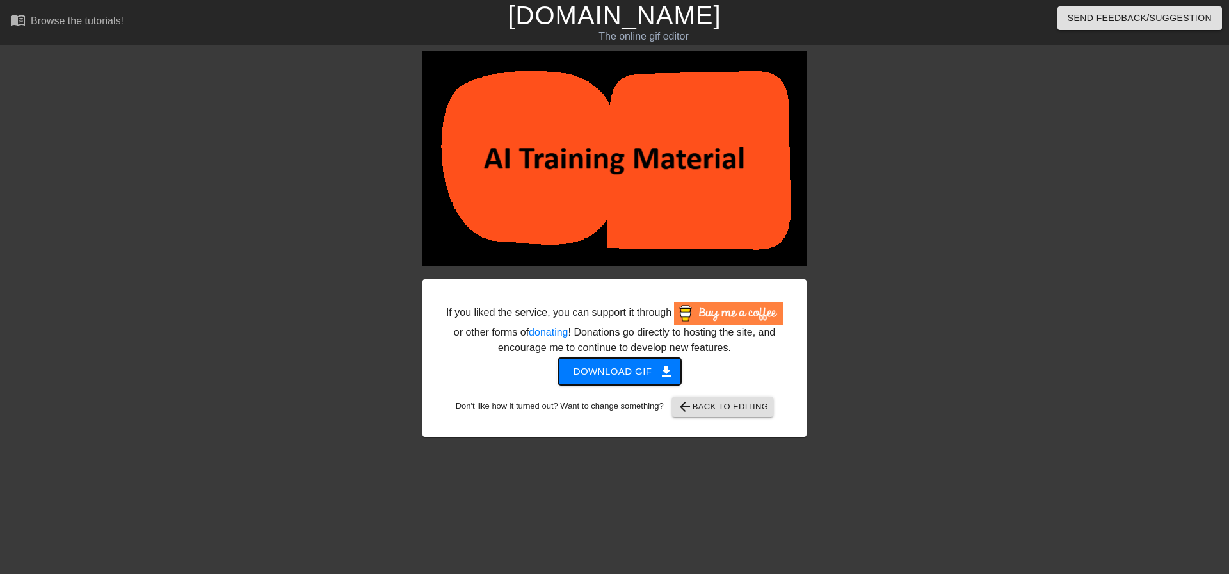
click at [630, 366] on span "Download gif get_app" at bounding box center [620, 371] width 93 height 17
